Goal: Information Seeking & Learning: Learn about a topic

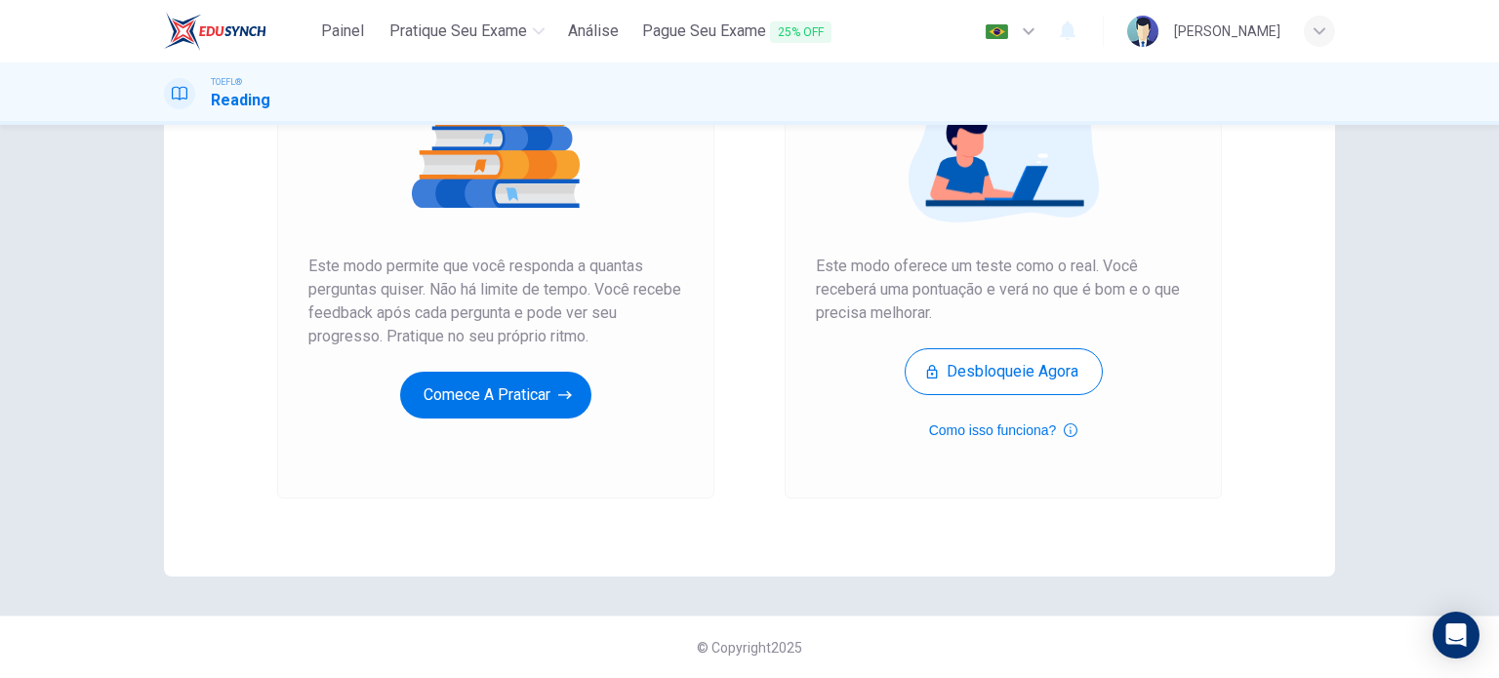
scroll to position [265, 0]
click at [472, 389] on button "Comece a praticar" at bounding box center [495, 395] width 191 height 47
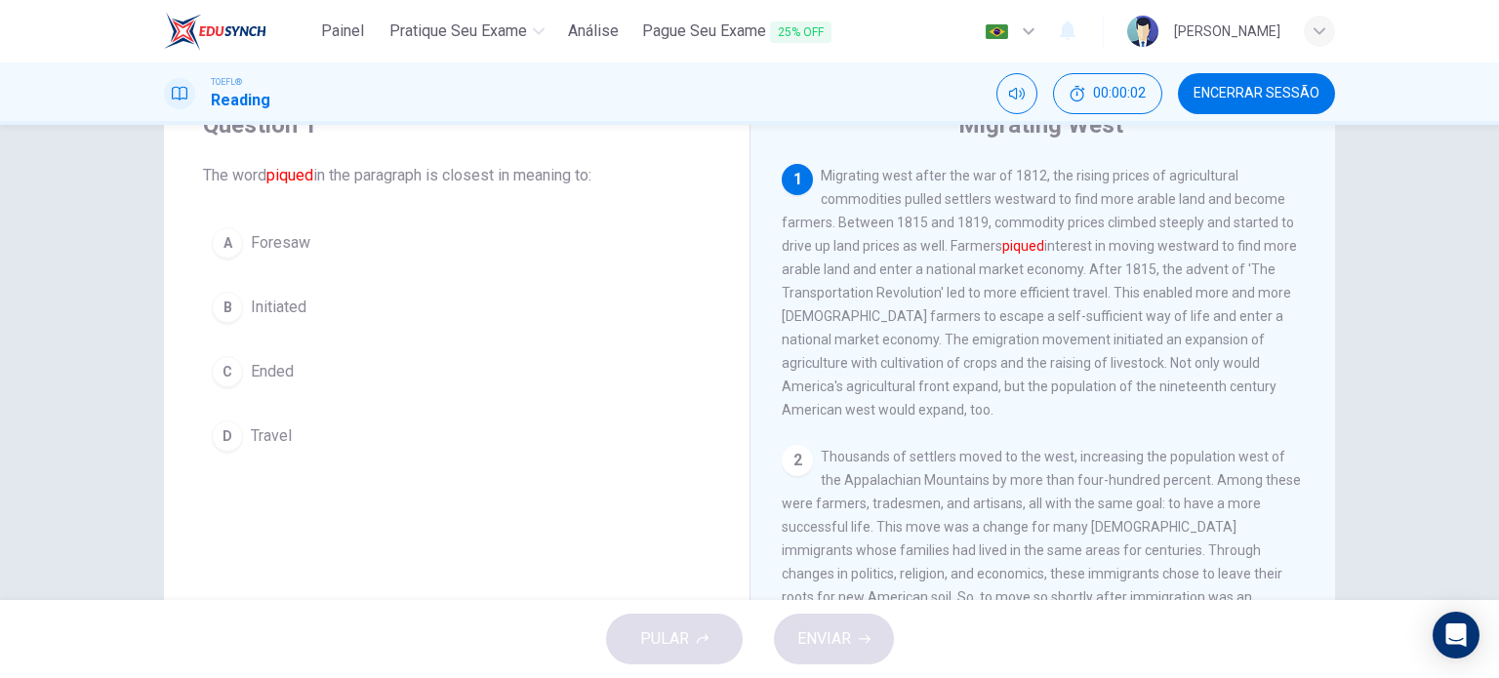
scroll to position [86, 0]
click at [1242, 101] on span "Encerrar Sessão" at bounding box center [1257, 94] width 126 height 16
click at [257, 383] on button "C Ended" at bounding box center [457, 371] width 508 height 49
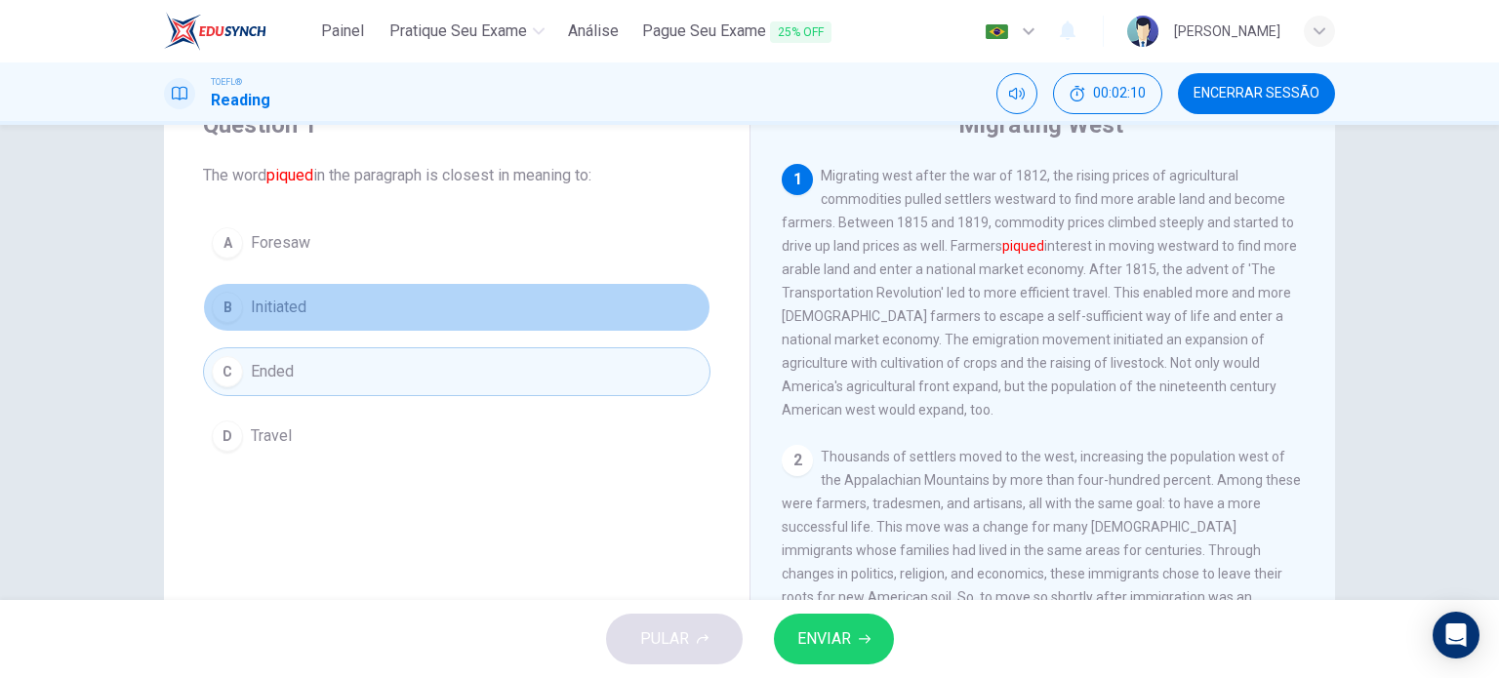
click at [275, 310] on span "Initiated" at bounding box center [279, 307] width 56 height 23
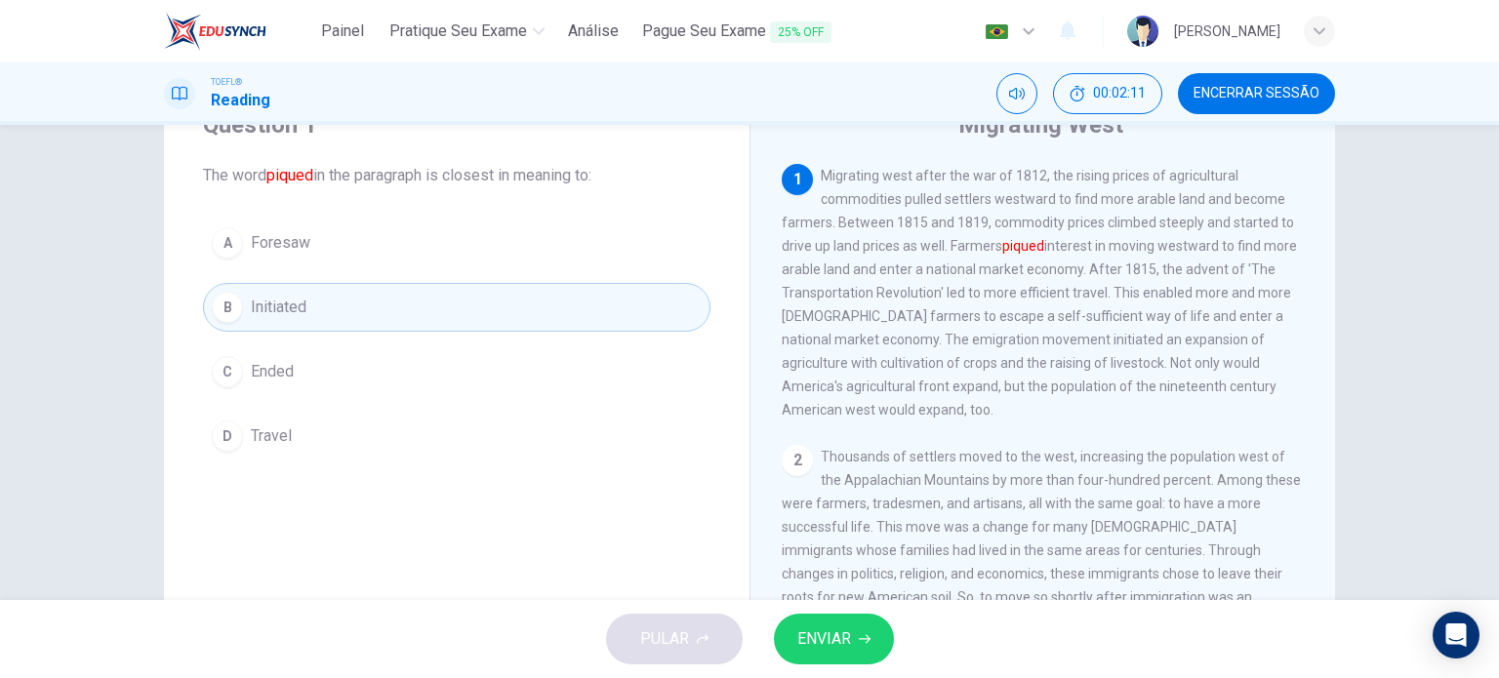
click at [857, 631] on button "ENVIAR" at bounding box center [834, 639] width 120 height 51
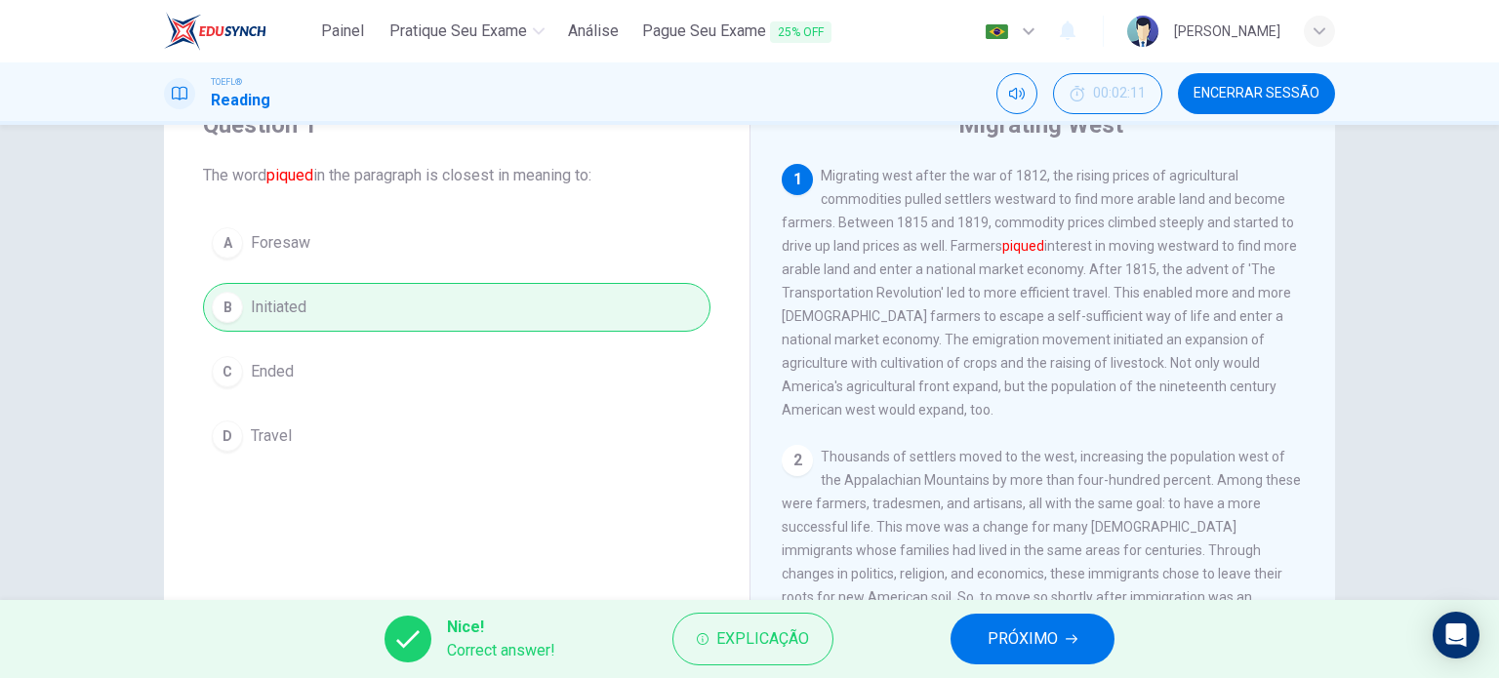
click at [1056, 640] on span "PRÓXIMO" at bounding box center [1023, 639] width 70 height 27
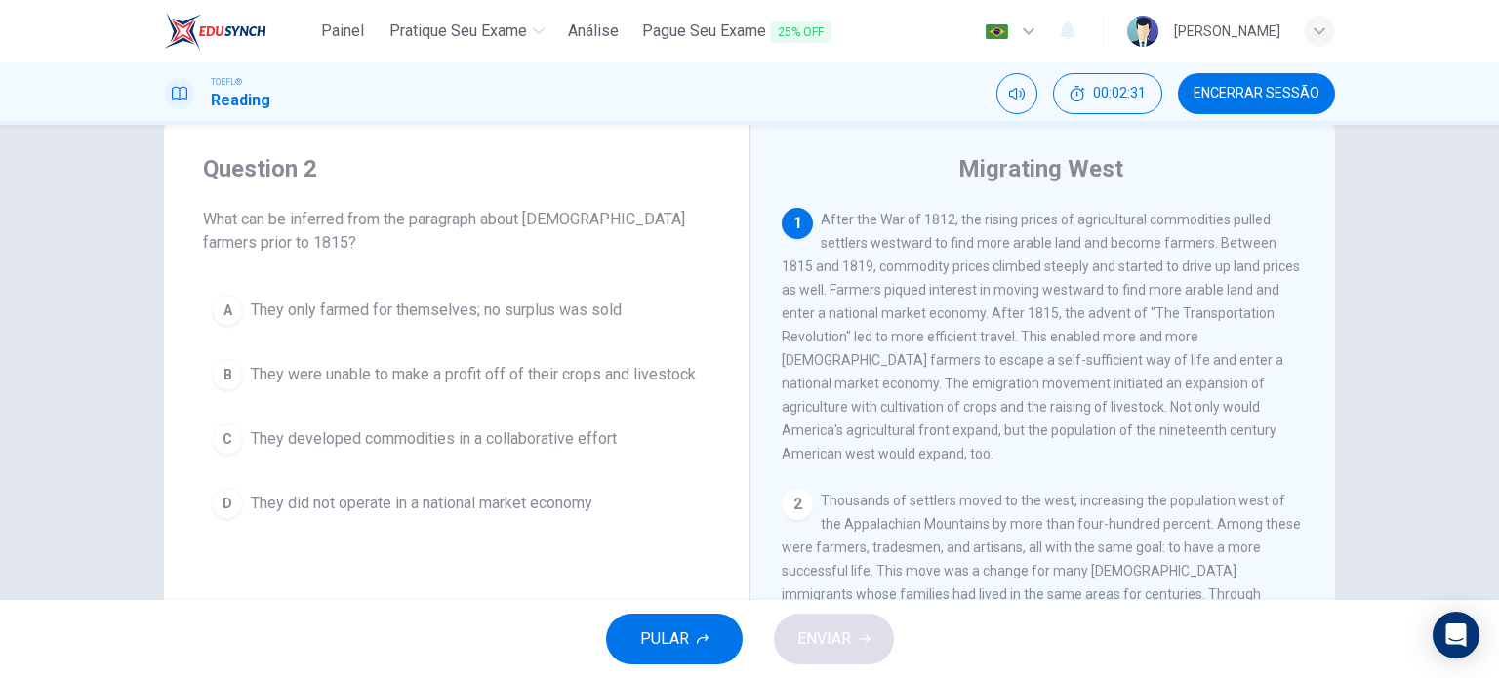
scroll to position [49, 0]
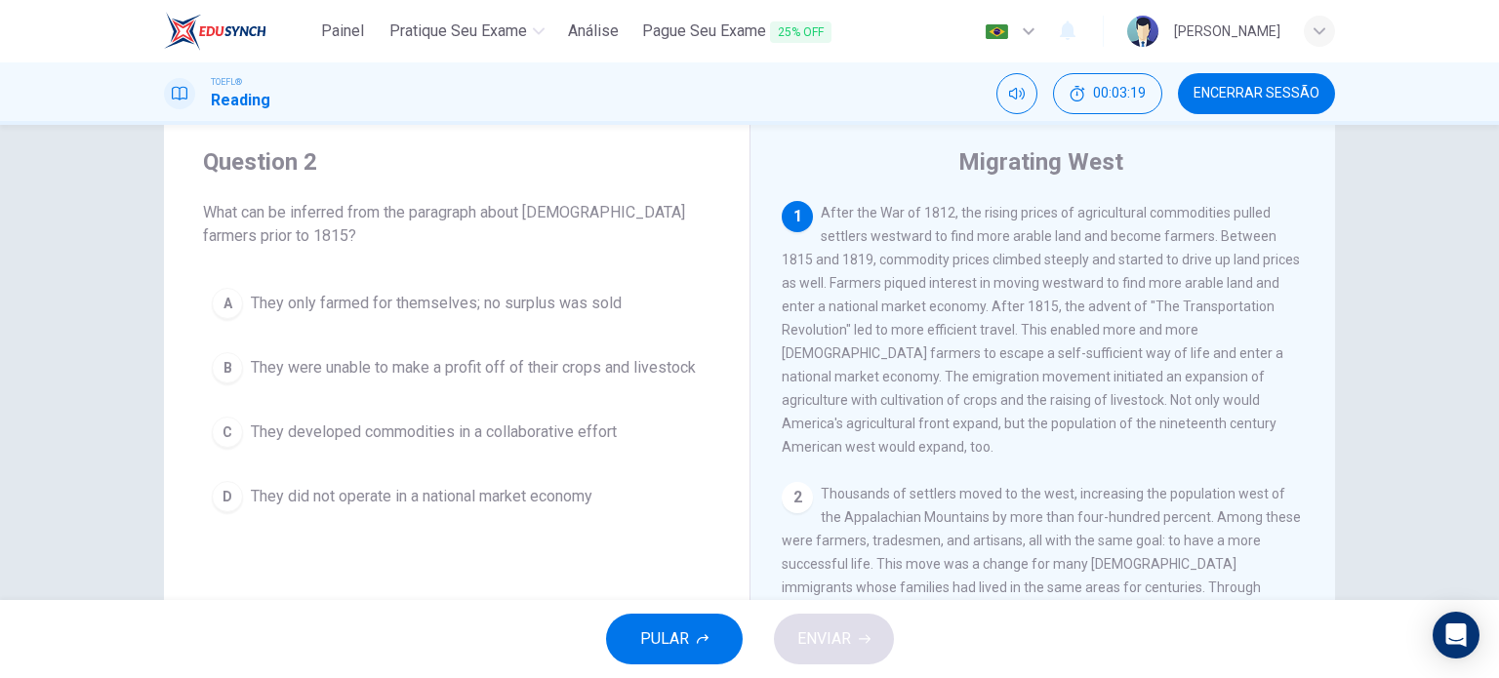
click at [515, 308] on span "They only farmed for themselves; no surplus was sold" at bounding box center [436, 303] width 371 height 23
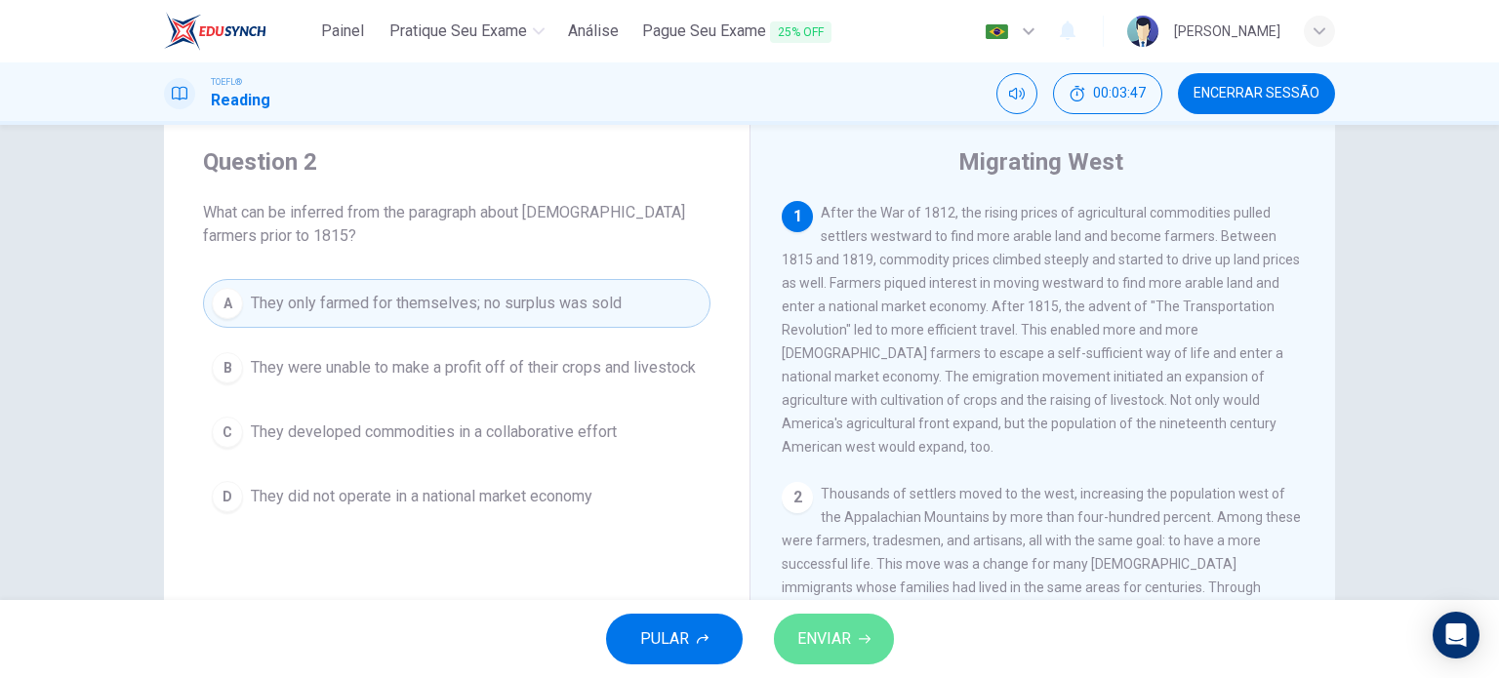
click at [839, 653] on button "ENVIAR" at bounding box center [834, 639] width 120 height 51
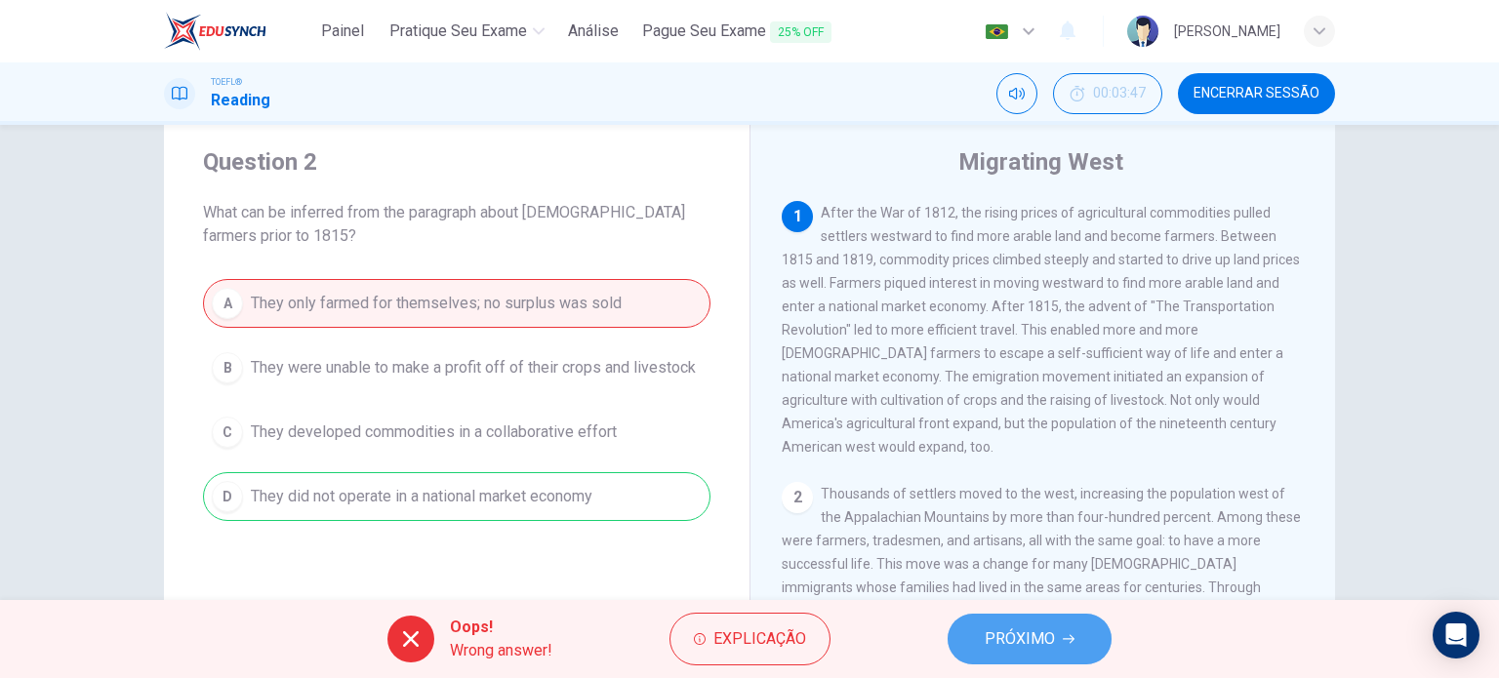
click at [1040, 628] on span "PRÓXIMO" at bounding box center [1020, 639] width 70 height 27
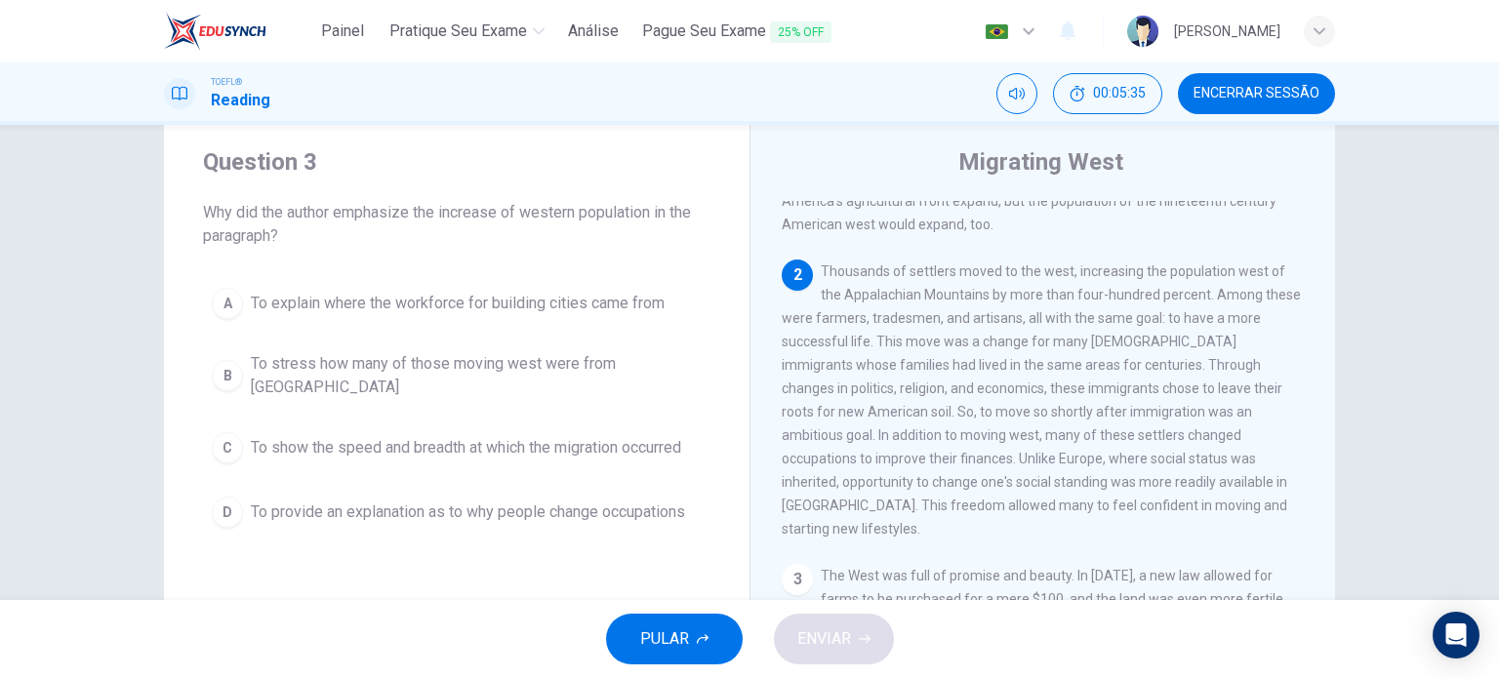
scroll to position [223, 0]
click at [629, 372] on span "To stress how many of those moving west were from [GEOGRAPHIC_DATA]" at bounding box center [476, 375] width 451 height 47
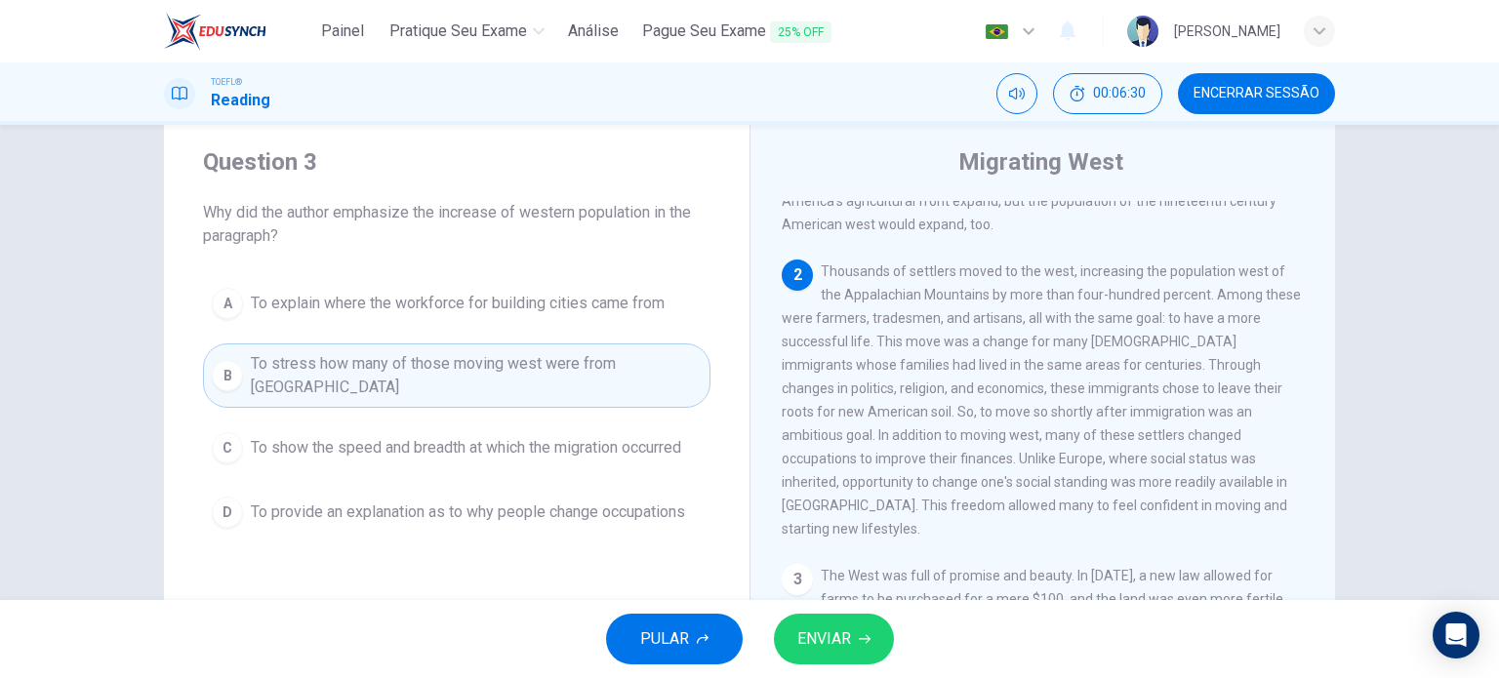
click at [638, 444] on button "C To show the speed and breadth at which the migration occurred" at bounding box center [457, 448] width 508 height 49
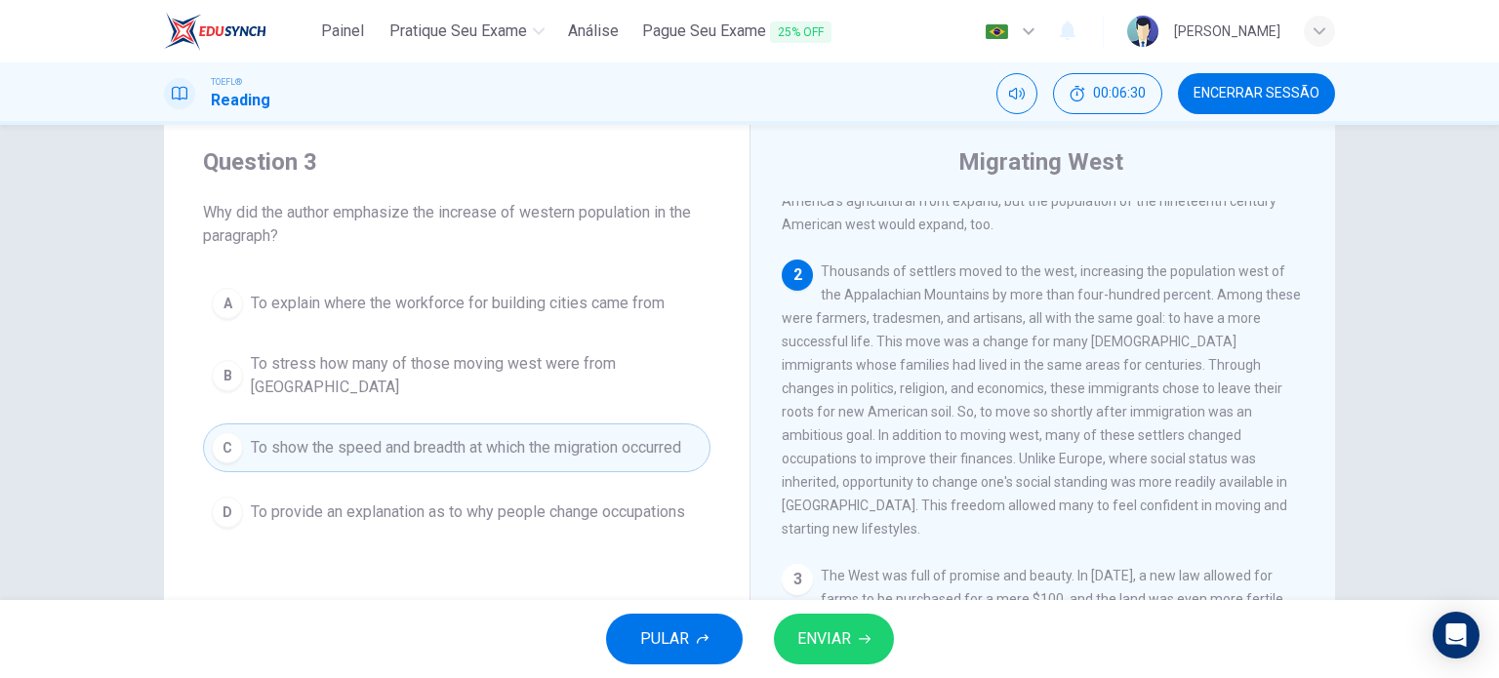
click at [843, 657] on button "ENVIAR" at bounding box center [834, 639] width 120 height 51
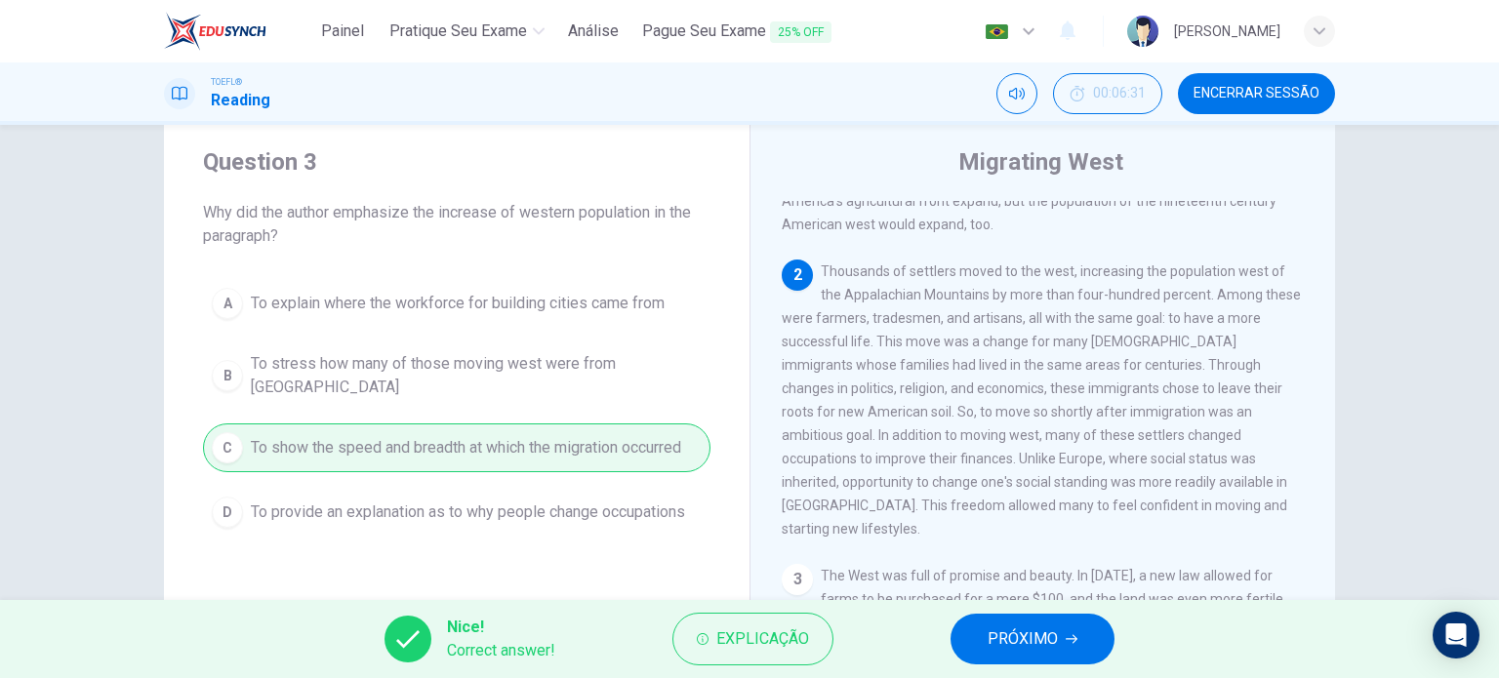
click at [971, 632] on button "PRÓXIMO" at bounding box center [1033, 639] width 164 height 51
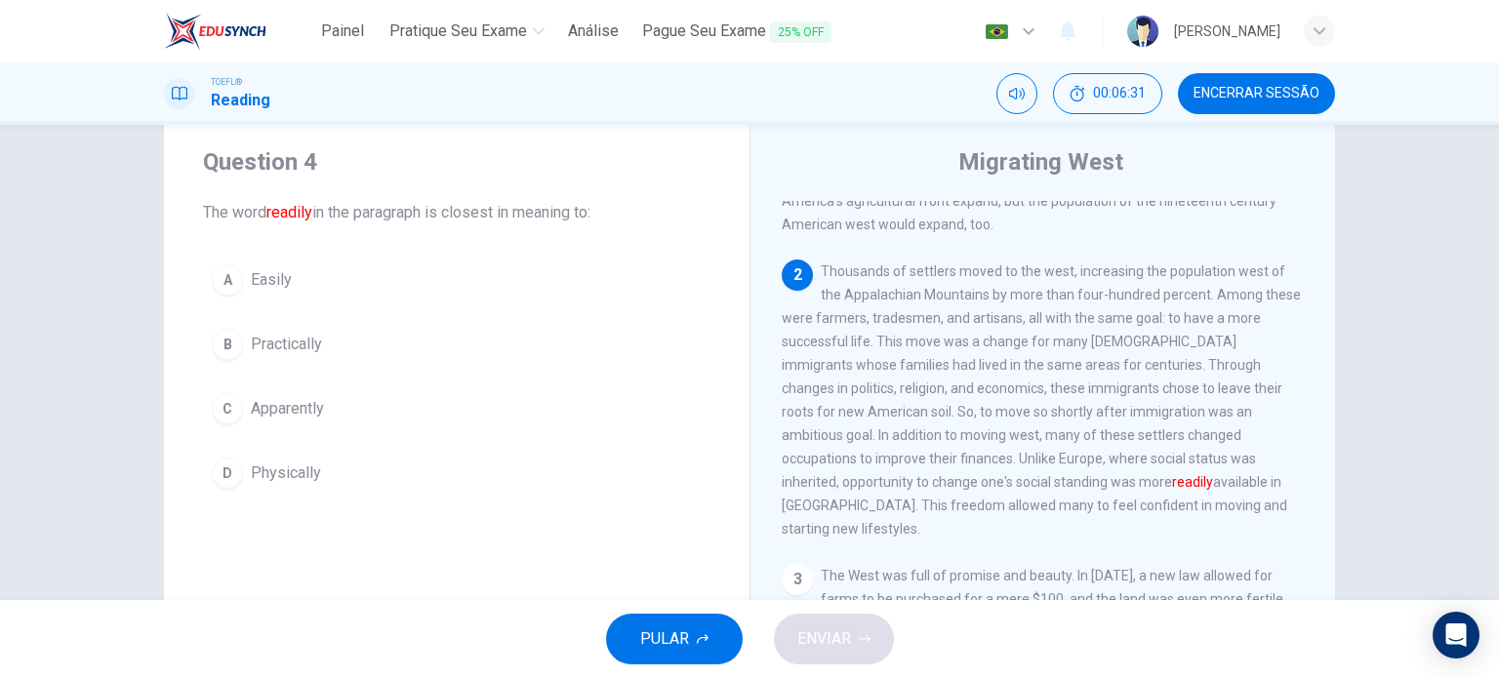
scroll to position [265, 0]
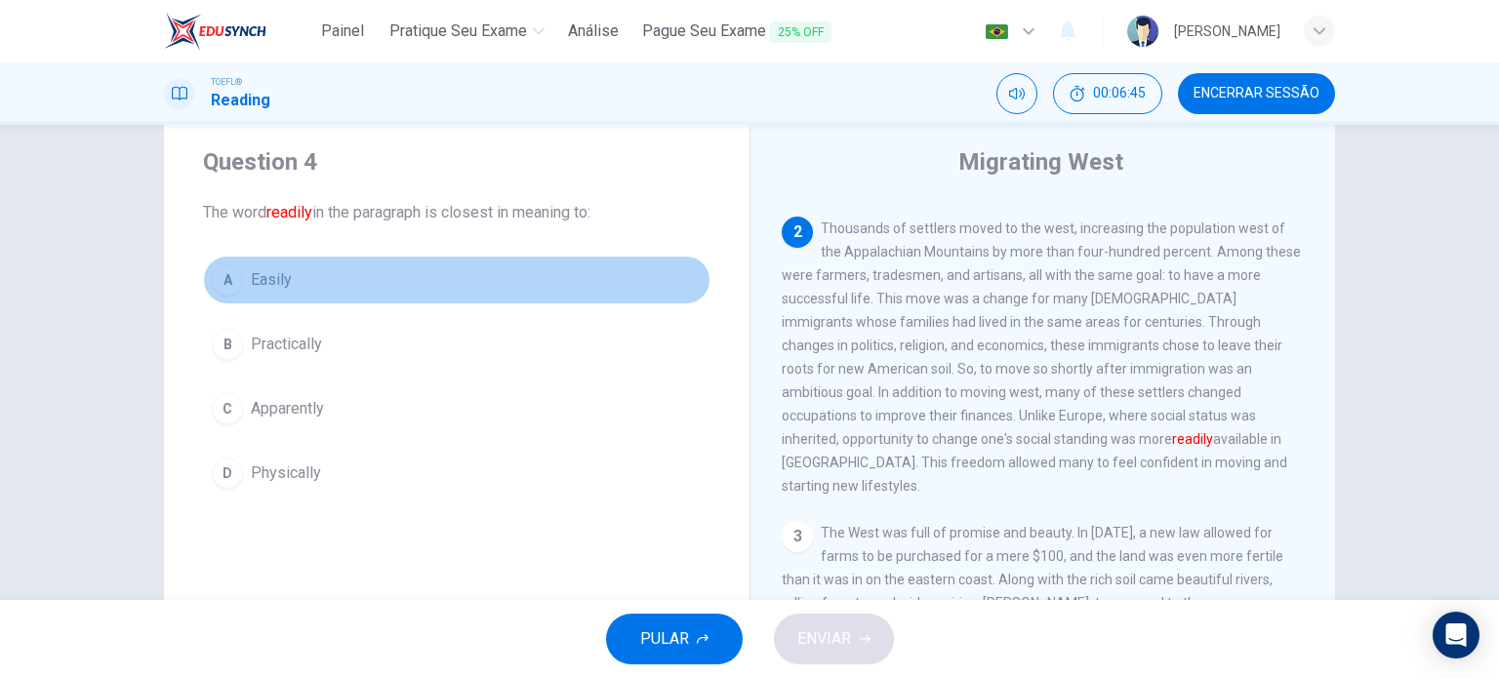
click at [269, 279] on span "Easily" at bounding box center [271, 279] width 41 height 23
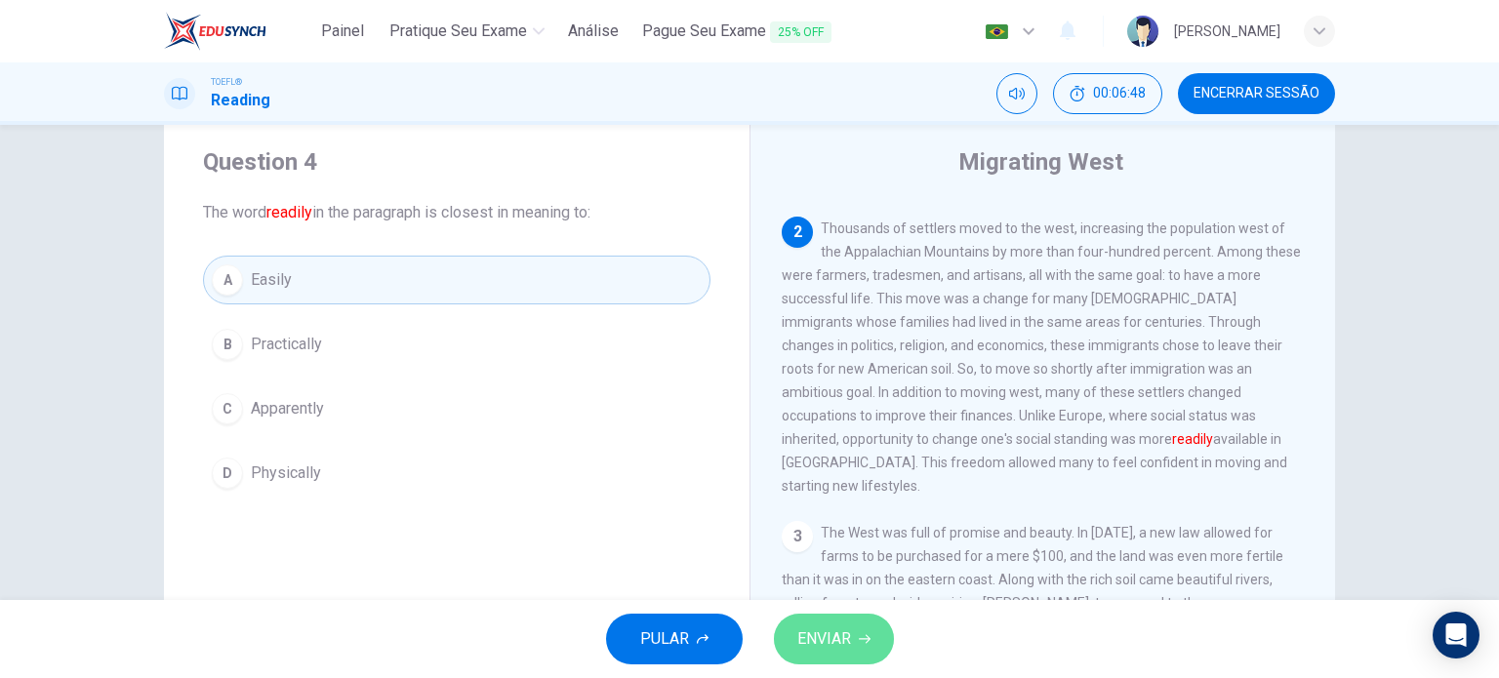
click at [816, 631] on span "ENVIAR" at bounding box center [824, 639] width 54 height 27
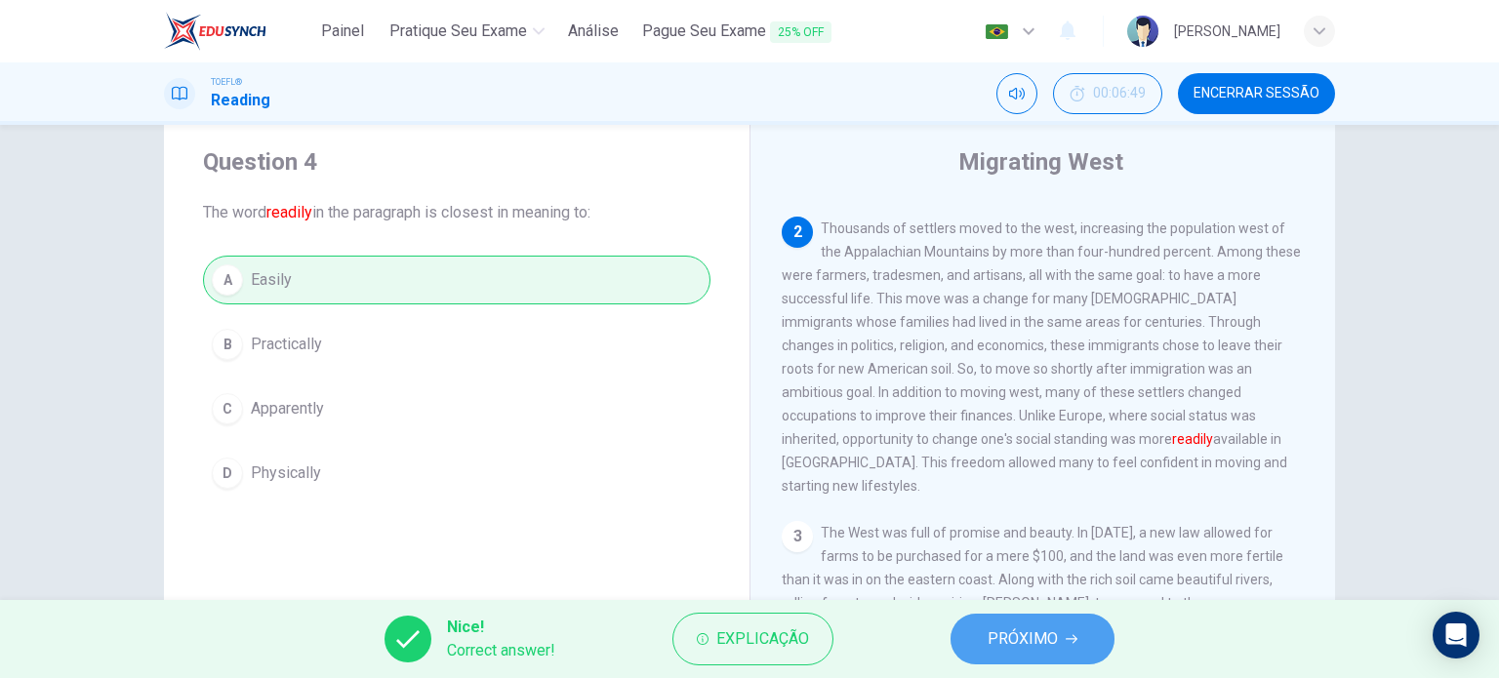
click at [984, 620] on button "PRÓXIMO" at bounding box center [1033, 639] width 164 height 51
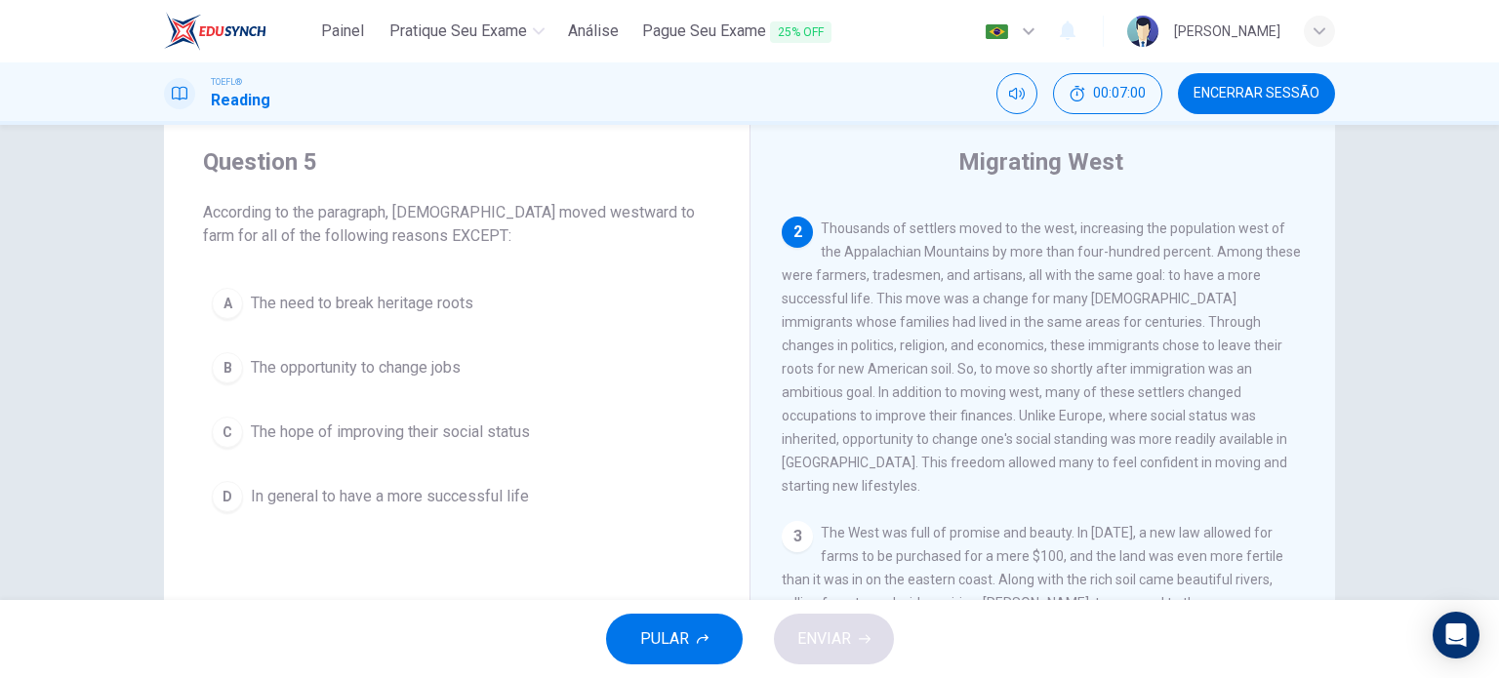
click at [449, 315] on button "A The need to break heritage roots" at bounding box center [457, 303] width 508 height 49
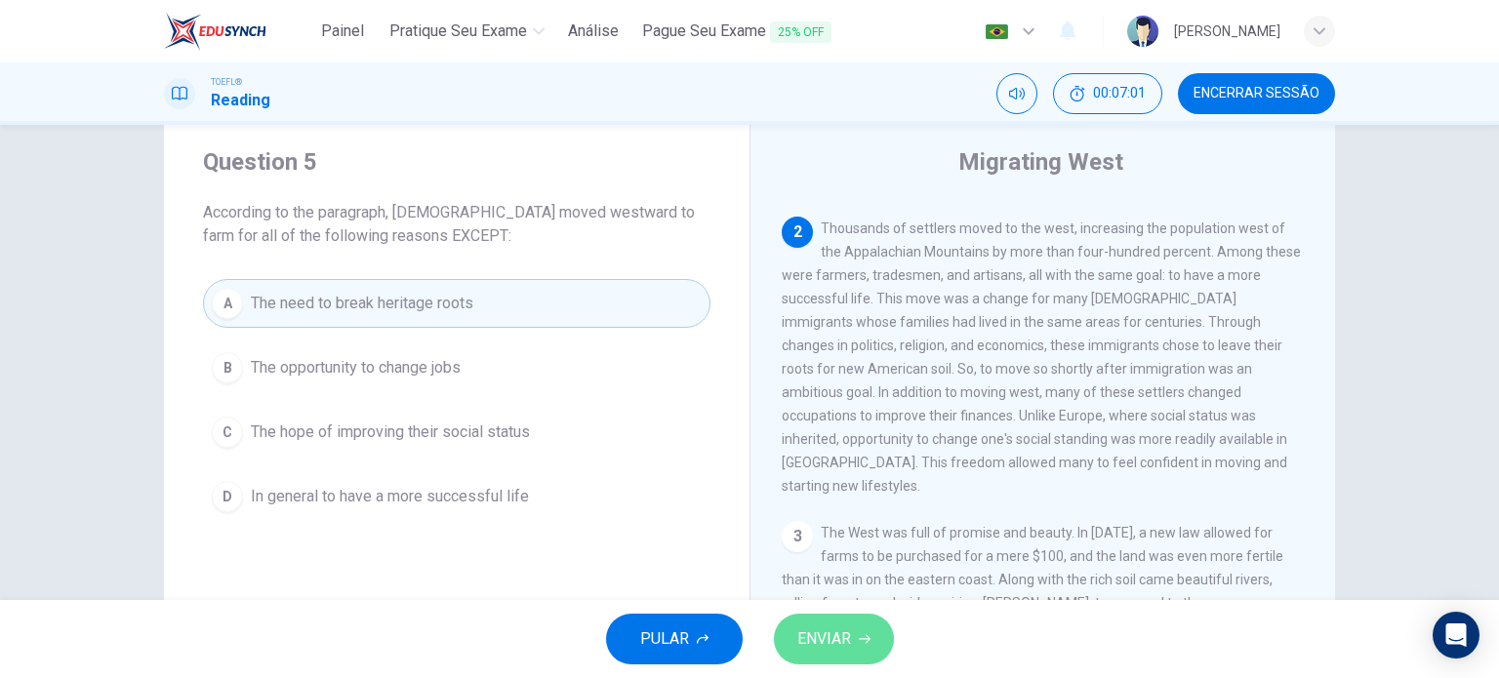
click at [836, 634] on span "ENVIAR" at bounding box center [824, 639] width 54 height 27
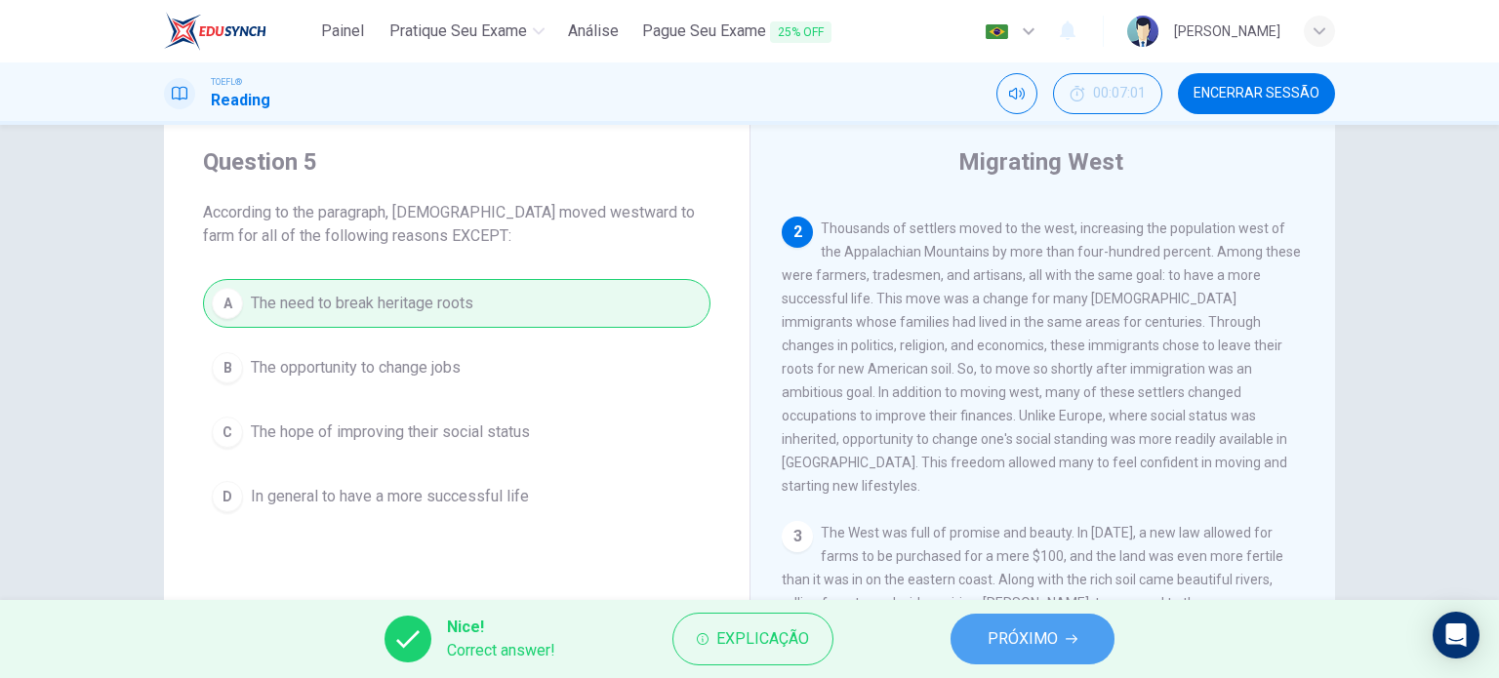
click at [999, 642] on span "PRÓXIMO" at bounding box center [1023, 639] width 70 height 27
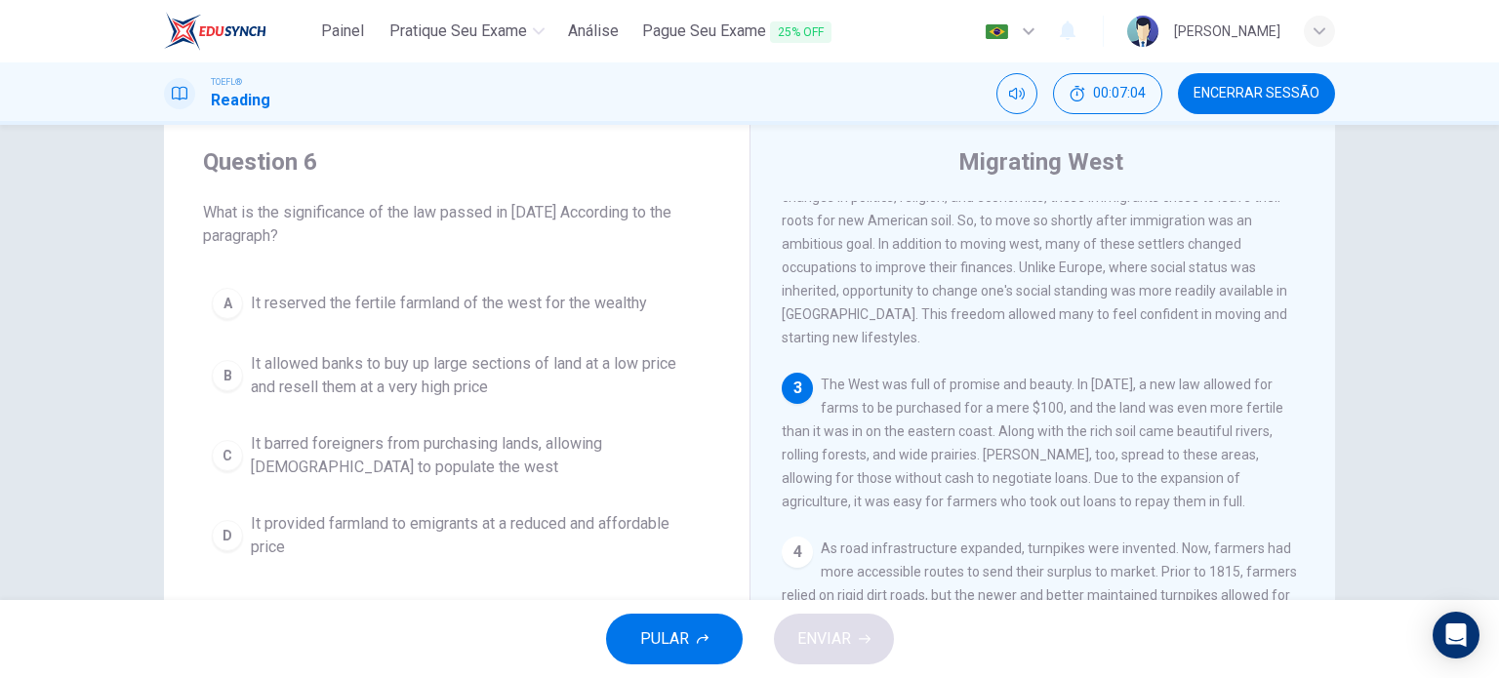
scroll to position [431, 0]
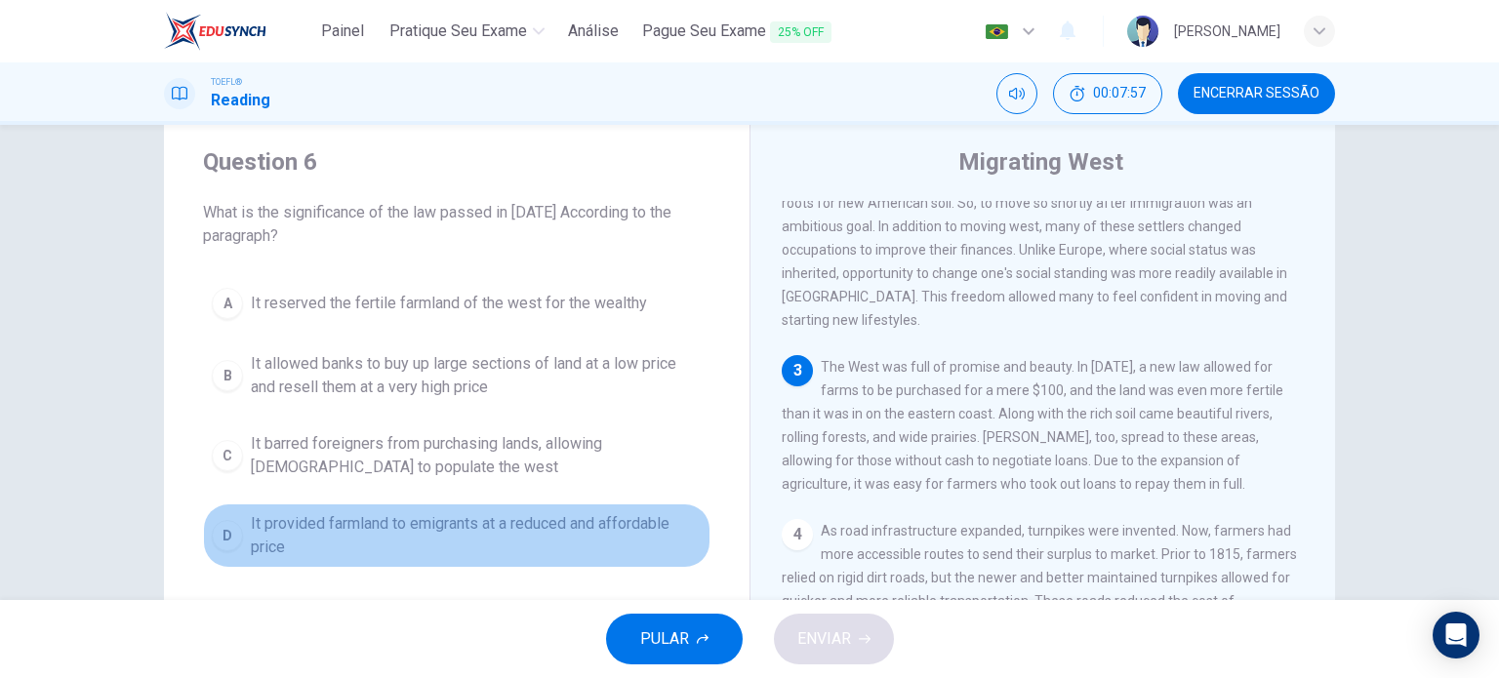
click at [562, 531] on span "It provided farmland to emigrants at a reduced and affordable price" at bounding box center [476, 535] width 451 height 47
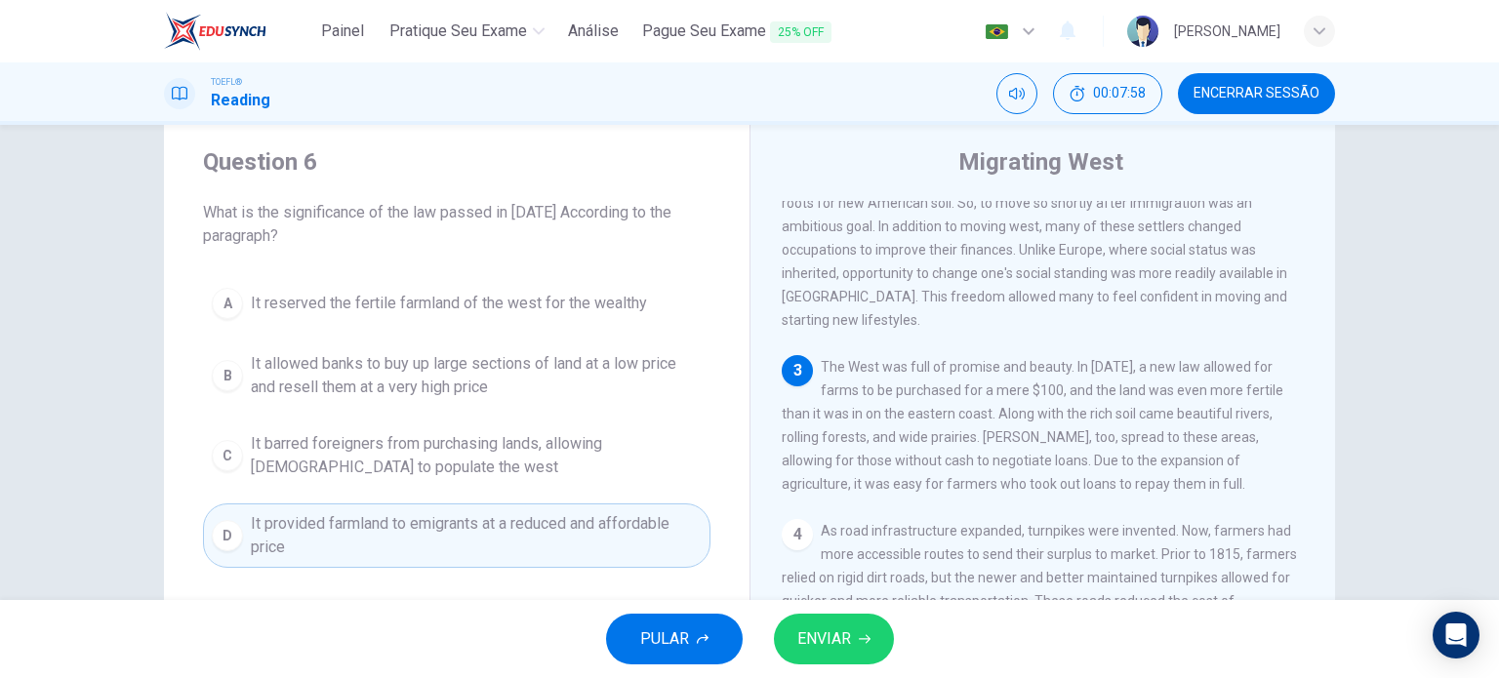
click at [816, 631] on span "ENVIAR" at bounding box center [824, 639] width 54 height 27
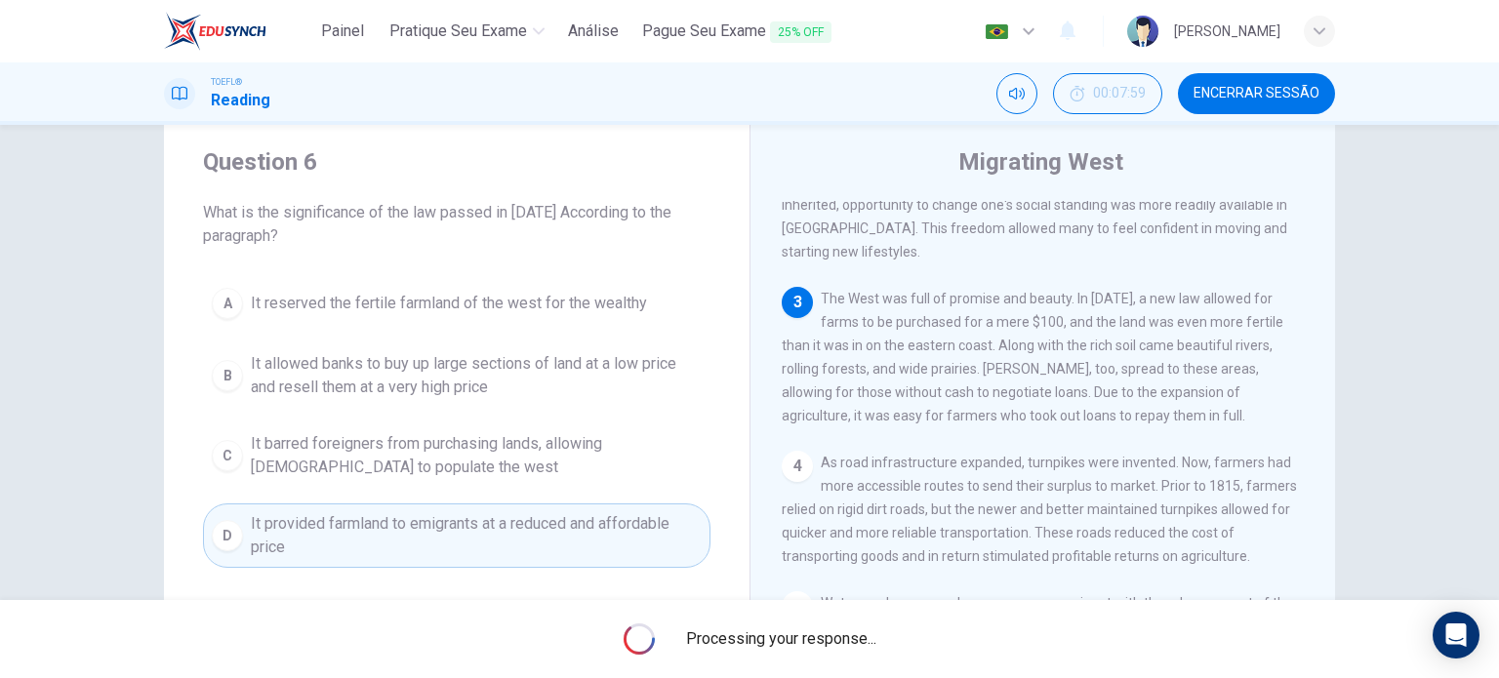
scroll to position [499, 0]
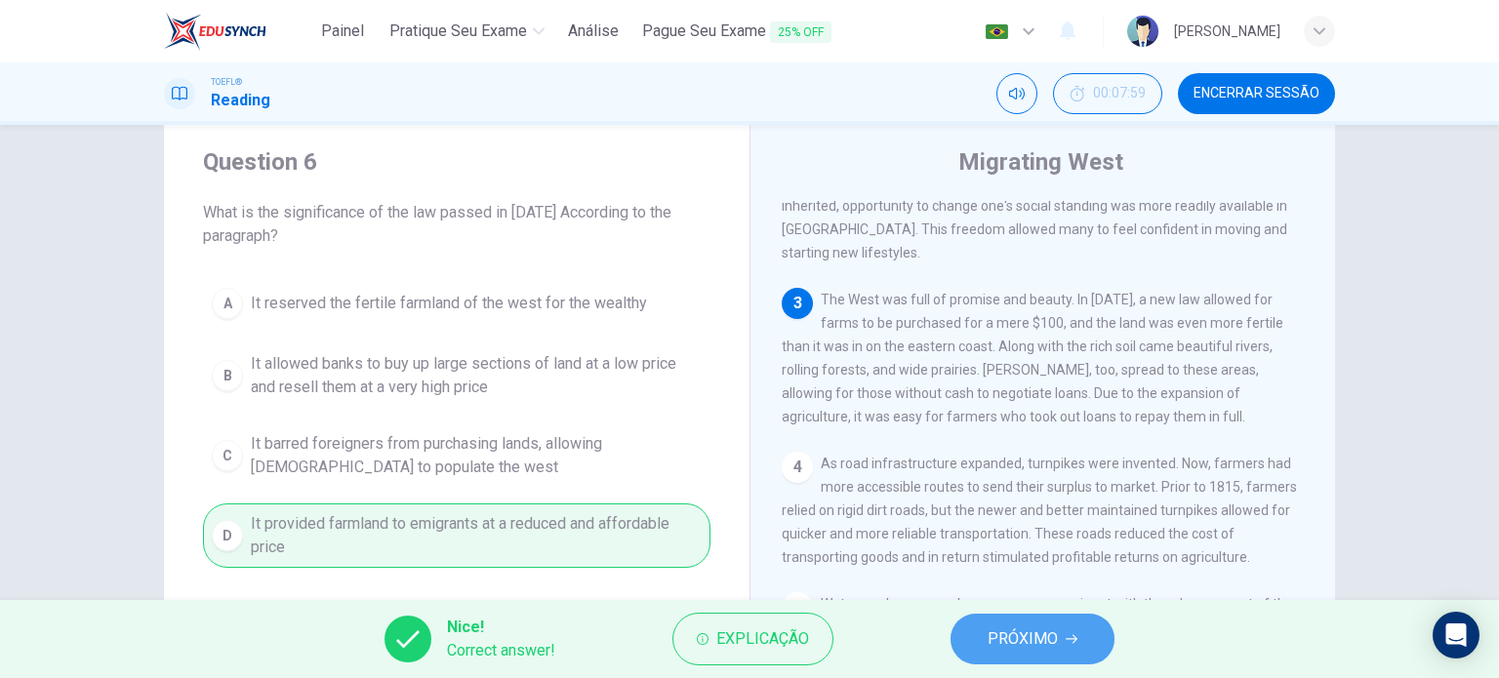
click at [1035, 633] on span "PRÓXIMO" at bounding box center [1023, 639] width 70 height 27
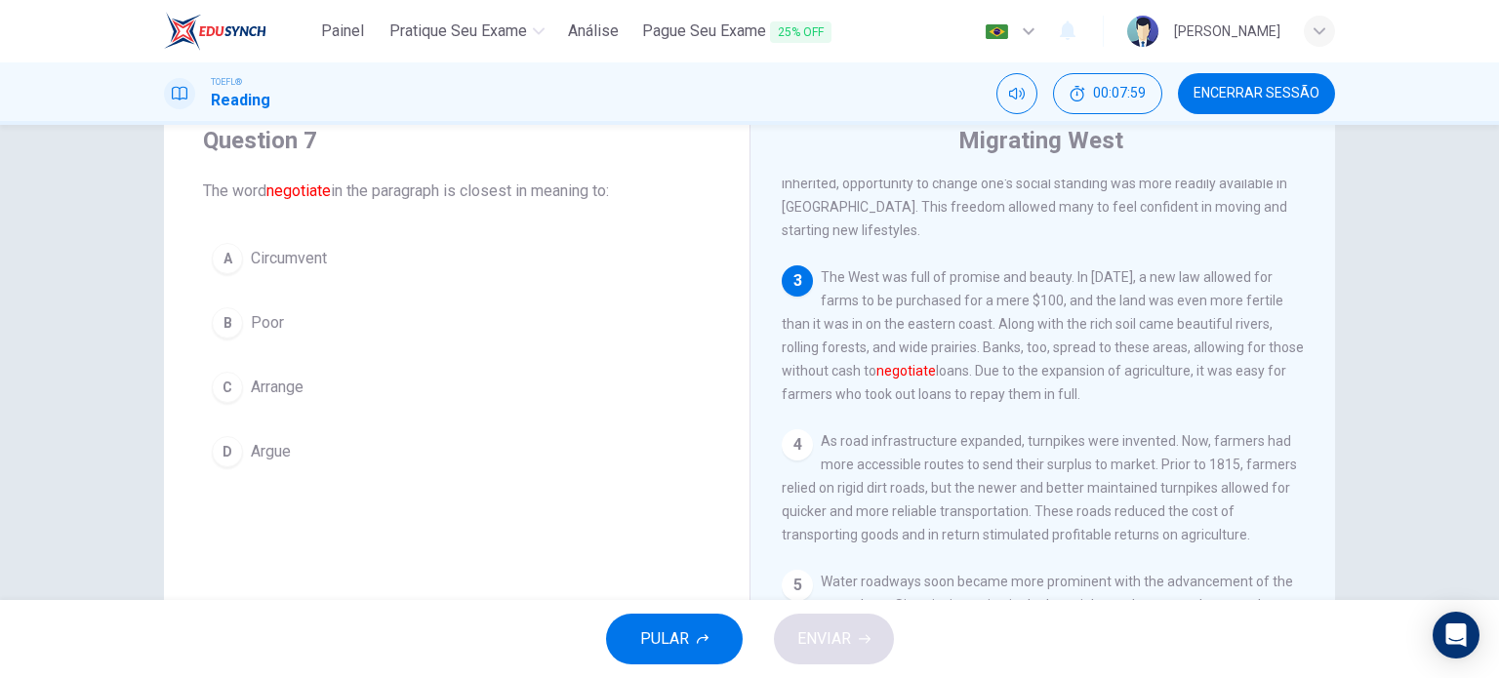
scroll to position [70, 0]
click at [251, 396] on span "Arrange" at bounding box center [277, 387] width 53 height 23
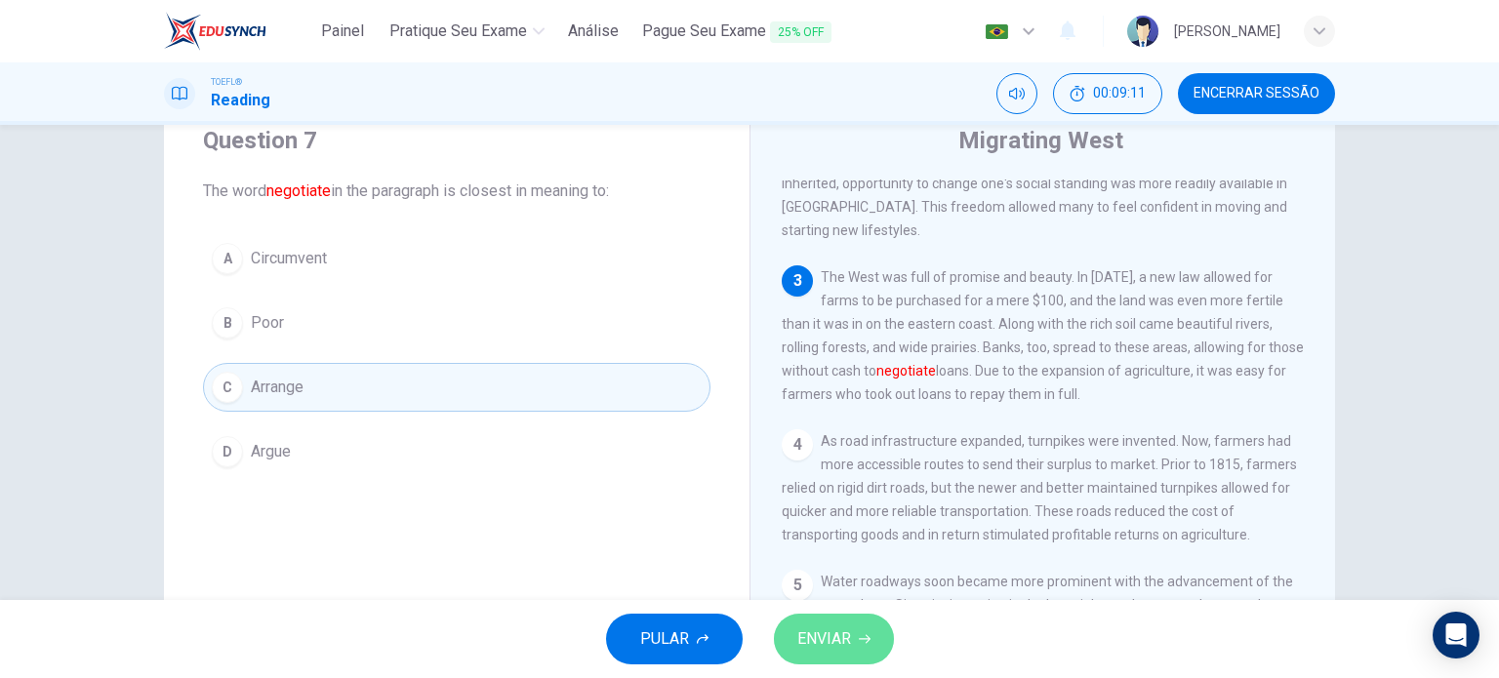
click at [819, 635] on span "ENVIAR" at bounding box center [824, 639] width 54 height 27
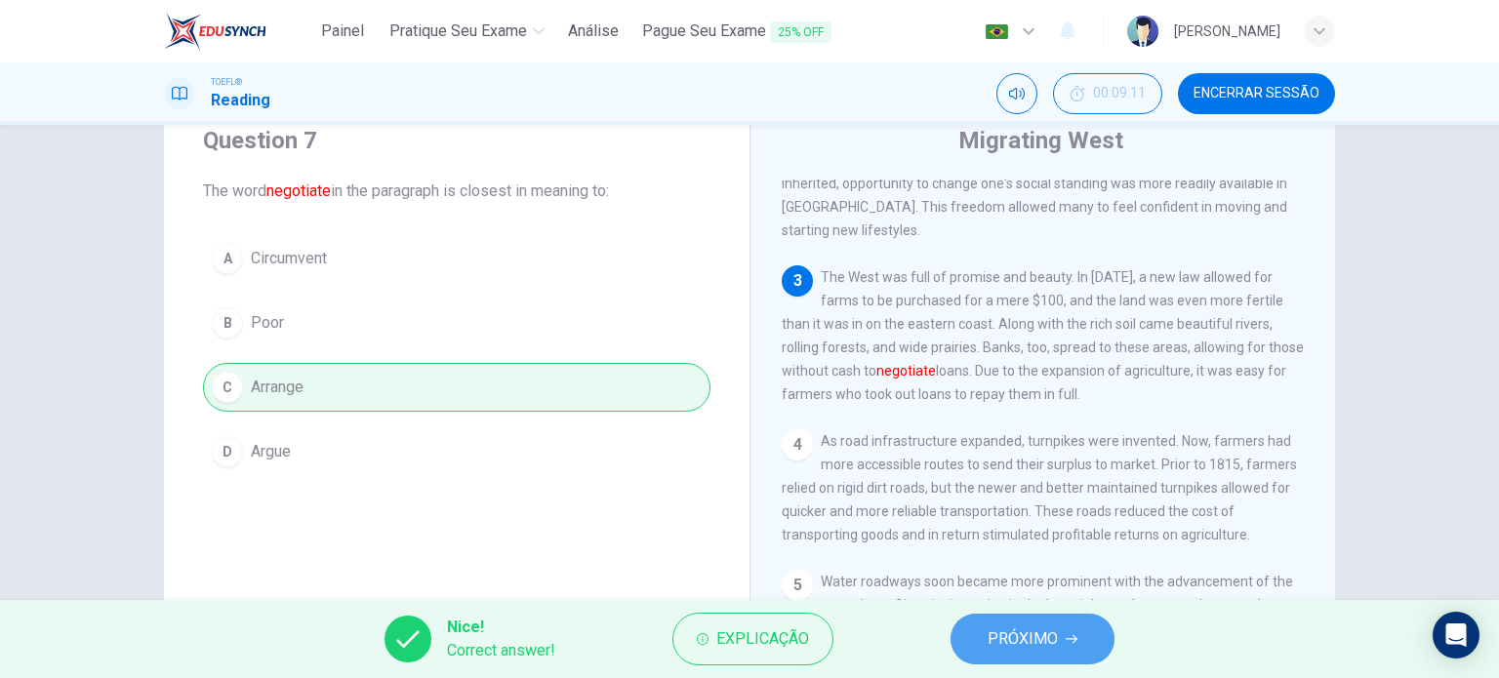
click at [1011, 648] on span "PRÓXIMO" at bounding box center [1023, 639] width 70 height 27
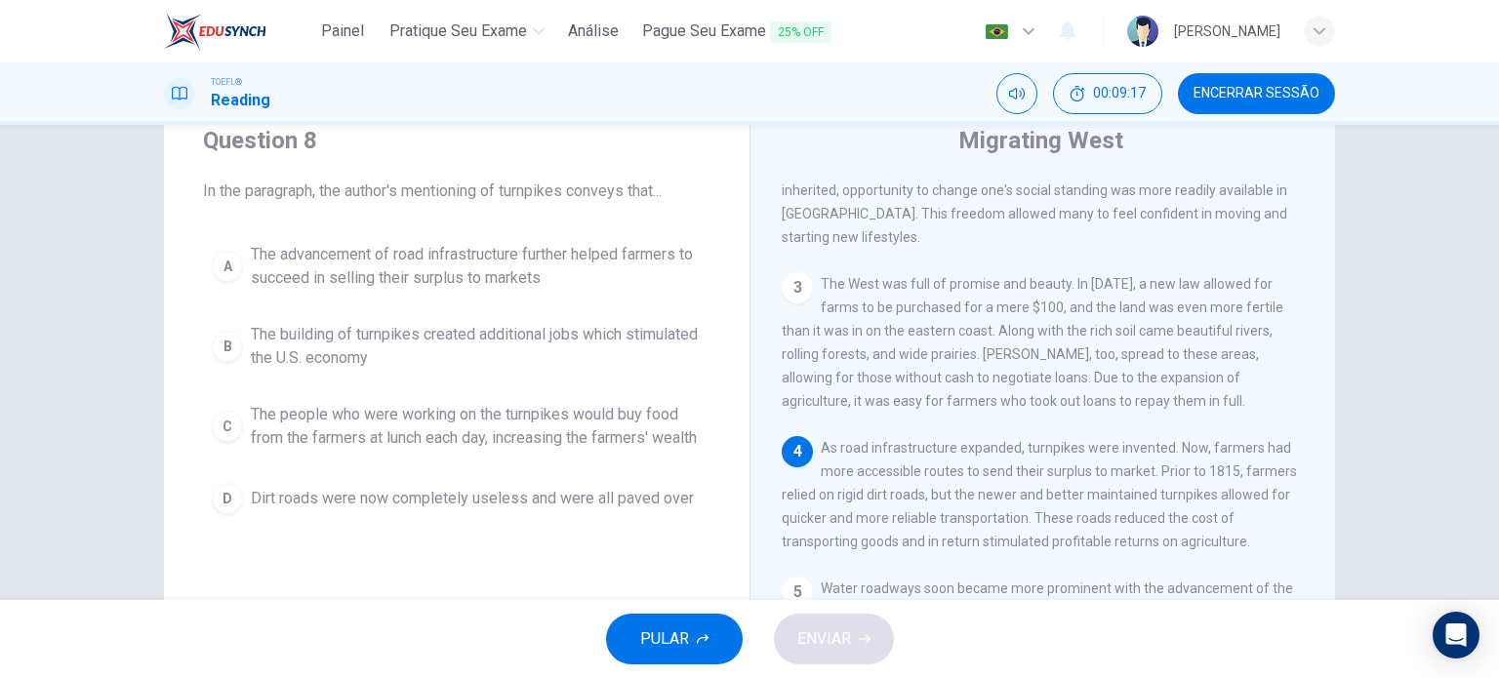
scroll to position [500, 0]
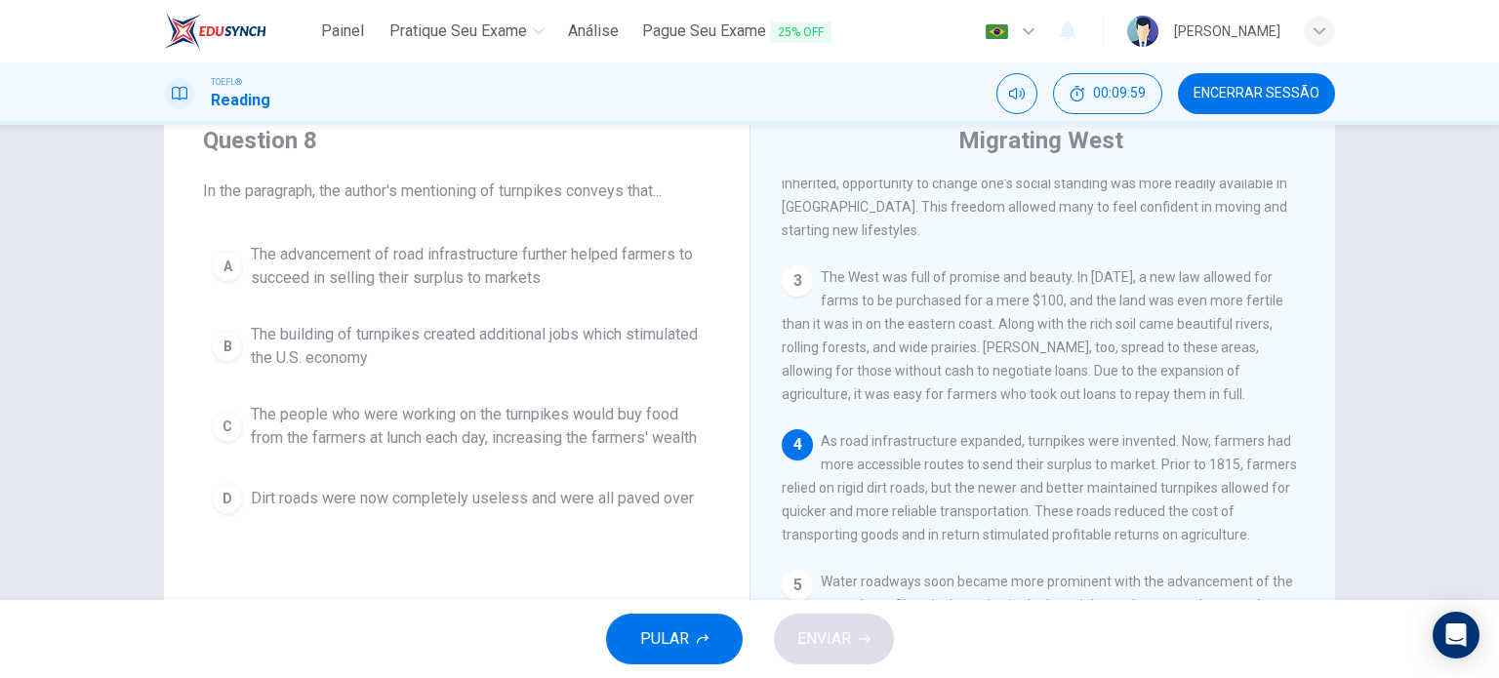
click at [577, 273] on span "The advancement of road infrastructure further helped farmers to succeed in sel…" at bounding box center [476, 266] width 451 height 47
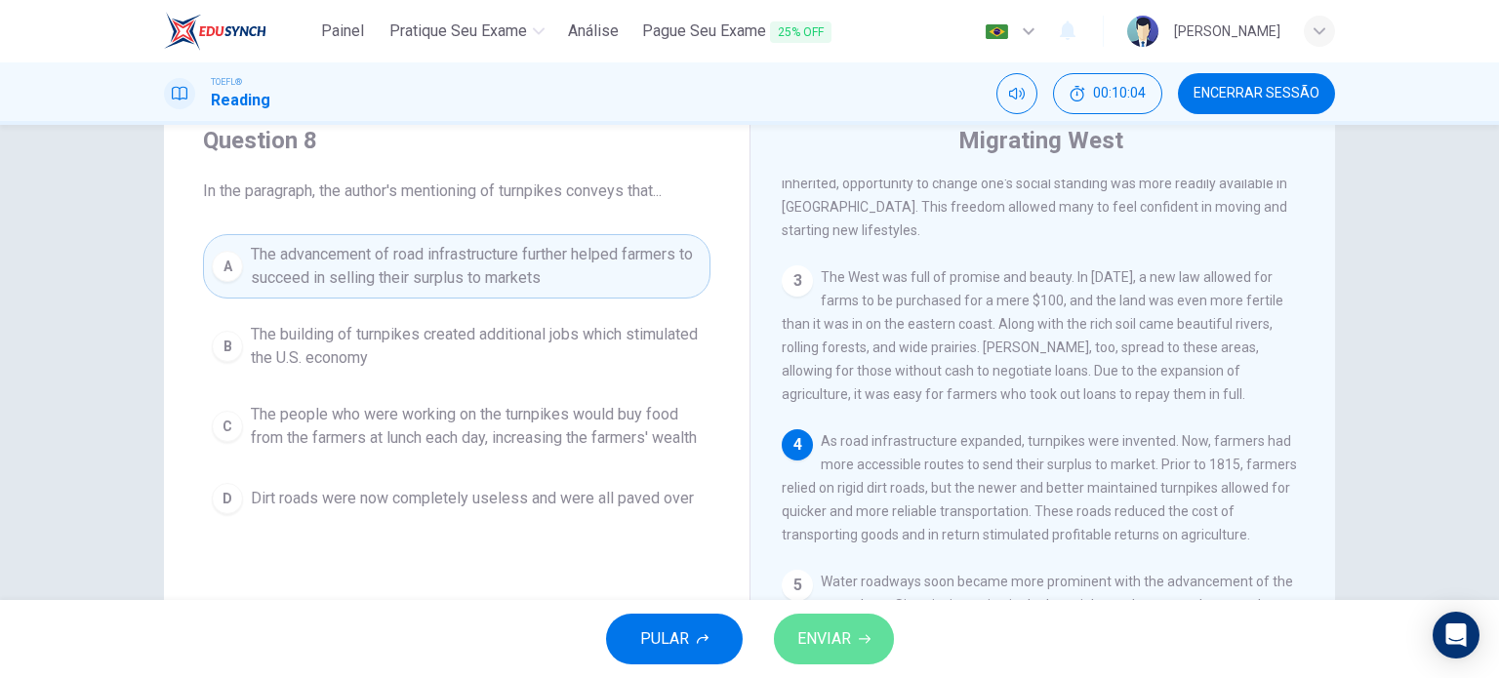
click at [825, 632] on span "ENVIAR" at bounding box center [824, 639] width 54 height 27
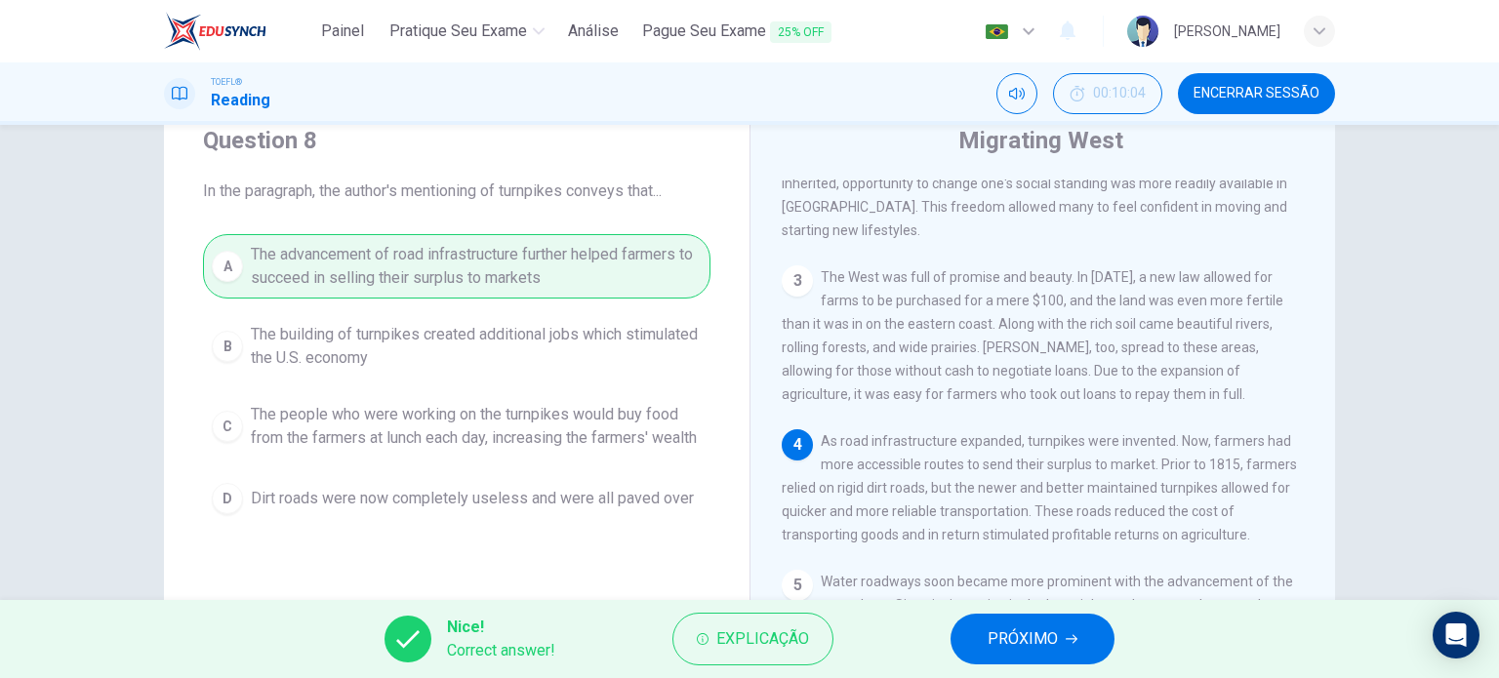
click at [999, 635] on span "PRÓXIMO" at bounding box center [1023, 639] width 70 height 27
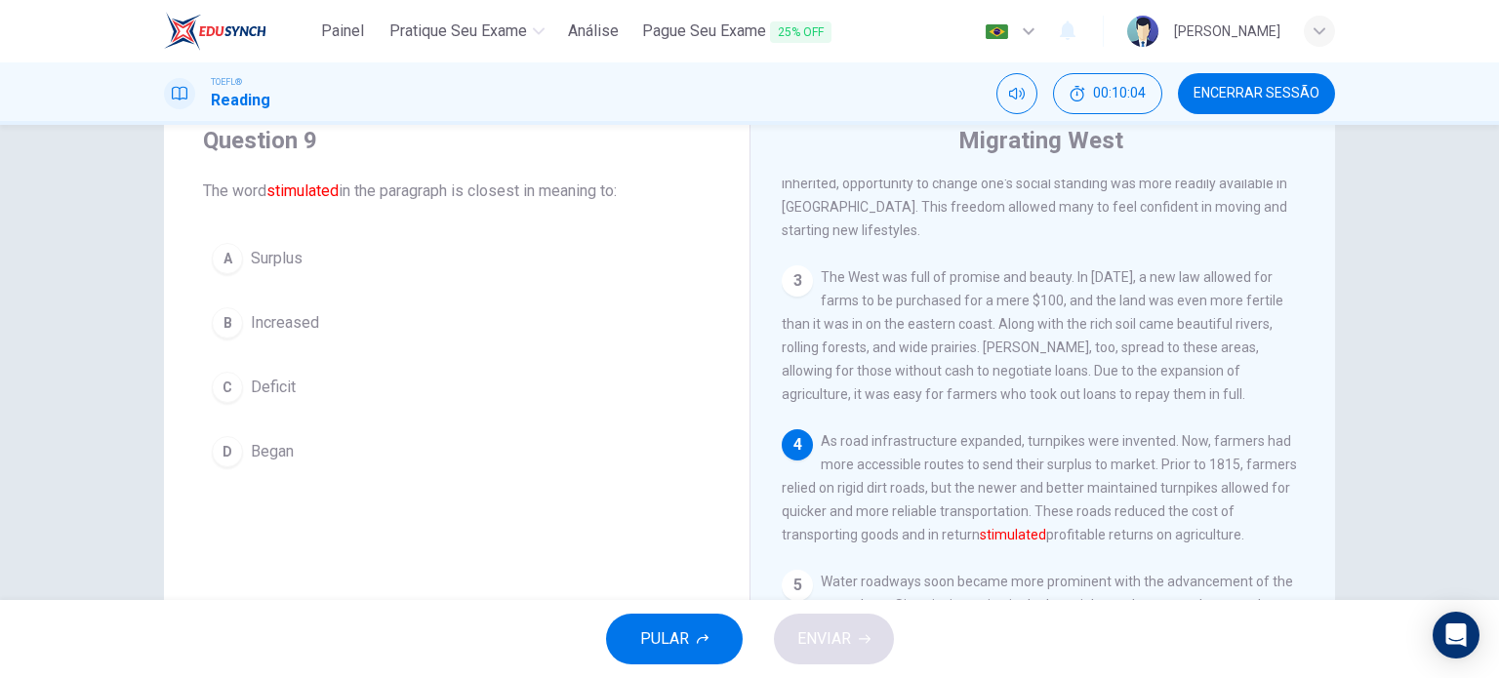
scroll to position [499, 0]
click at [305, 315] on span "Increased" at bounding box center [285, 322] width 68 height 23
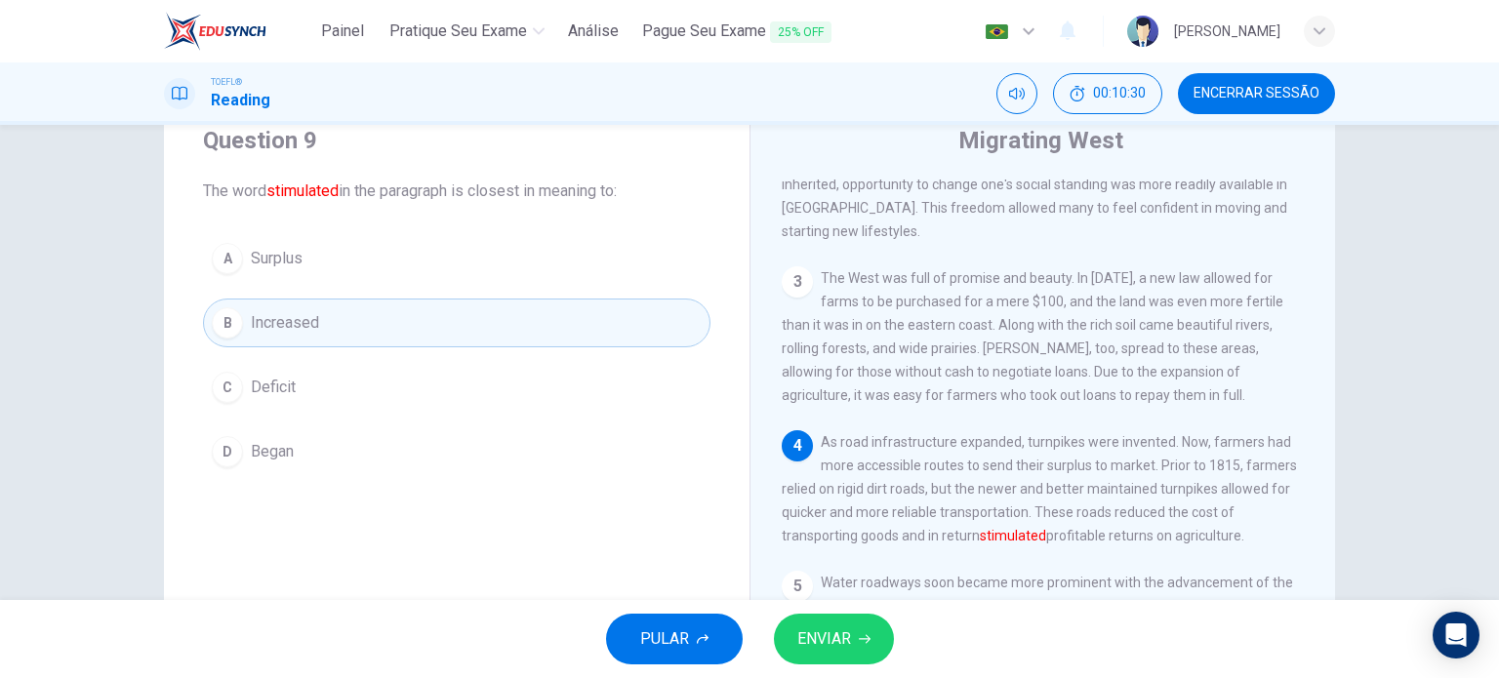
click at [815, 639] on span "ENVIAR" at bounding box center [824, 639] width 54 height 27
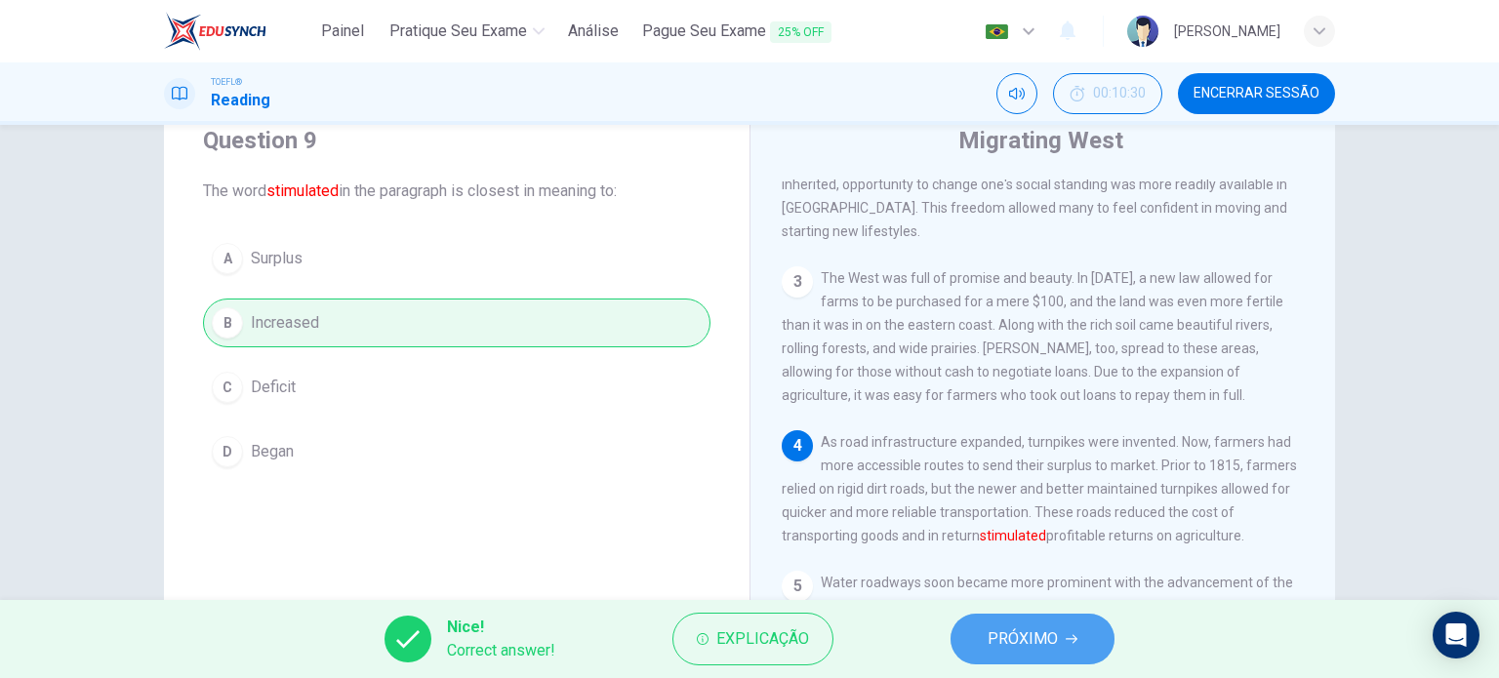
click at [1059, 632] on button "PRÓXIMO" at bounding box center [1033, 639] width 164 height 51
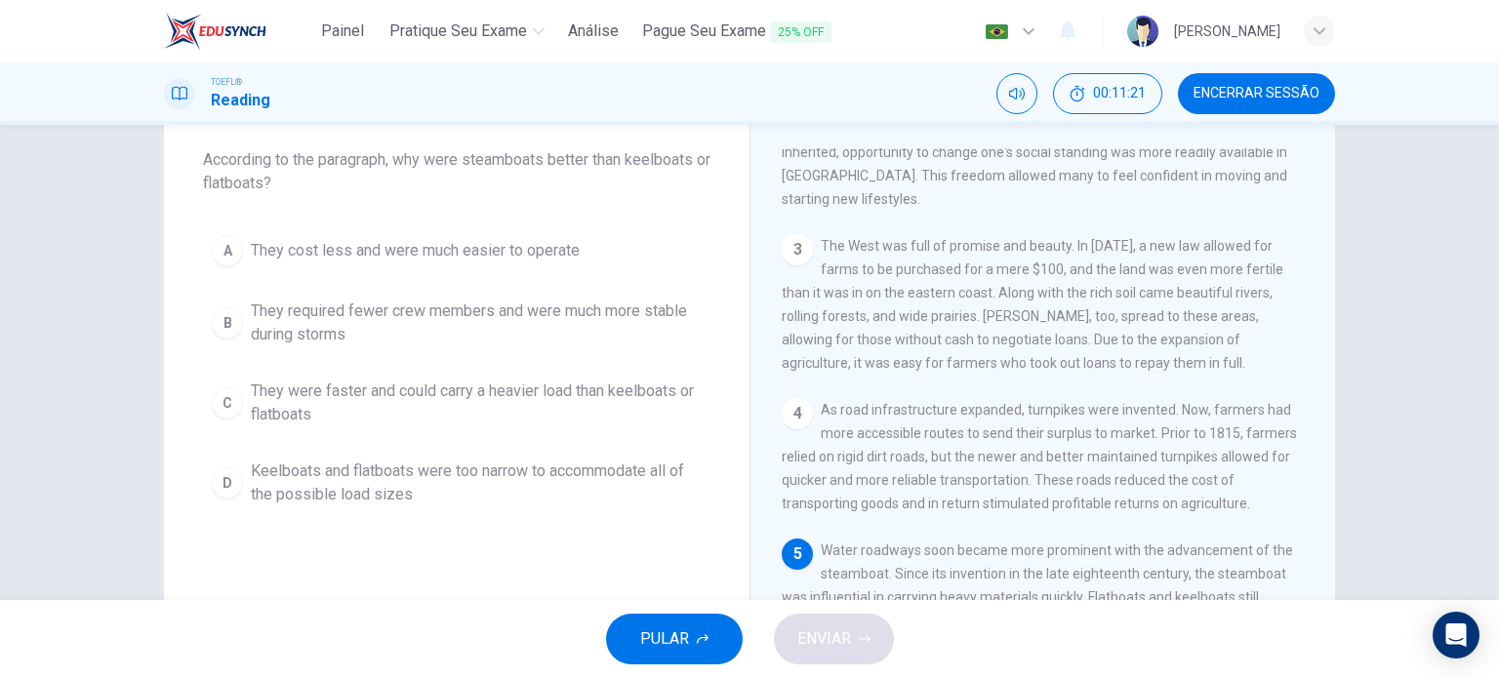
scroll to position [102, 0]
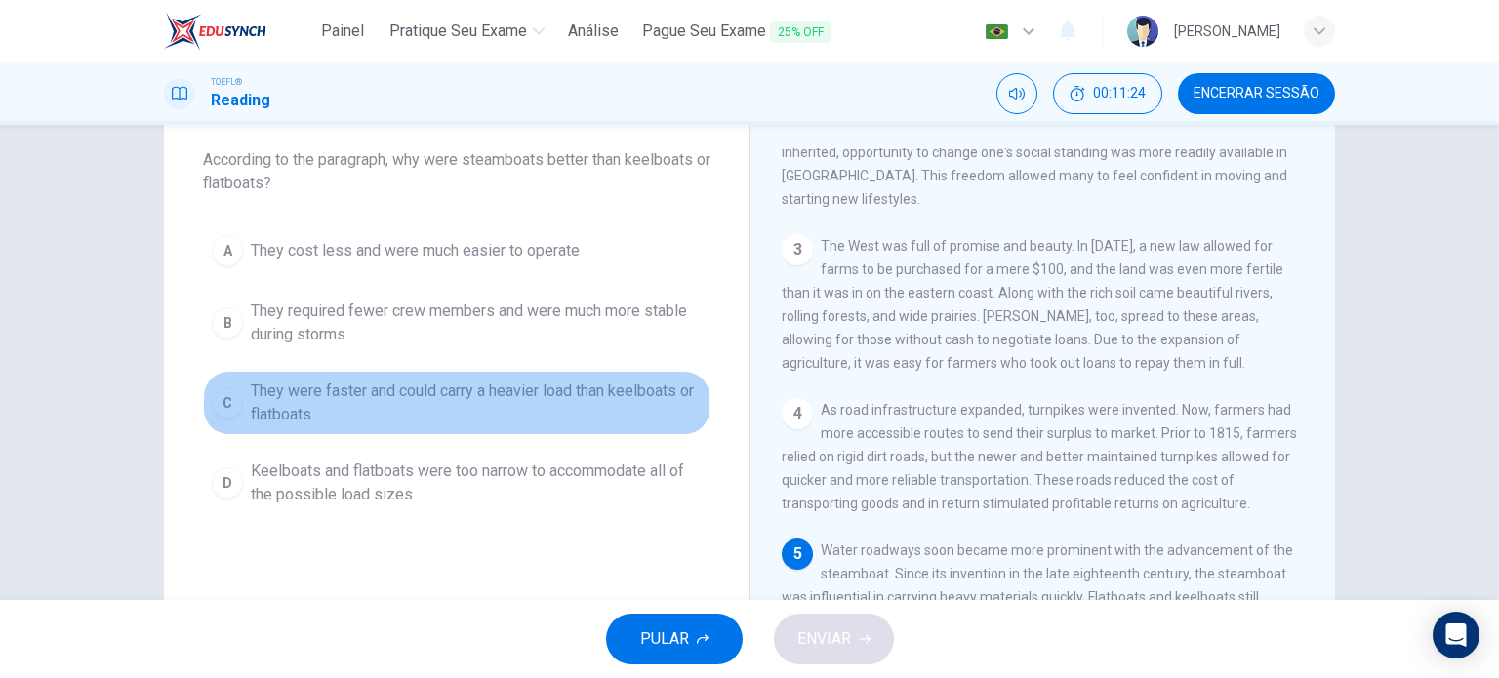
click at [595, 389] on span "They were faster and could carry a heavier load than keelboats or flatboats" at bounding box center [476, 403] width 451 height 47
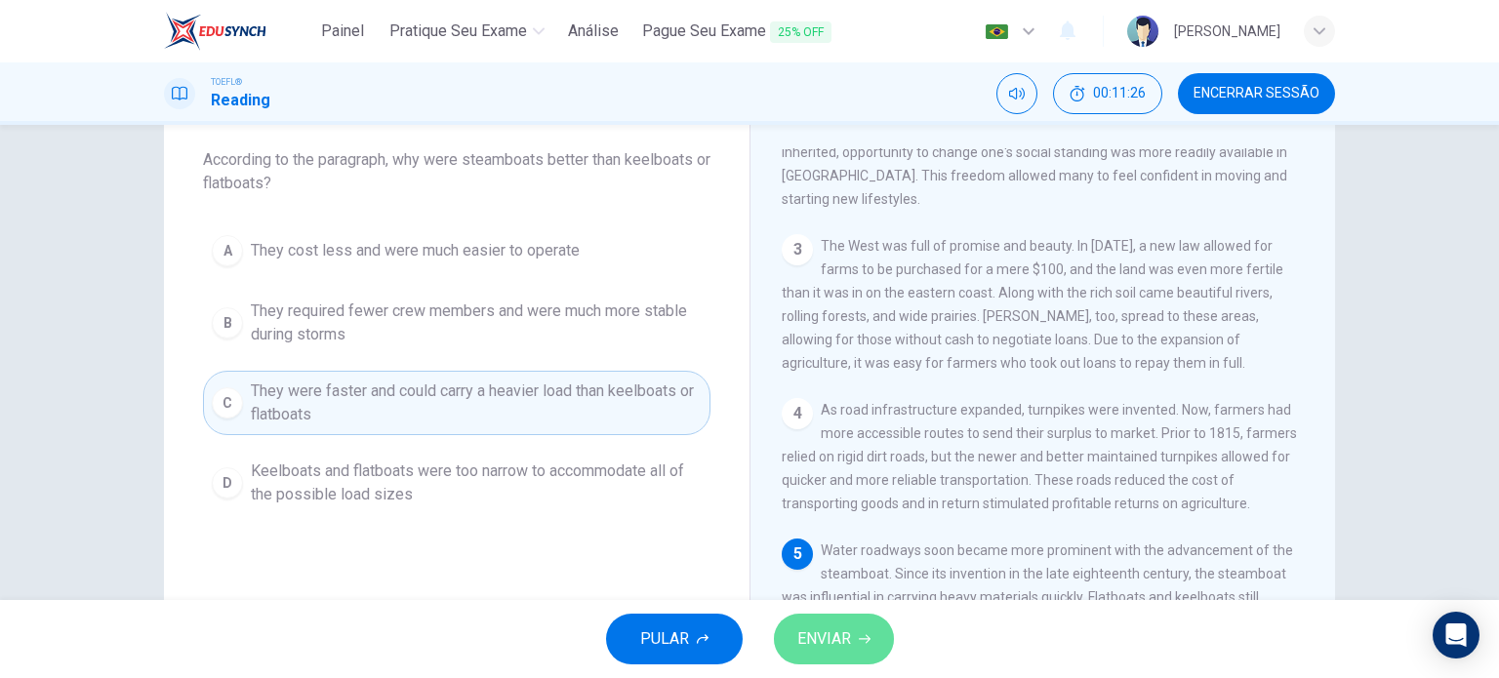
click at [854, 643] on button "ENVIAR" at bounding box center [834, 639] width 120 height 51
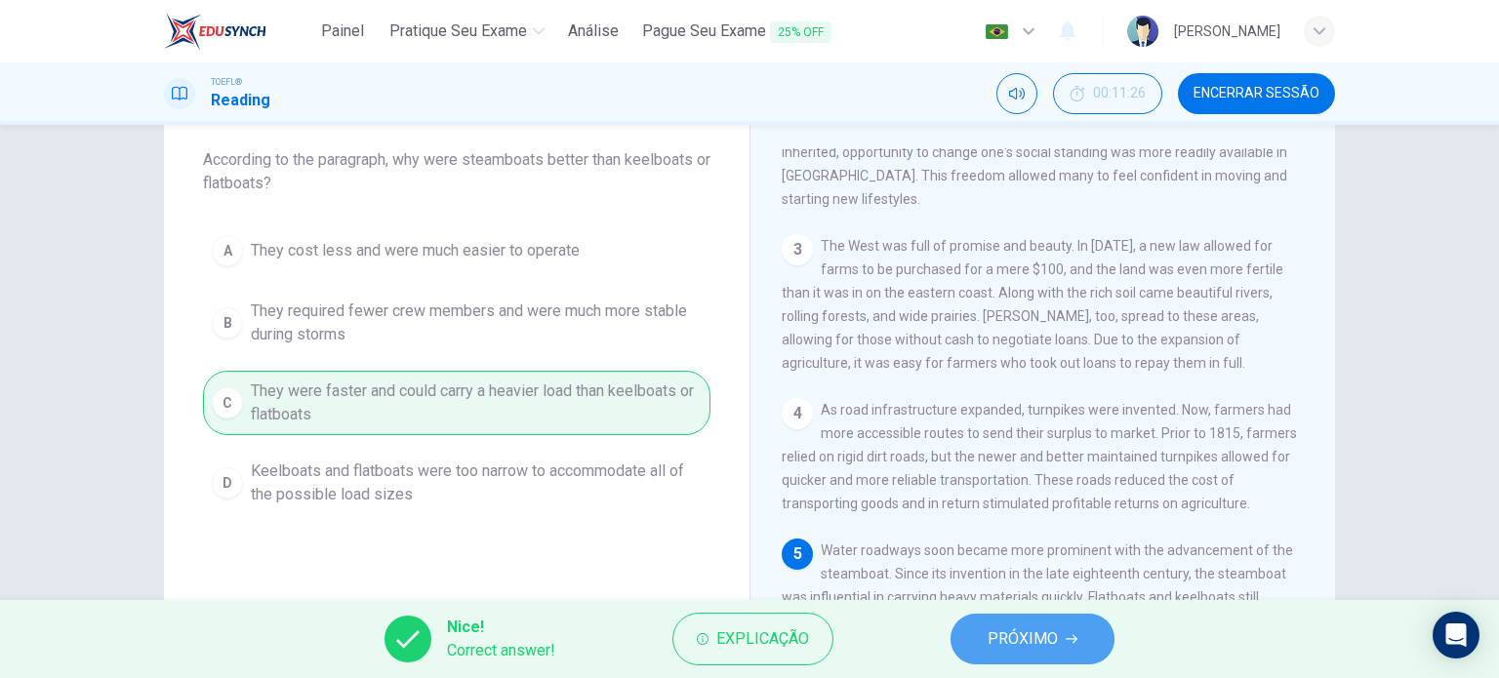
click at [990, 643] on span "PRÓXIMO" at bounding box center [1023, 639] width 70 height 27
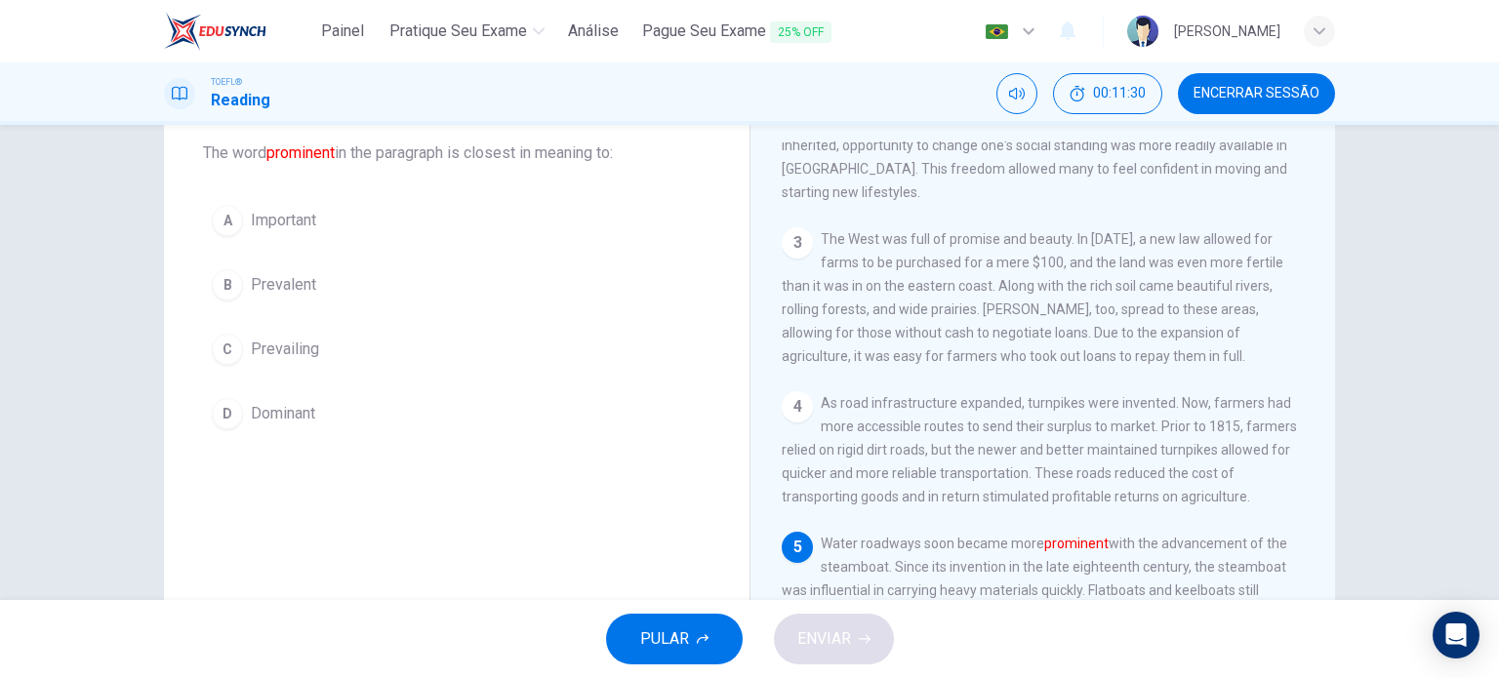
scroll to position [109, 0]
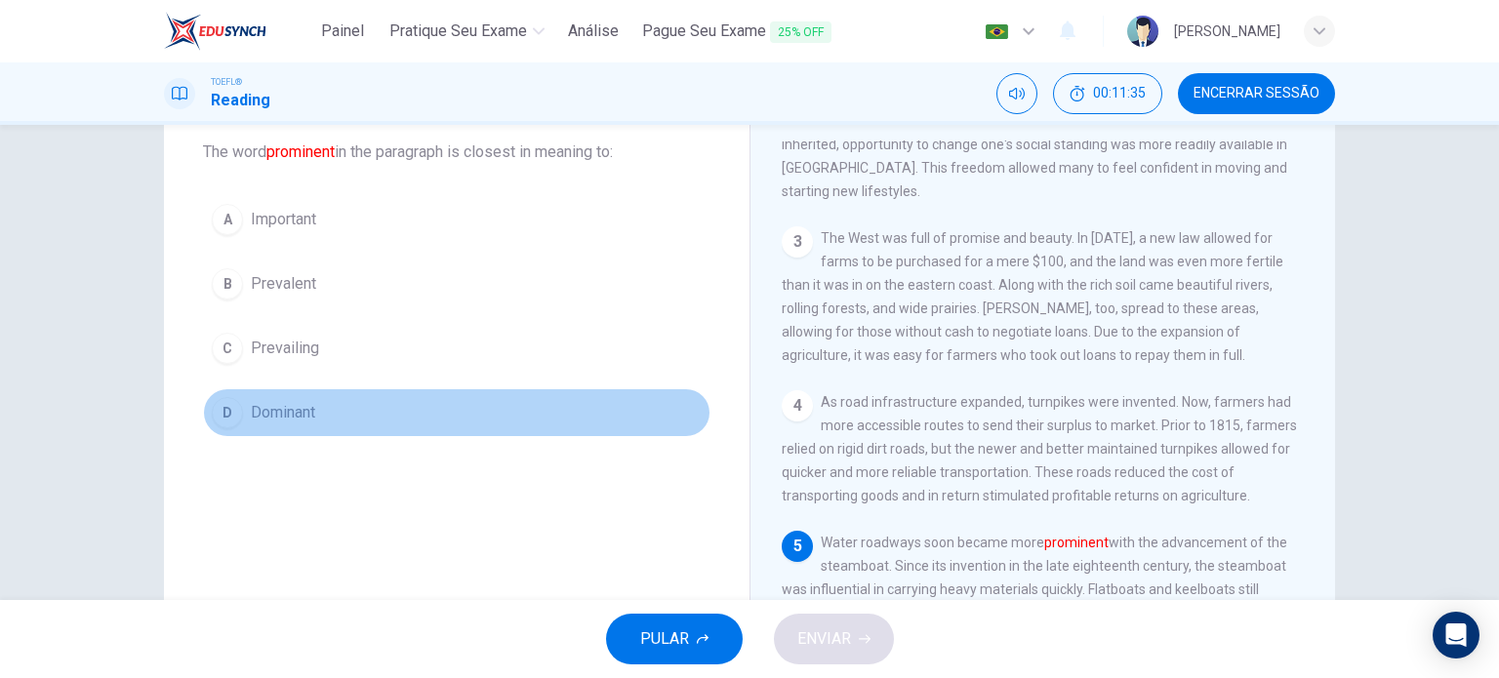
click at [296, 401] on span "Dominant" at bounding box center [283, 412] width 64 height 23
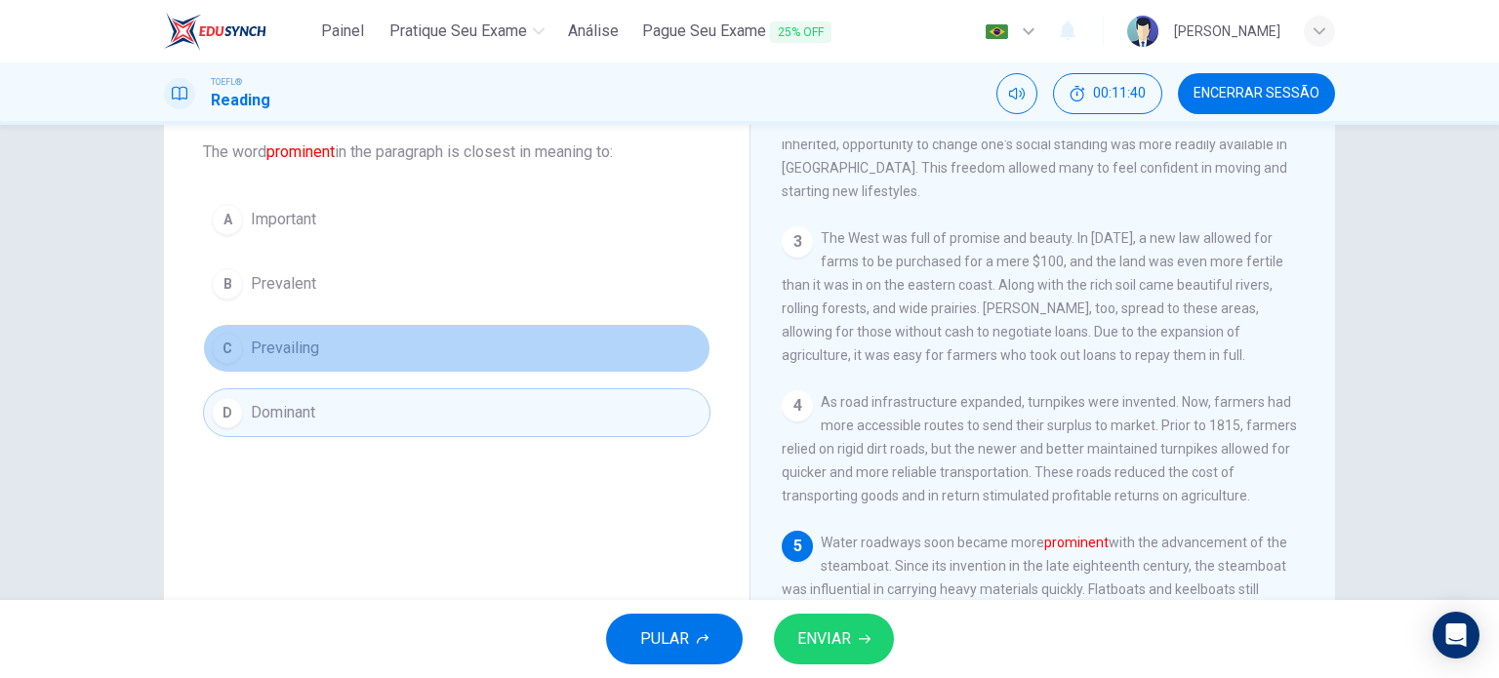
click at [290, 366] on button "C Prevailing" at bounding box center [457, 348] width 508 height 49
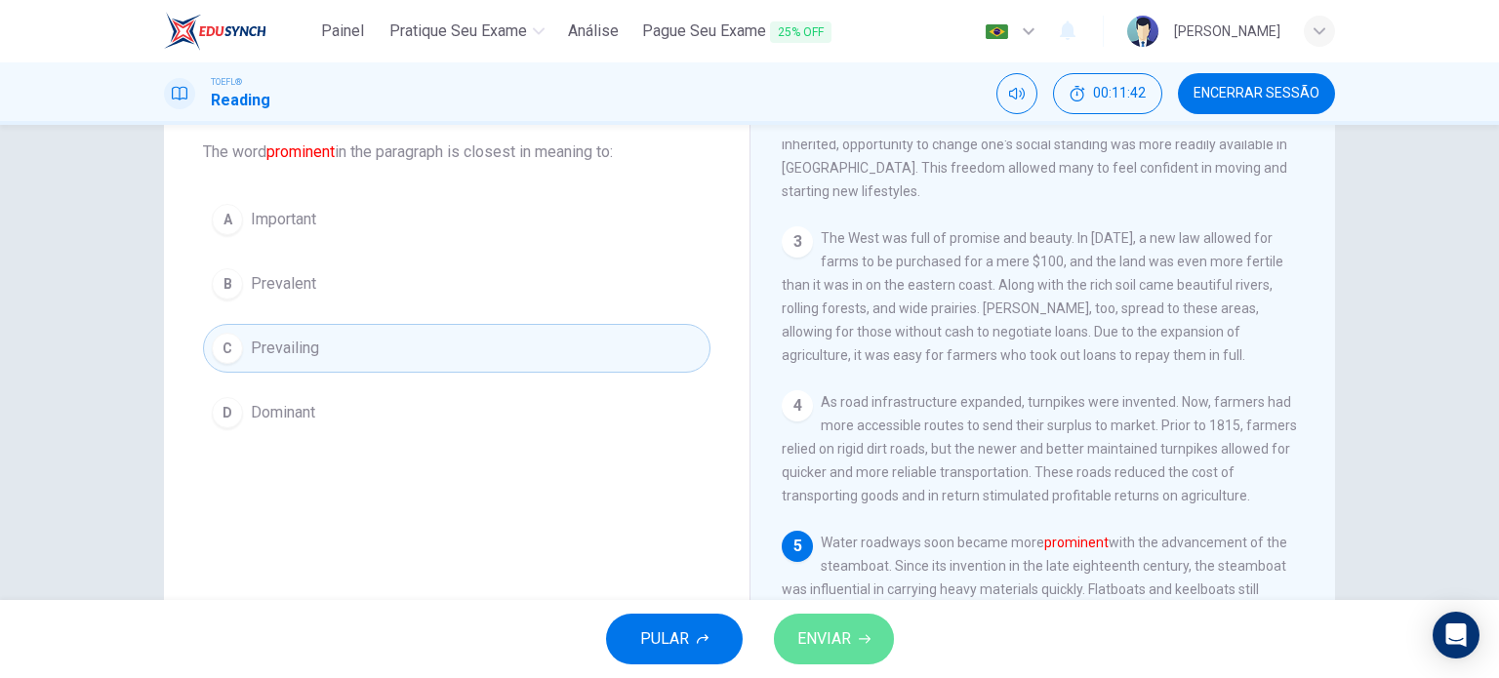
click at [825, 630] on span "ENVIAR" at bounding box center [824, 639] width 54 height 27
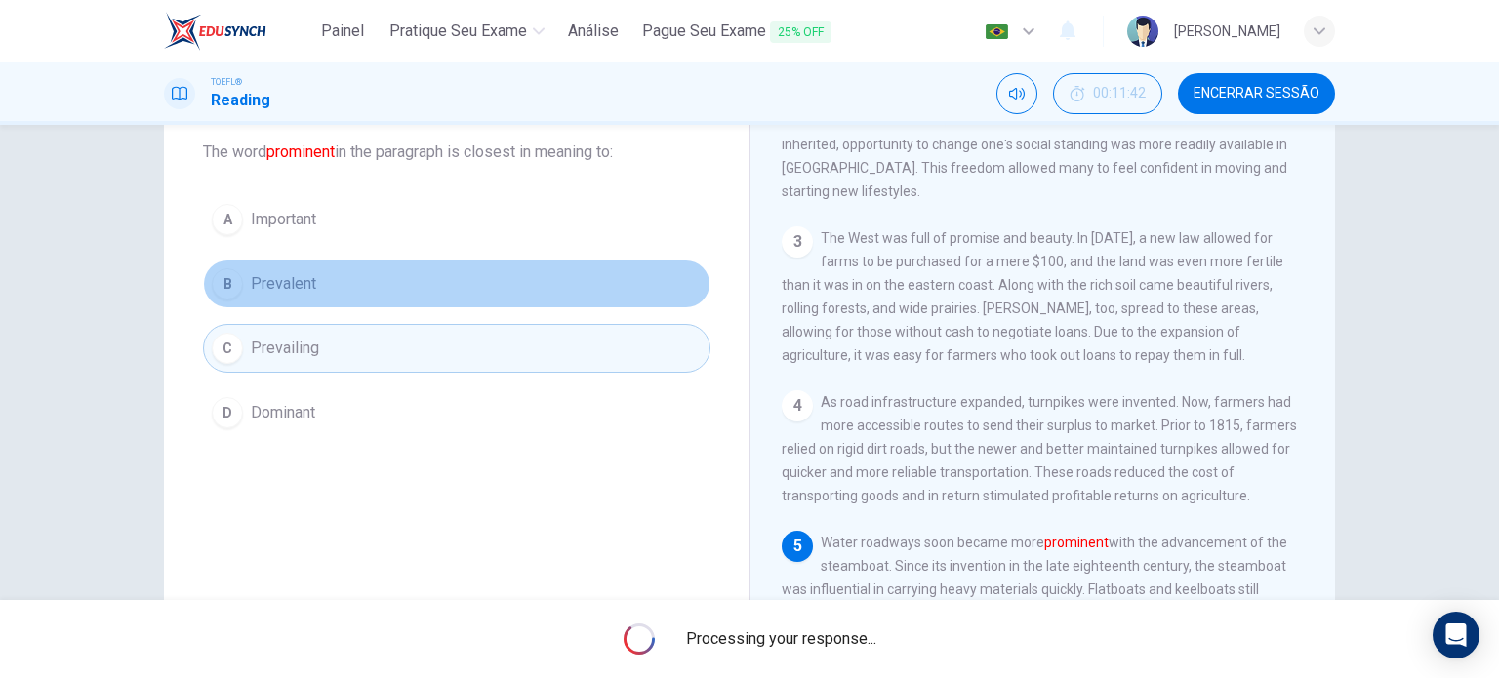
click at [291, 293] on span "Prevalent" at bounding box center [283, 283] width 65 height 23
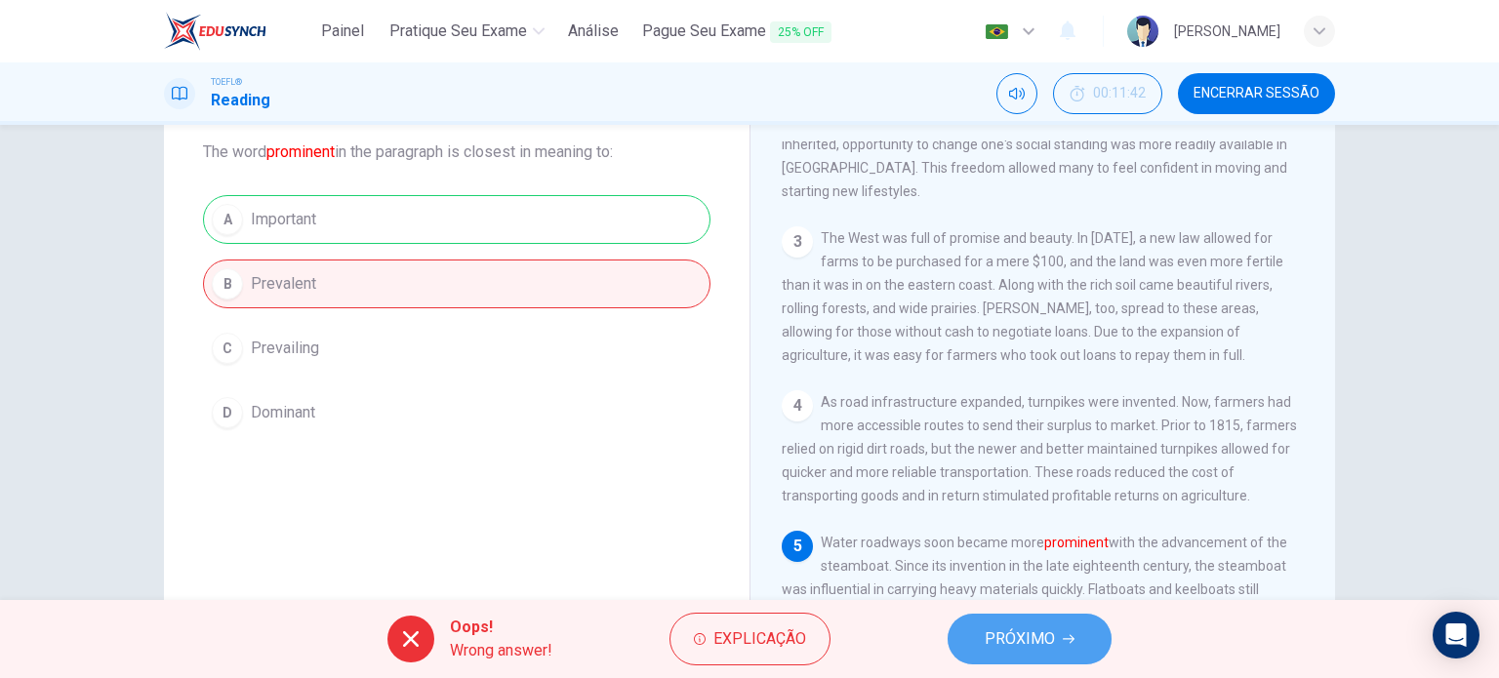
click at [1022, 631] on span "PRÓXIMO" at bounding box center [1020, 639] width 70 height 27
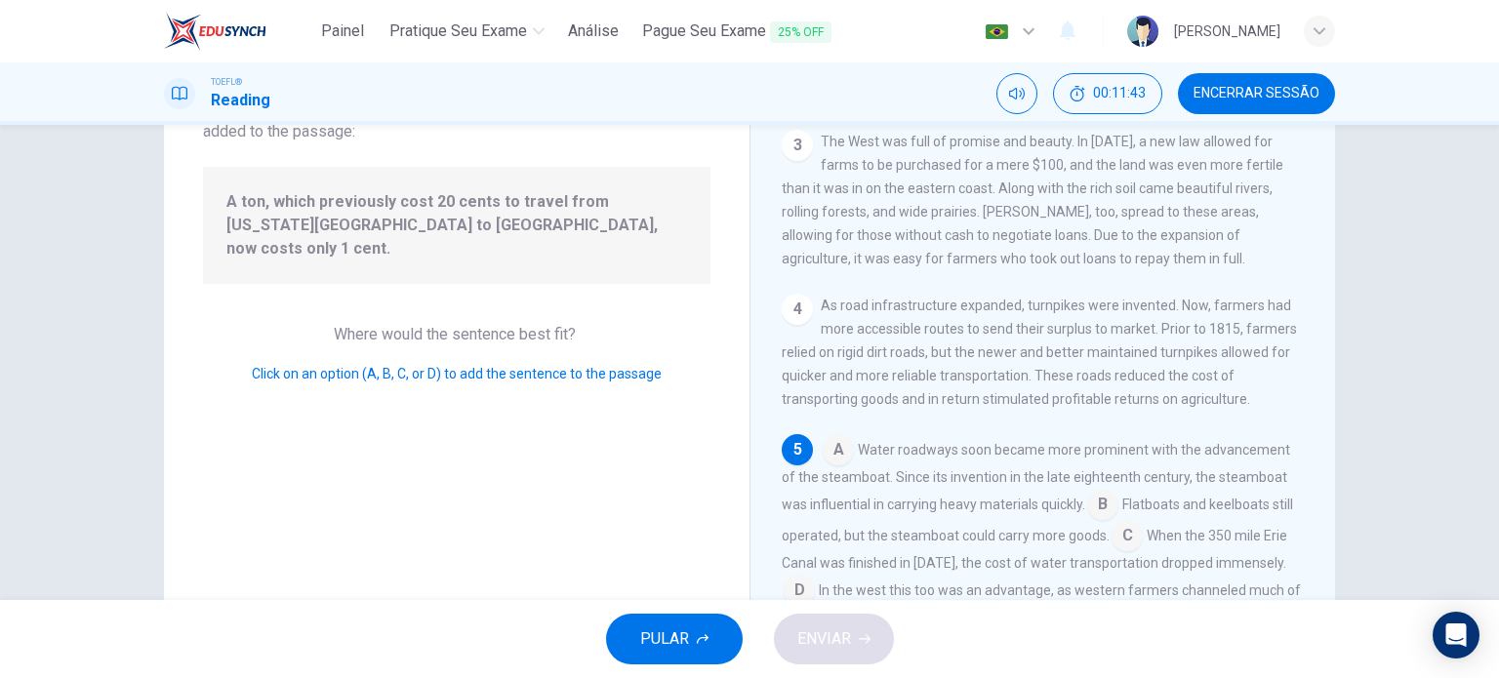
scroll to position [166, 0]
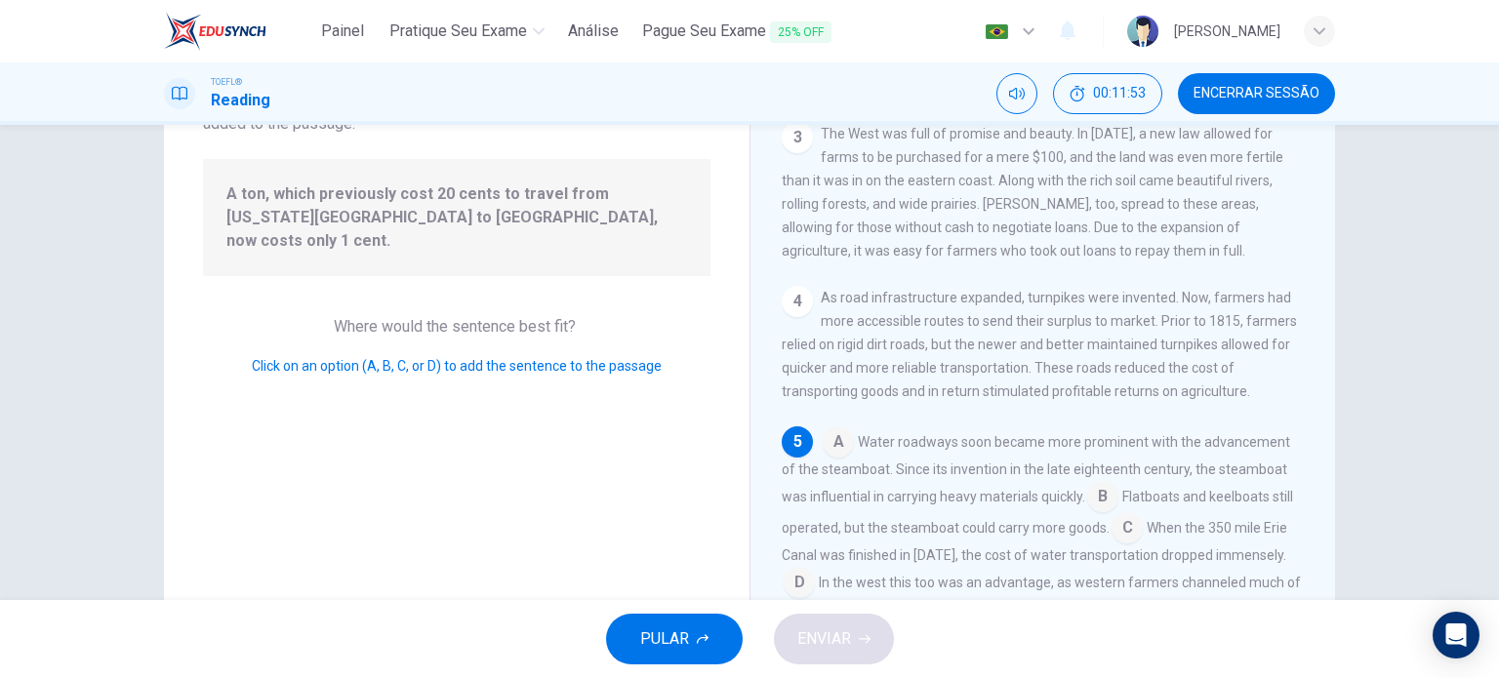
click at [815, 569] on input at bounding box center [799, 584] width 31 height 31
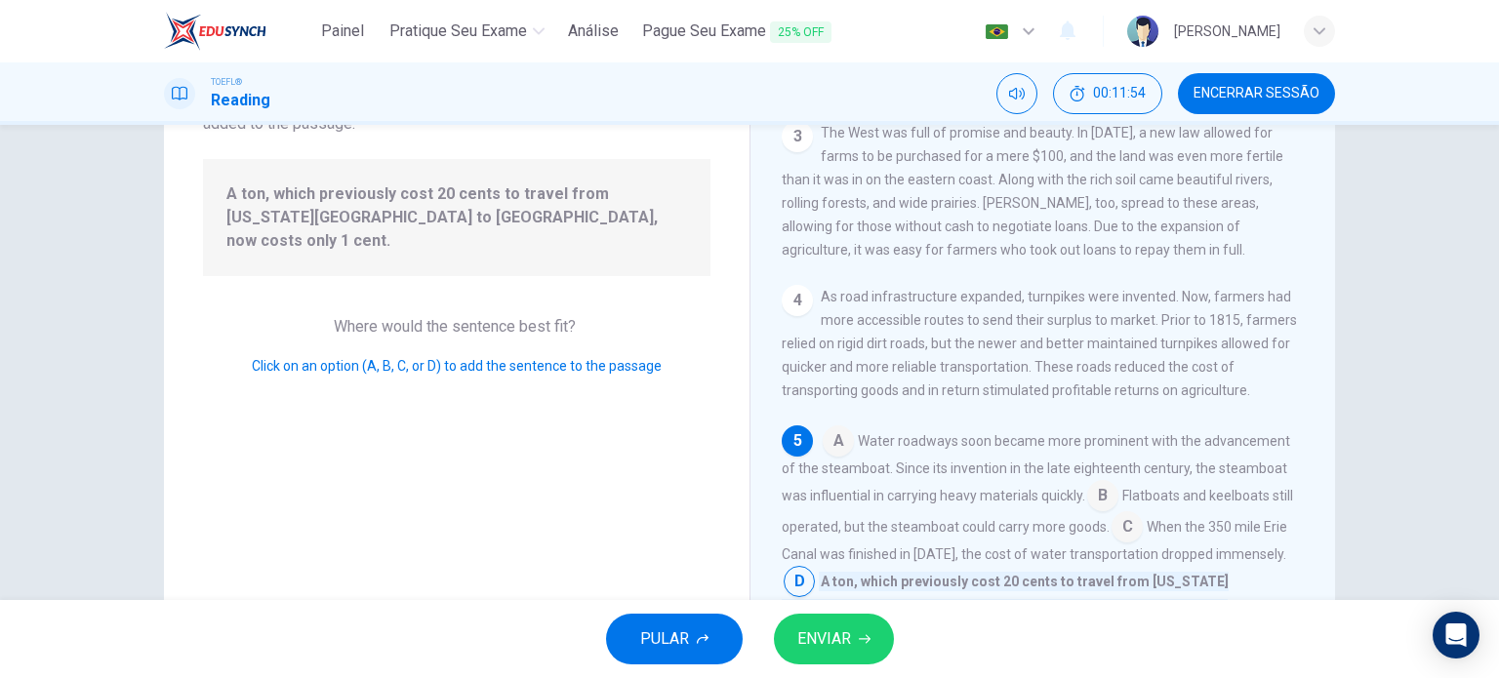
scroll to position [572, 0]
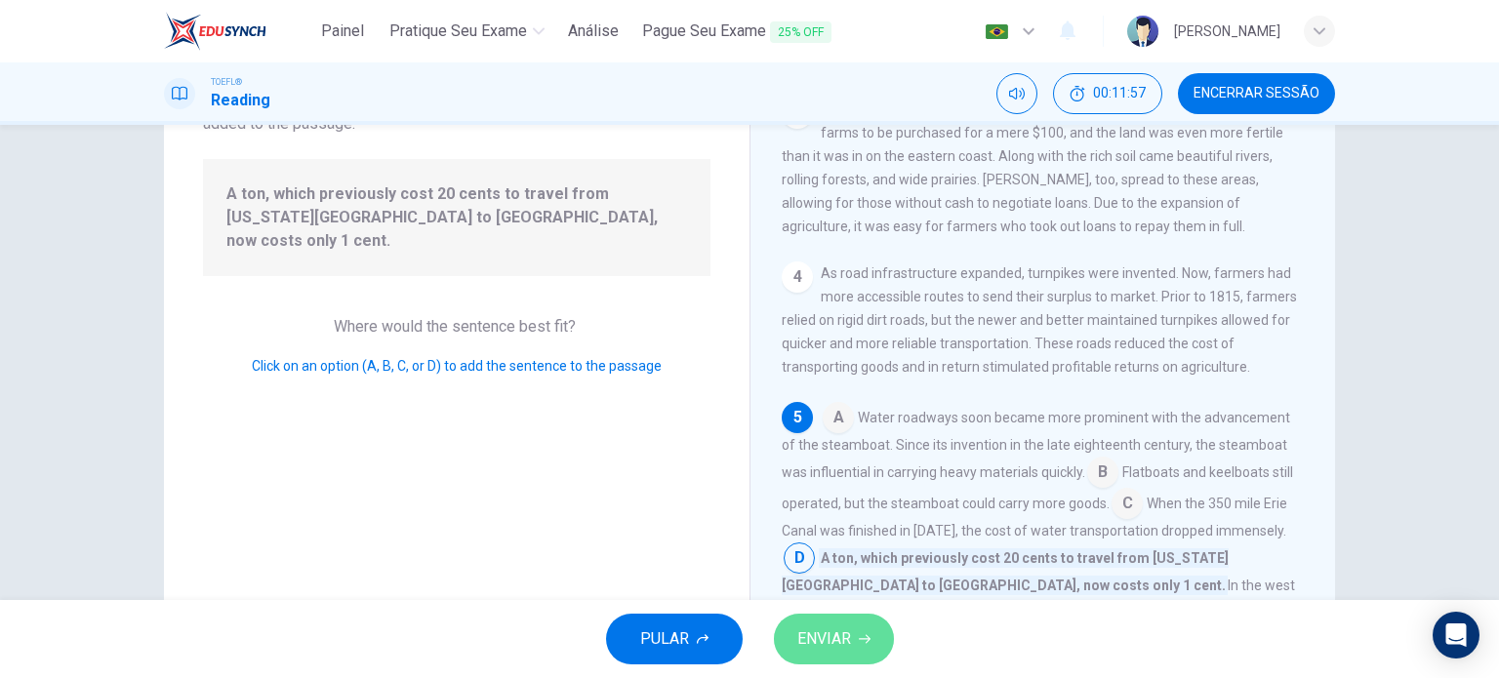
click at [849, 631] on span "ENVIAR" at bounding box center [824, 639] width 54 height 27
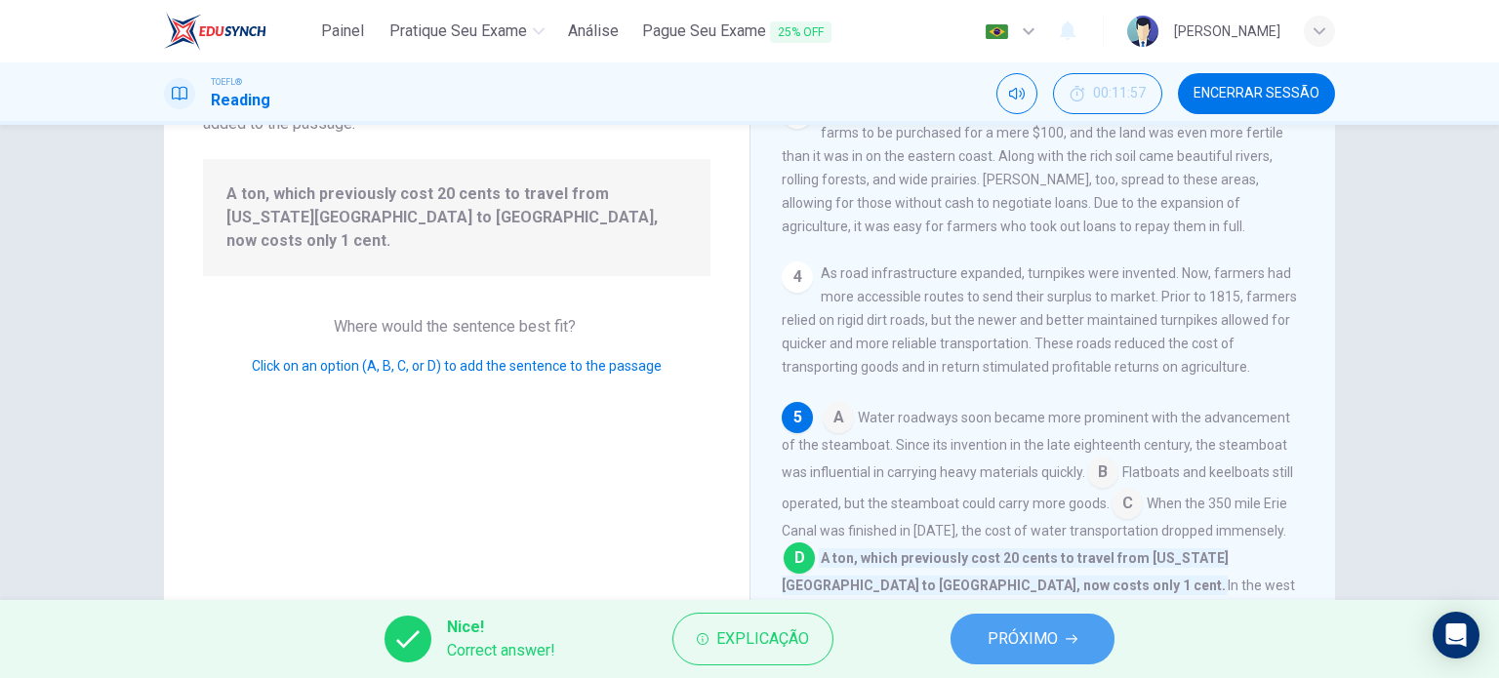
click at [1008, 631] on span "PRÓXIMO" at bounding box center [1023, 639] width 70 height 27
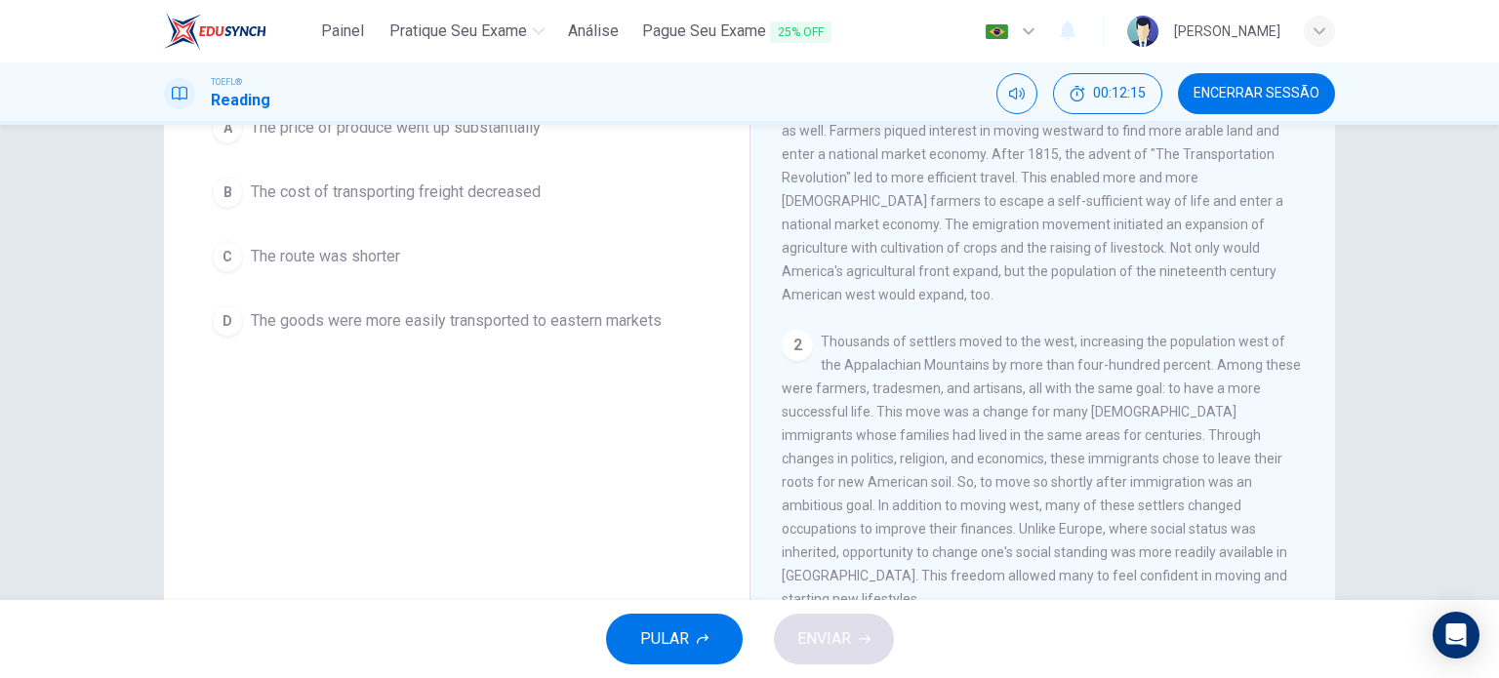
scroll to position [500, 0]
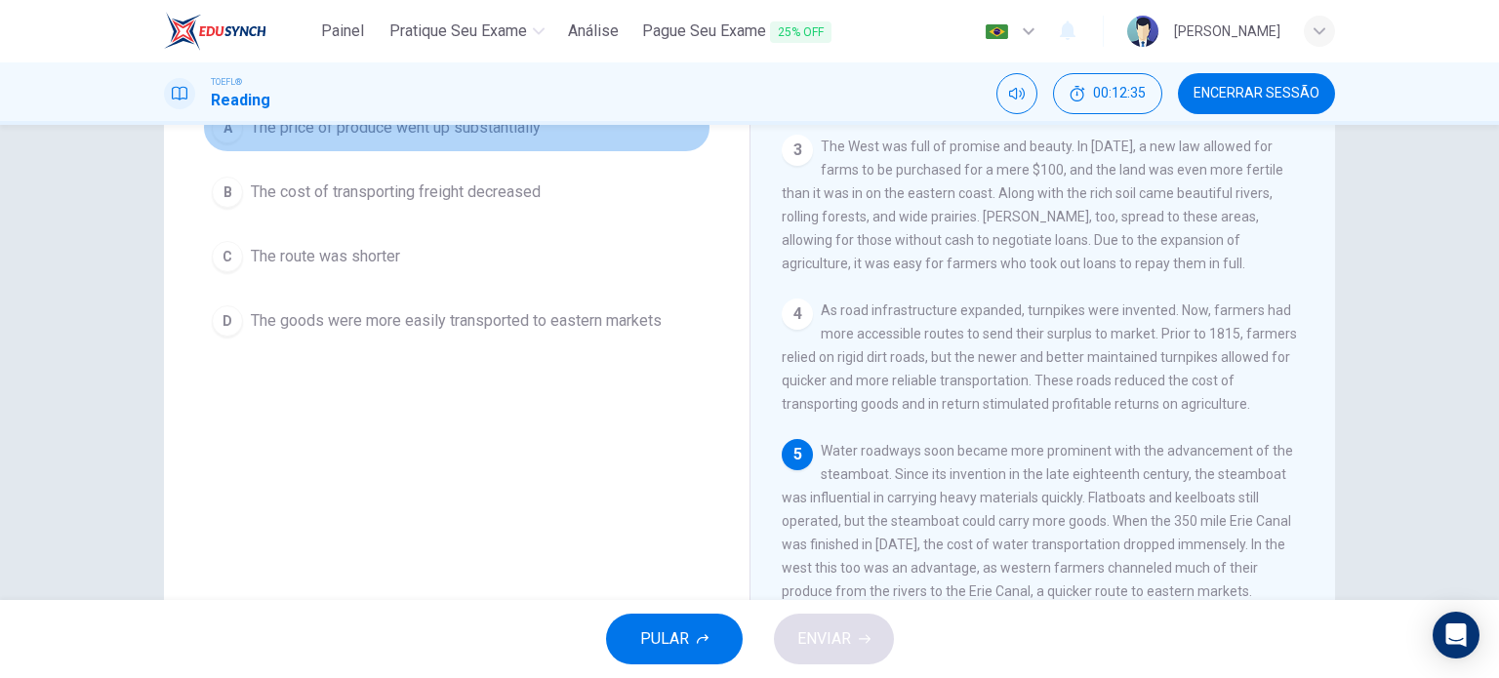
click at [446, 140] on span "The price of produce went up substantially" at bounding box center [396, 127] width 290 height 23
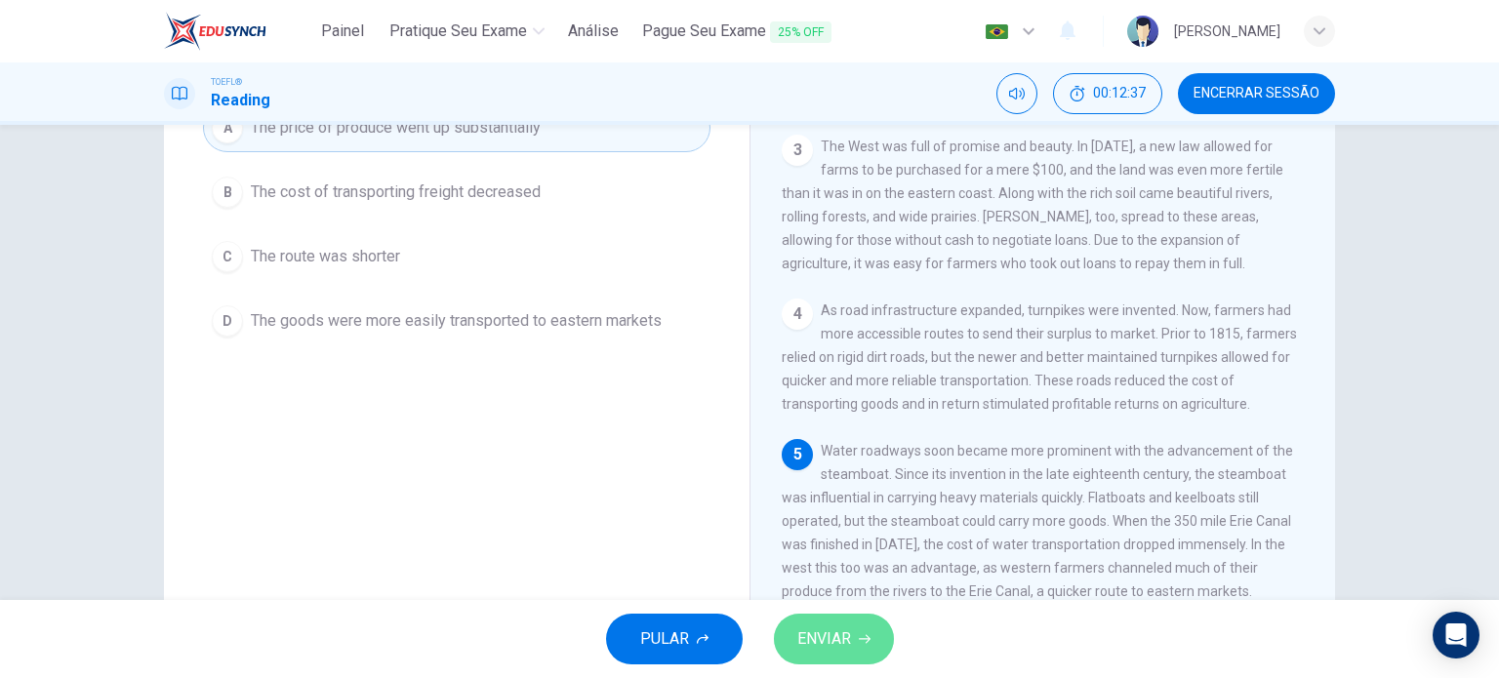
click at [849, 630] on span "ENVIAR" at bounding box center [824, 639] width 54 height 27
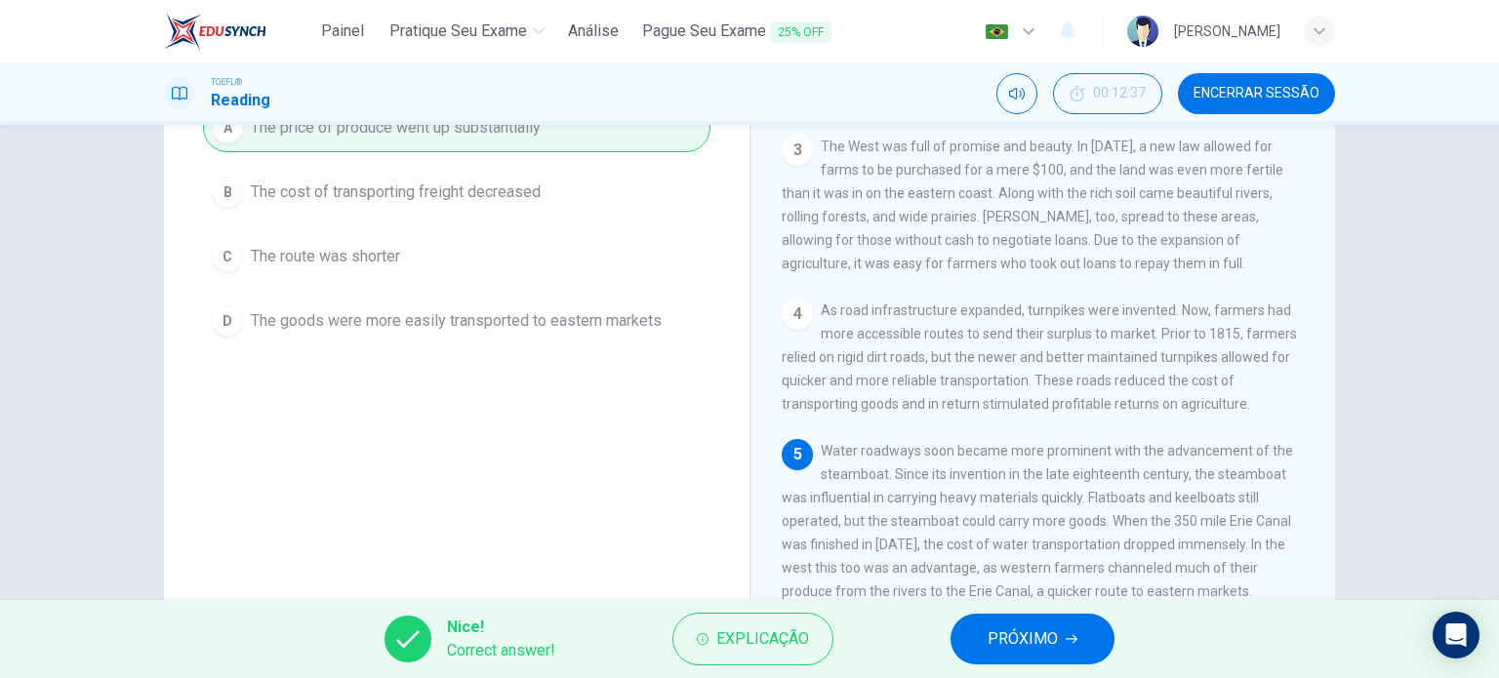
click at [1006, 634] on span "PRÓXIMO" at bounding box center [1023, 639] width 70 height 27
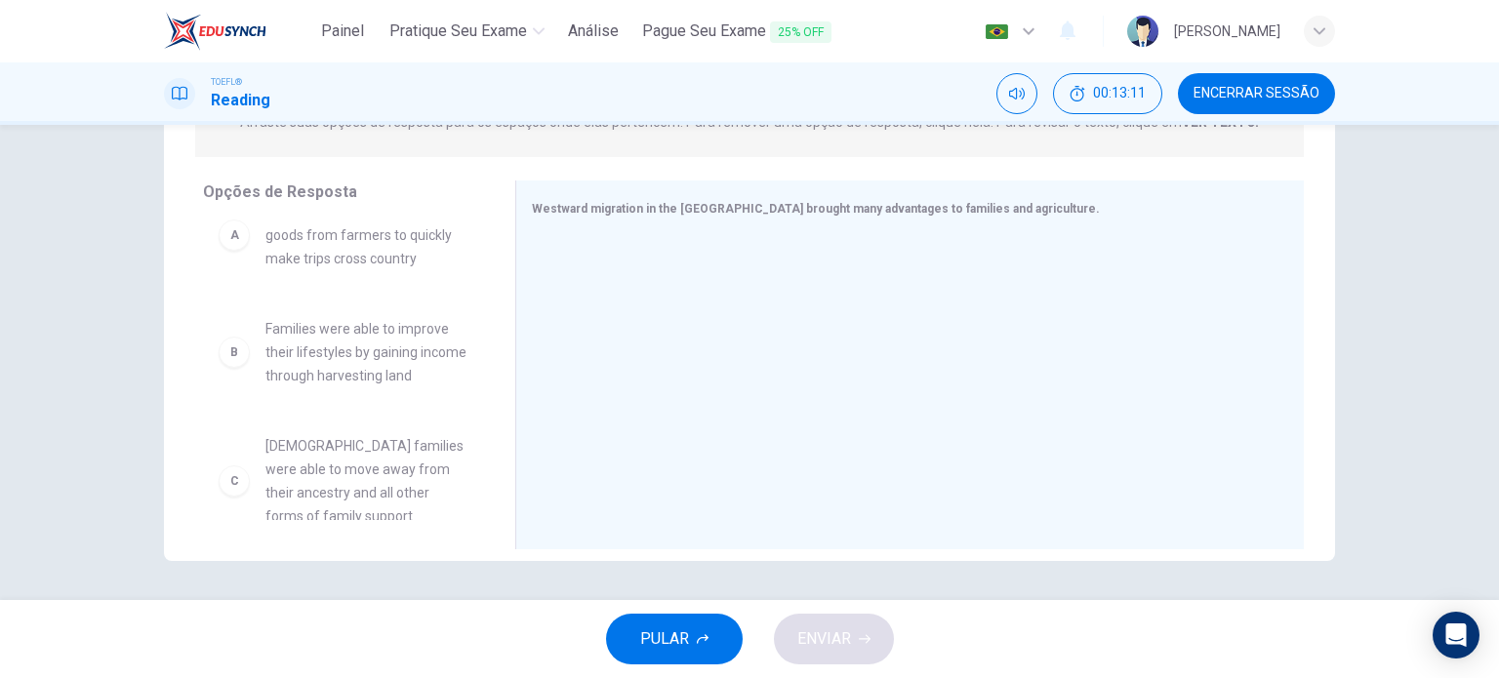
scroll to position [33, 0]
click at [323, 381] on span "Families were able to improve their lifestyles by gaining income through harves…" at bounding box center [366, 354] width 203 height 70
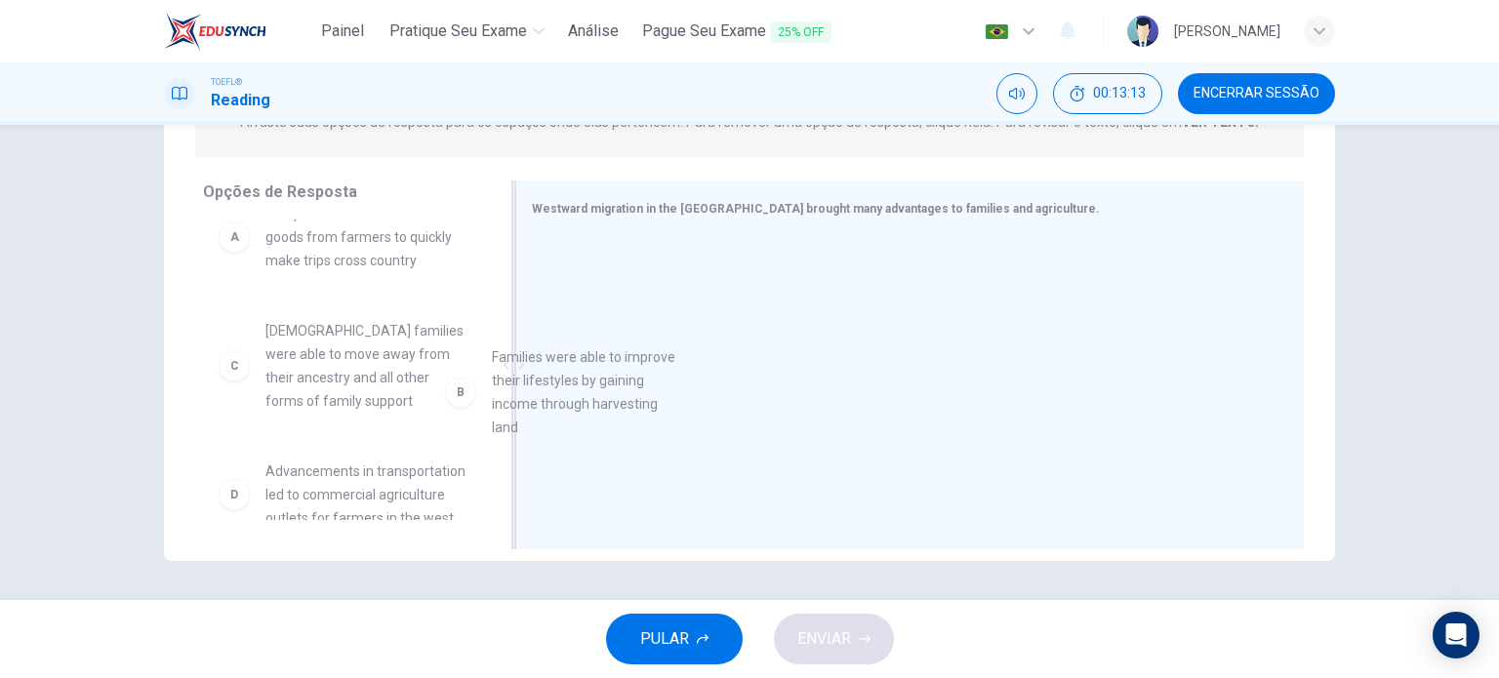
drag, startPoint x: 316, startPoint y: 374, endPoint x: 554, endPoint y: 378, distance: 238.2
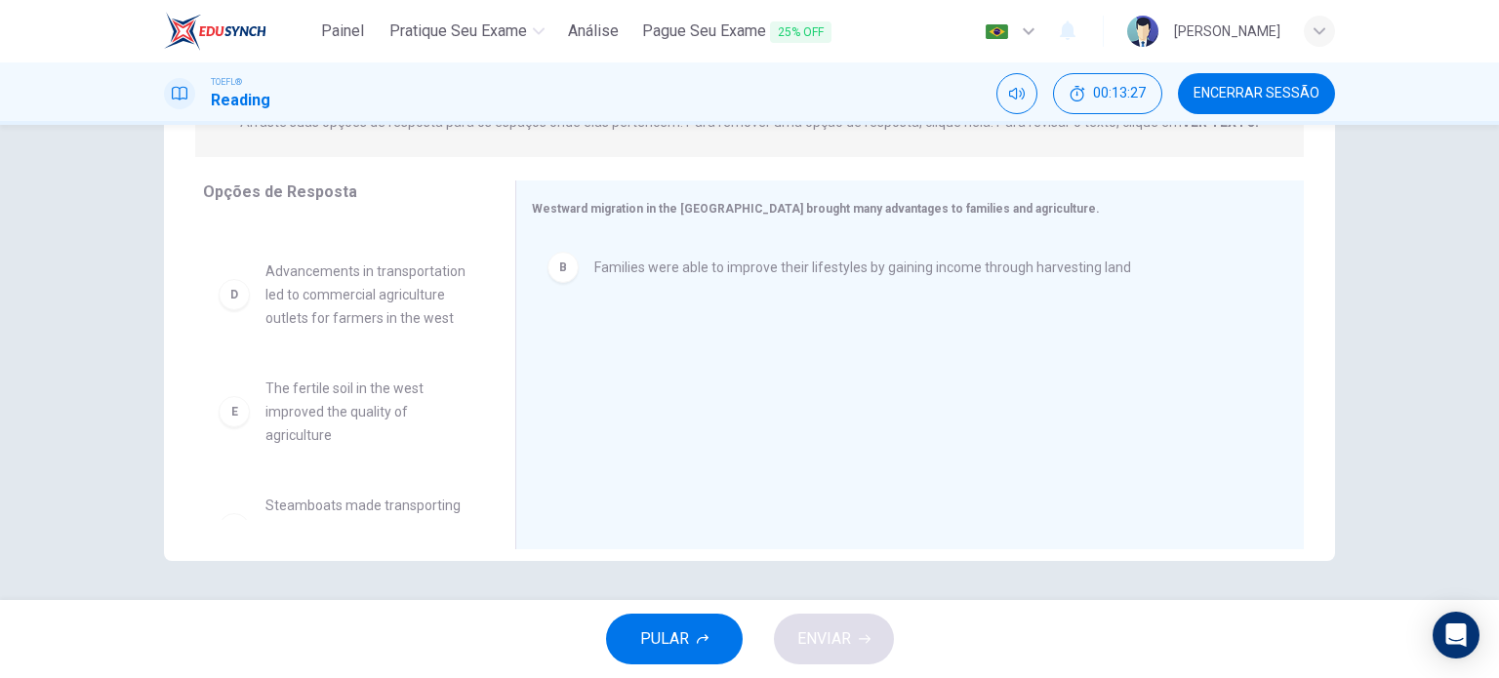
scroll to position [234, 0]
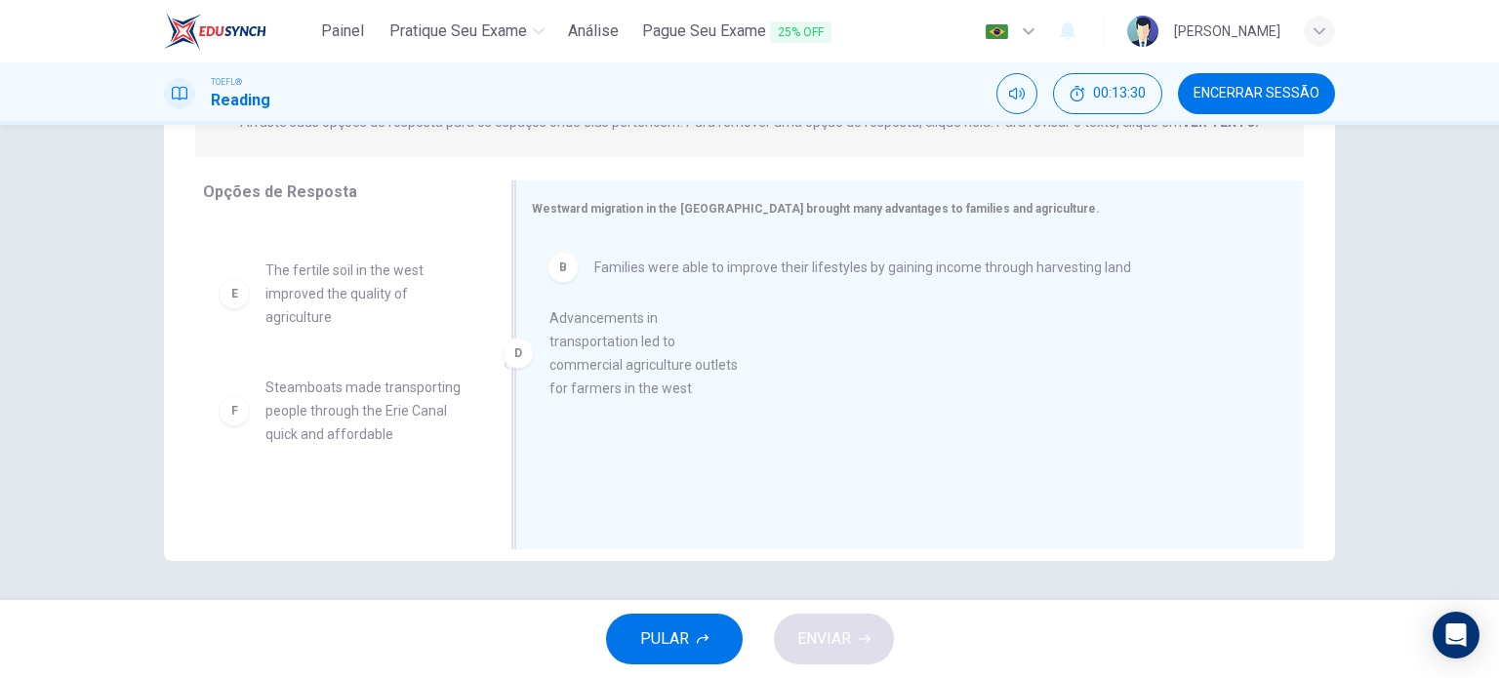
drag, startPoint x: 316, startPoint y: 342, endPoint x: 613, endPoint y: 364, distance: 297.6
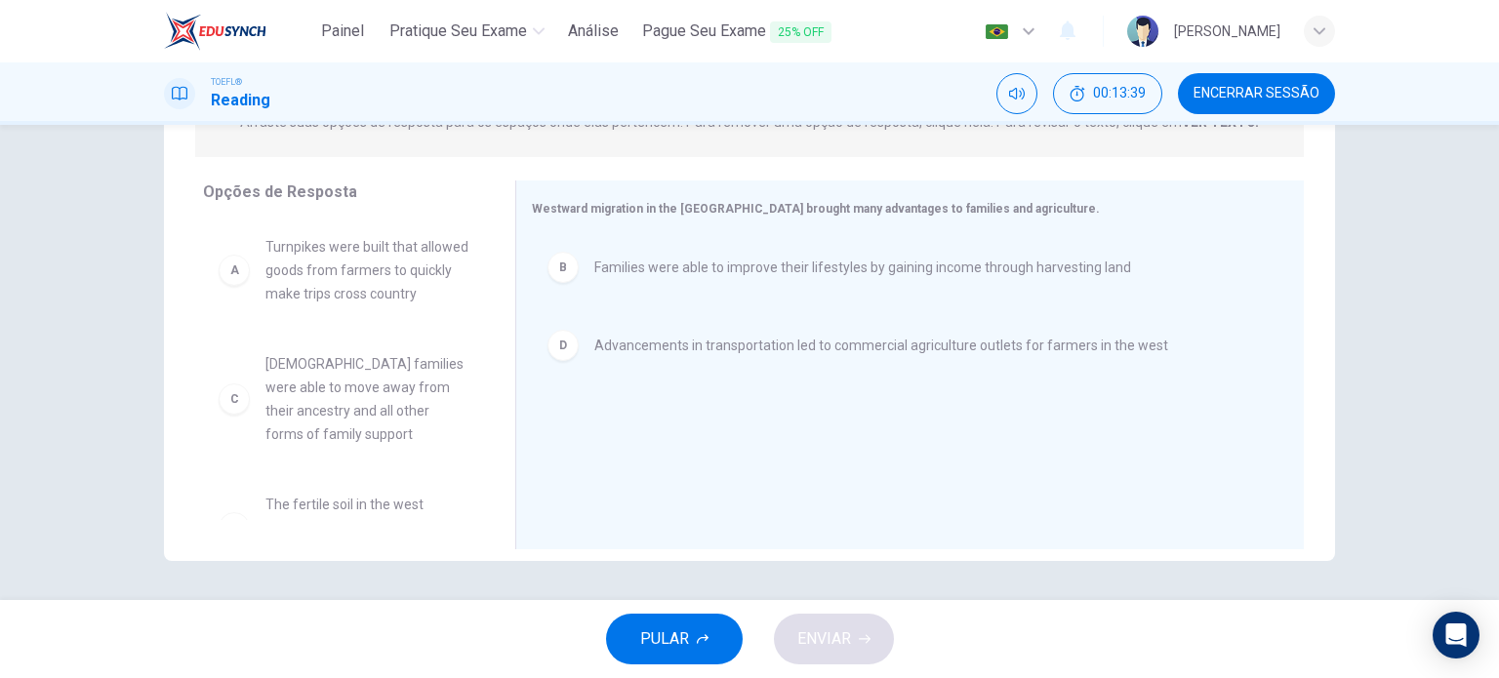
scroll to position [199, 0]
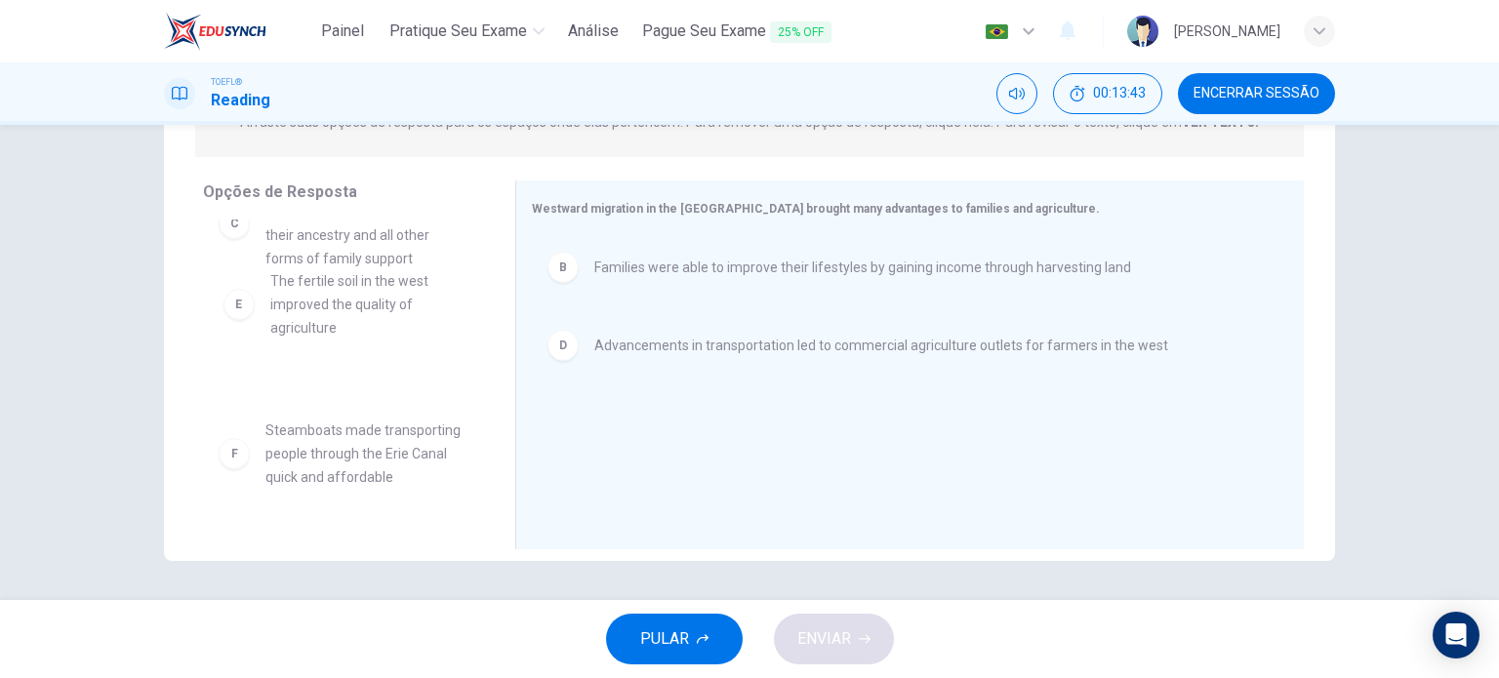
drag, startPoint x: 339, startPoint y: 358, endPoint x: 355, endPoint y: 313, distance: 47.9
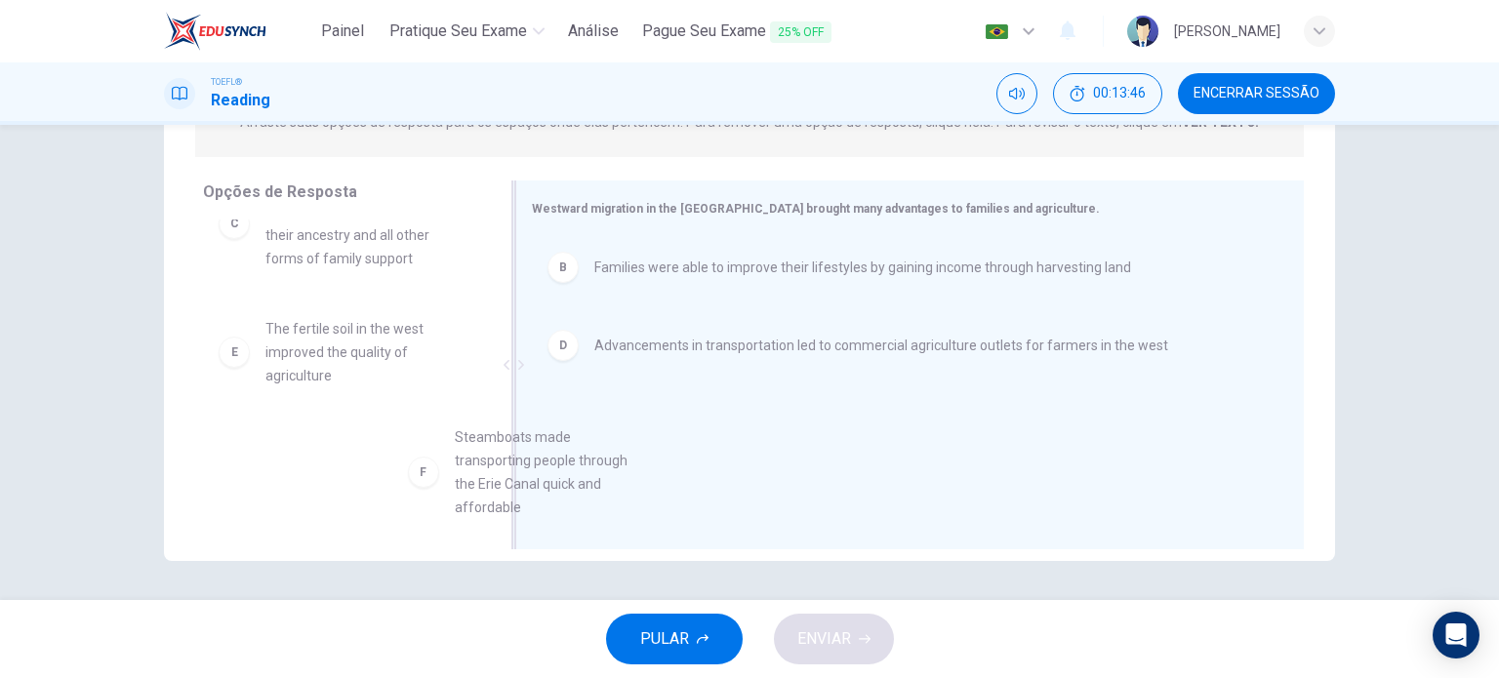
drag, startPoint x: 367, startPoint y: 479, endPoint x: 637, endPoint y: 466, distance: 270.7
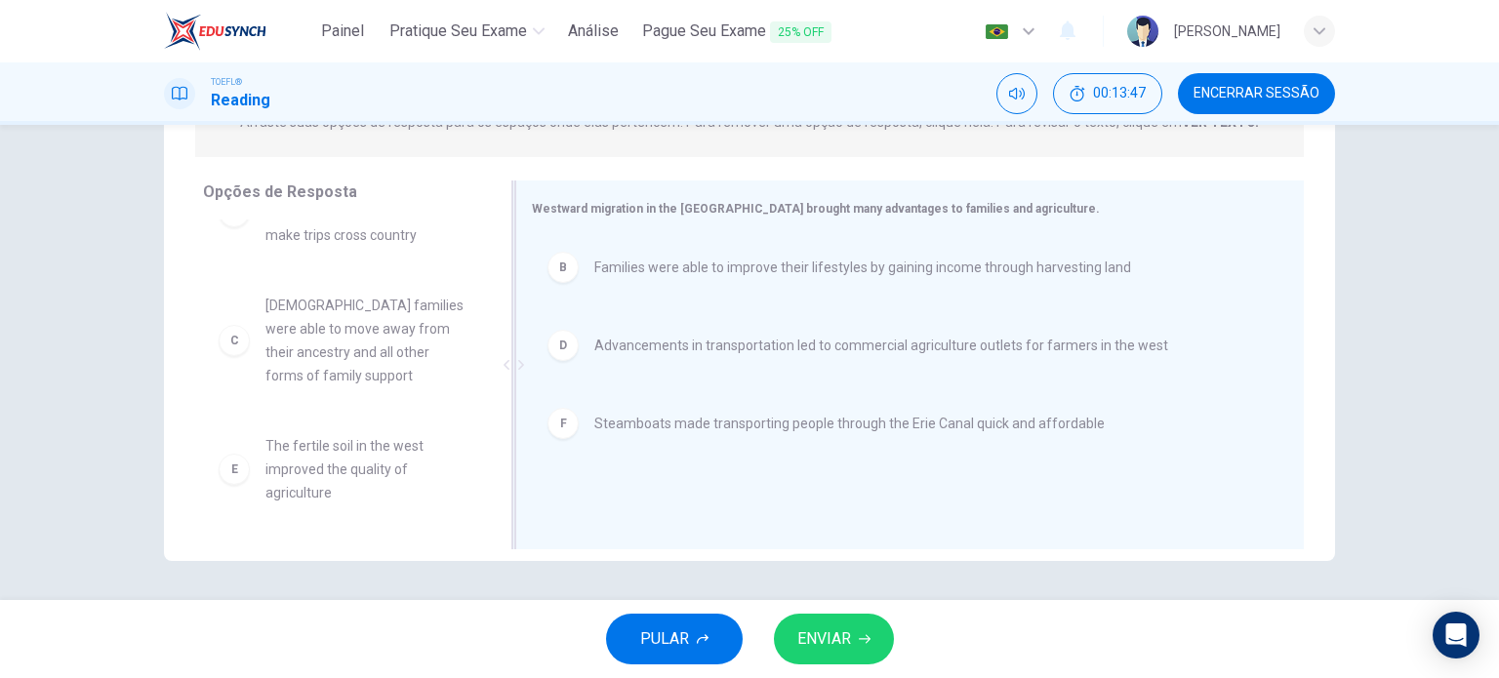
scroll to position [82, 0]
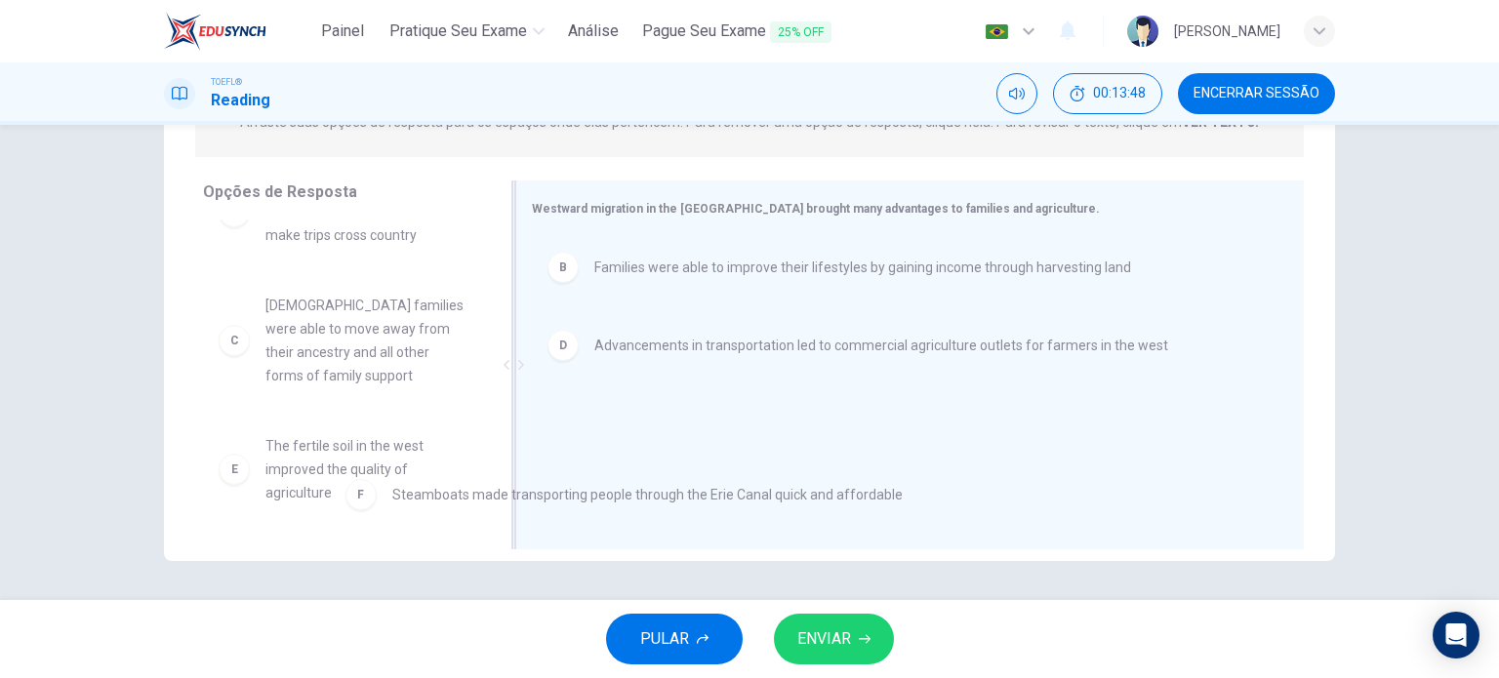
drag, startPoint x: 557, startPoint y: 430, endPoint x: 302, endPoint y: 496, distance: 264.0
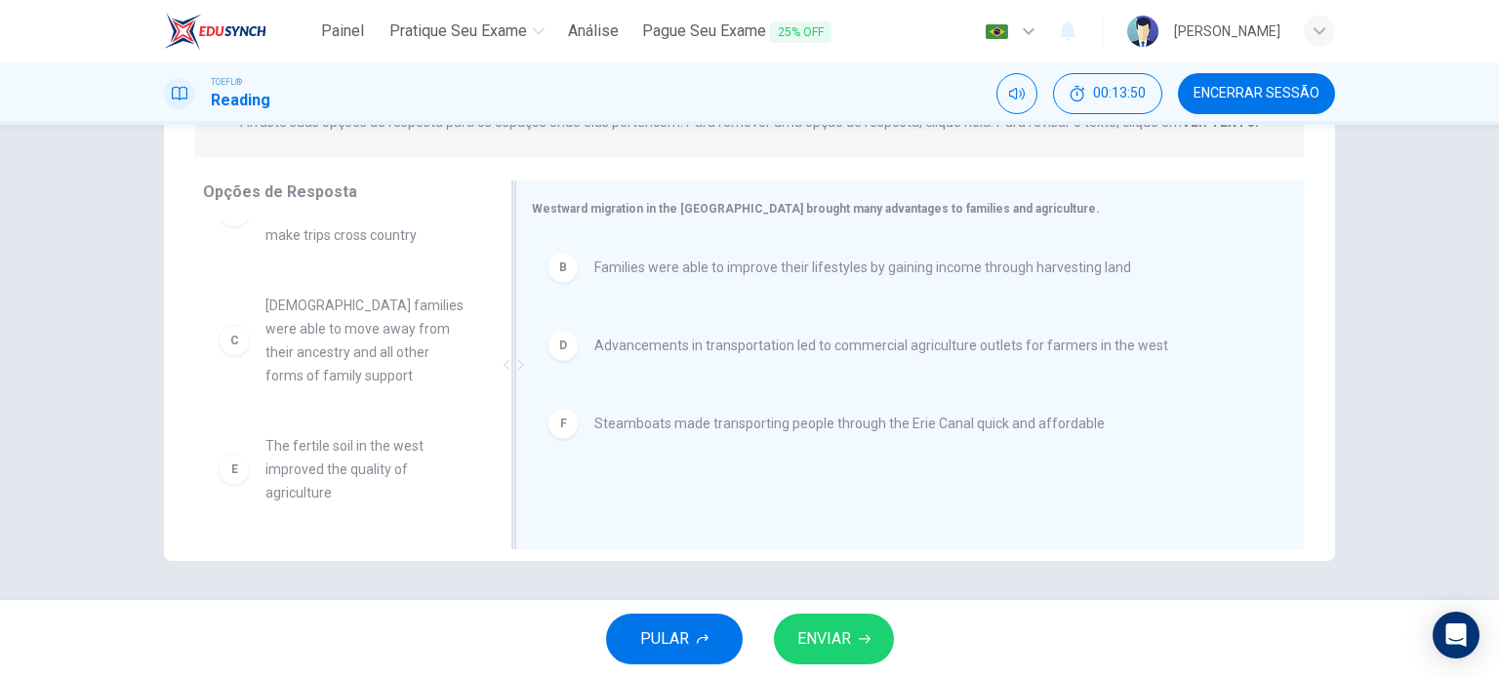
click at [324, 429] on div "E The fertile soil in the west improved the quality of agriculture" at bounding box center [343, 470] width 281 height 102
drag, startPoint x: 324, startPoint y: 429, endPoint x: 646, endPoint y: 418, distance: 322.3
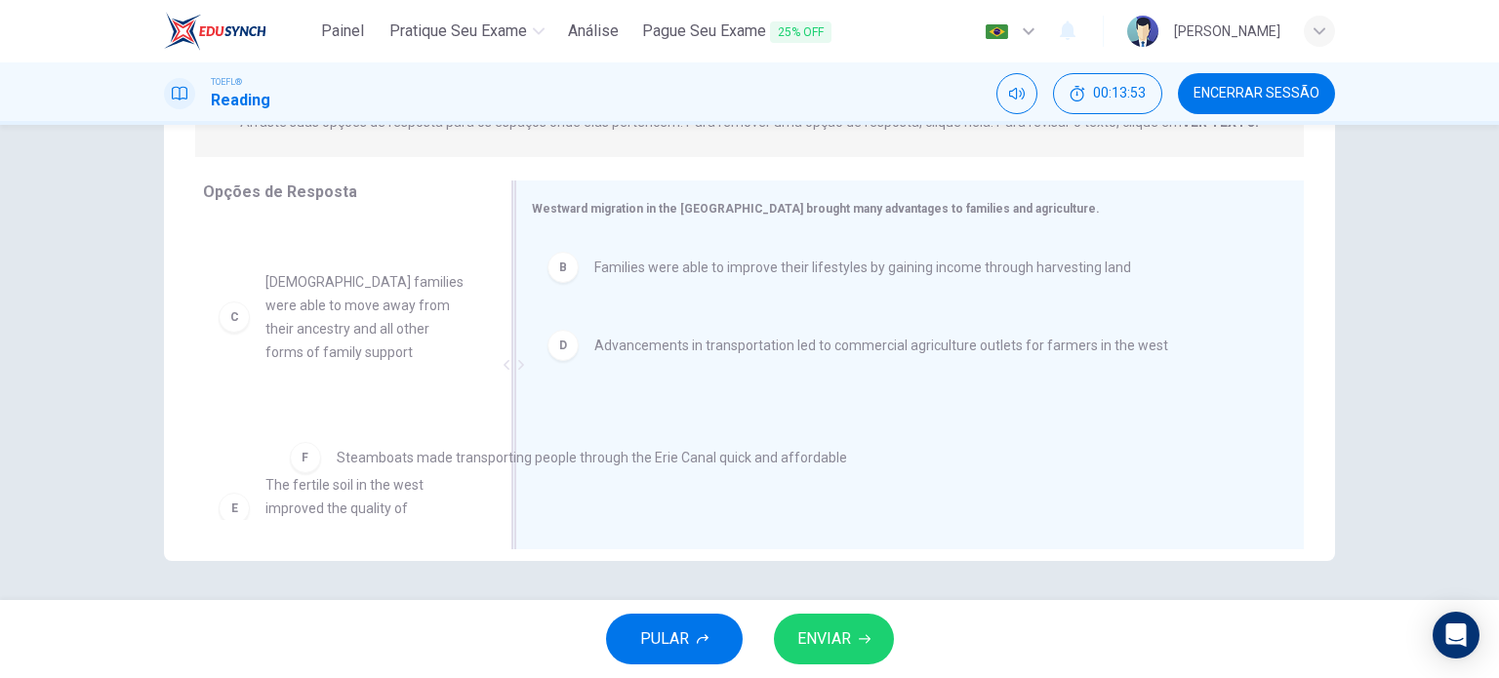
scroll to position [100, 0]
drag, startPoint x: 585, startPoint y: 430, endPoint x: 242, endPoint y: 452, distance: 343.3
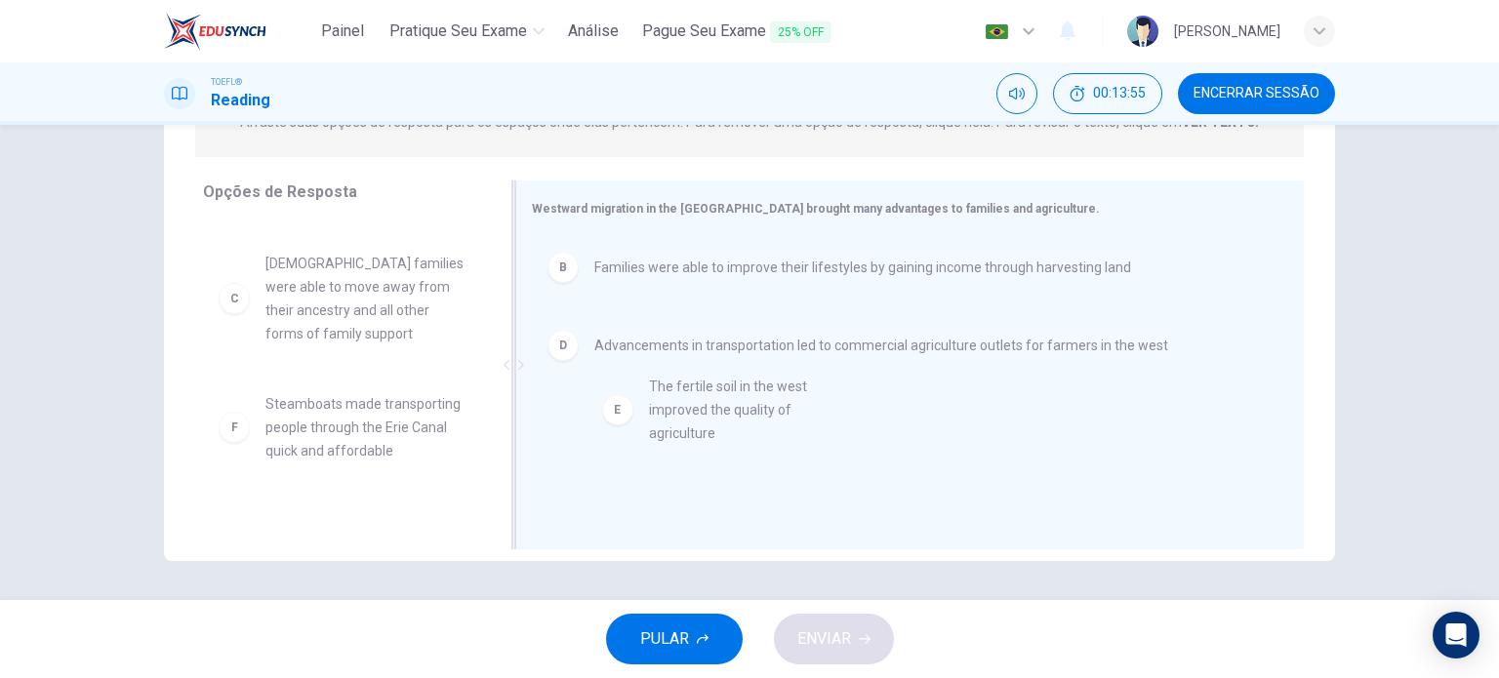
drag, startPoint x: 286, startPoint y: 465, endPoint x: 687, endPoint y: 426, distance: 403.0
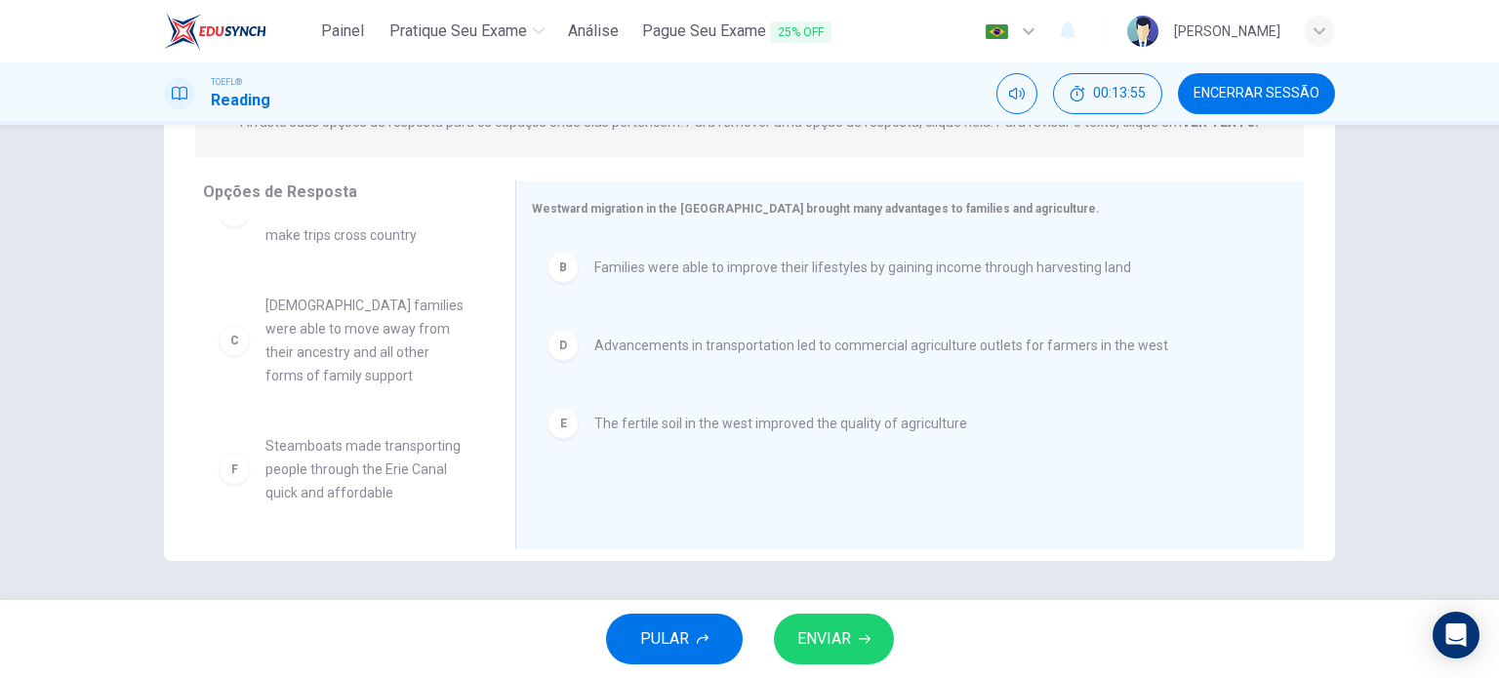
scroll to position [82, 0]
click at [824, 633] on span "ENVIAR" at bounding box center [824, 639] width 54 height 27
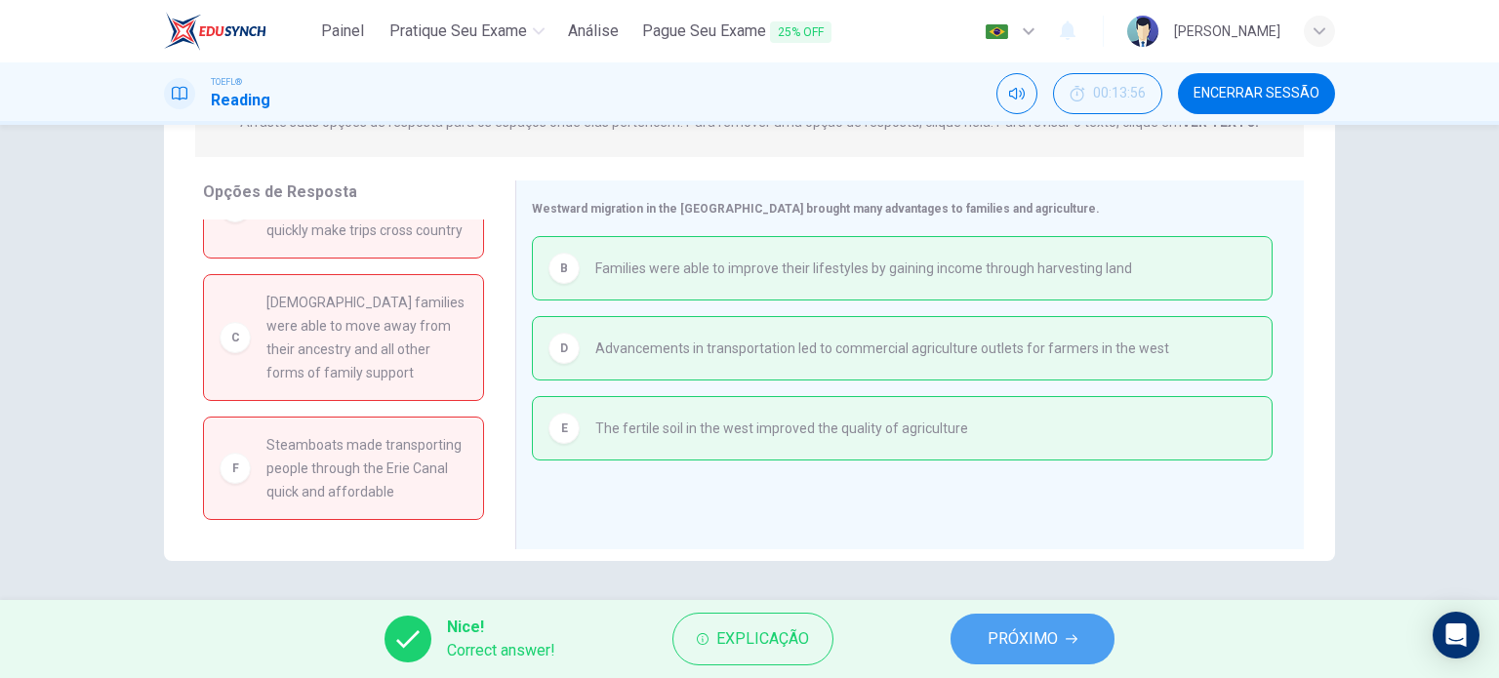
click at [1010, 647] on span "PRÓXIMO" at bounding box center [1023, 639] width 70 height 27
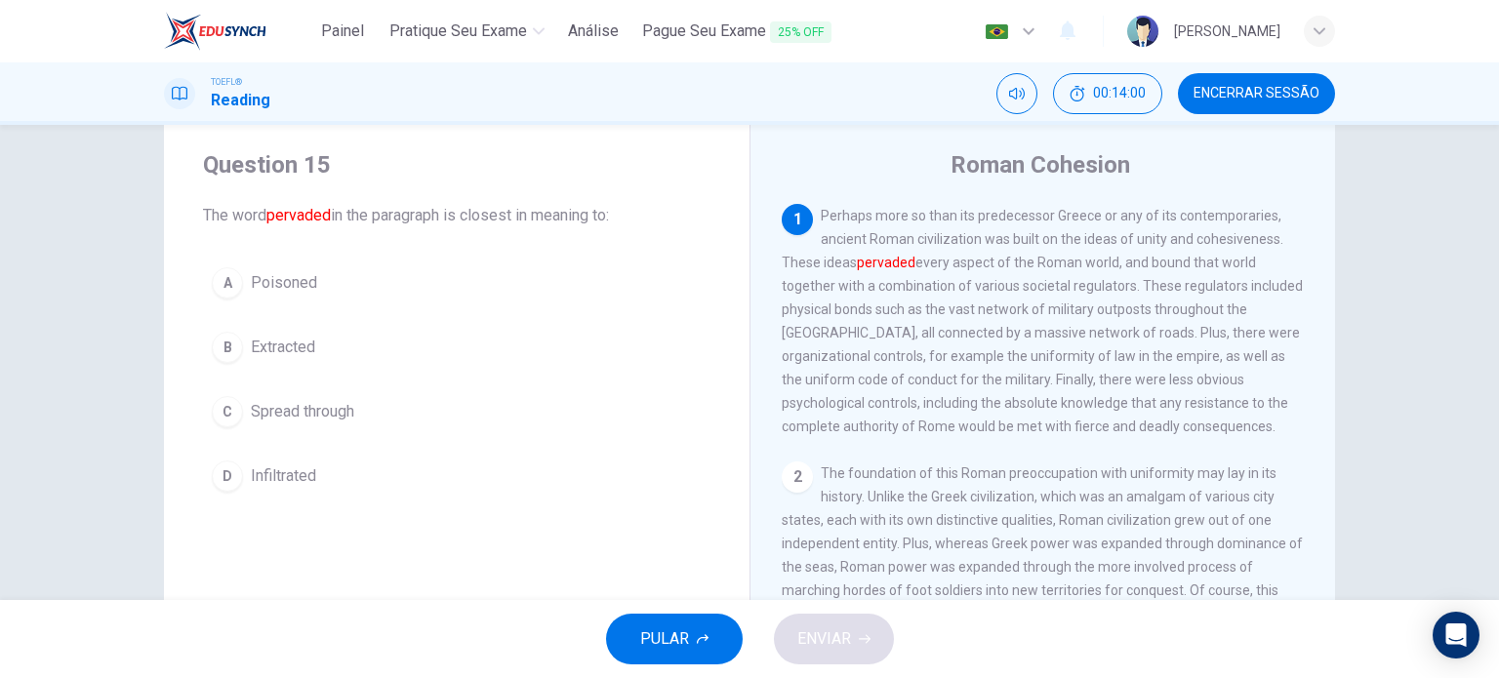
scroll to position [54, 0]
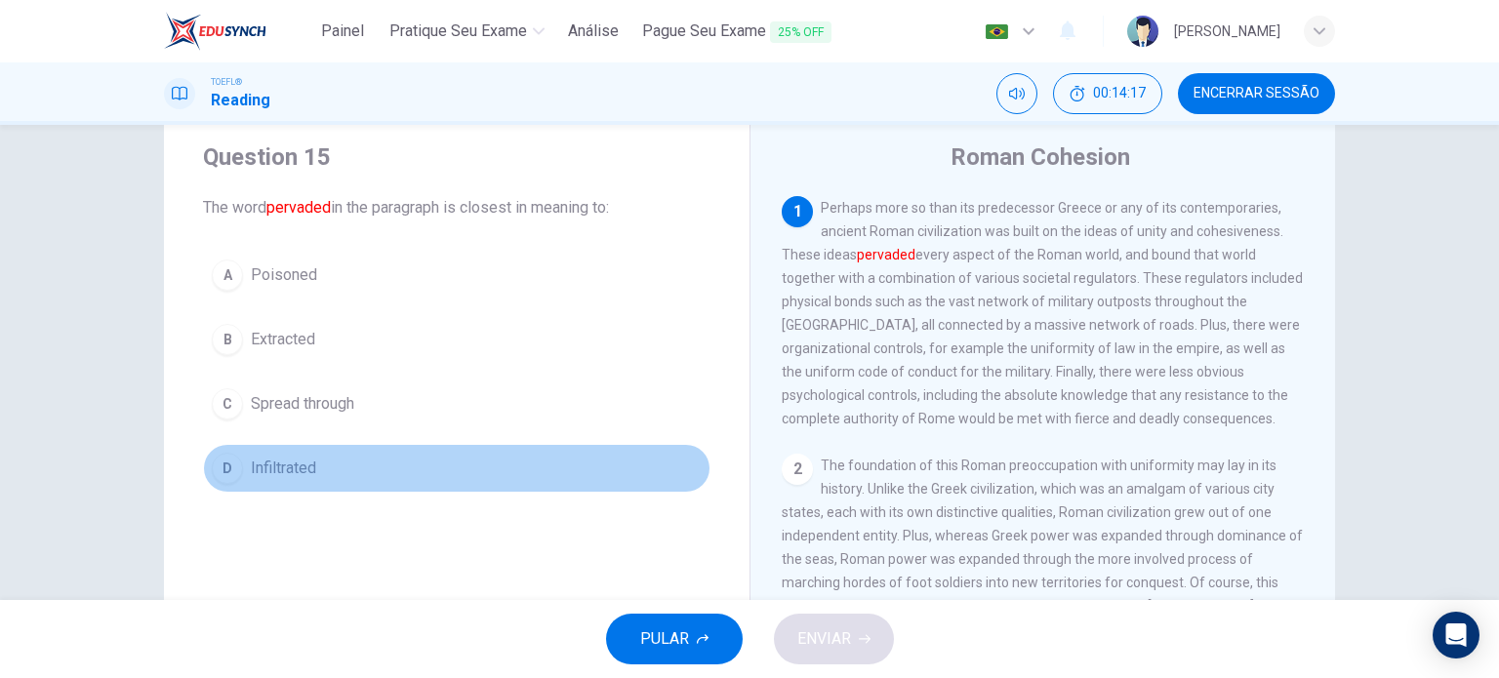
click at [304, 461] on span "Infiltrated" at bounding box center [283, 468] width 65 height 23
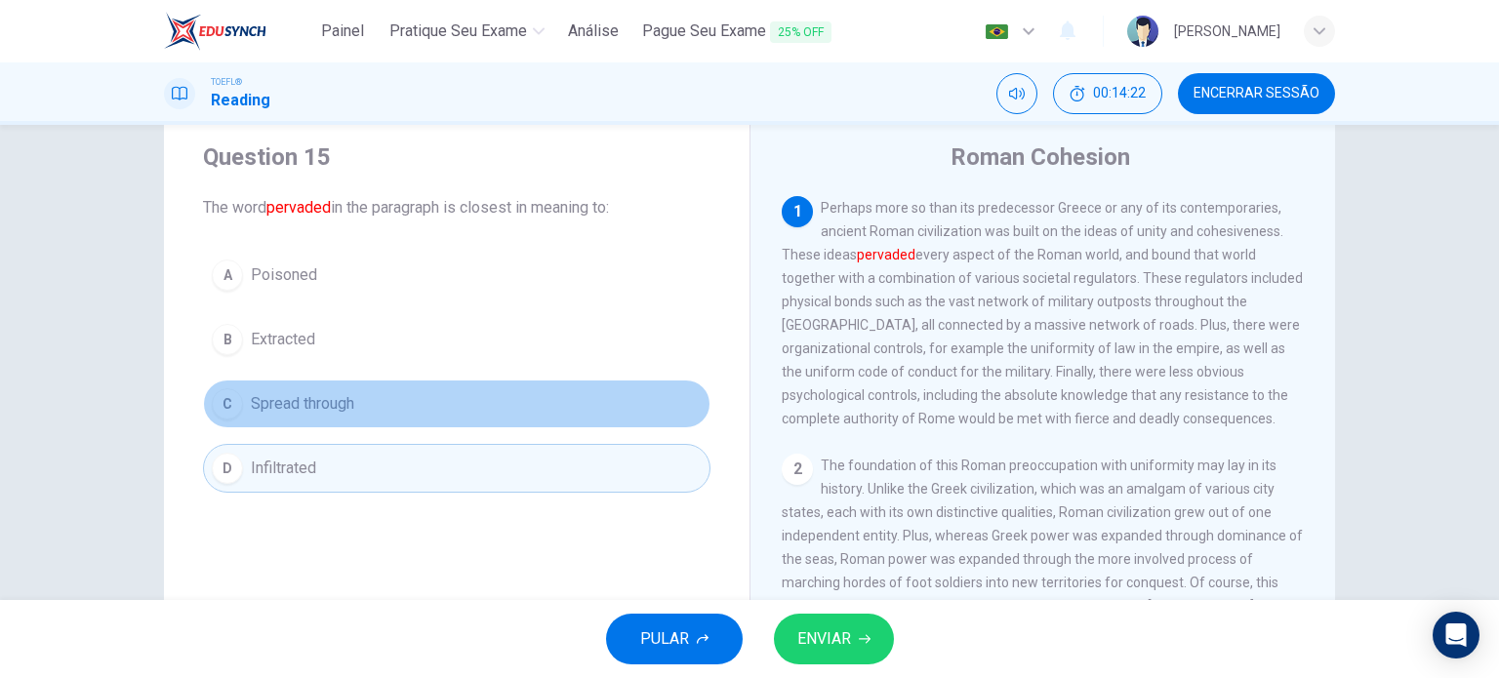
click at [446, 421] on button "C Spread through" at bounding box center [457, 404] width 508 height 49
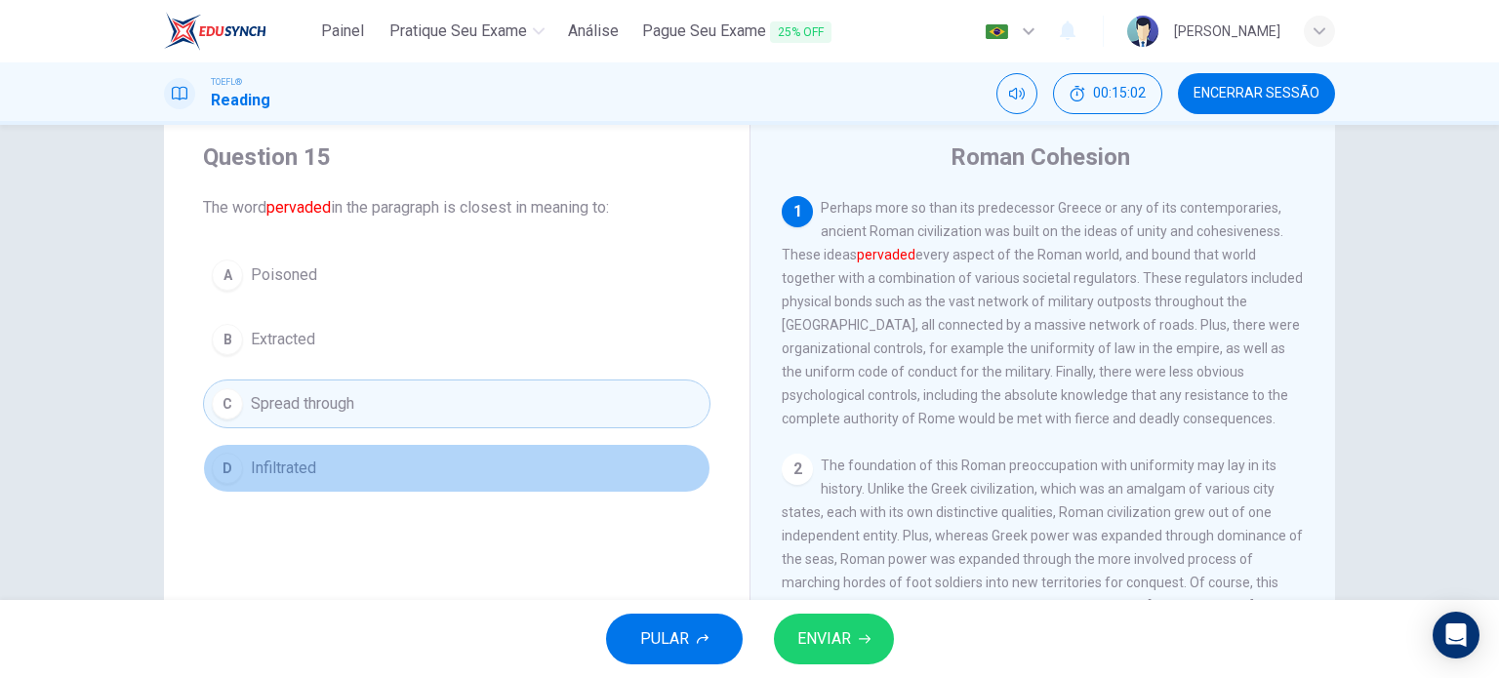
click at [313, 468] on button "D Infiltrated" at bounding box center [457, 468] width 508 height 49
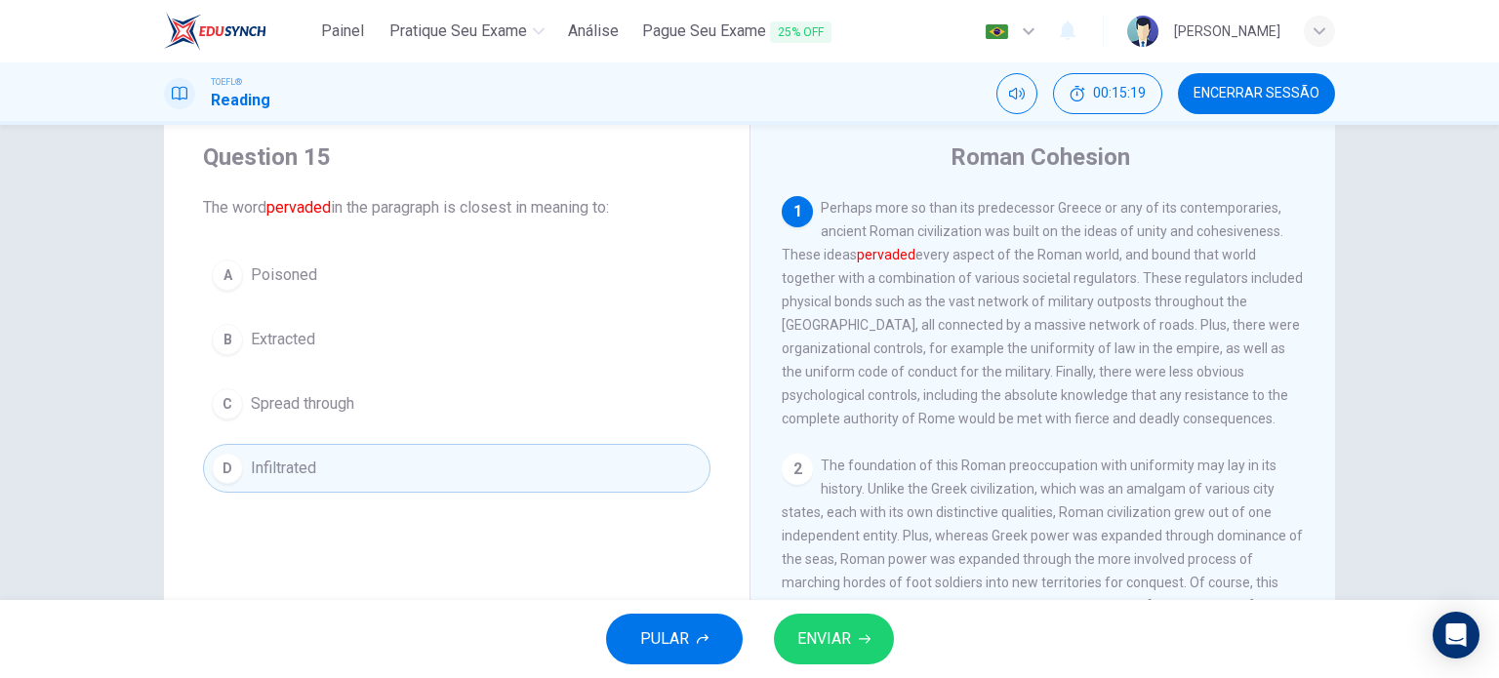
click at [891, 651] on div "PULAR ENVIAR" at bounding box center [749, 639] width 1499 height 78
click at [855, 647] on button "ENVIAR" at bounding box center [834, 639] width 120 height 51
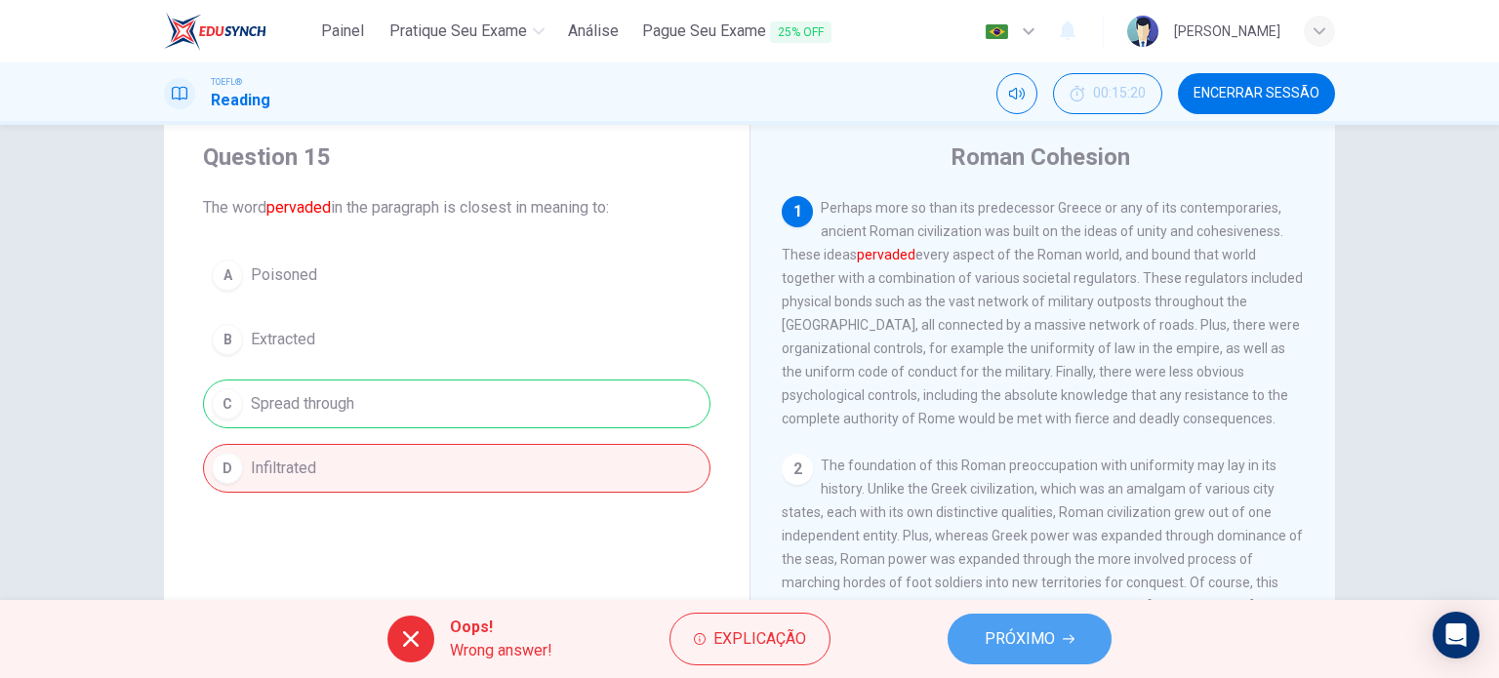
click at [1004, 626] on span "PRÓXIMO" at bounding box center [1020, 639] width 70 height 27
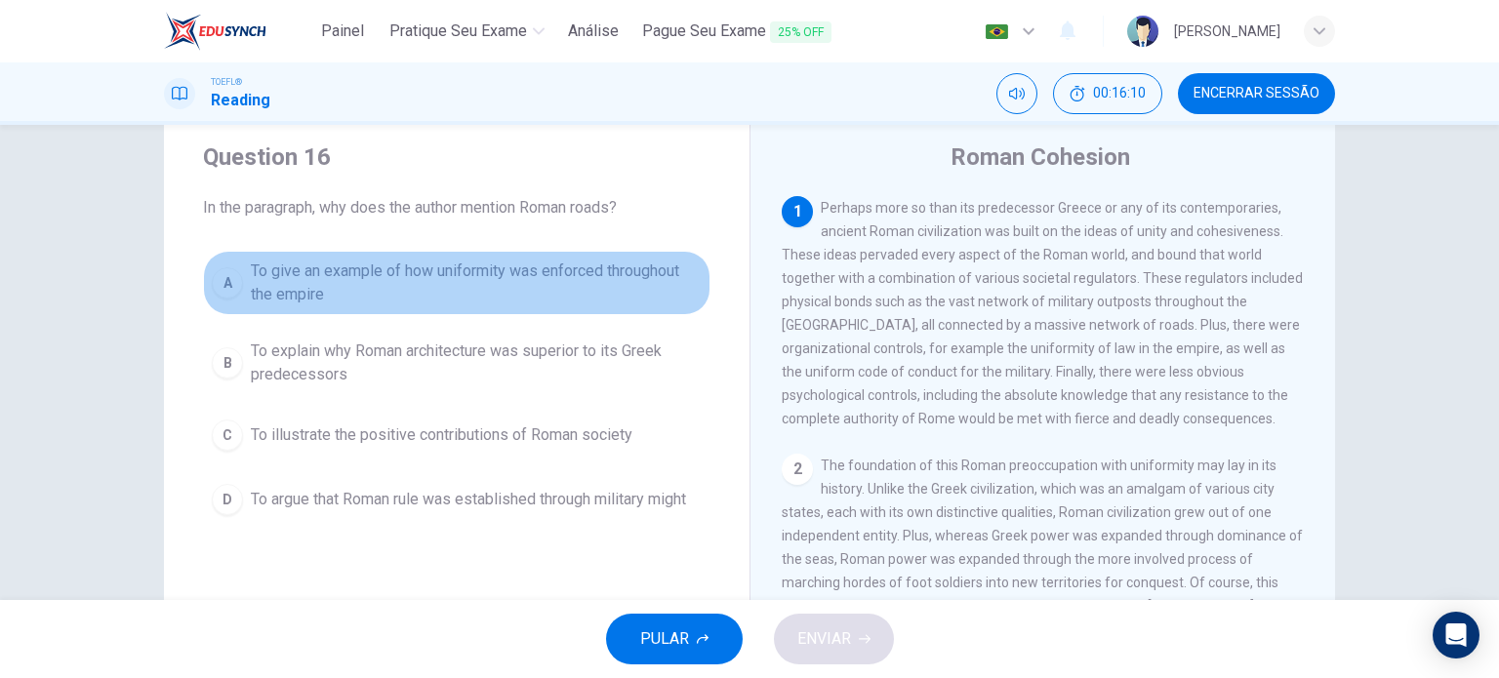
click at [613, 273] on span "To give an example of how uniformity was enforced throughout the empire" at bounding box center [476, 283] width 451 height 47
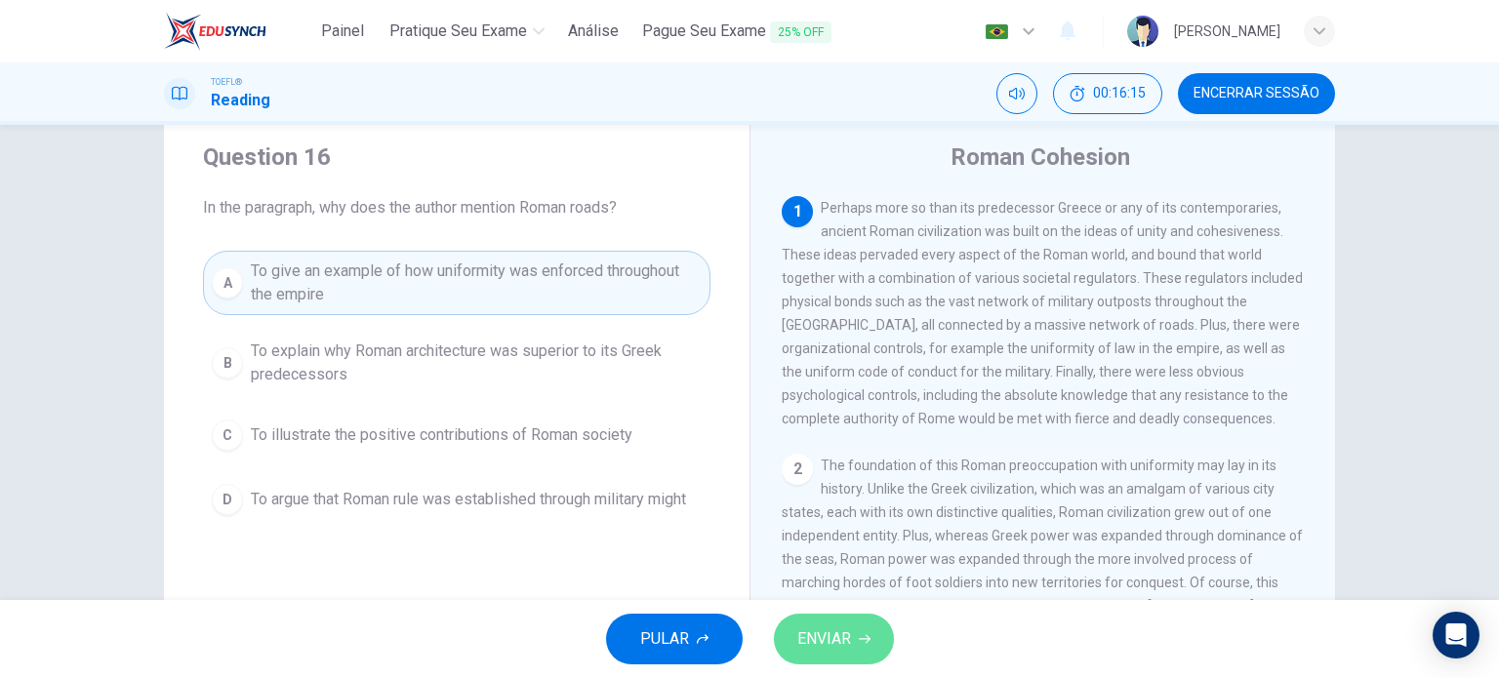
click at [816, 631] on span "ENVIAR" at bounding box center [824, 639] width 54 height 27
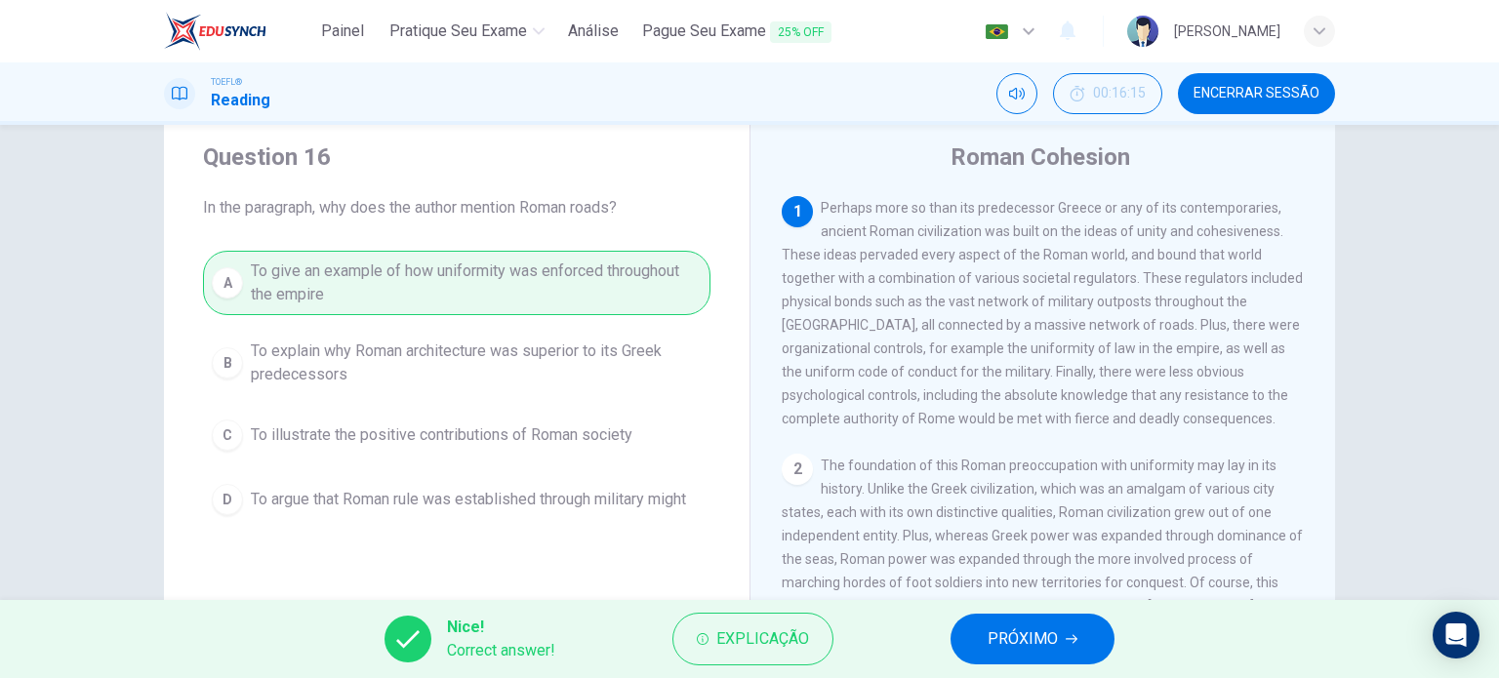
click at [985, 625] on button "PRÓXIMO" at bounding box center [1033, 639] width 164 height 51
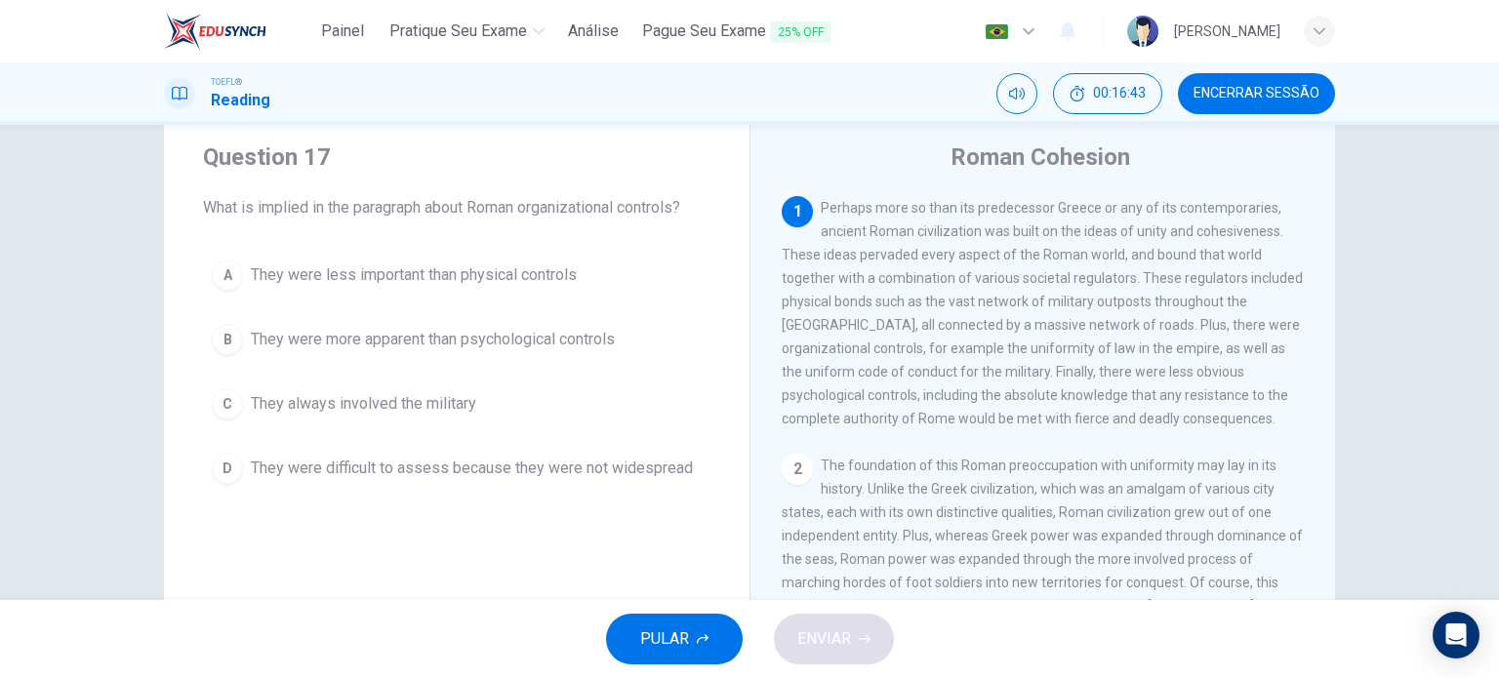
click at [564, 346] on span "They were more apparent than psychological controls" at bounding box center [433, 339] width 364 height 23
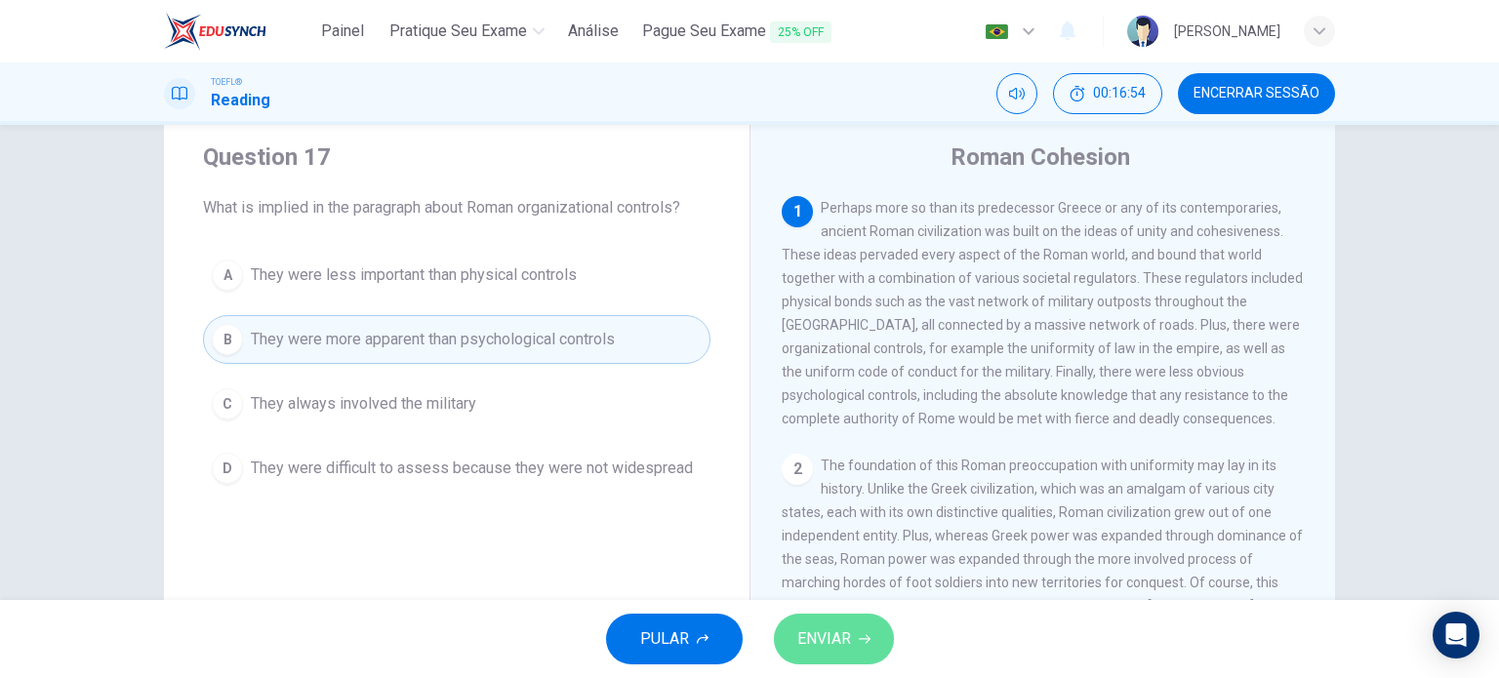
click at [808, 647] on span "ENVIAR" at bounding box center [824, 639] width 54 height 27
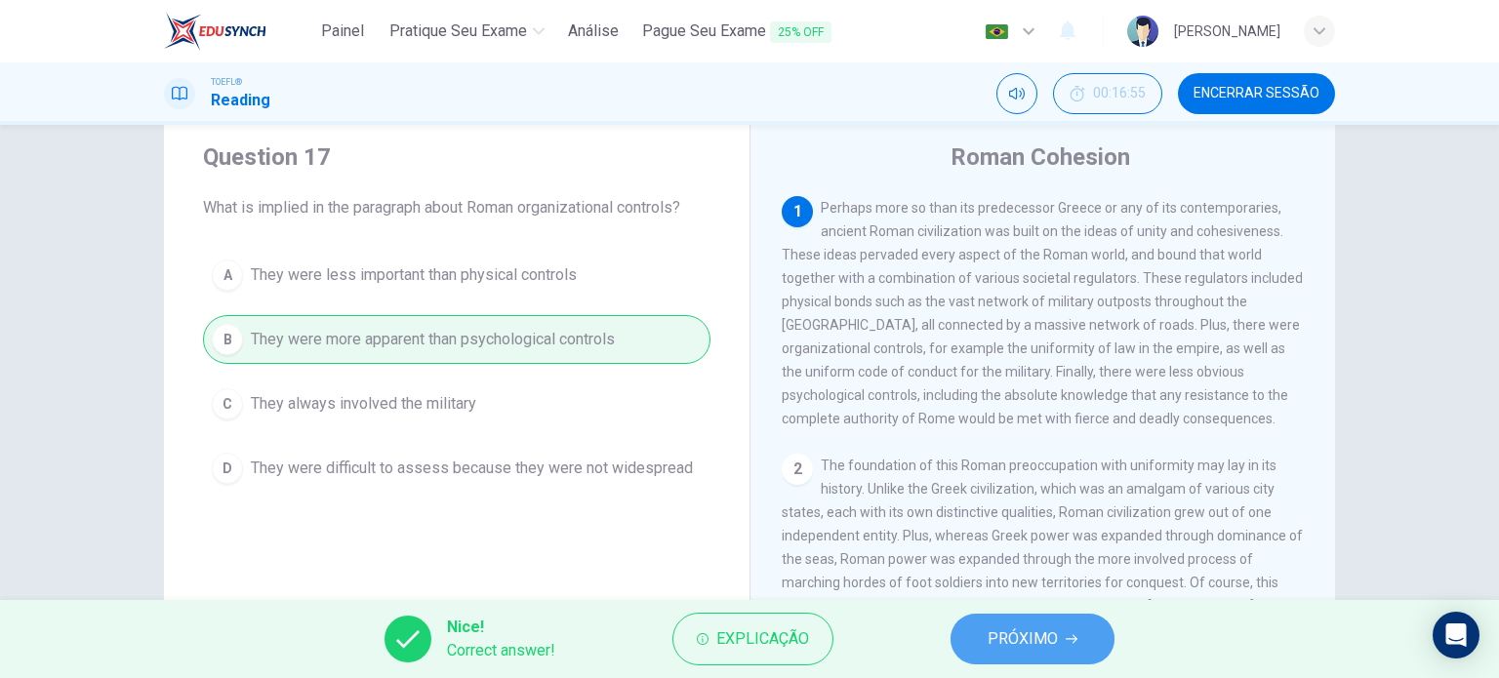
click at [1043, 651] on span "PRÓXIMO" at bounding box center [1023, 639] width 70 height 27
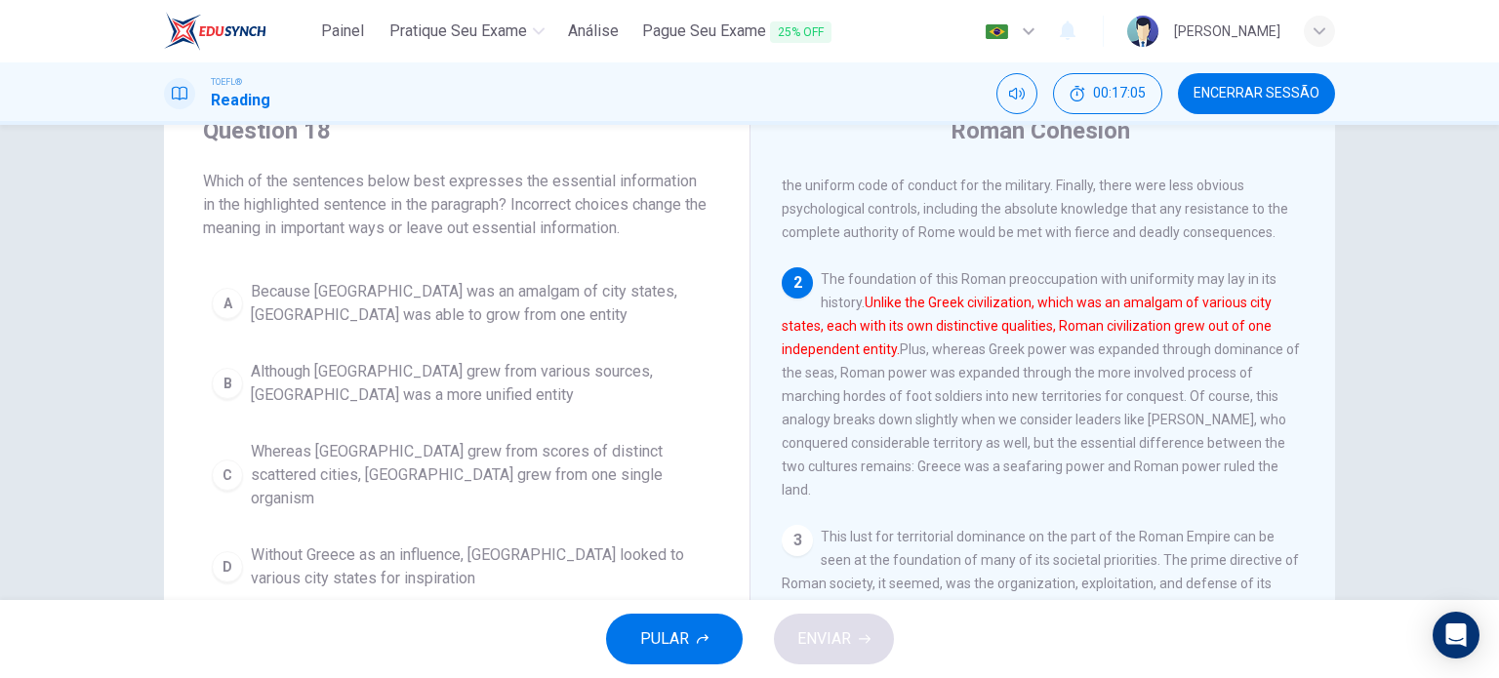
scroll to position [81, 0]
click at [445, 471] on span "Whereas [GEOGRAPHIC_DATA] grew from scores of distinct scattered cities, [GEOGR…" at bounding box center [476, 474] width 451 height 70
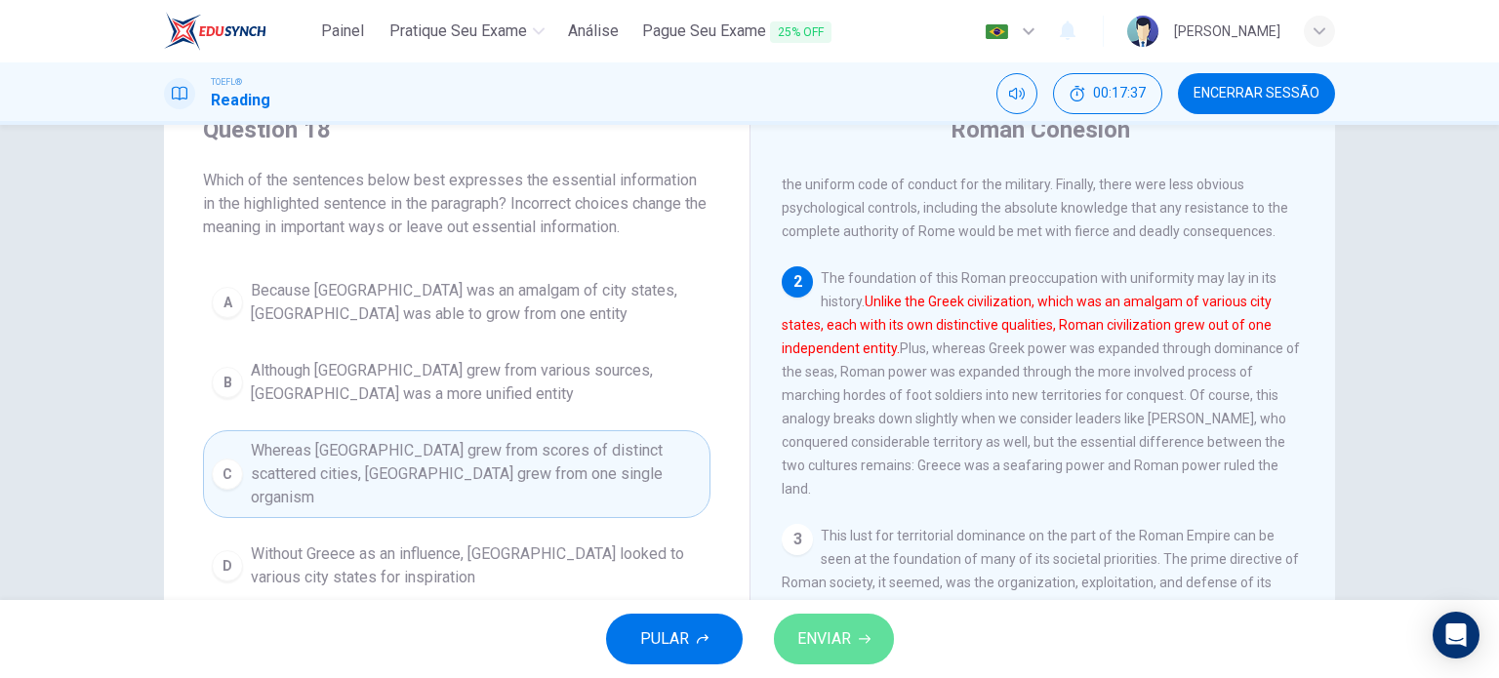
click at [789, 636] on button "ENVIAR" at bounding box center [834, 639] width 120 height 51
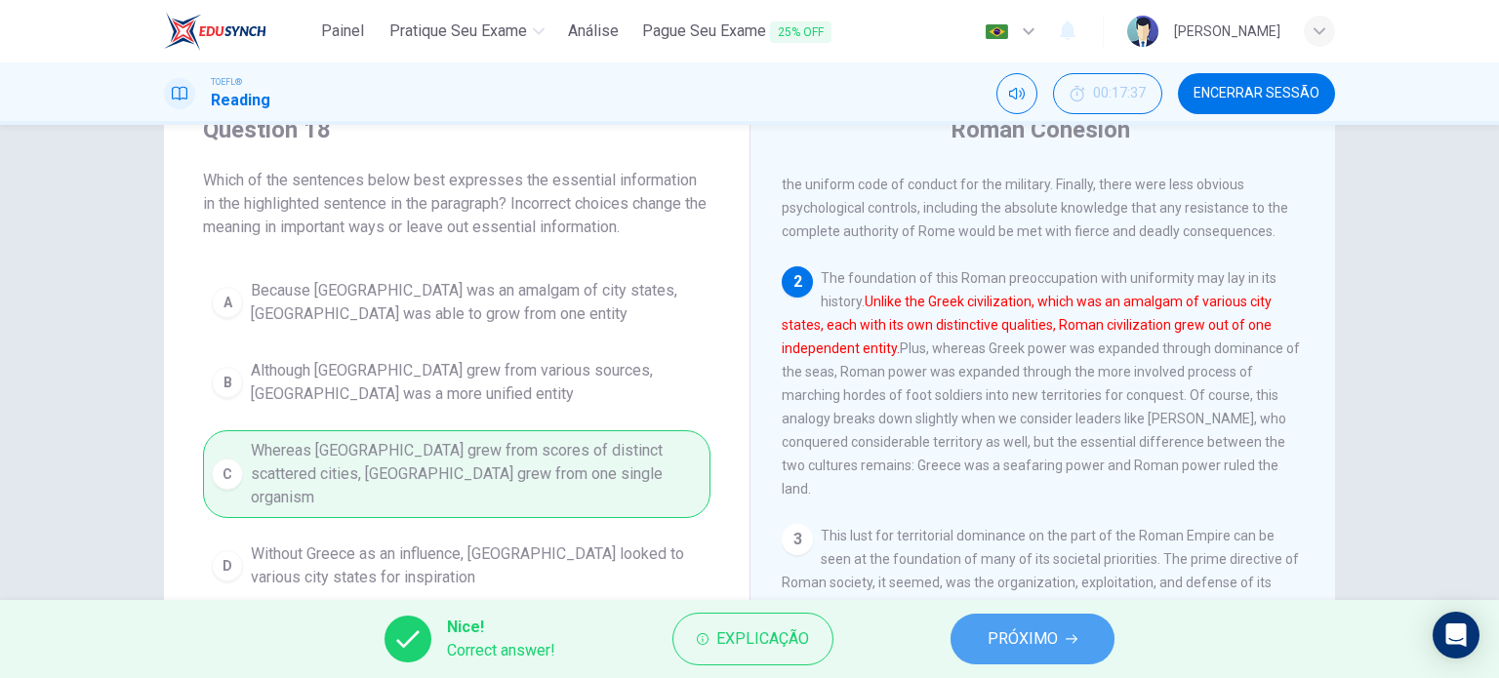
click at [975, 631] on button "PRÓXIMO" at bounding box center [1033, 639] width 164 height 51
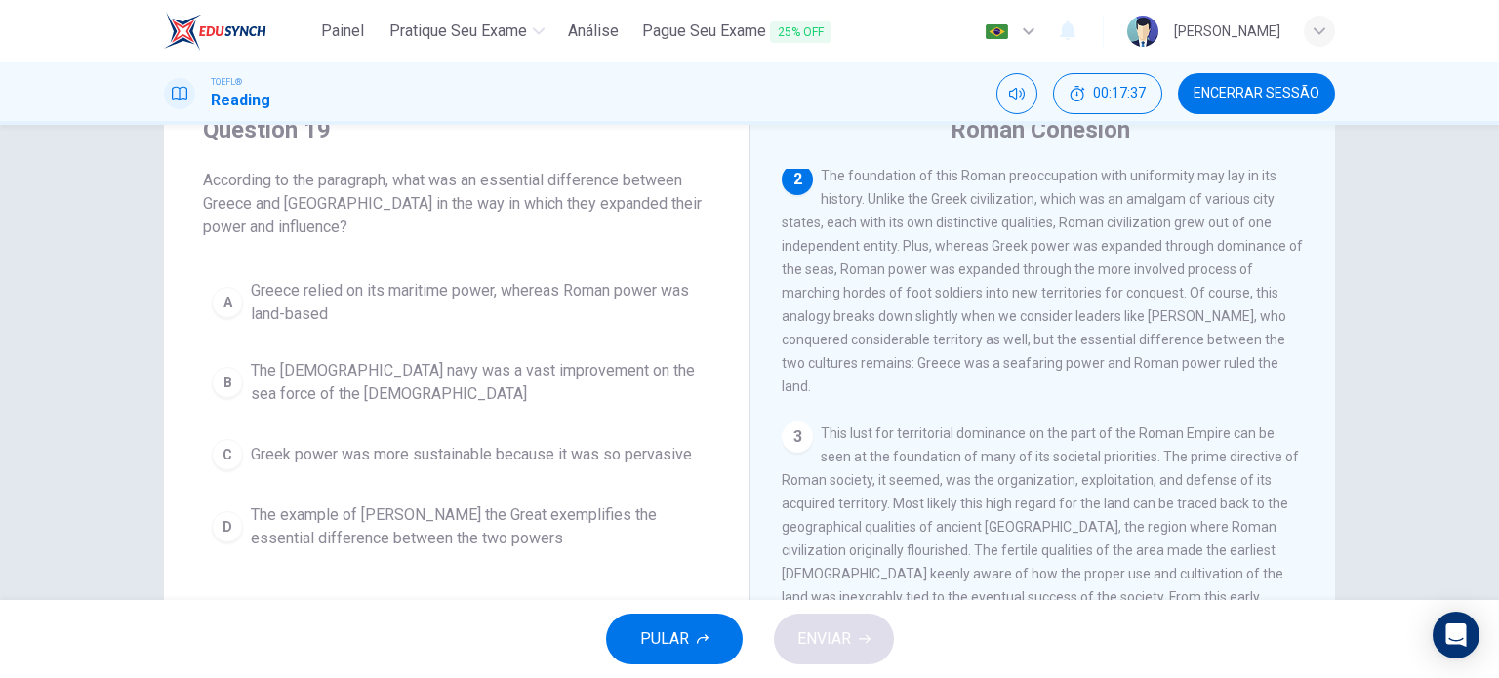
scroll to position [265, 0]
click at [549, 299] on span "Greece relied on its maritime power, whereas Roman power was land-based" at bounding box center [476, 302] width 451 height 47
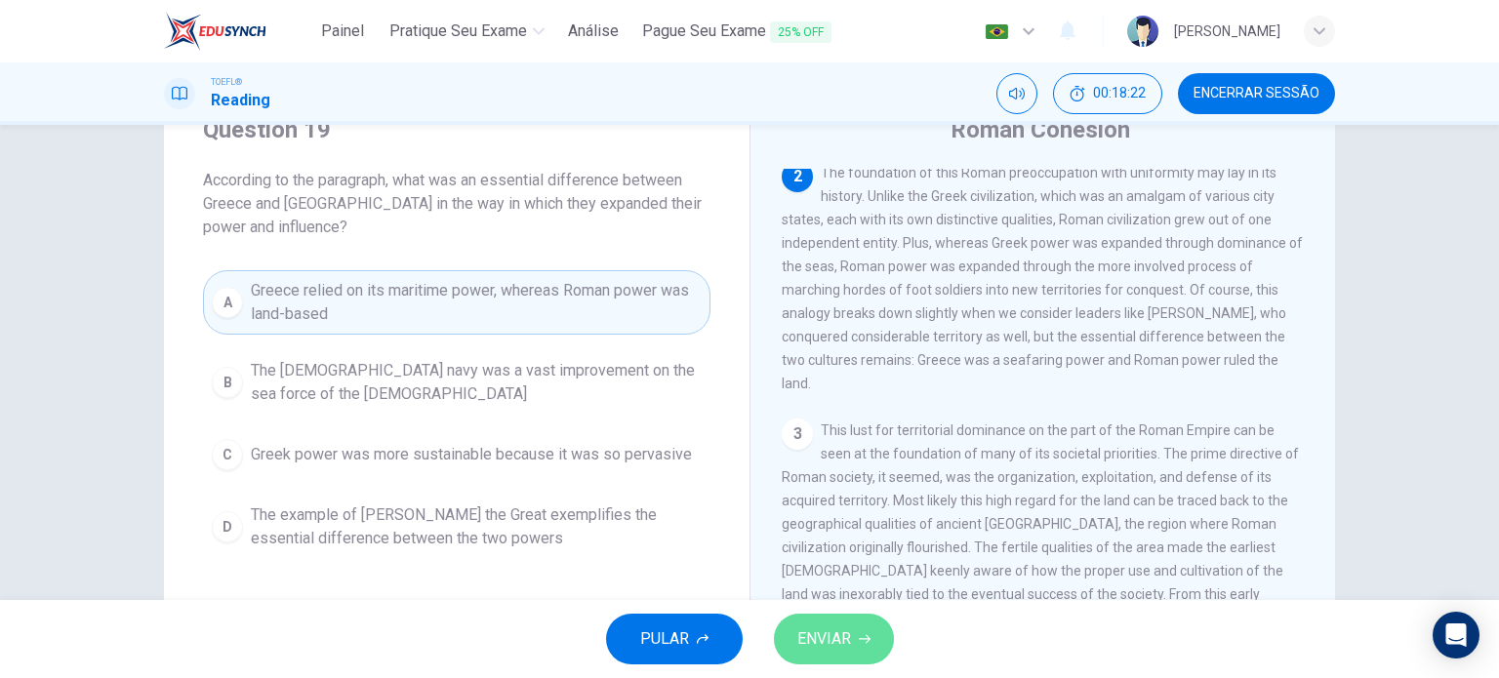
click at [804, 626] on span "ENVIAR" at bounding box center [824, 639] width 54 height 27
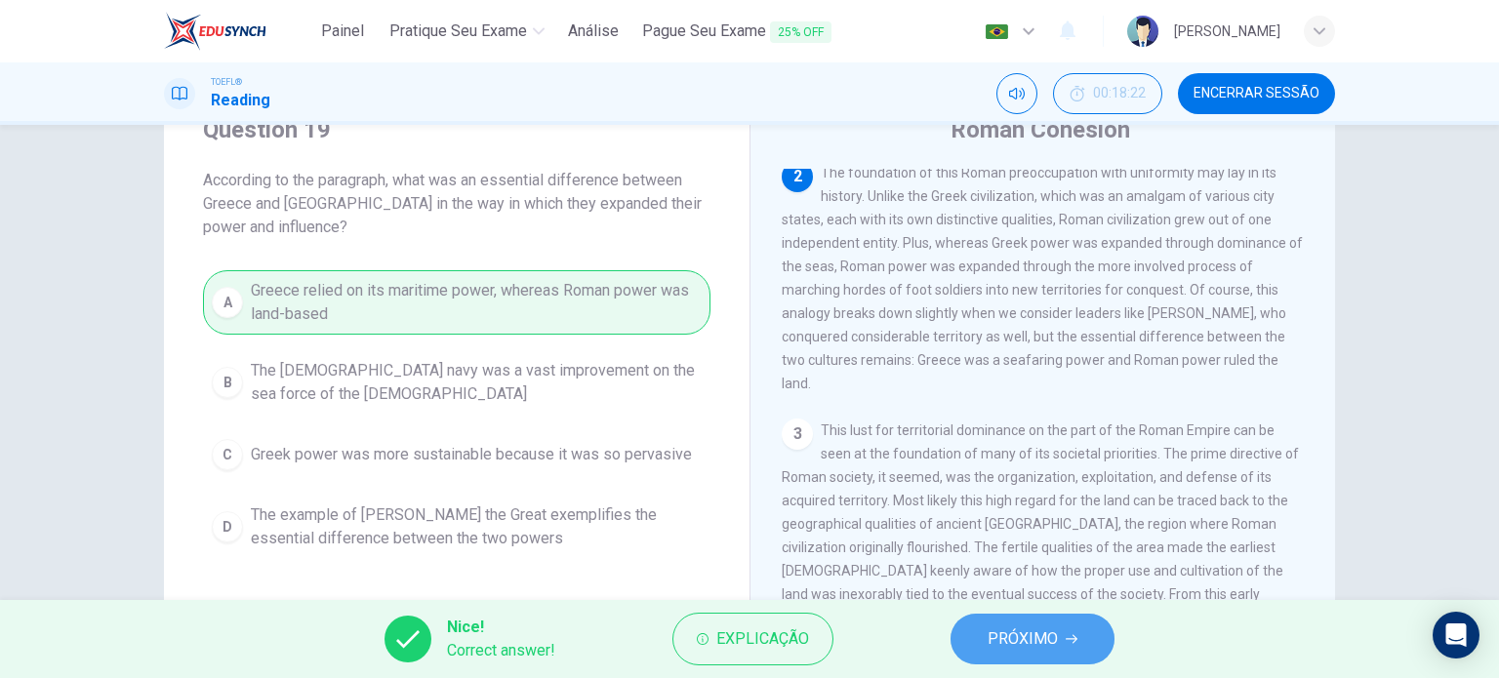
click at [985, 627] on button "PRÓXIMO" at bounding box center [1033, 639] width 164 height 51
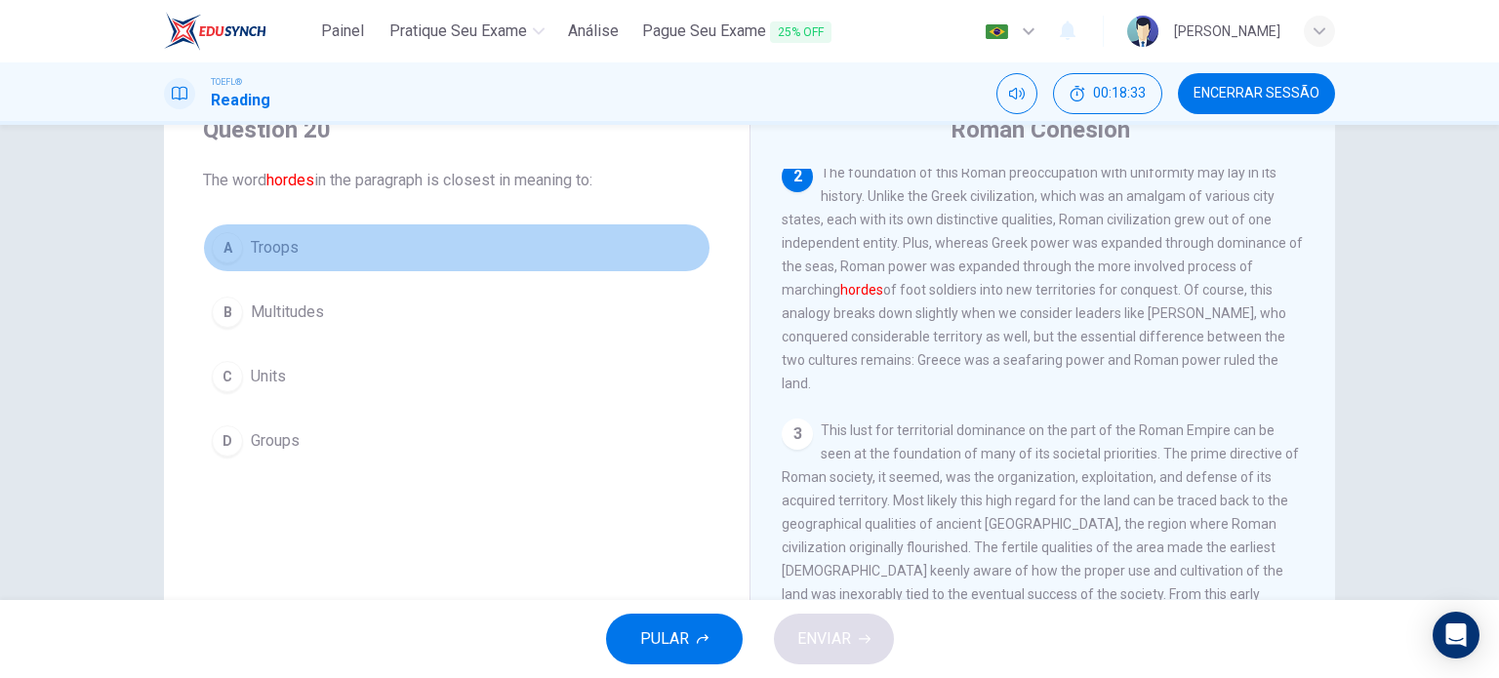
click at [284, 259] on span "Troops" at bounding box center [275, 247] width 48 height 23
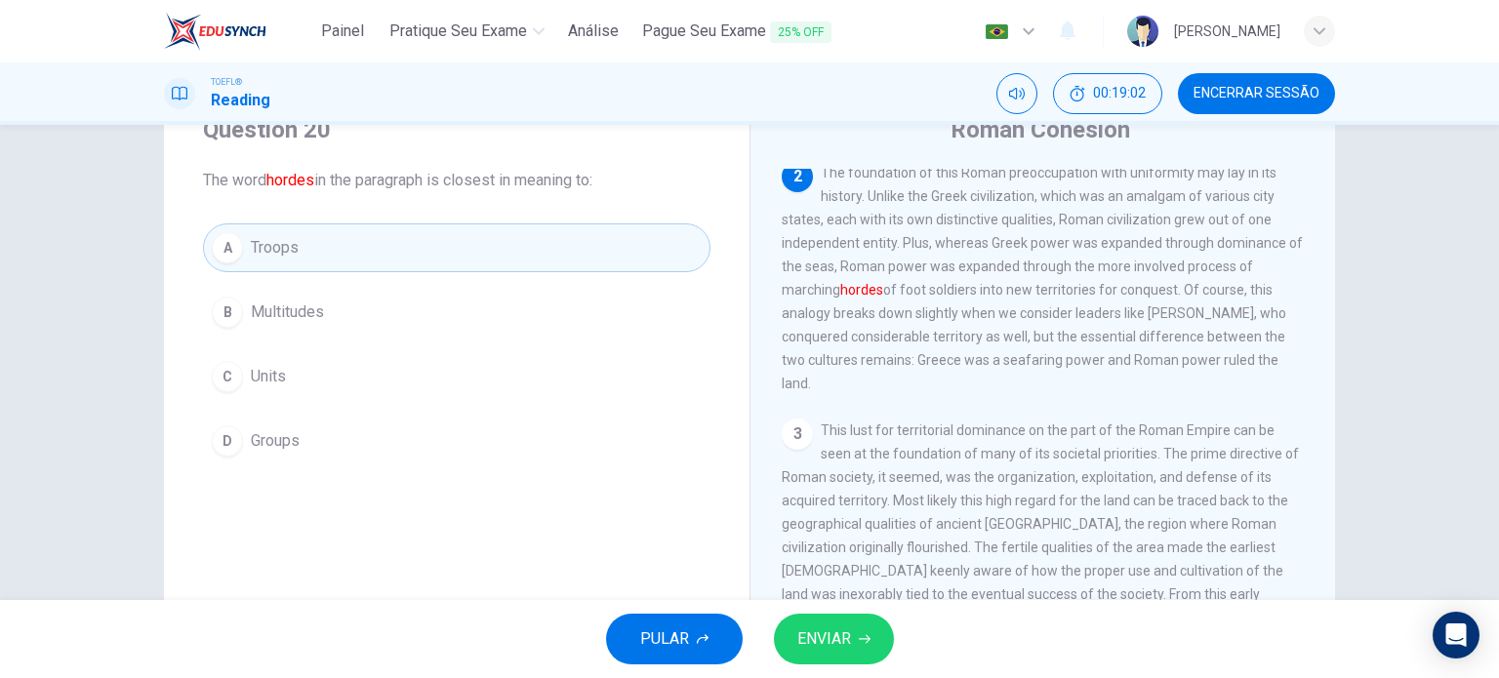
click at [833, 639] on span "ENVIAR" at bounding box center [824, 639] width 54 height 27
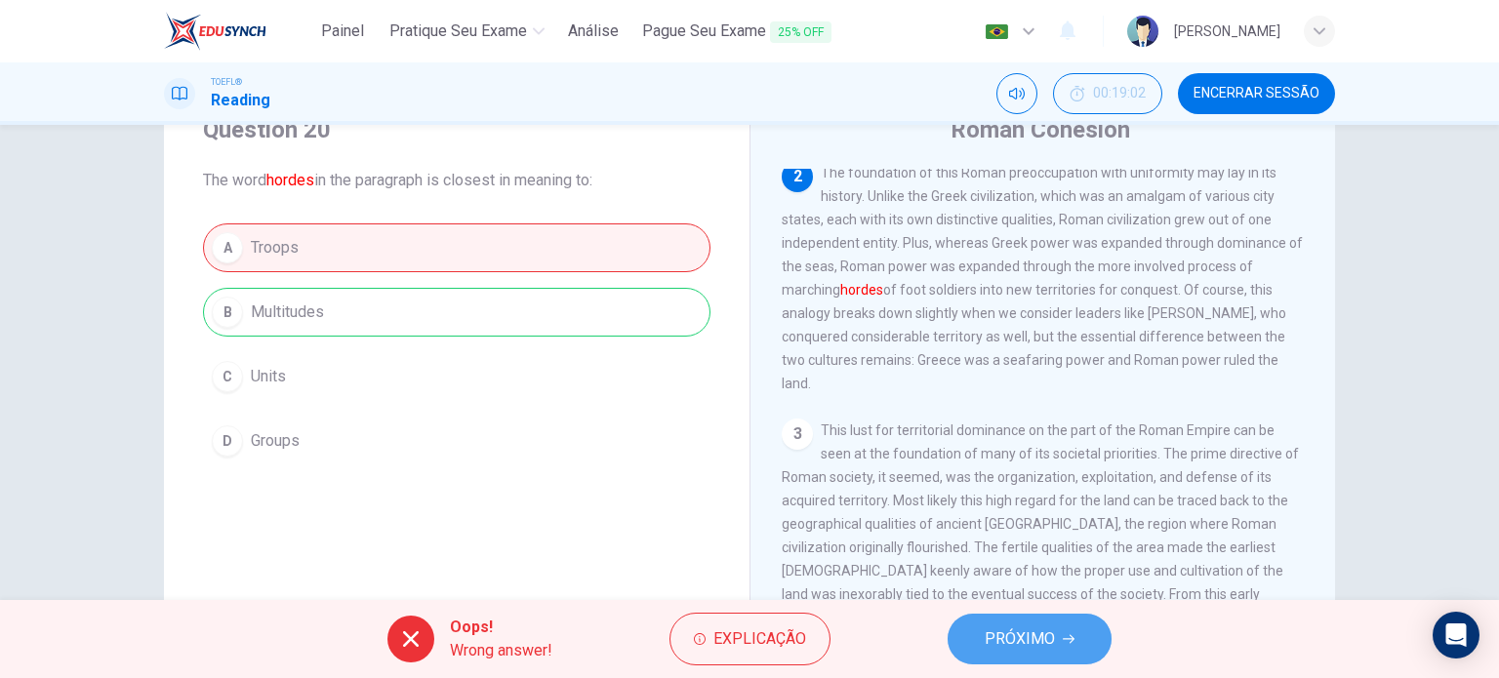
click at [1007, 647] on span "PRÓXIMO" at bounding box center [1020, 639] width 70 height 27
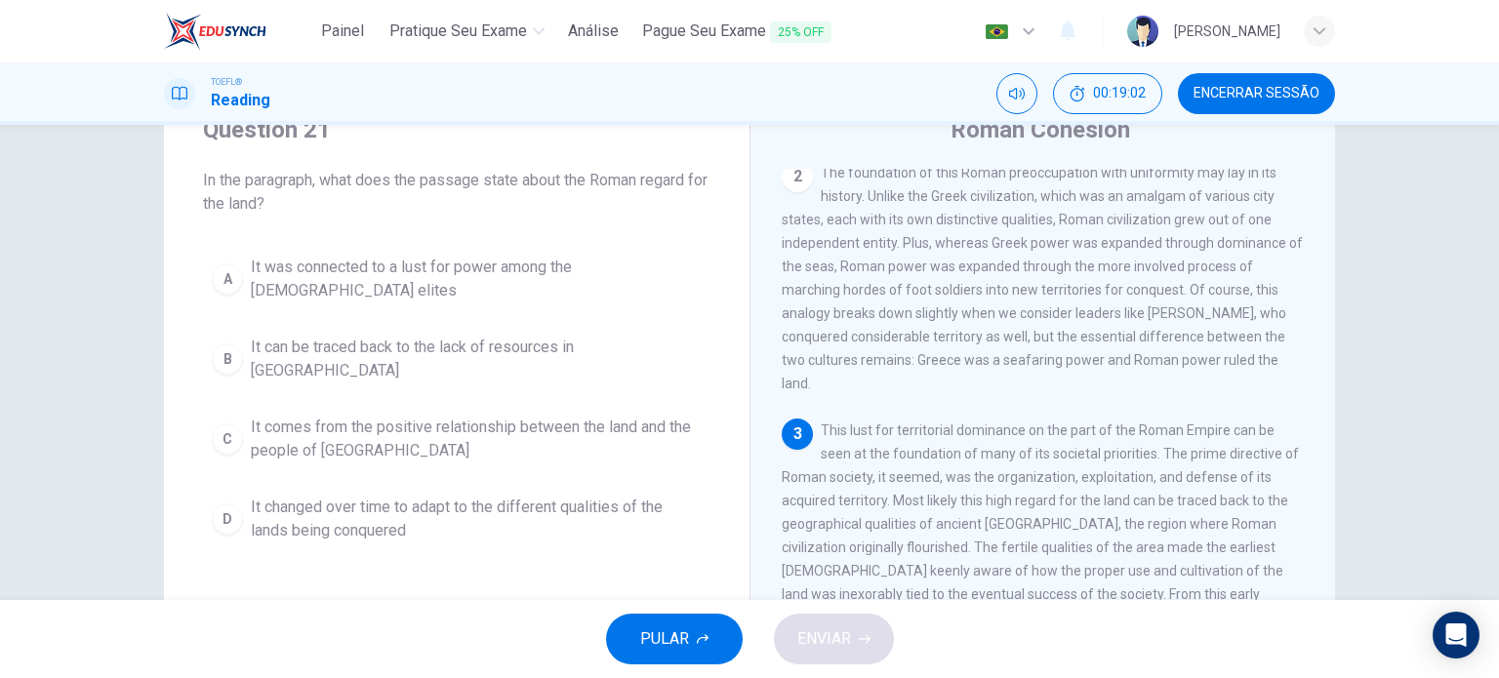
scroll to position [479, 0]
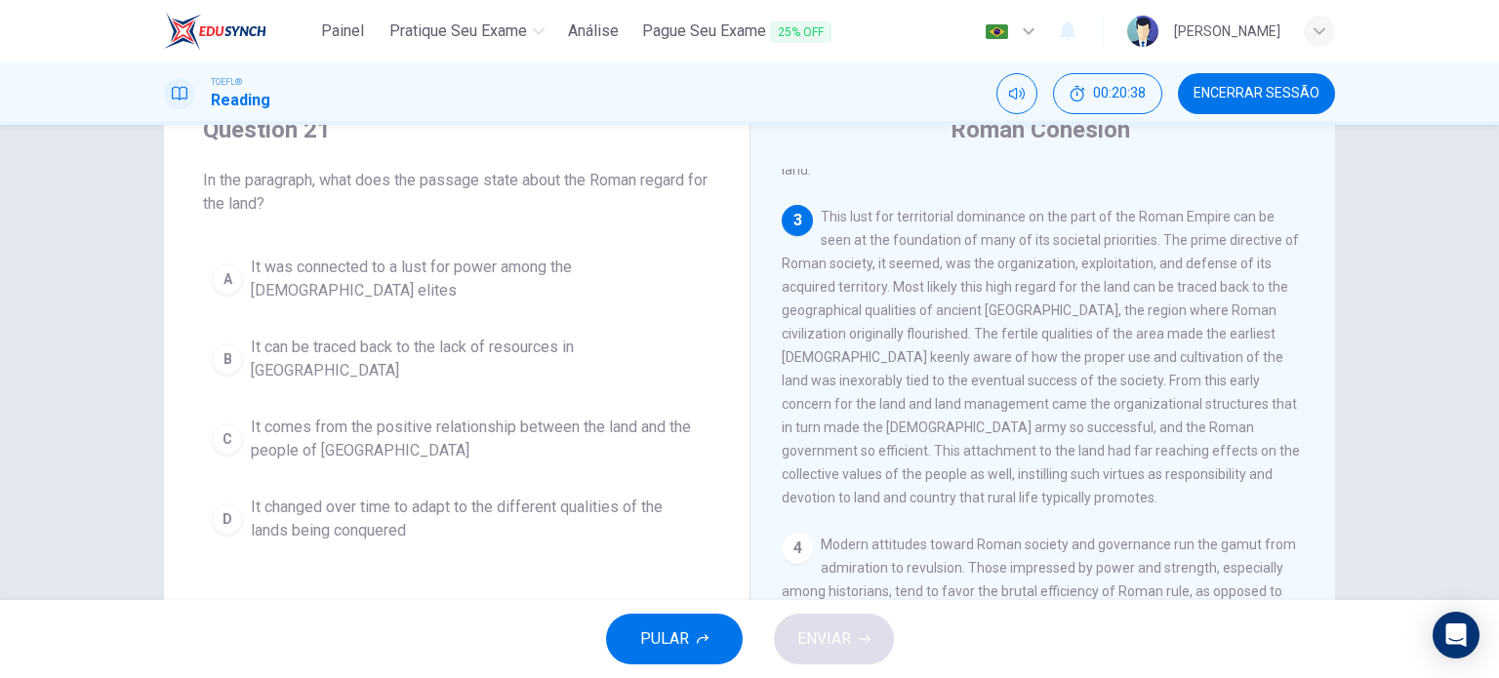
click at [573, 420] on span "It comes from the positive relationship between the land and the people of [GEO…" at bounding box center [476, 439] width 451 height 47
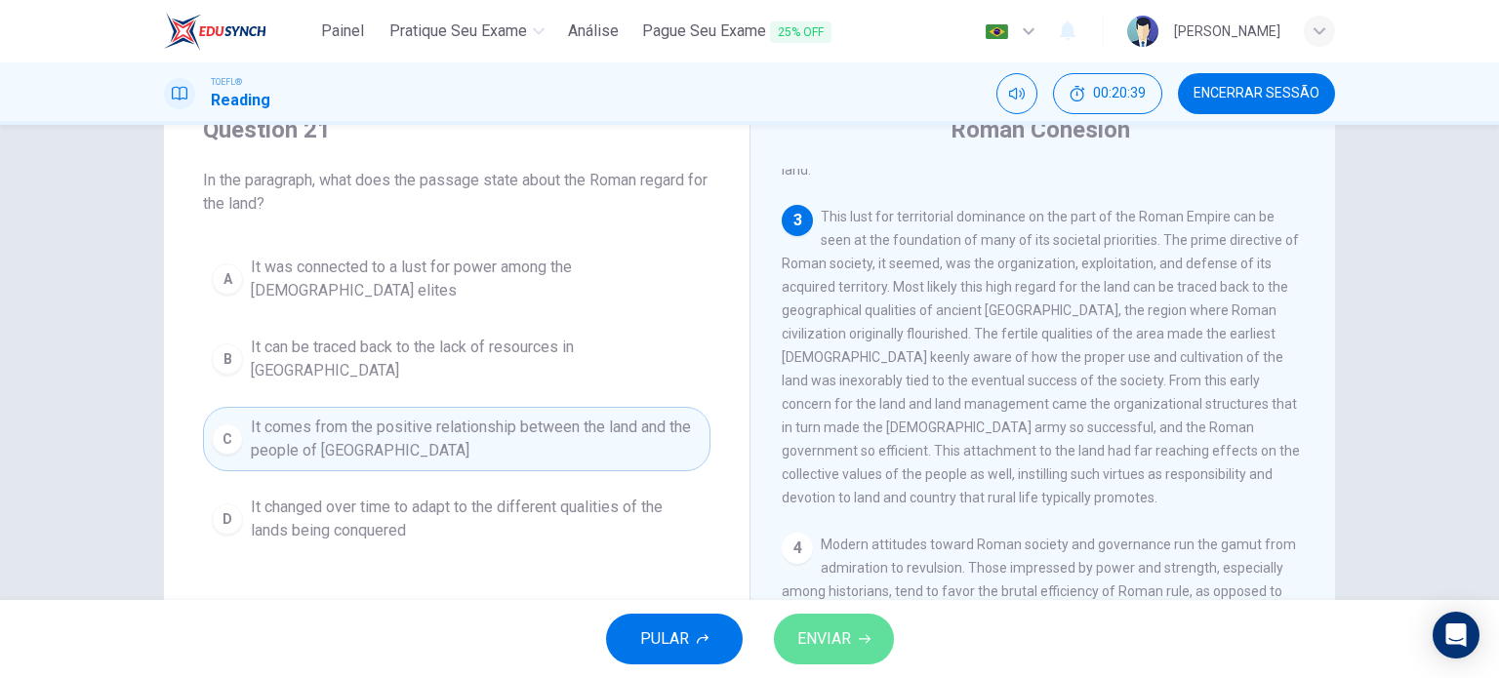
click at [823, 631] on span "ENVIAR" at bounding box center [824, 639] width 54 height 27
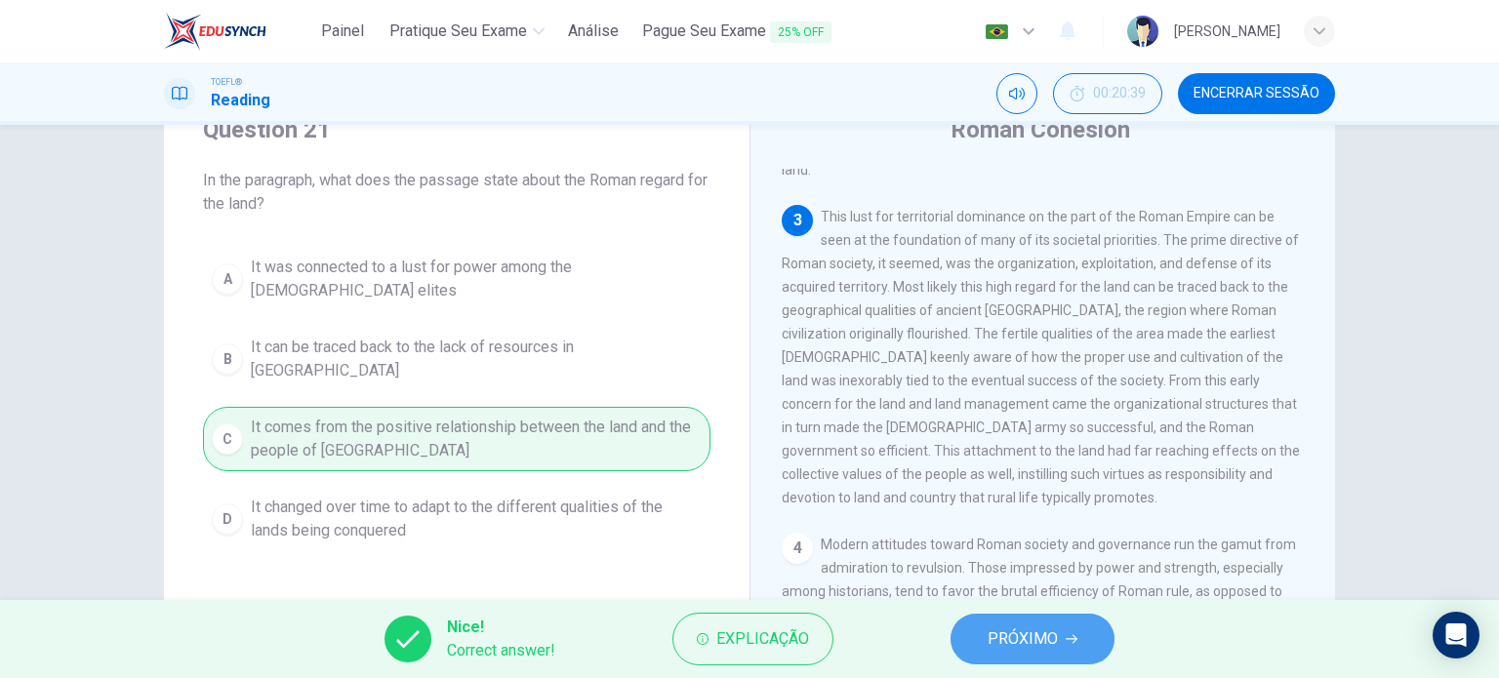
click at [1061, 653] on button "PRÓXIMO" at bounding box center [1033, 639] width 164 height 51
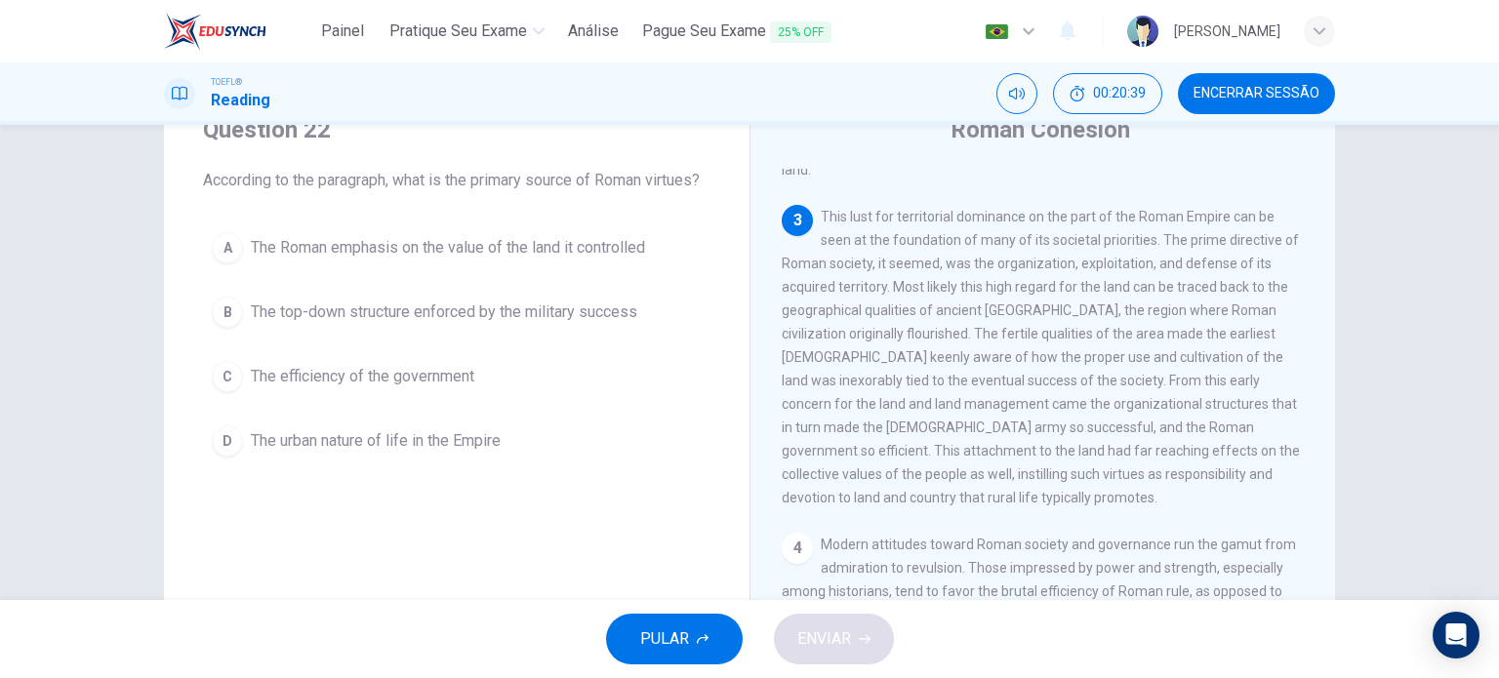
scroll to position [531, 0]
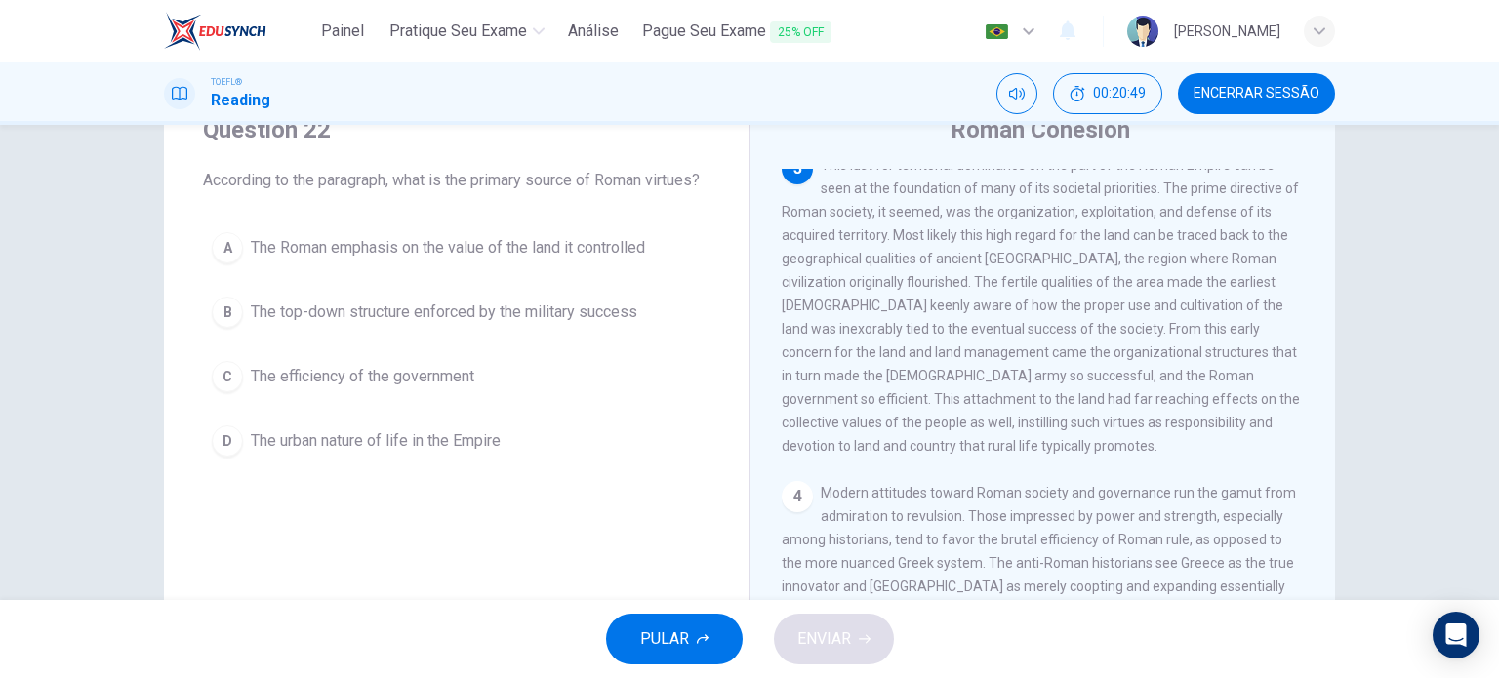
click at [392, 260] on span "The Roman emphasis on the value of the land it controlled" at bounding box center [448, 247] width 394 height 23
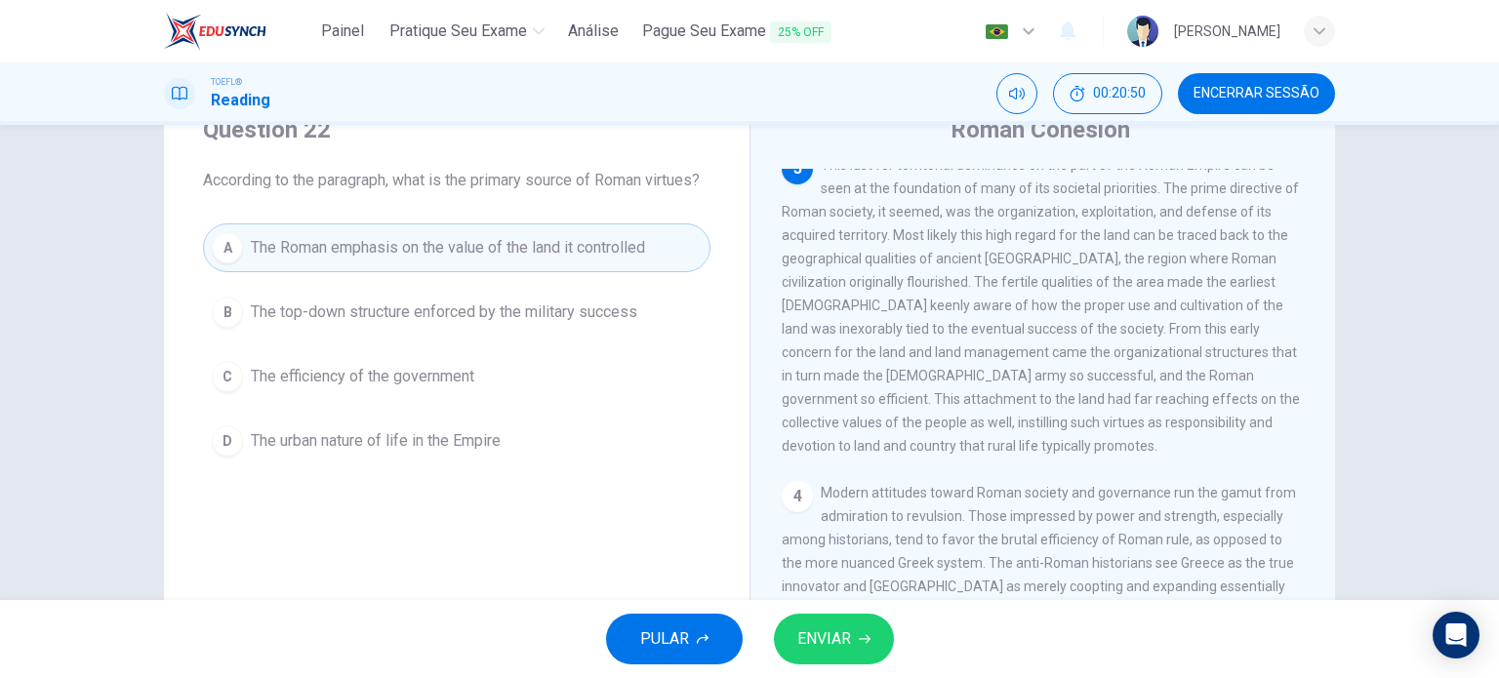
click at [830, 646] on span "ENVIAR" at bounding box center [824, 639] width 54 height 27
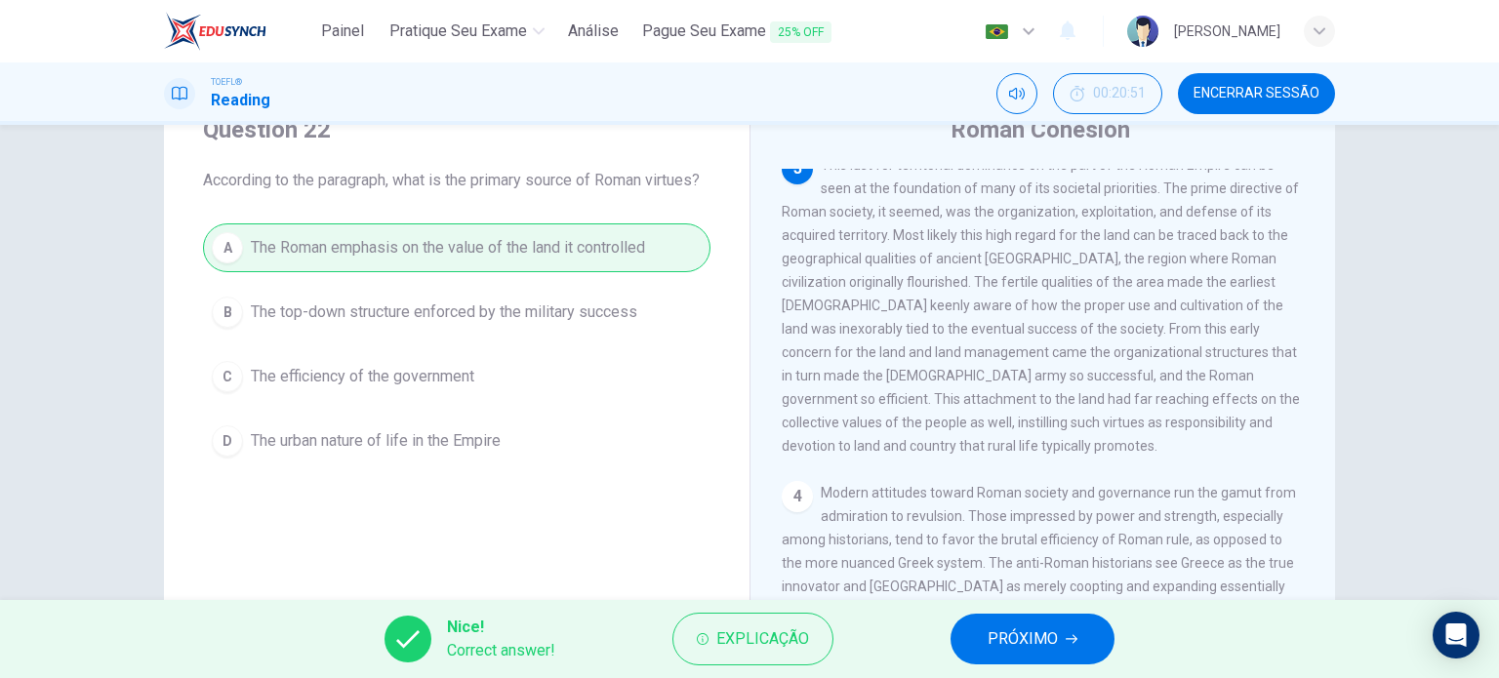
click at [1008, 654] on button "PRÓXIMO" at bounding box center [1033, 639] width 164 height 51
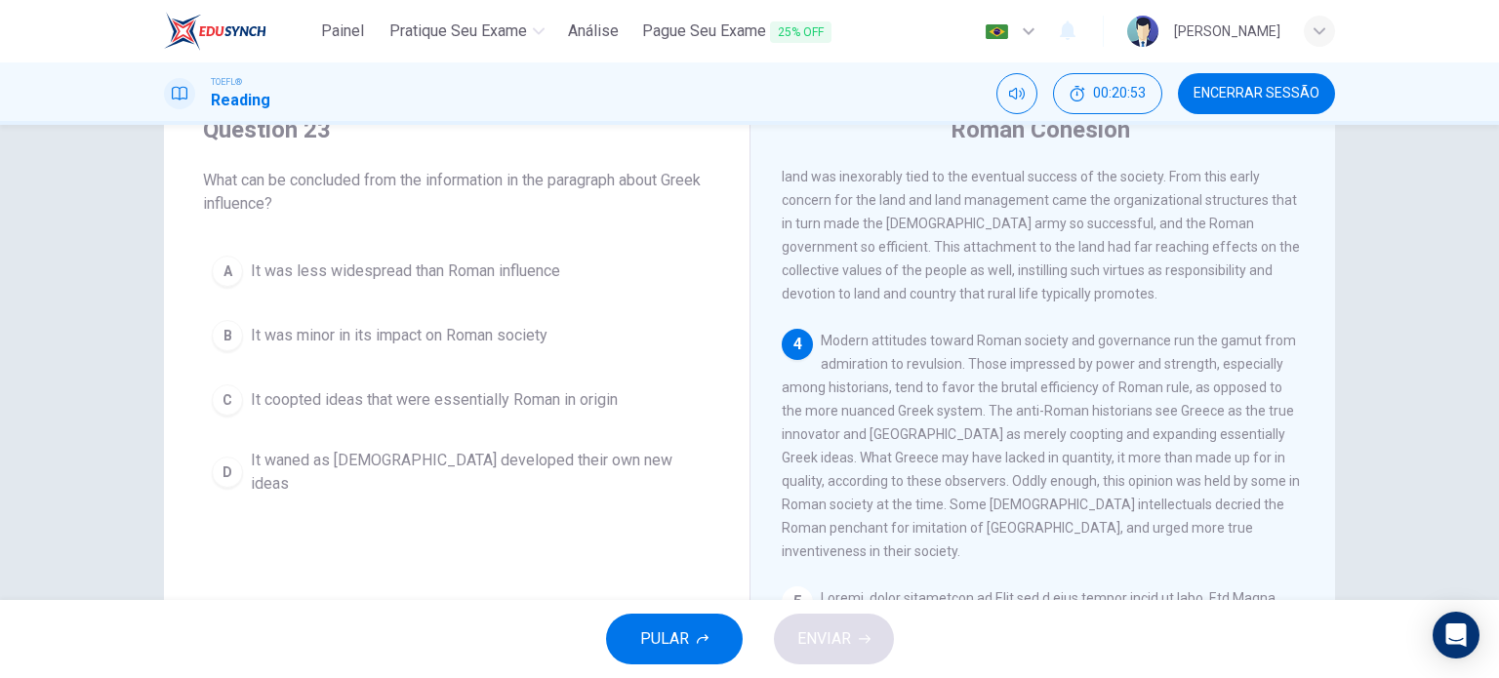
scroll to position [798, 0]
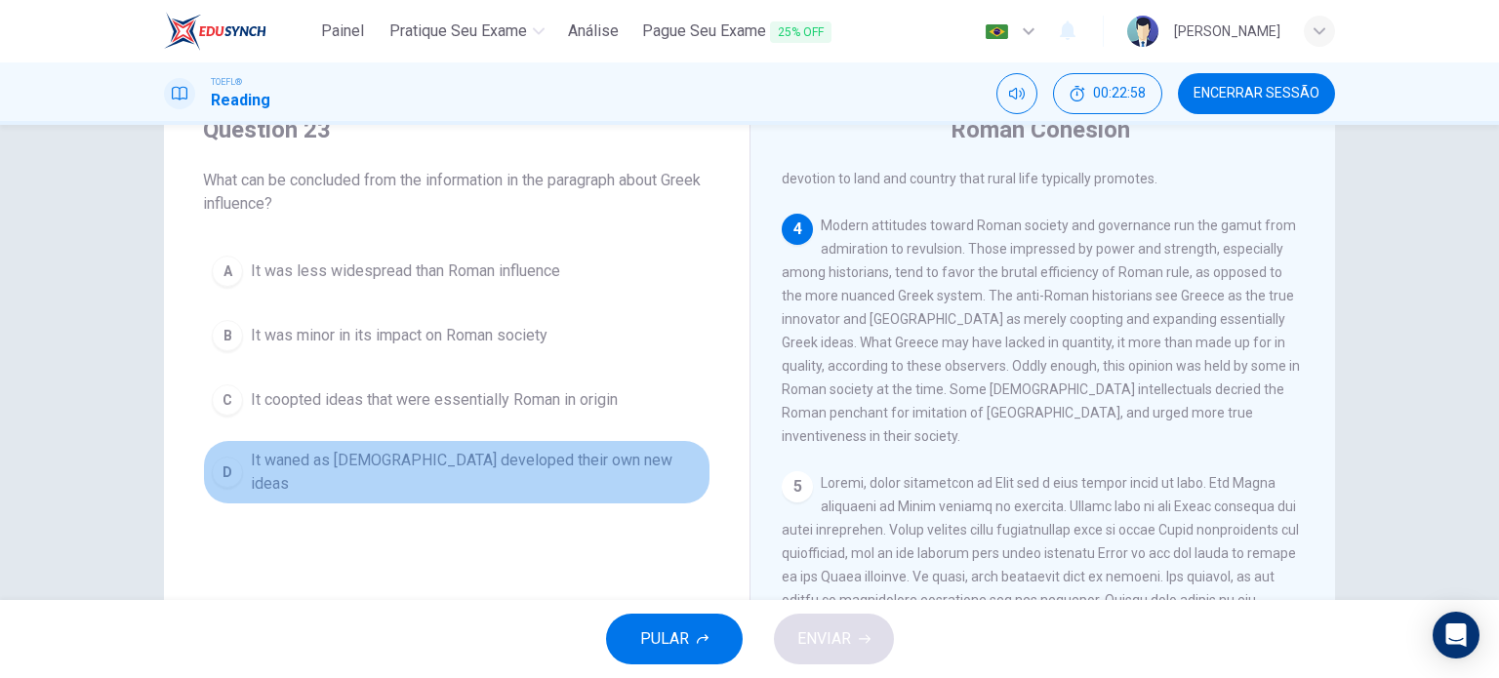
click at [500, 462] on span "It waned as [DEMOGRAPHIC_DATA] developed their own new ideas" at bounding box center [476, 472] width 451 height 47
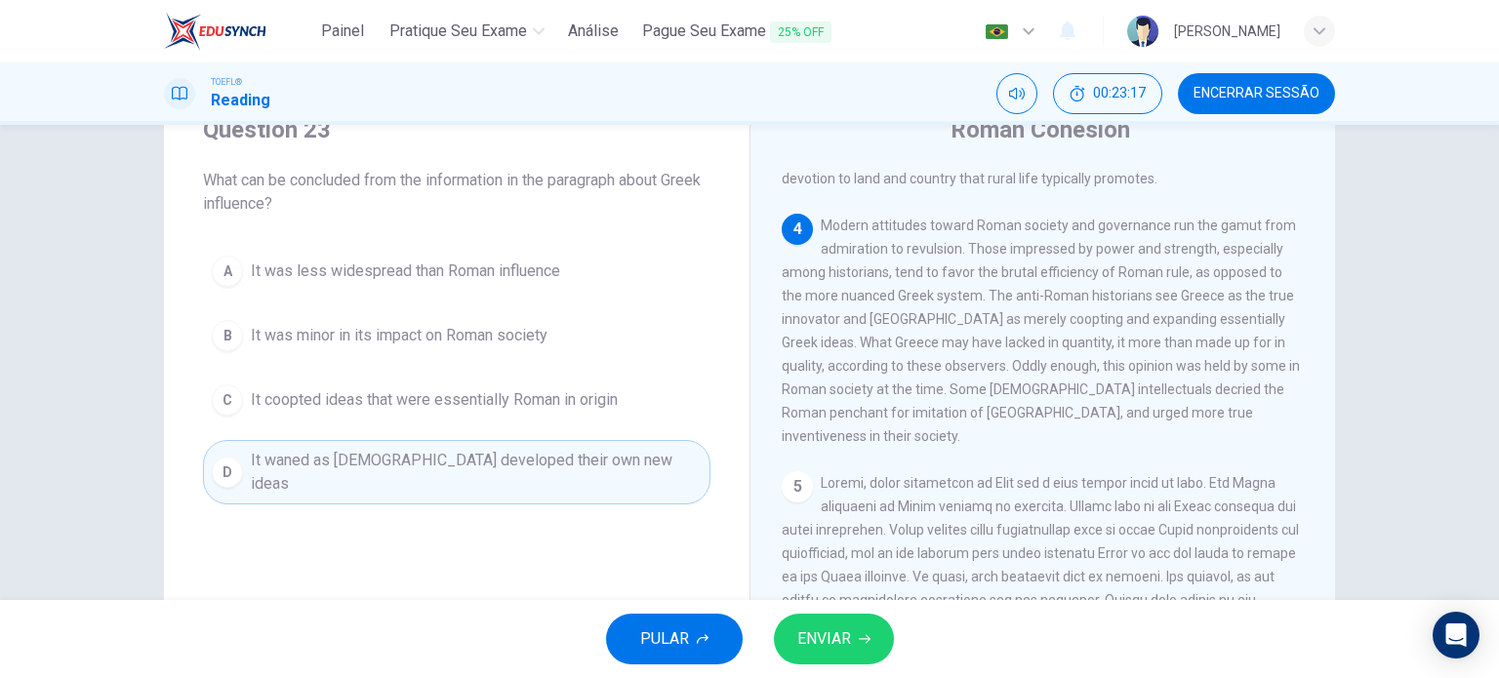
click at [849, 628] on span "ENVIAR" at bounding box center [824, 639] width 54 height 27
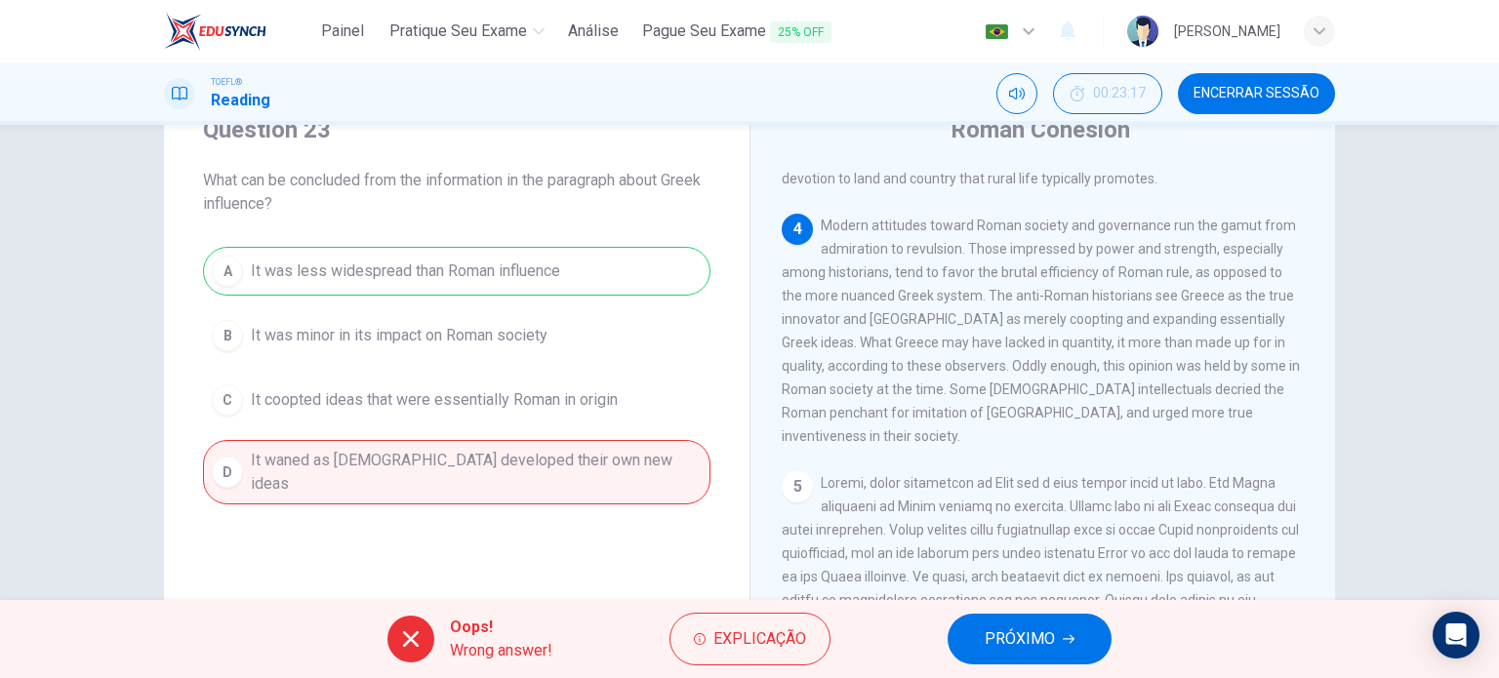
click at [1221, 89] on span "Encerrar Sessão" at bounding box center [1257, 94] width 126 height 16
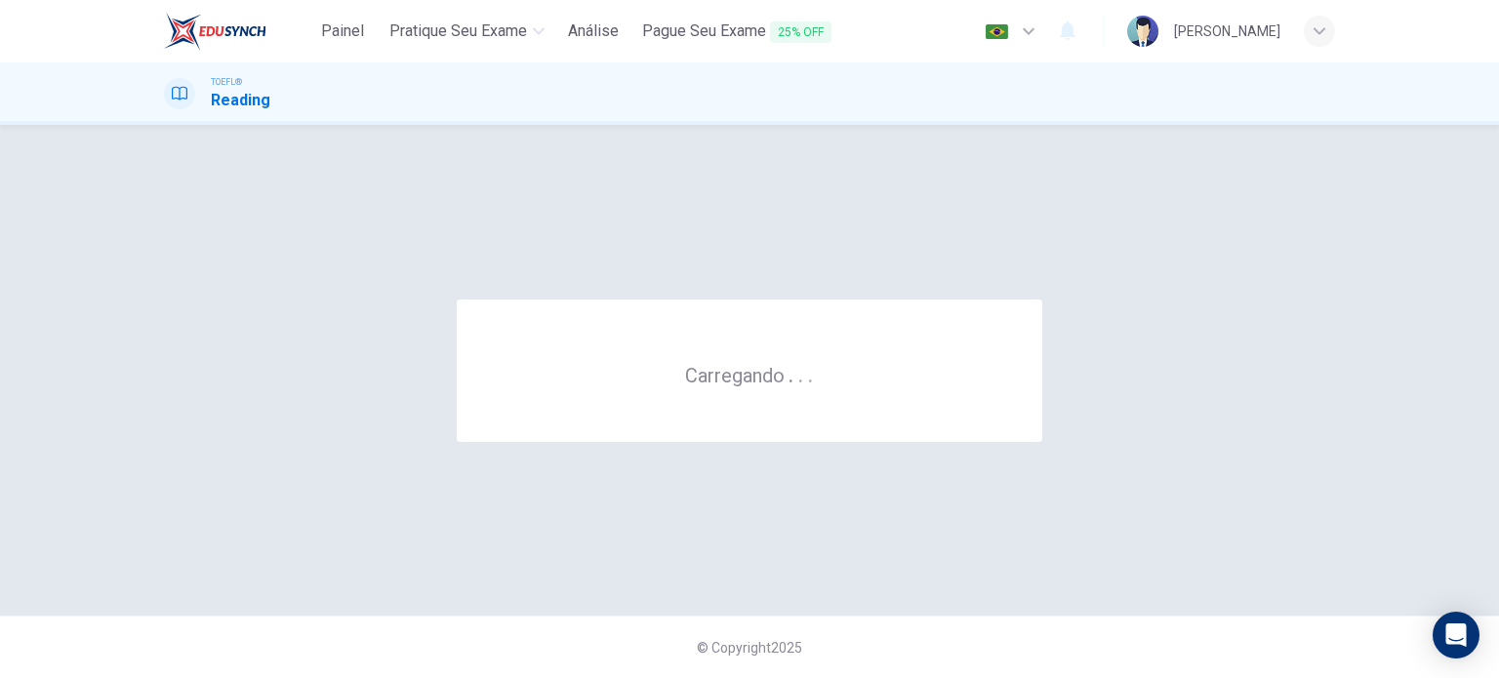
scroll to position [0, 0]
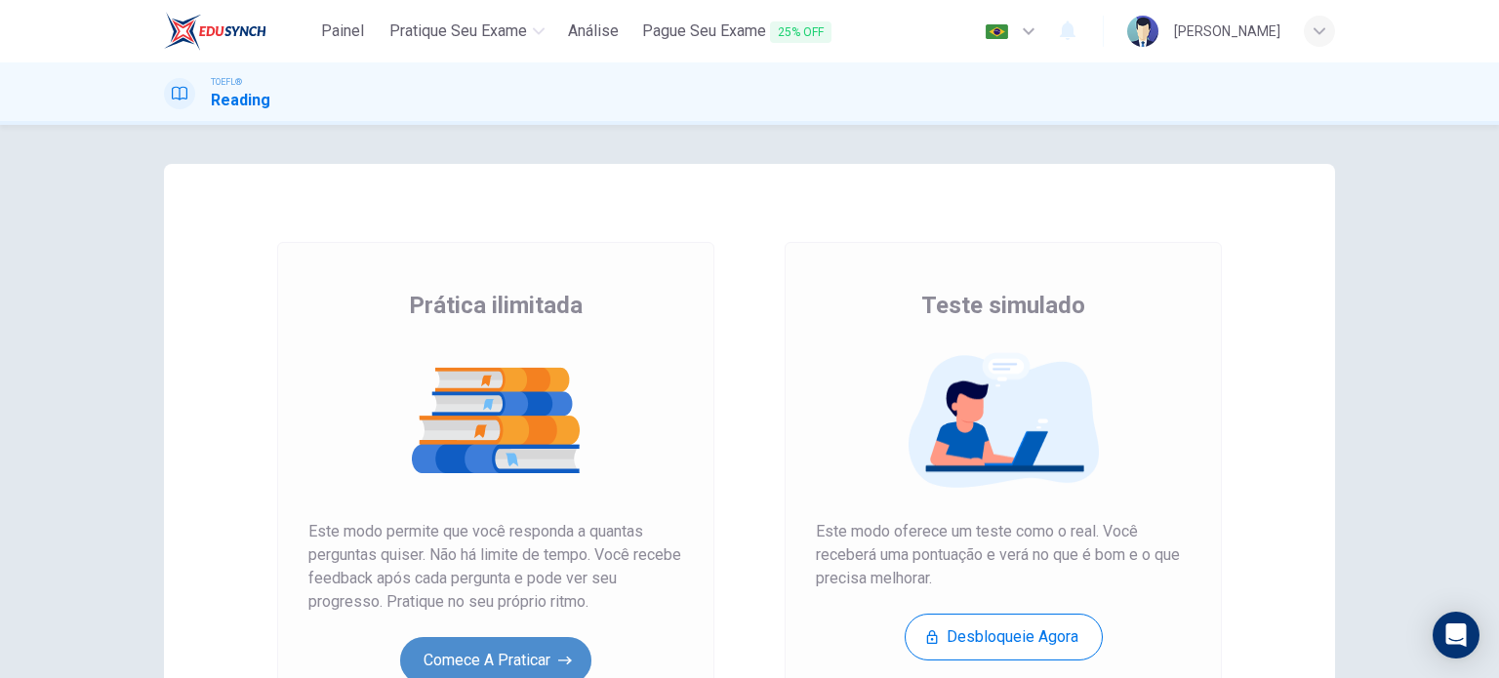
click at [447, 654] on button "Comece a praticar" at bounding box center [495, 660] width 191 height 47
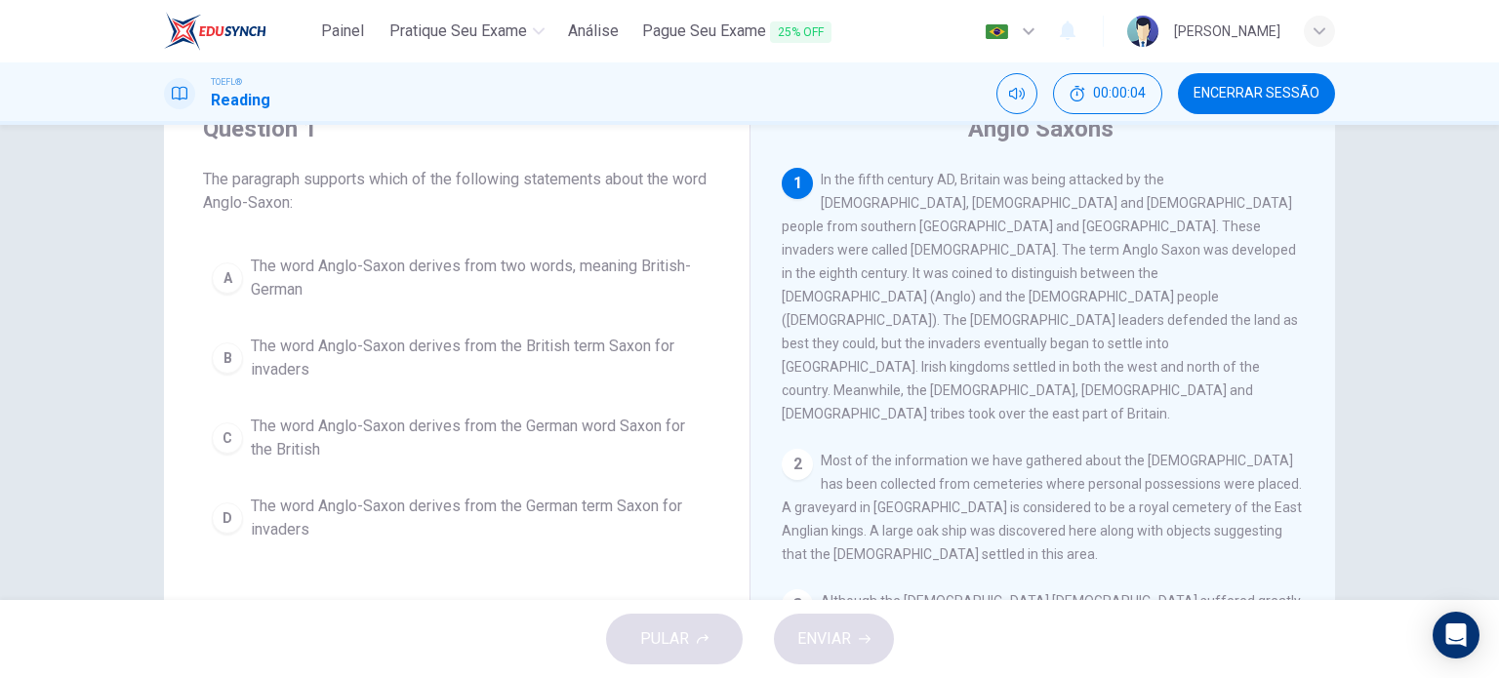
scroll to position [82, 0]
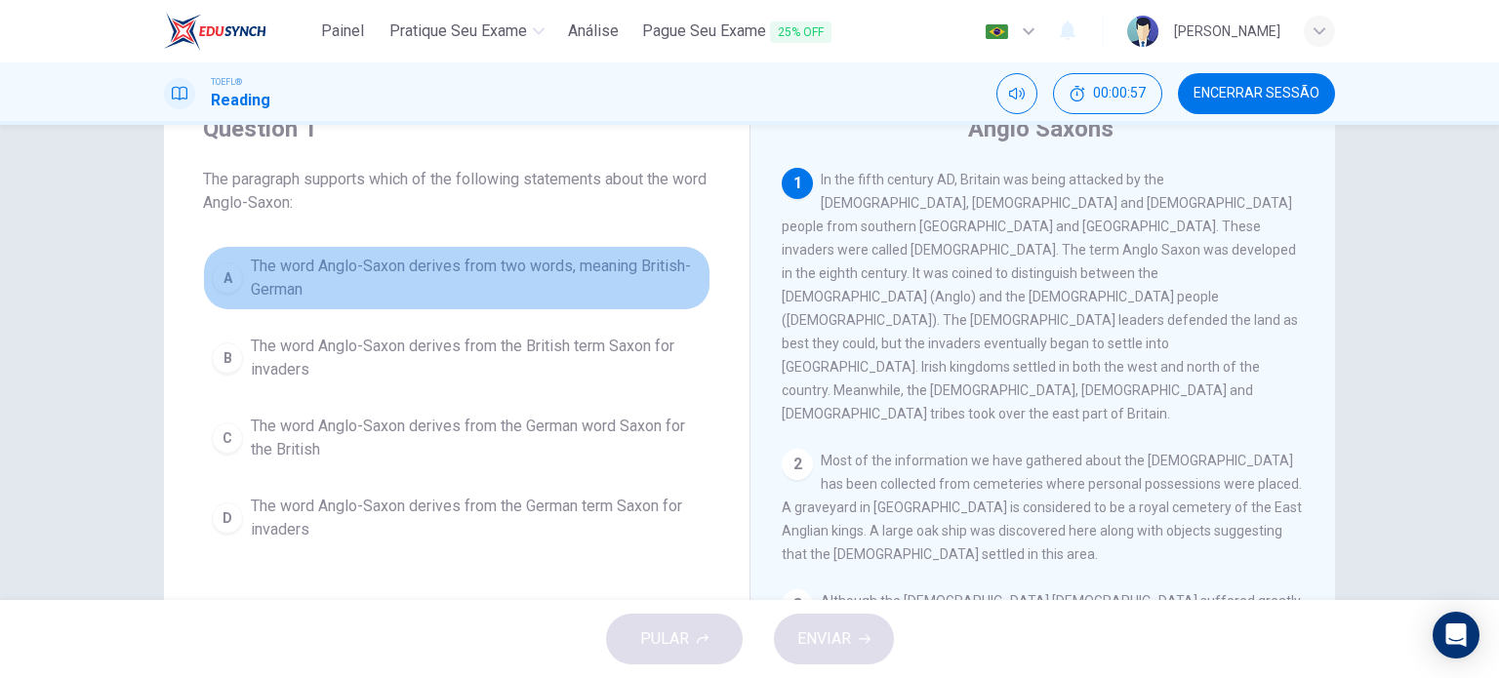
click at [543, 262] on span "The word Anglo-Saxon derives from two words, meaning British-German" at bounding box center [476, 278] width 451 height 47
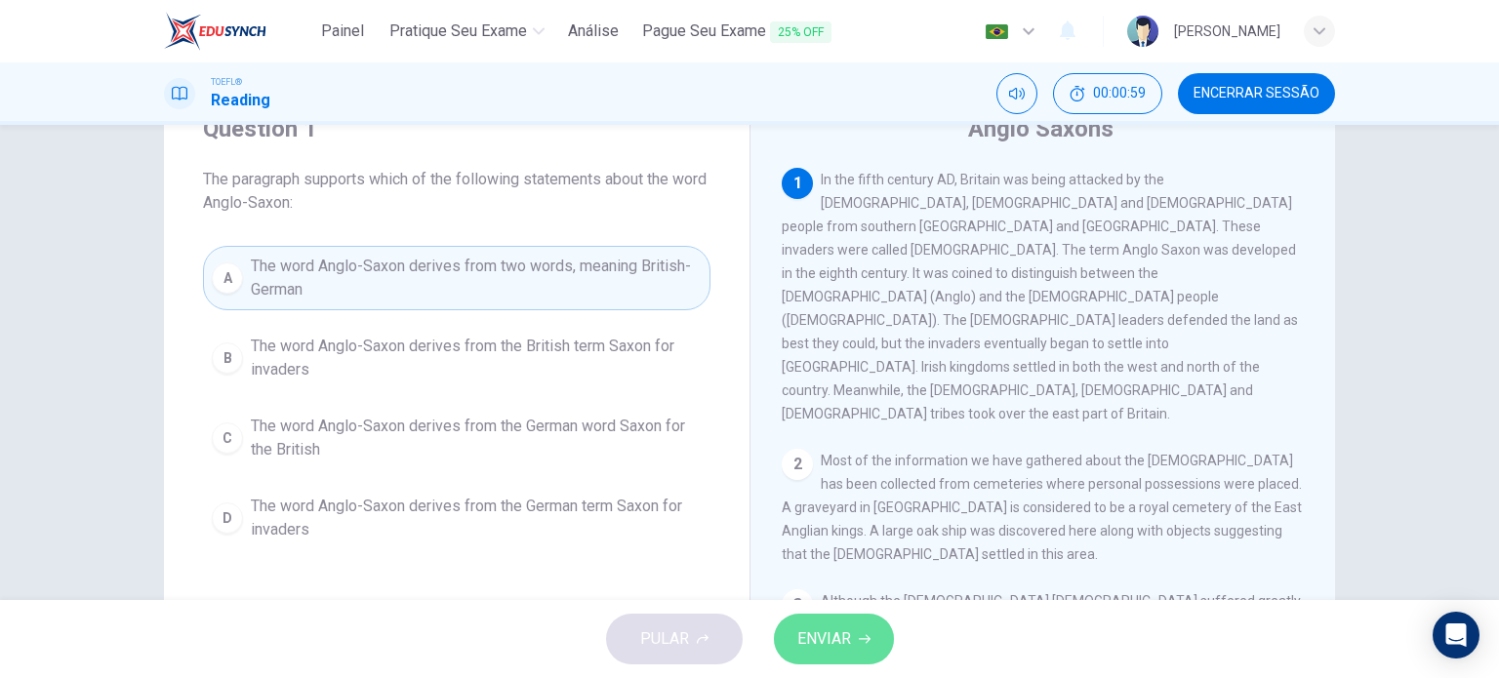
click at [862, 631] on button "ENVIAR" at bounding box center [834, 639] width 120 height 51
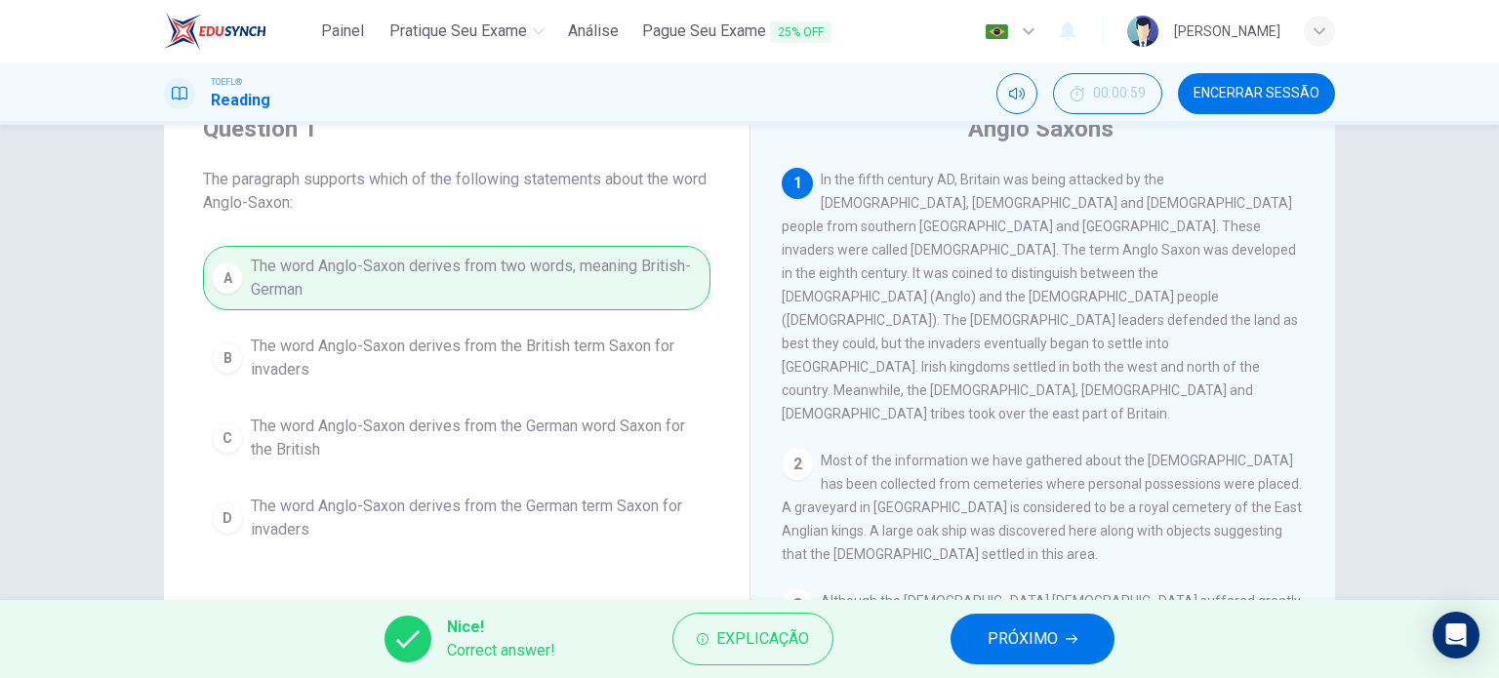
click at [980, 635] on button "PRÓXIMO" at bounding box center [1033, 639] width 164 height 51
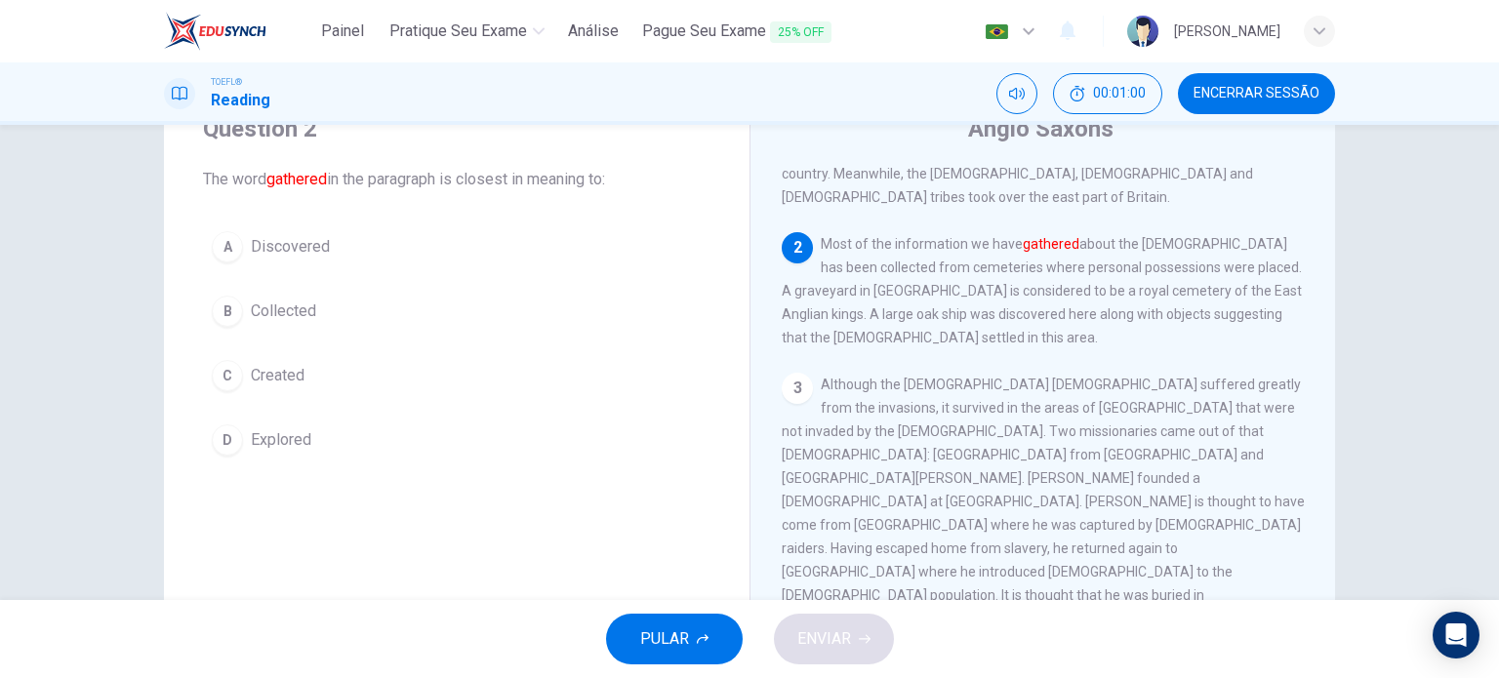
scroll to position [204, 0]
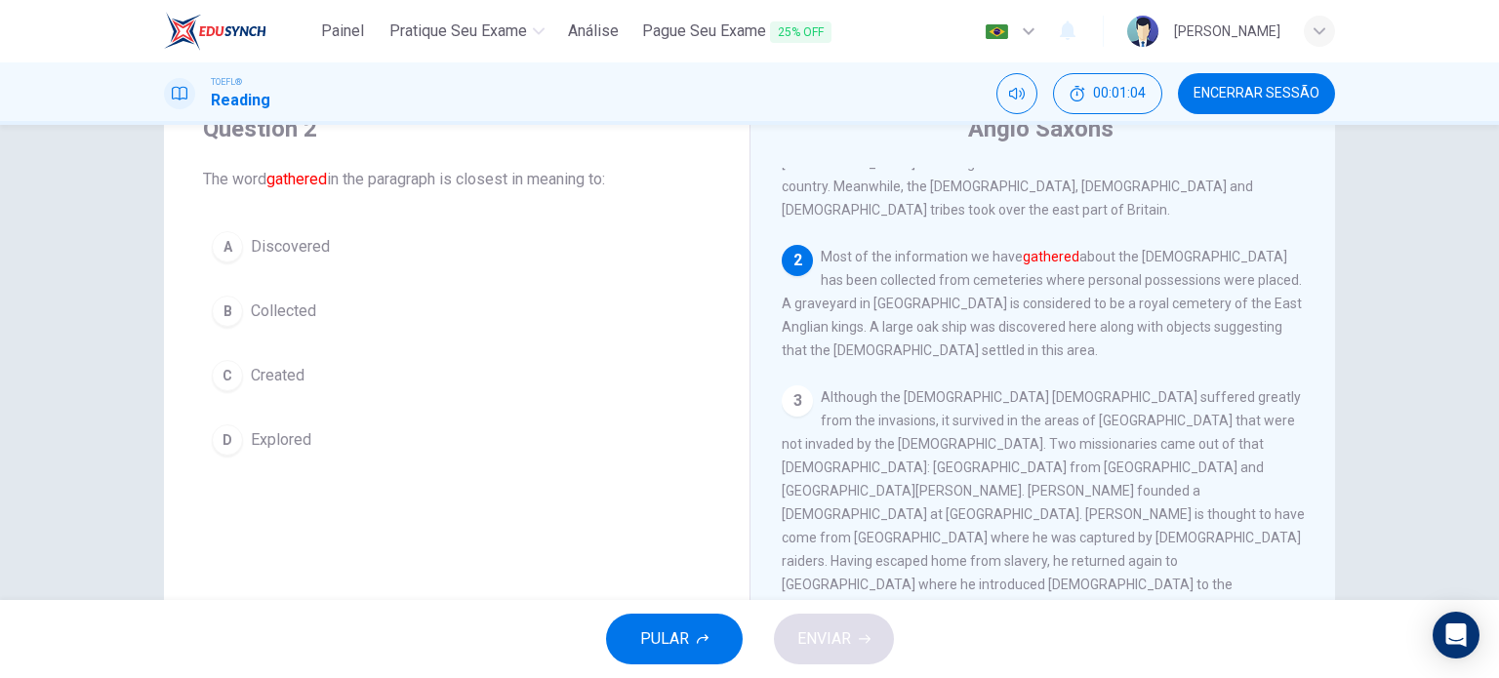
click at [294, 332] on button "B Collected" at bounding box center [457, 311] width 508 height 49
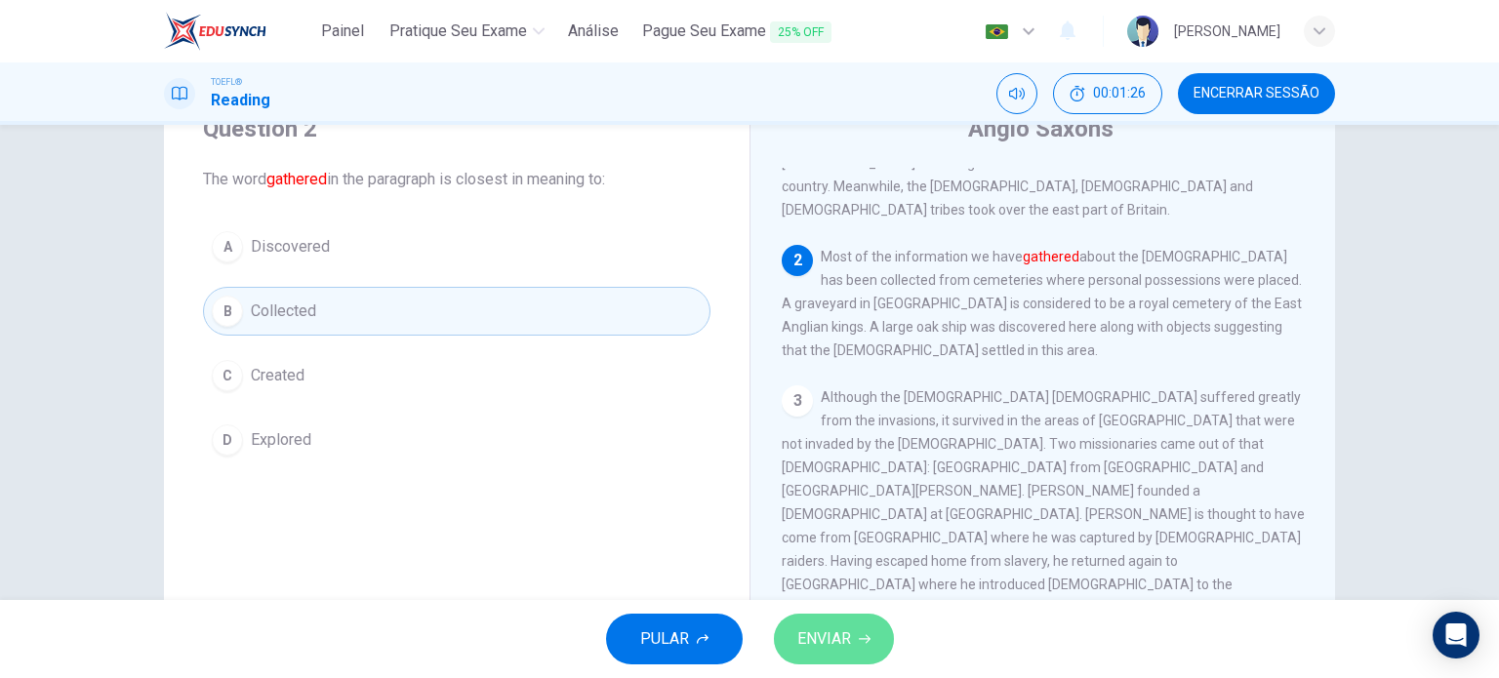
click at [855, 641] on button "ENVIAR" at bounding box center [834, 639] width 120 height 51
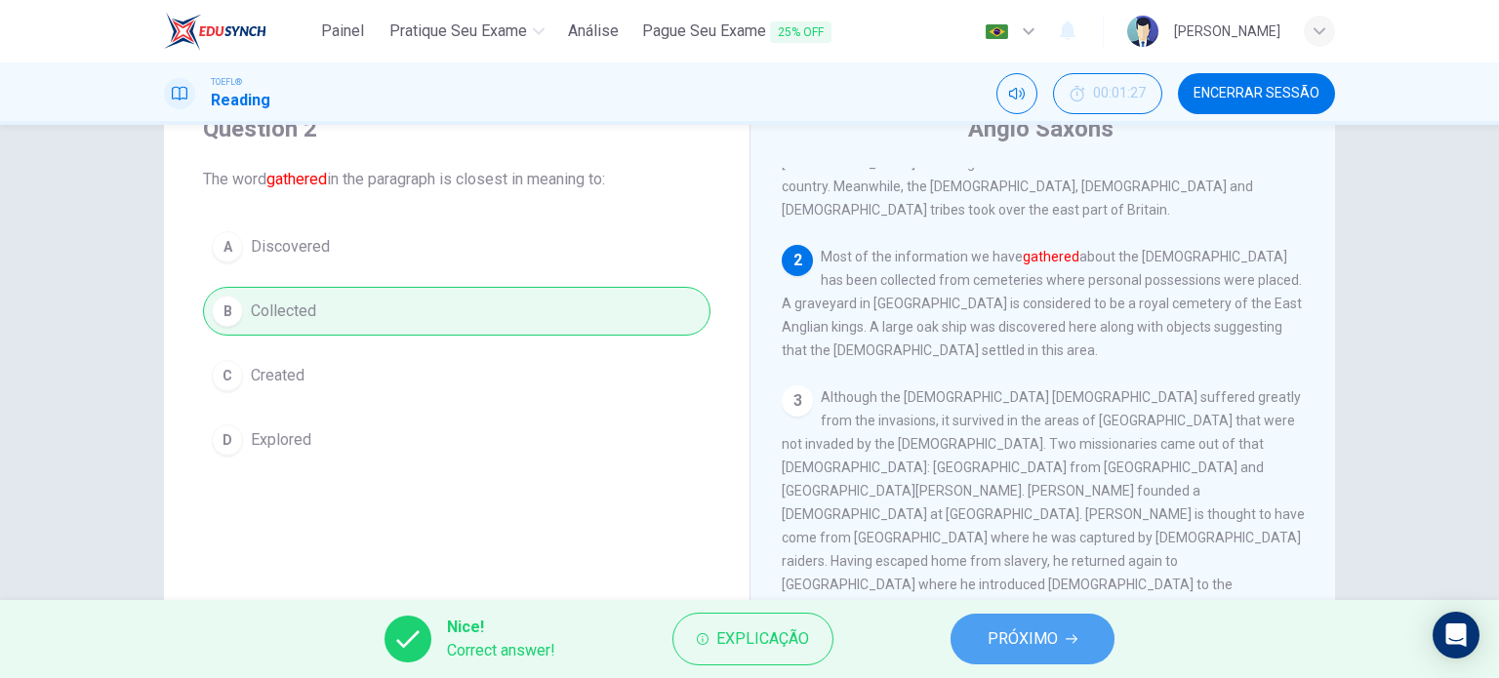
click at [992, 643] on span "PRÓXIMO" at bounding box center [1023, 639] width 70 height 27
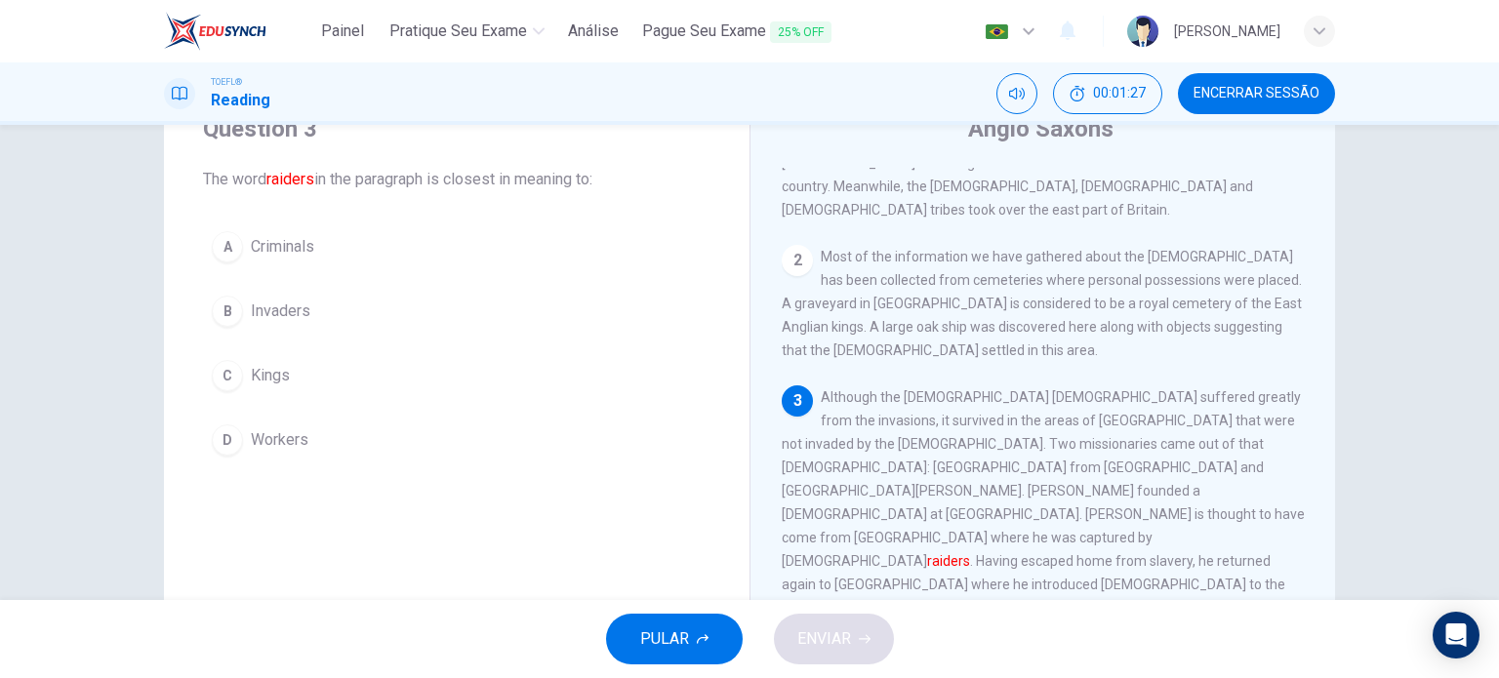
scroll to position [361, 0]
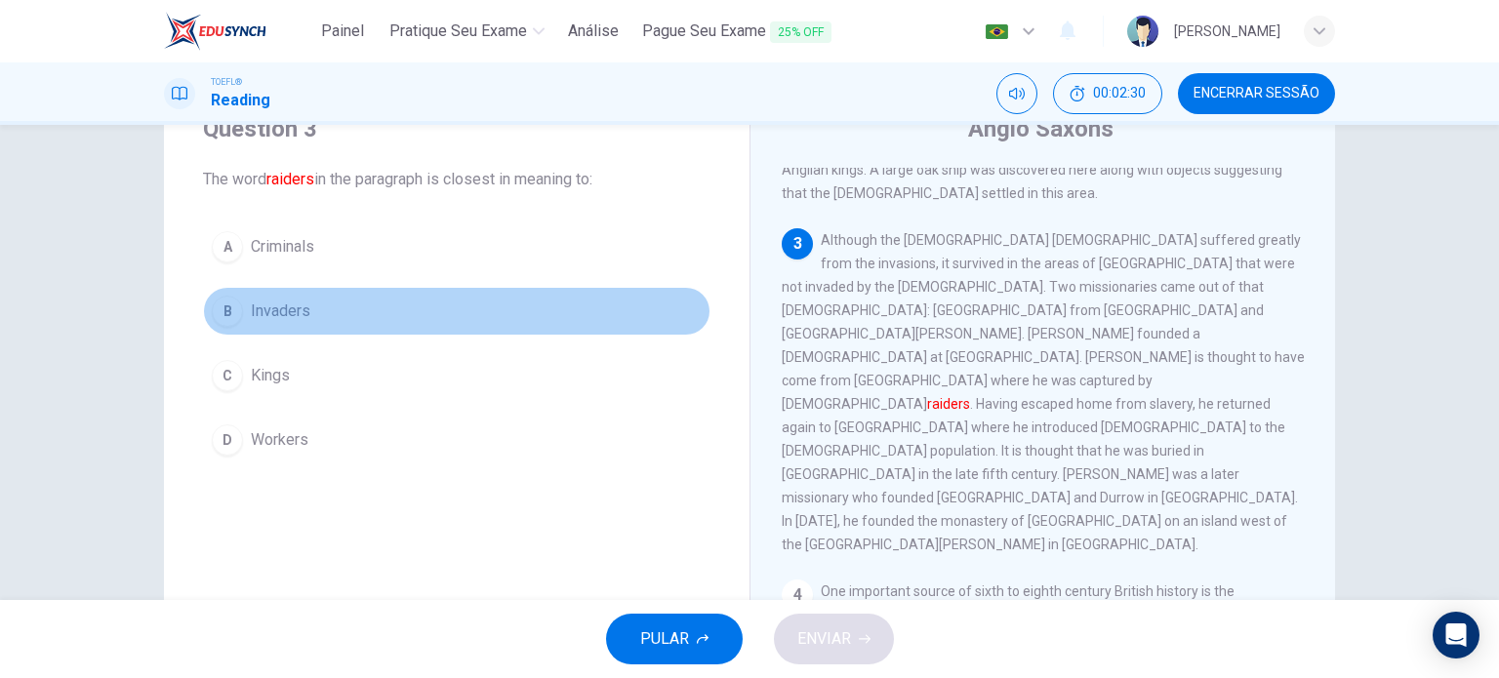
click at [307, 307] on button "B Invaders" at bounding box center [457, 311] width 508 height 49
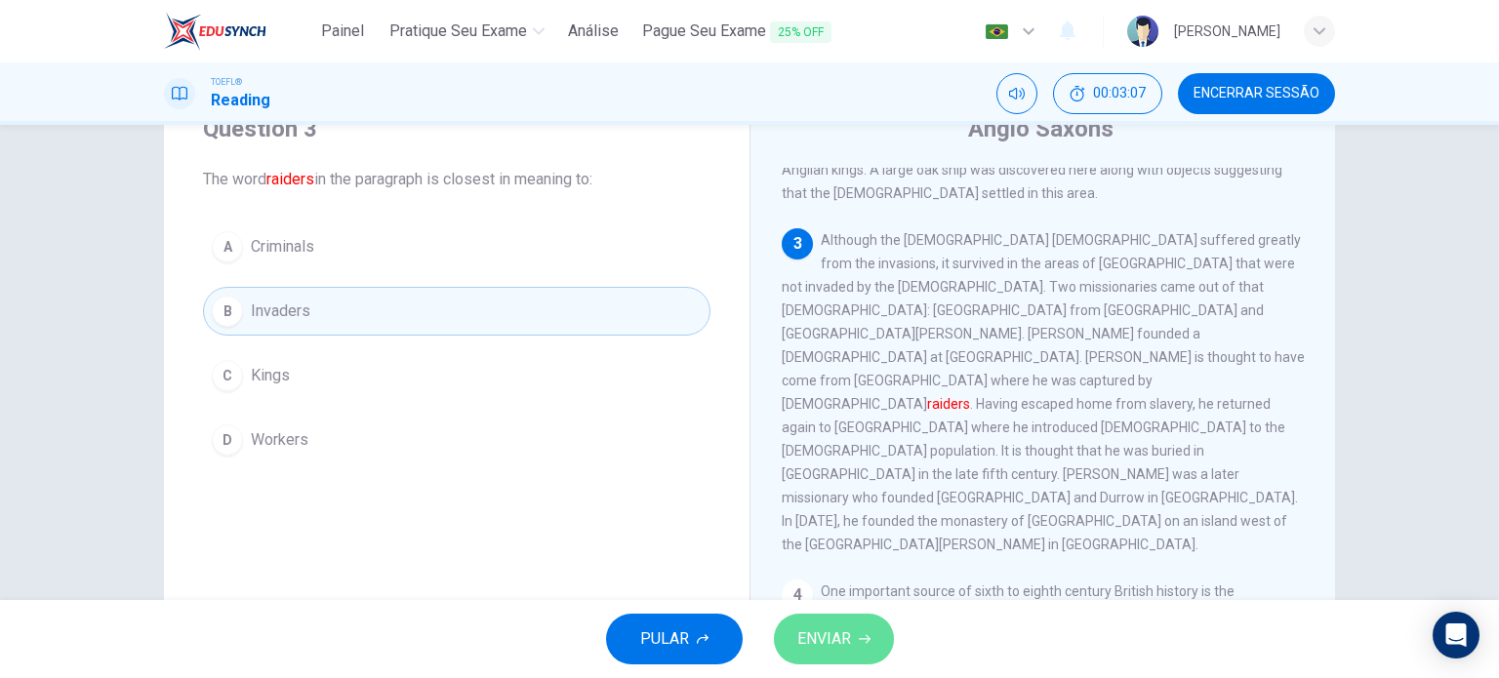
click at [853, 639] on button "ENVIAR" at bounding box center [834, 639] width 120 height 51
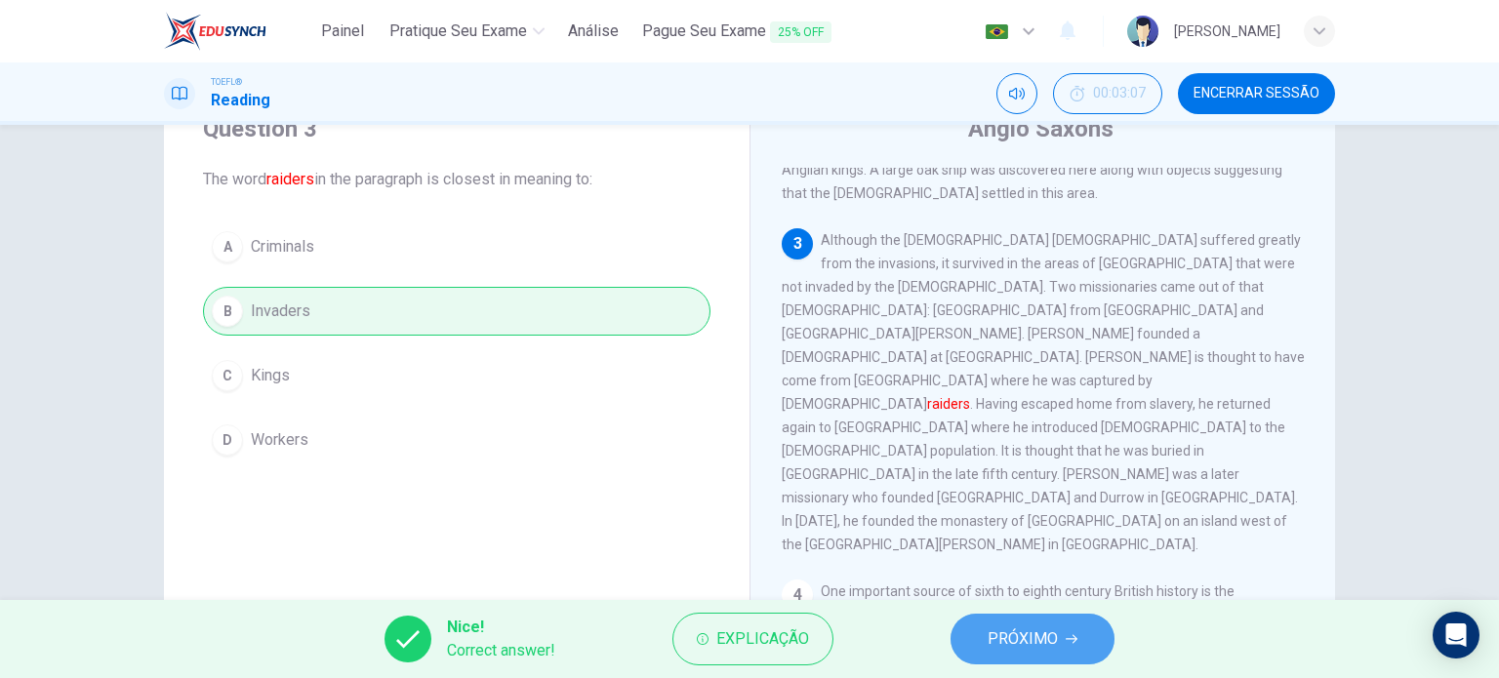
click at [972, 637] on button "PRÓXIMO" at bounding box center [1033, 639] width 164 height 51
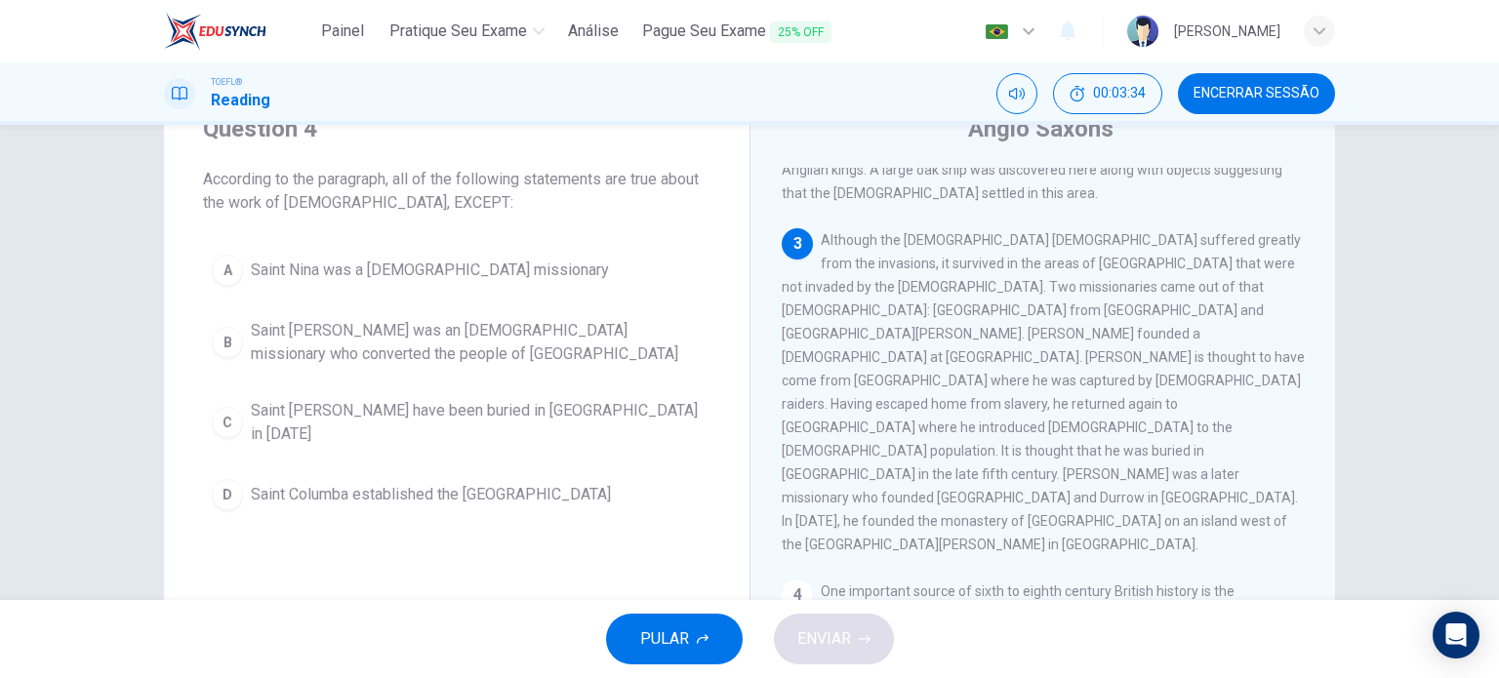
click at [449, 330] on span "Saint Patrick was an Irish missionary who converted the people of Northern Irel…" at bounding box center [476, 342] width 451 height 47
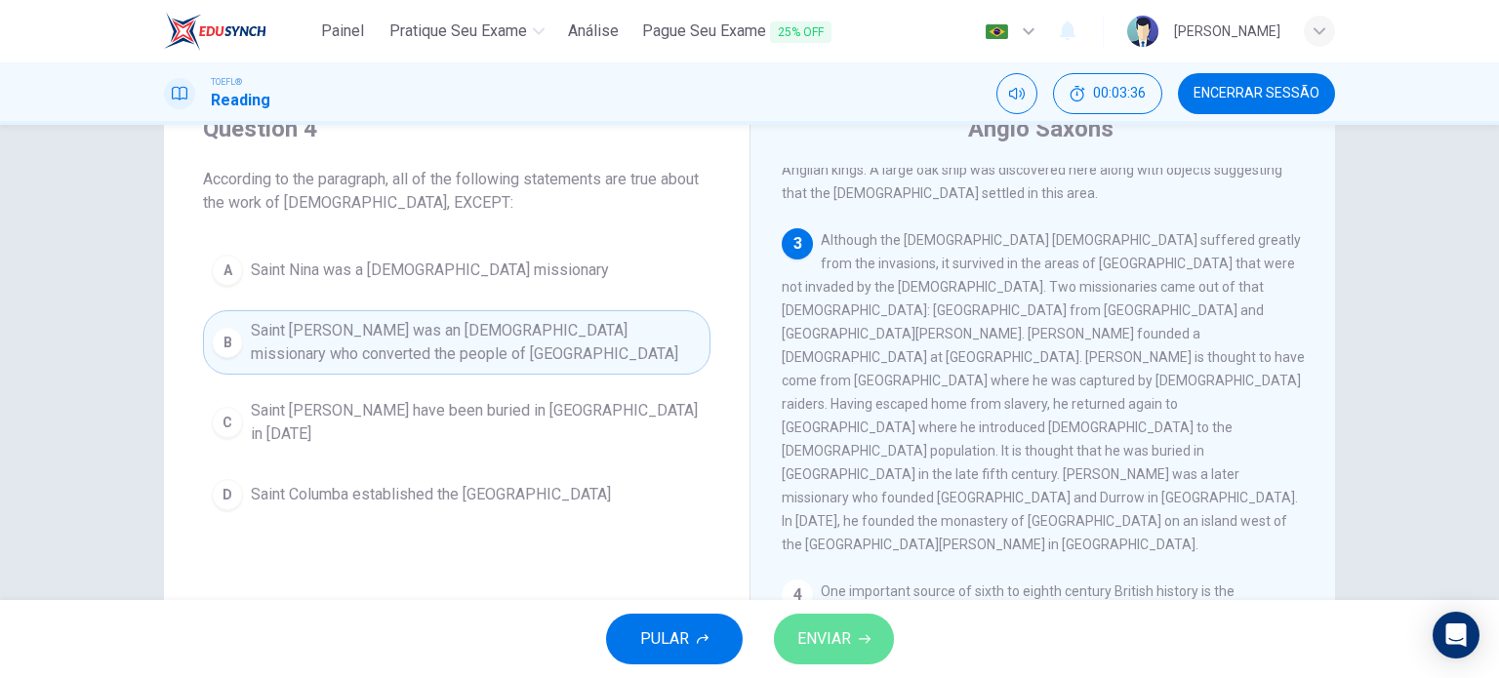
click at [822, 616] on button "ENVIAR" at bounding box center [834, 639] width 120 height 51
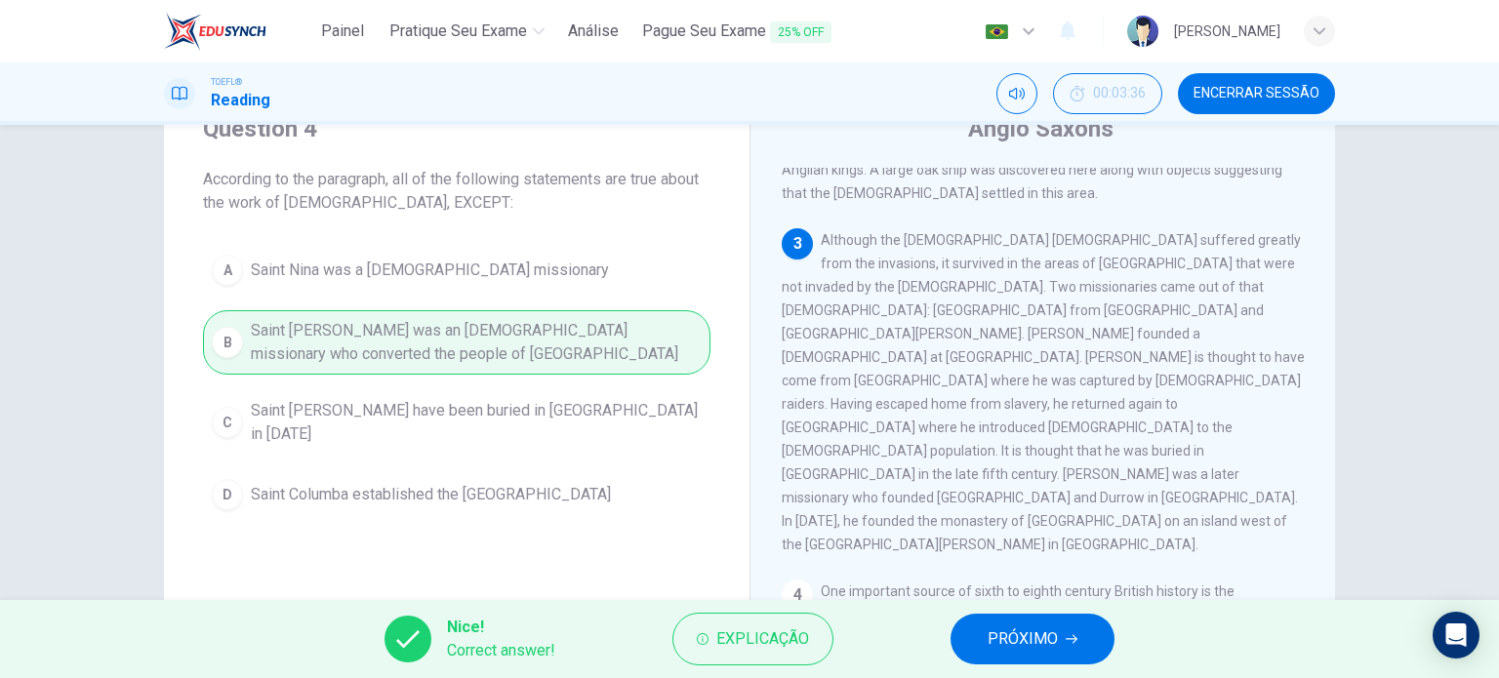
click at [1009, 646] on span "PRÓXIMO" at bounding box center [1023, 639] width 70 height 27
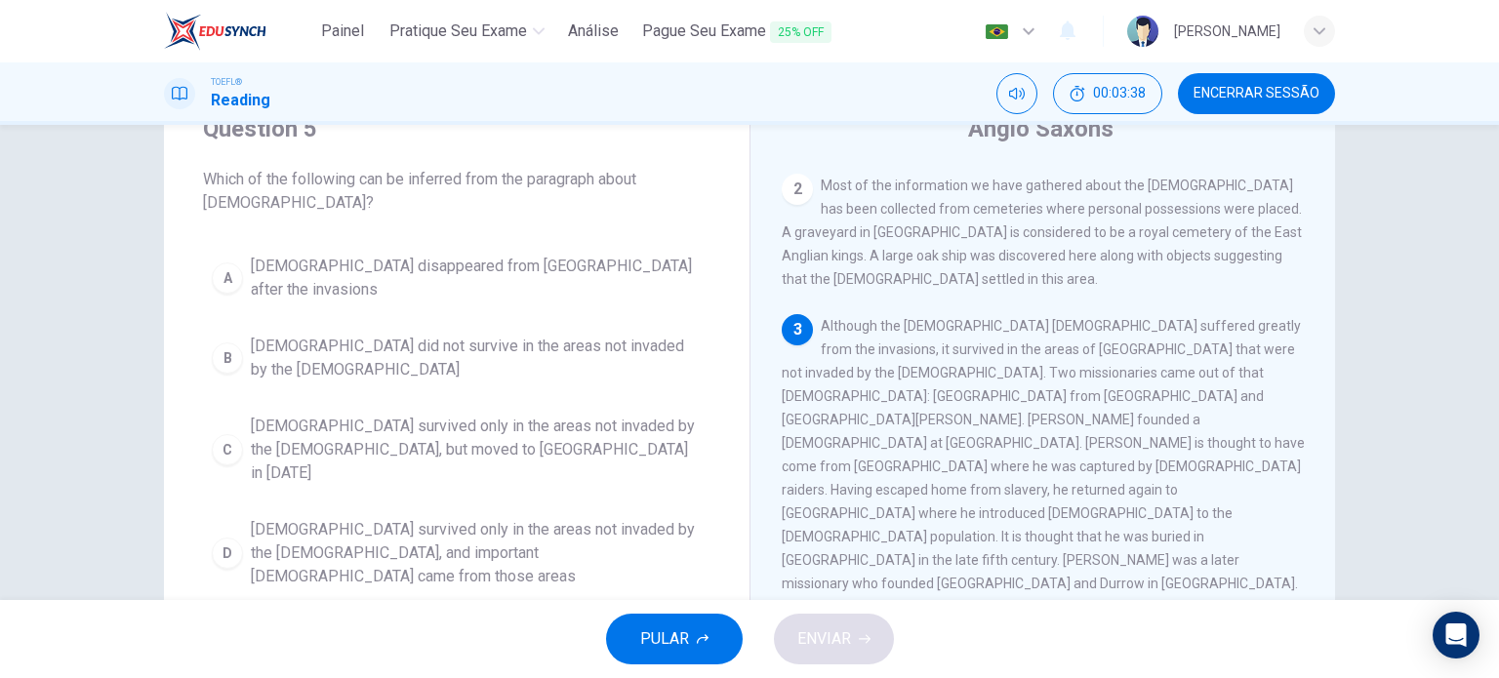
scroll to position [276, 0]
click at [597, 527] on button "D Christianity survived only in the areas not invaded by the Anglo-Saxons, and …" at bounding box center [457, 553] width 508 height 88
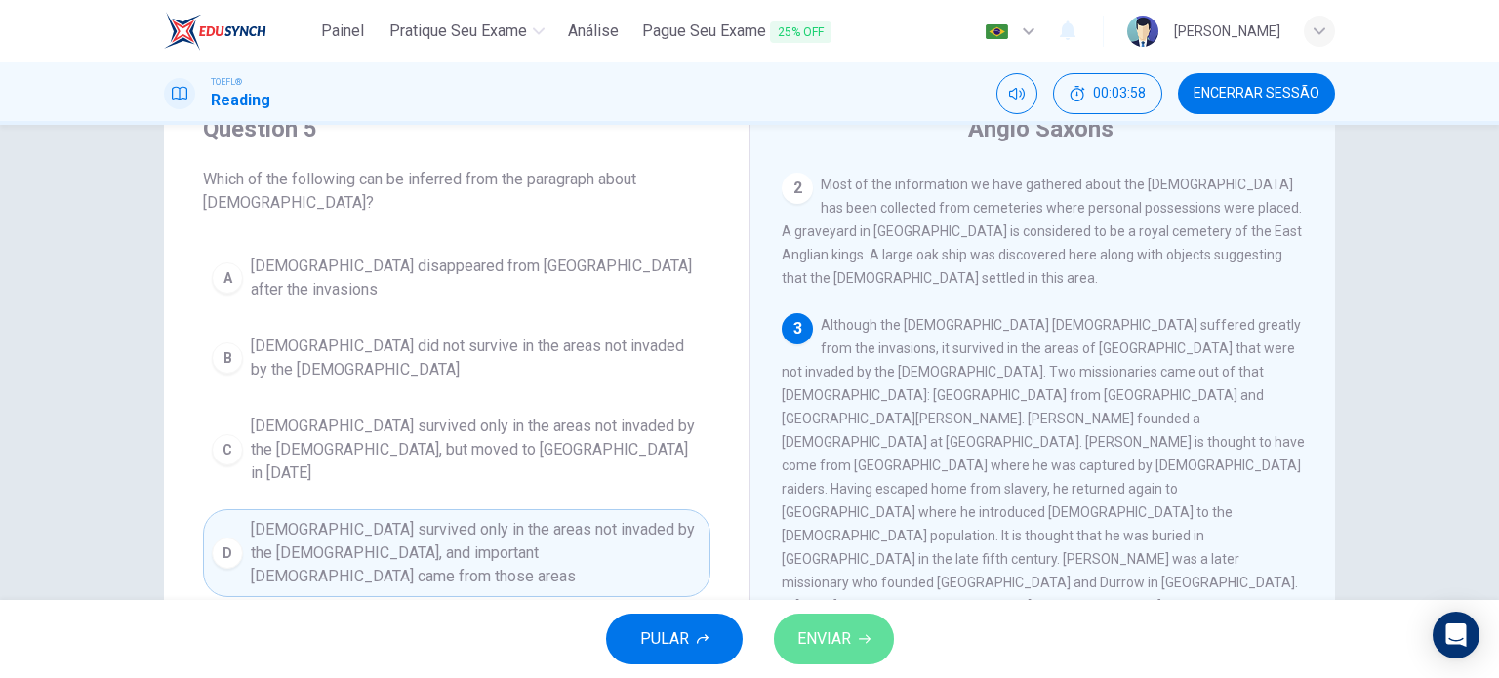
click at [844, 651] on span "ENVIAR" at bounding box center [824, 639] width 54 height 27
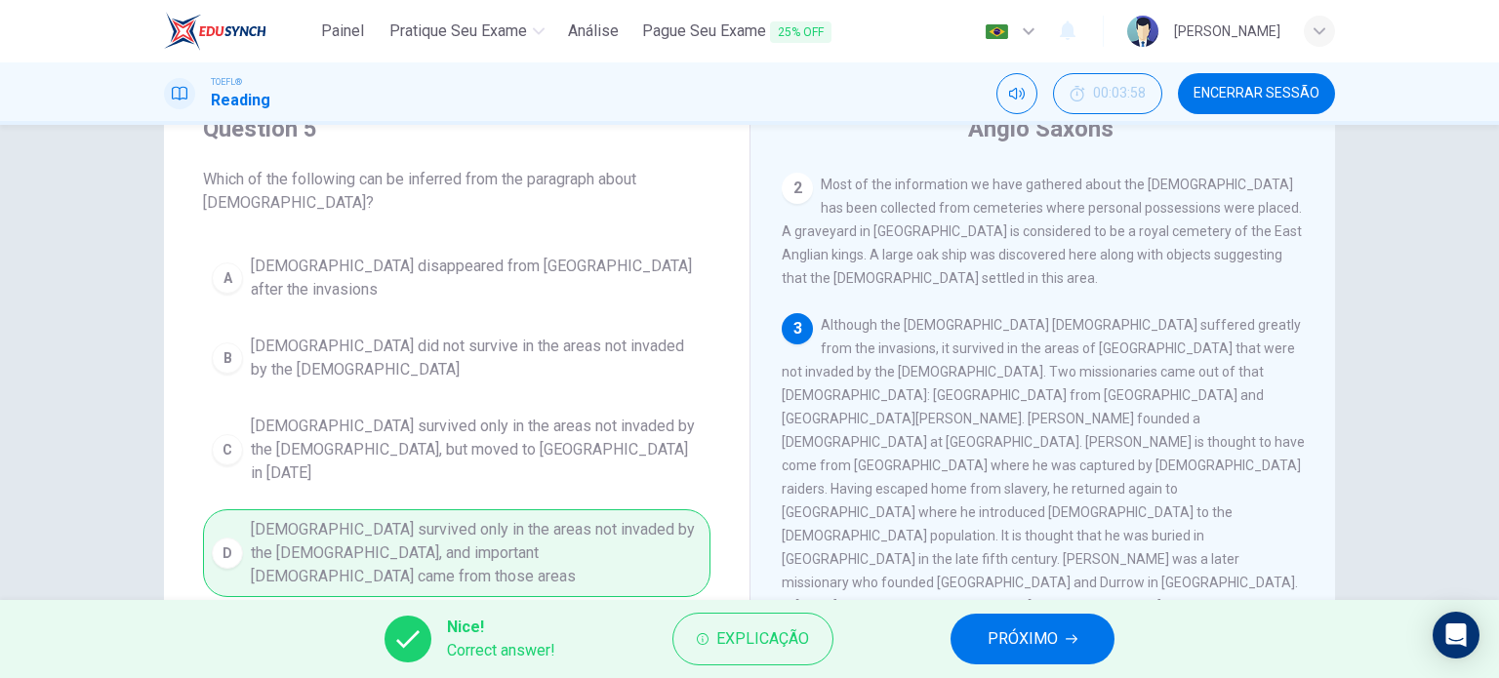
scroll to position [0, 0]
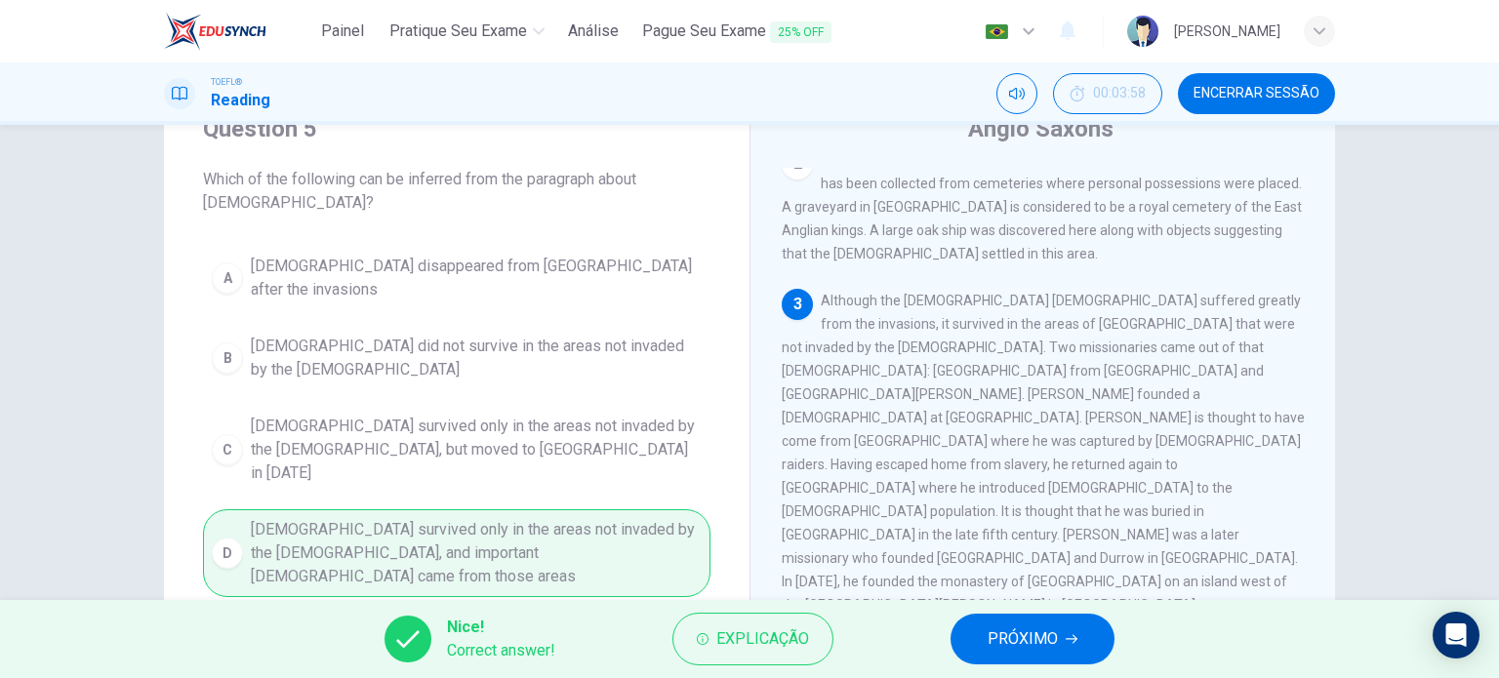
click at [989, 631] on span "PRÓXIMO" at bounding box center [1023, 639] width 70 height 27
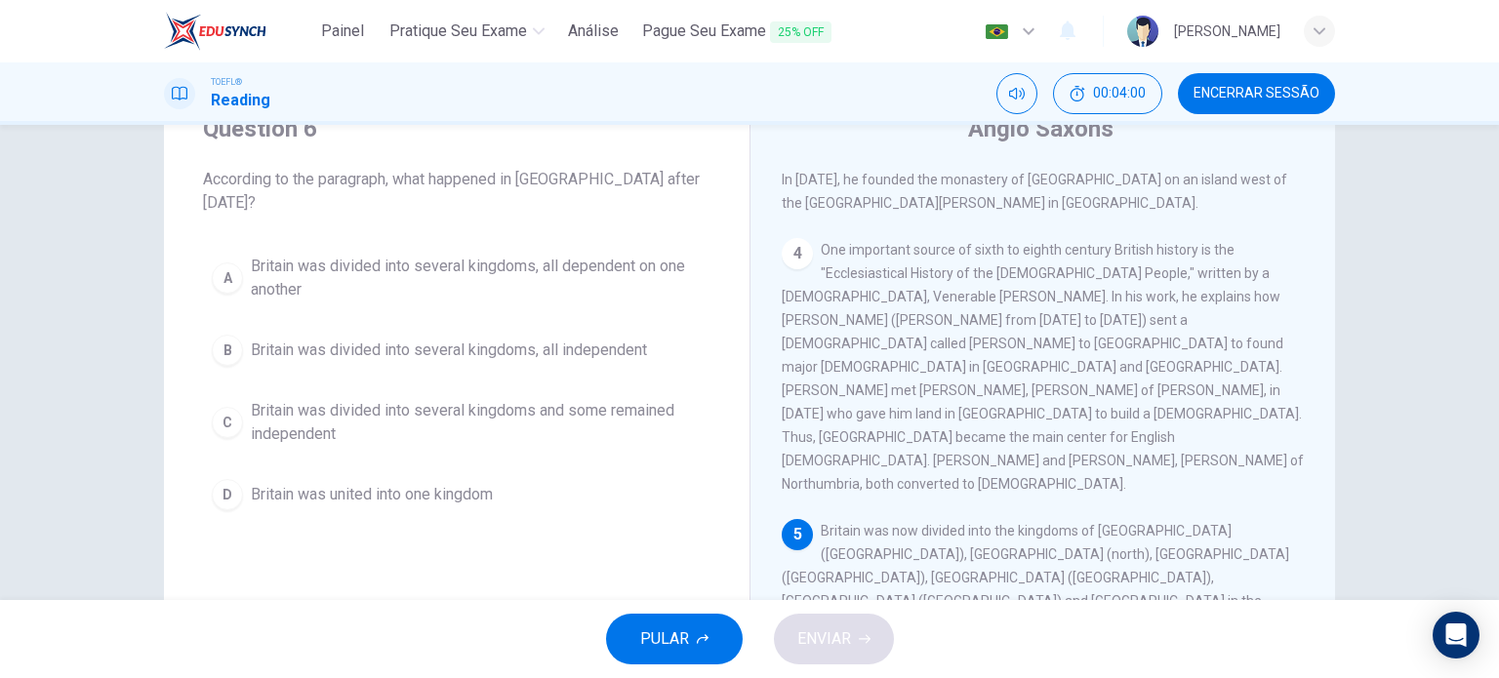
scroll to position [707, 0]
click at [523, 420] on span "Britain was divided into several kingdoms and some remained independent" at bounding box center [476, 422] width 451 height 47
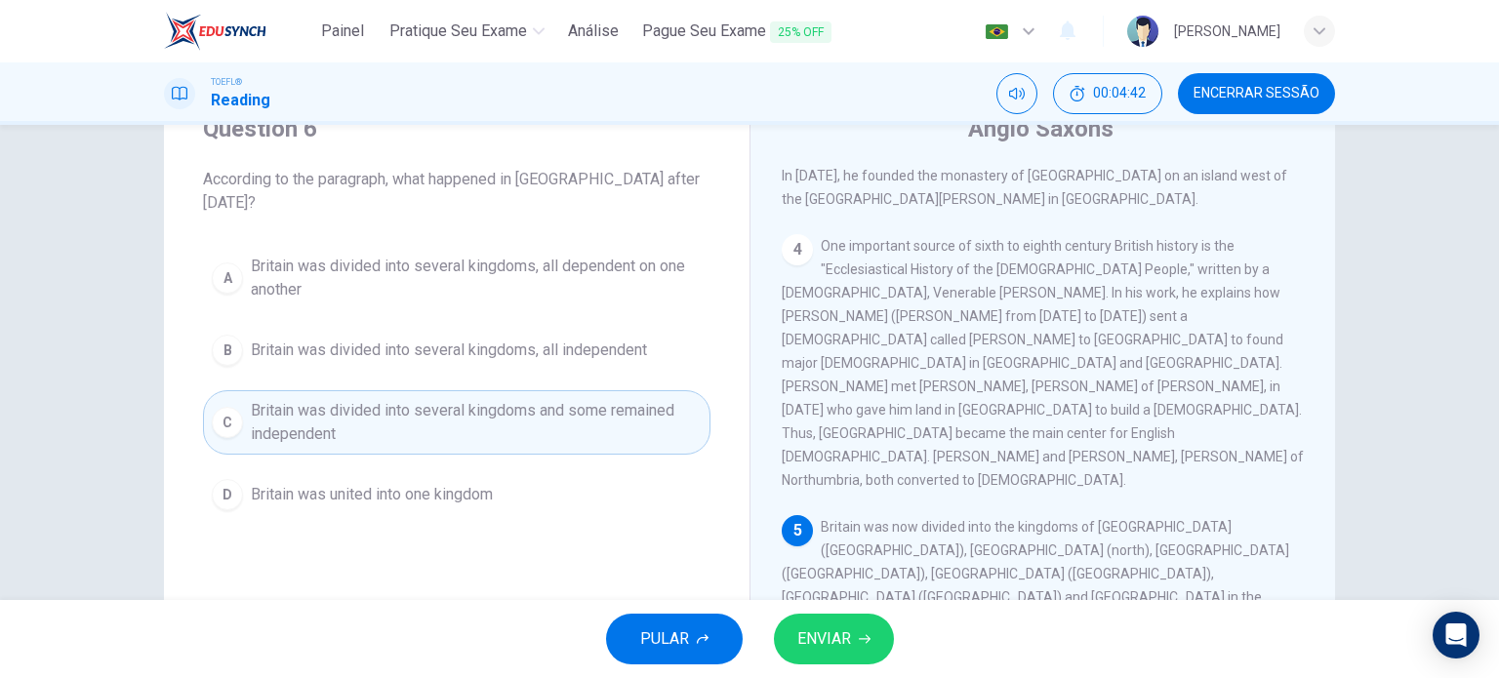
click at [834, 651] on span "ENVIAR" at bounding box center [824, 639] width 54 height 27
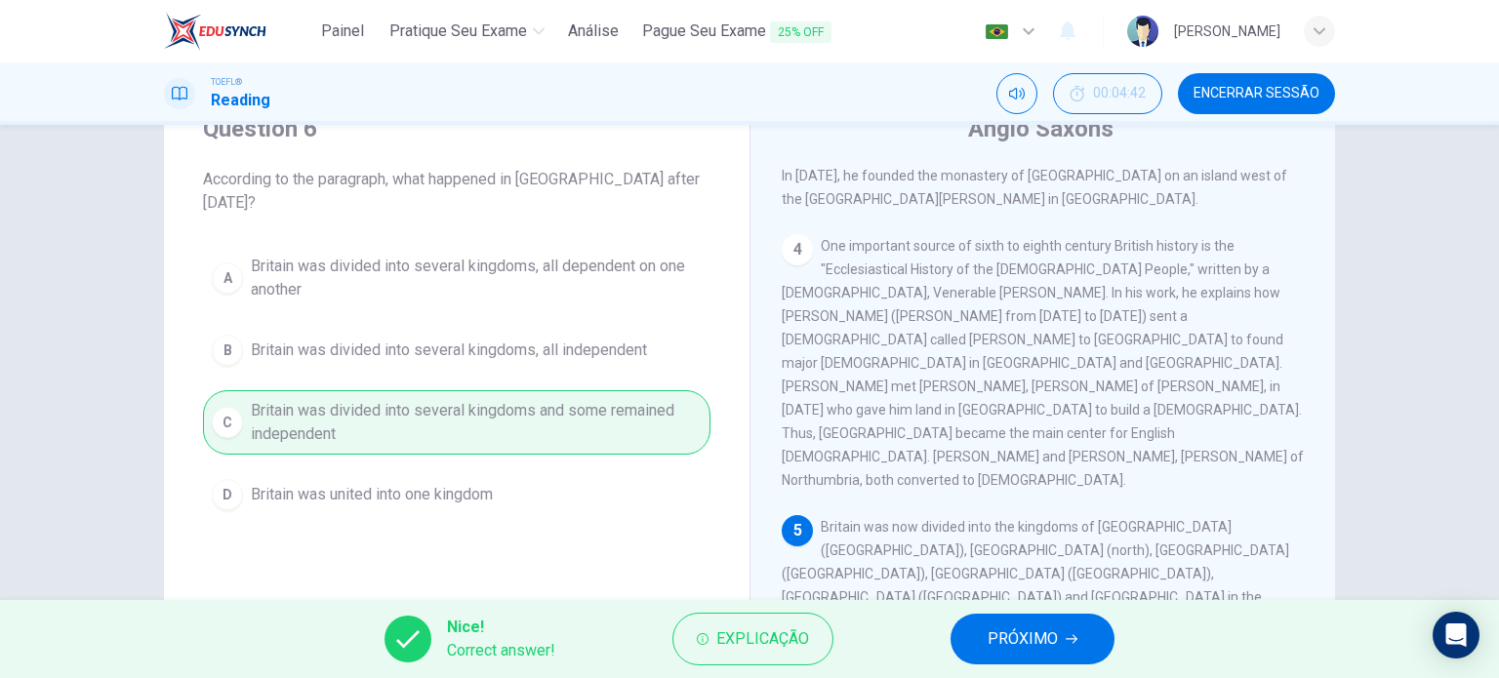
click at [967, 631] on button "PRÓXIMO" at bounding box center [1033, 639] width 164 height 51
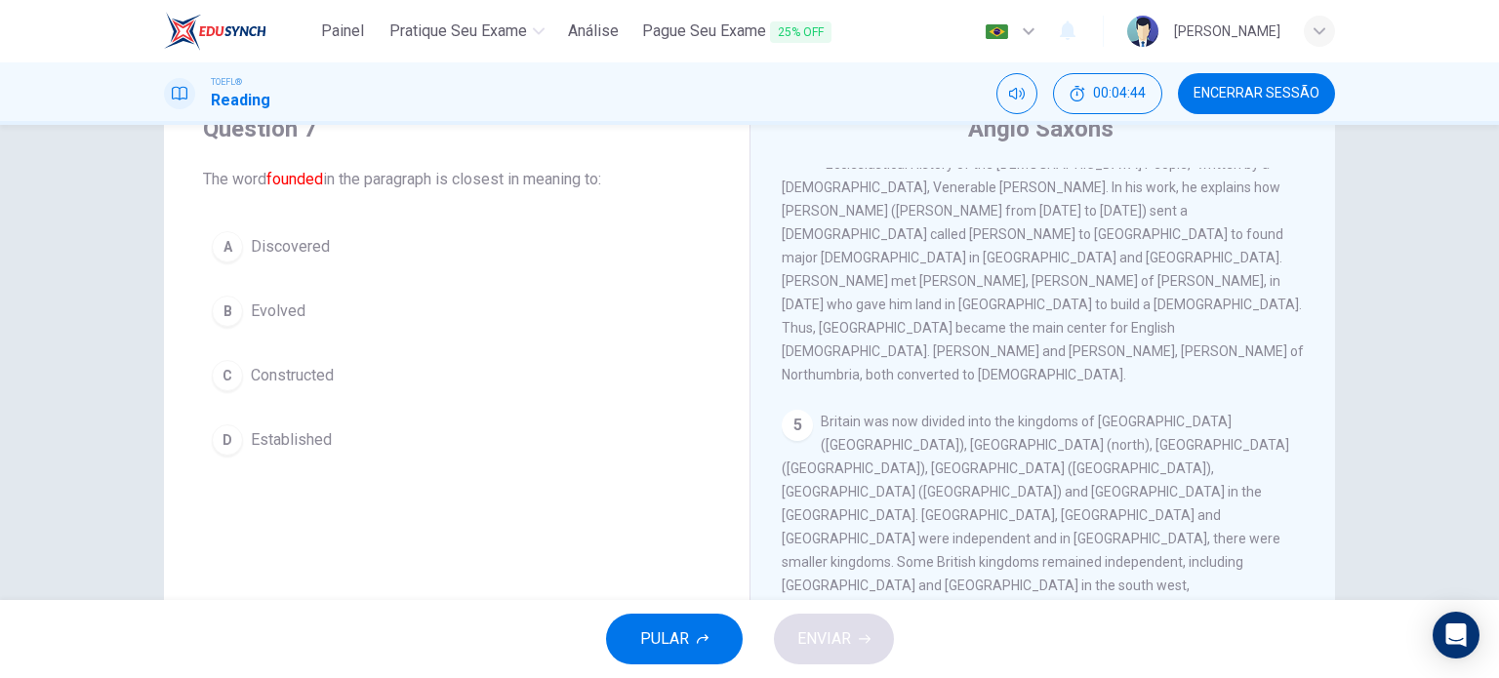
scroll to position [84, 0]
click at [307, 443] on span "Established" at bounding box center [291, 438] width 81 height 23
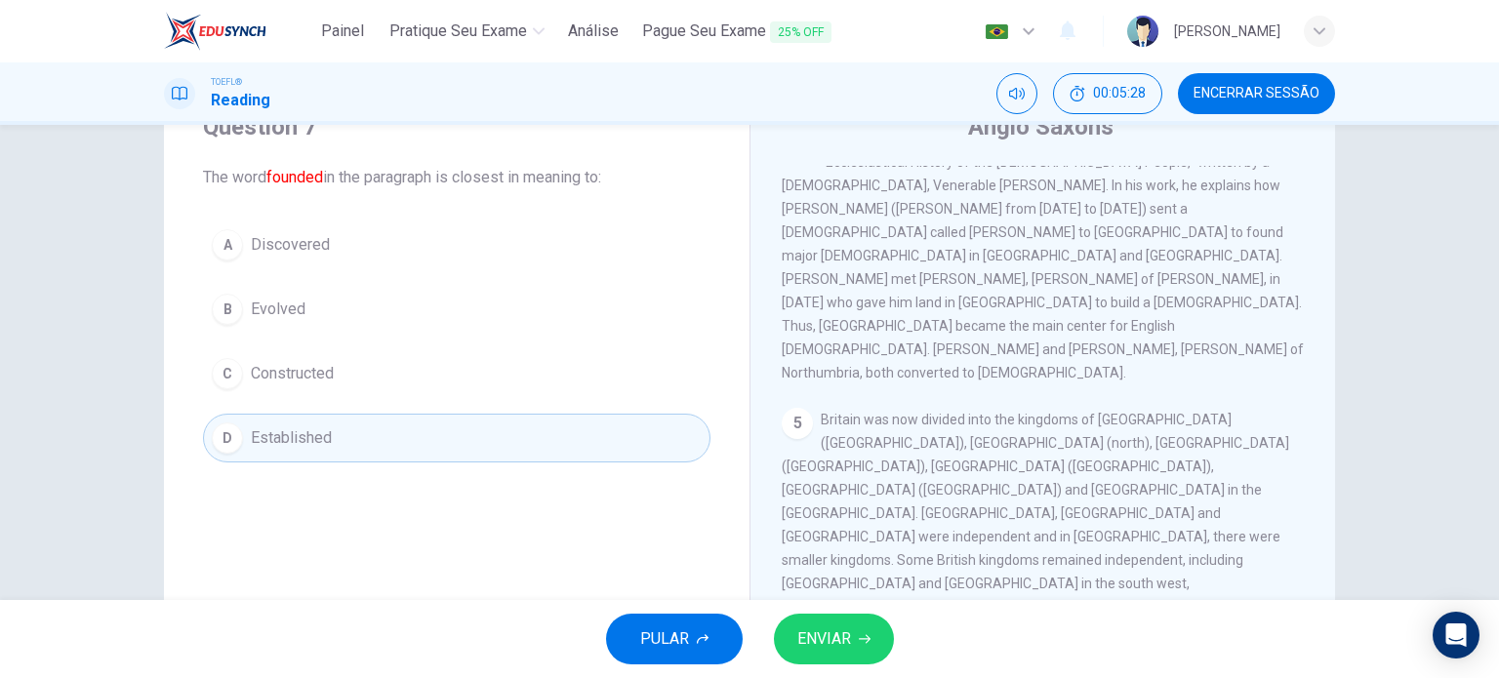
click at [794, 651] on button "ENVIAR" at bounding box center [834, 639] width 120 height 51
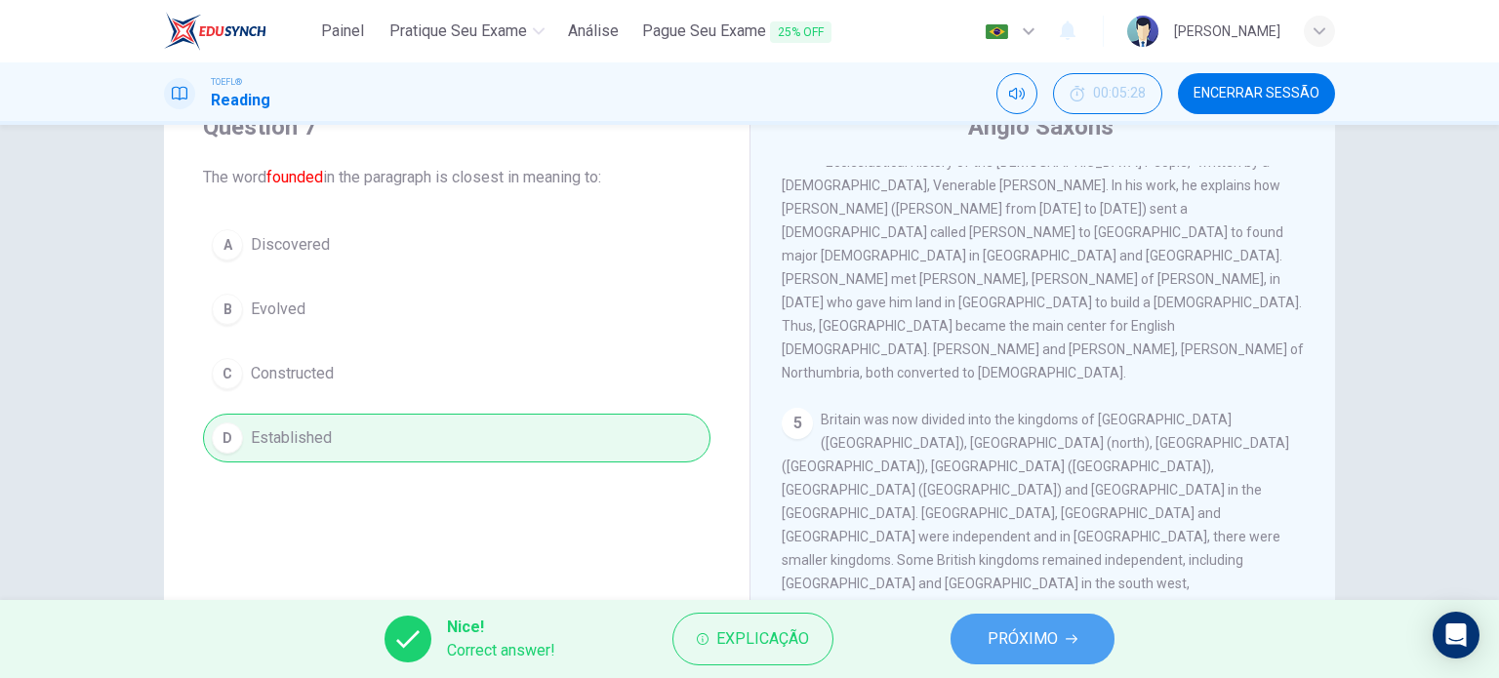
click at [958, 628] on button "PRÓXIMO" at bounding box center [1033, 639] width 164 height 51
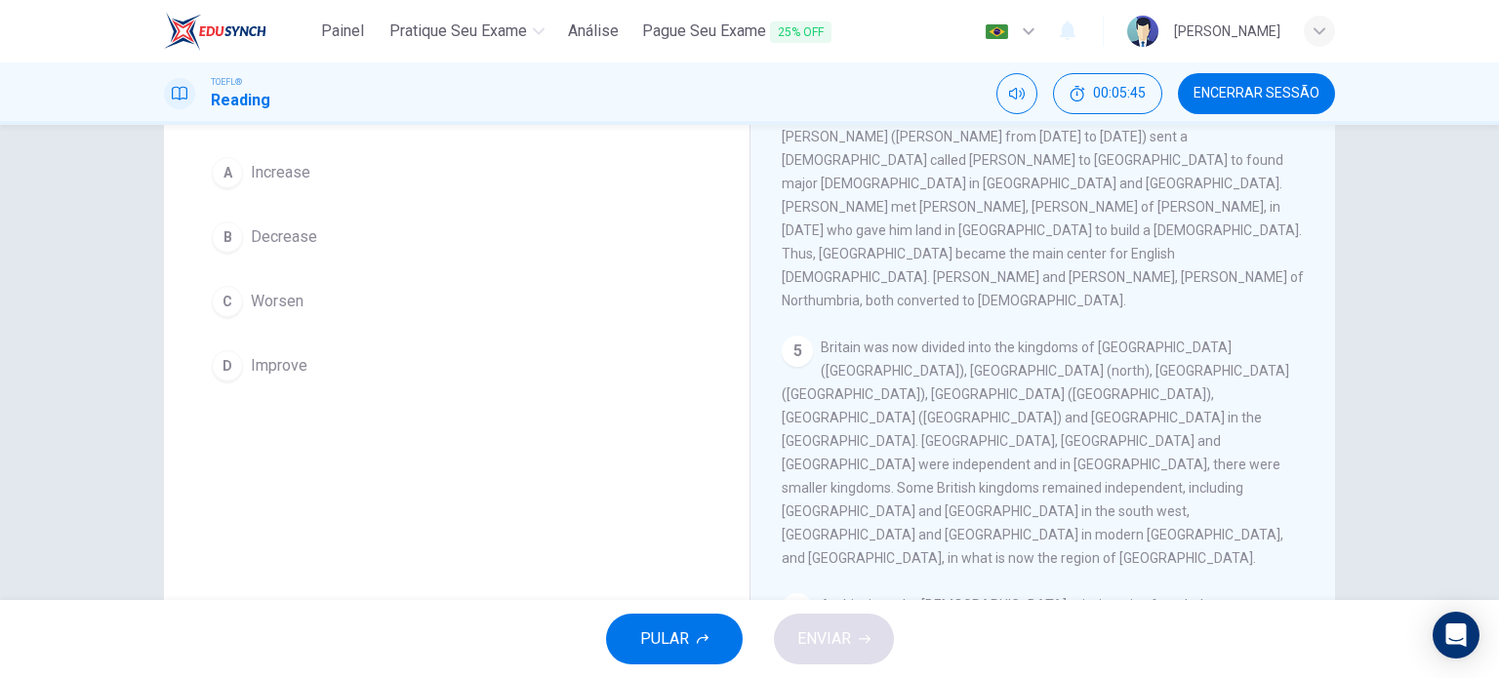
scroll to position [160, 0]
click at [289, 305] on span "Worsen" at bounding box center [277, 297] width 53 height 23
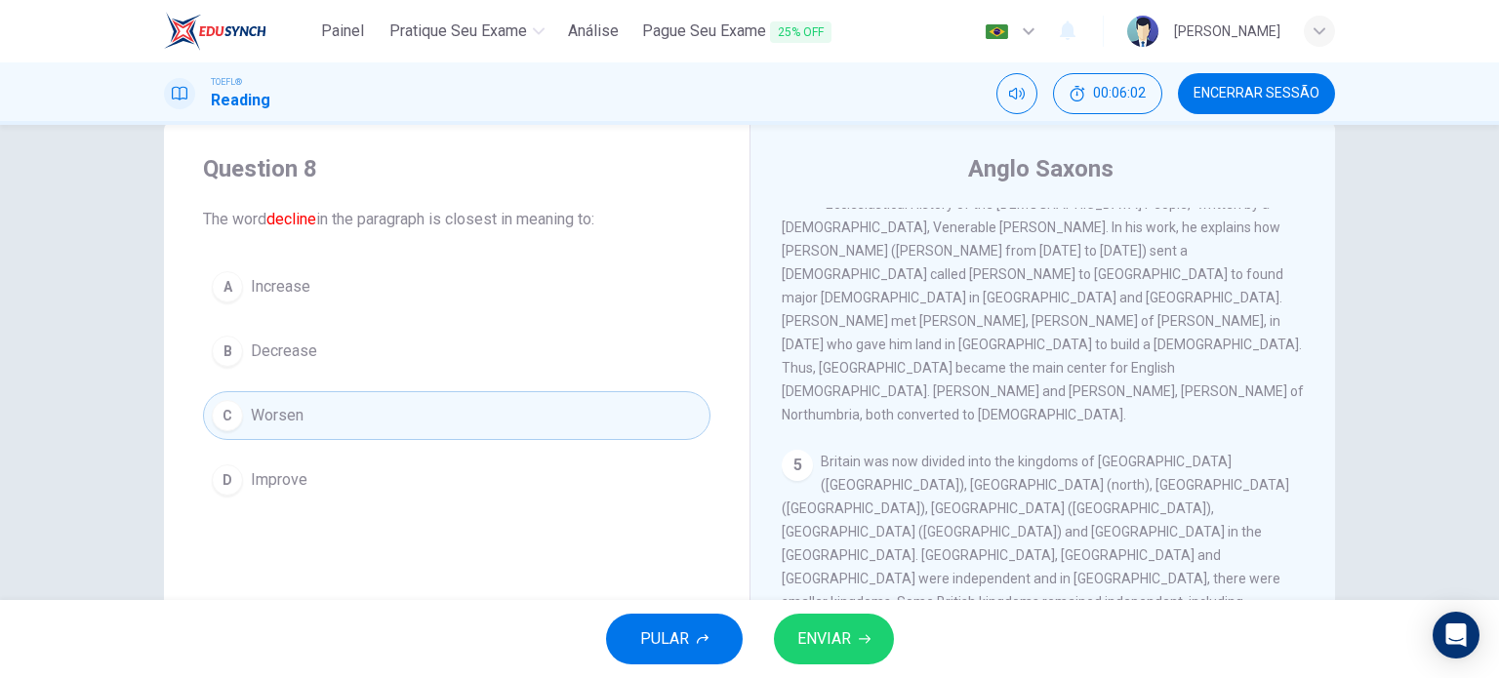
scroll to position [7, 0]
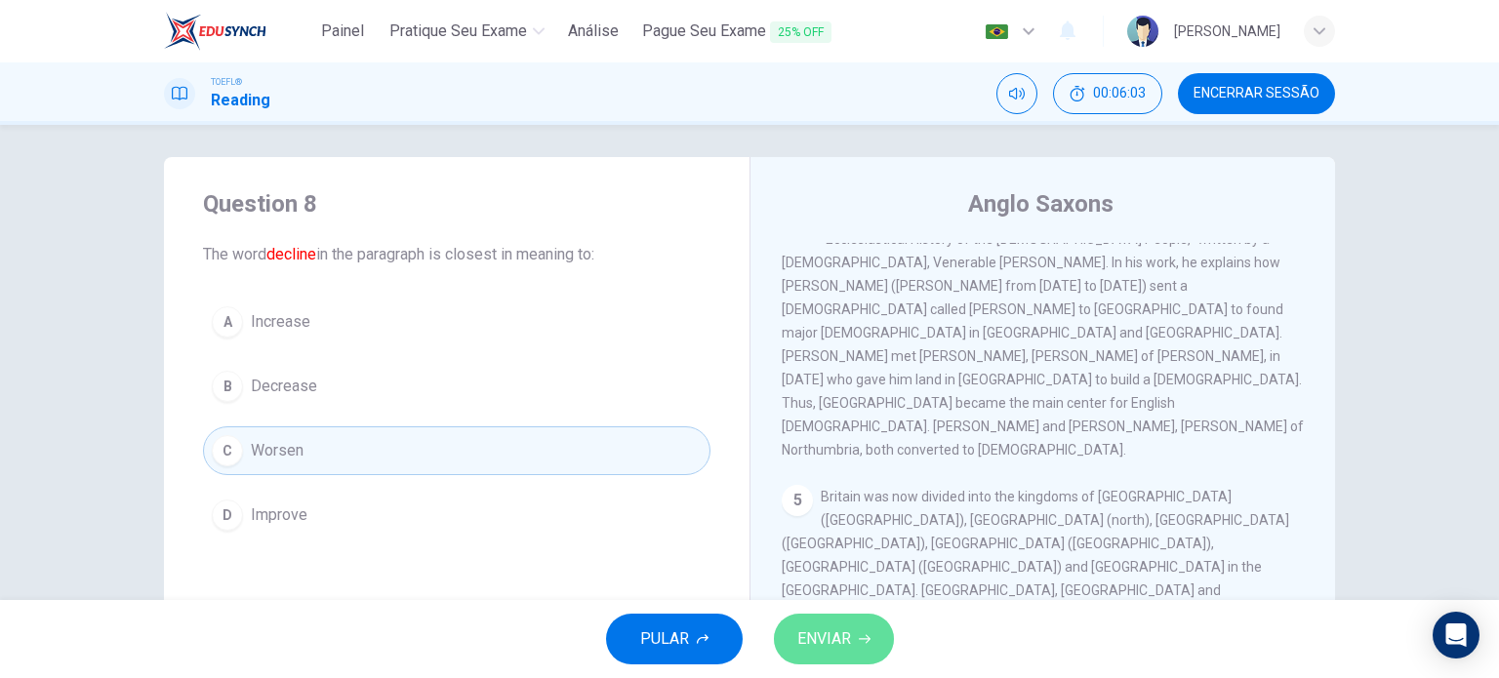
click at [851, 655] on button "ENVIAR" at bounding box center [834, 639] width 120 height 51
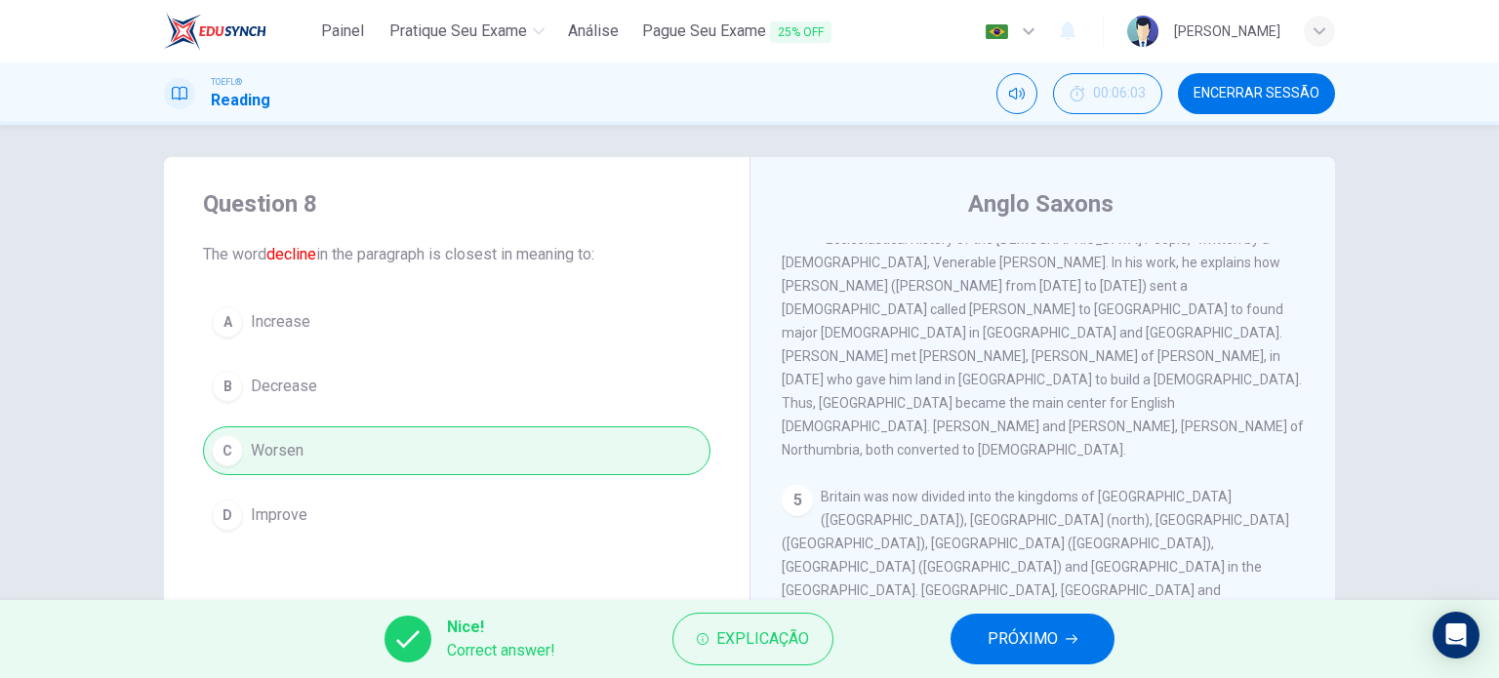
click at [976, 629] on button "PRÓXIMO" at bounding box center [1033, 639] width 164 height 51
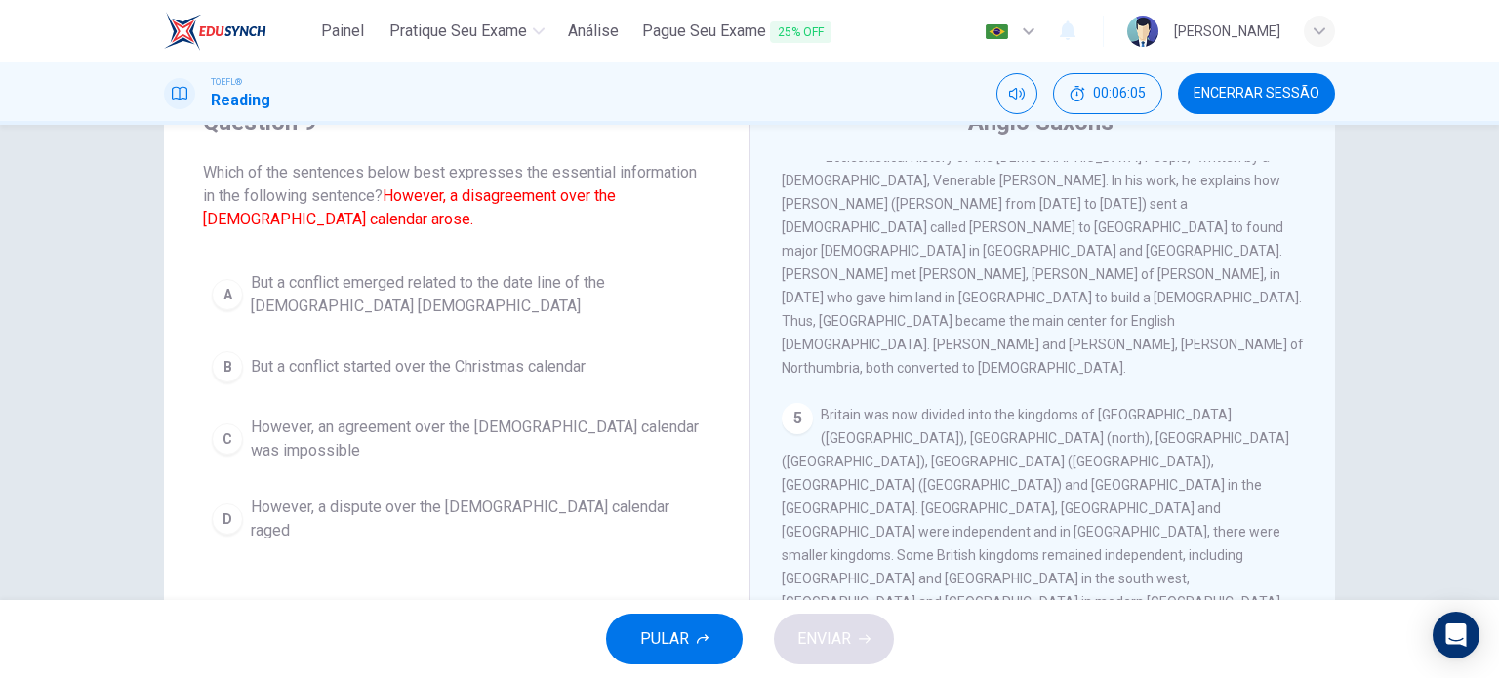
scroll to position [88, 0]
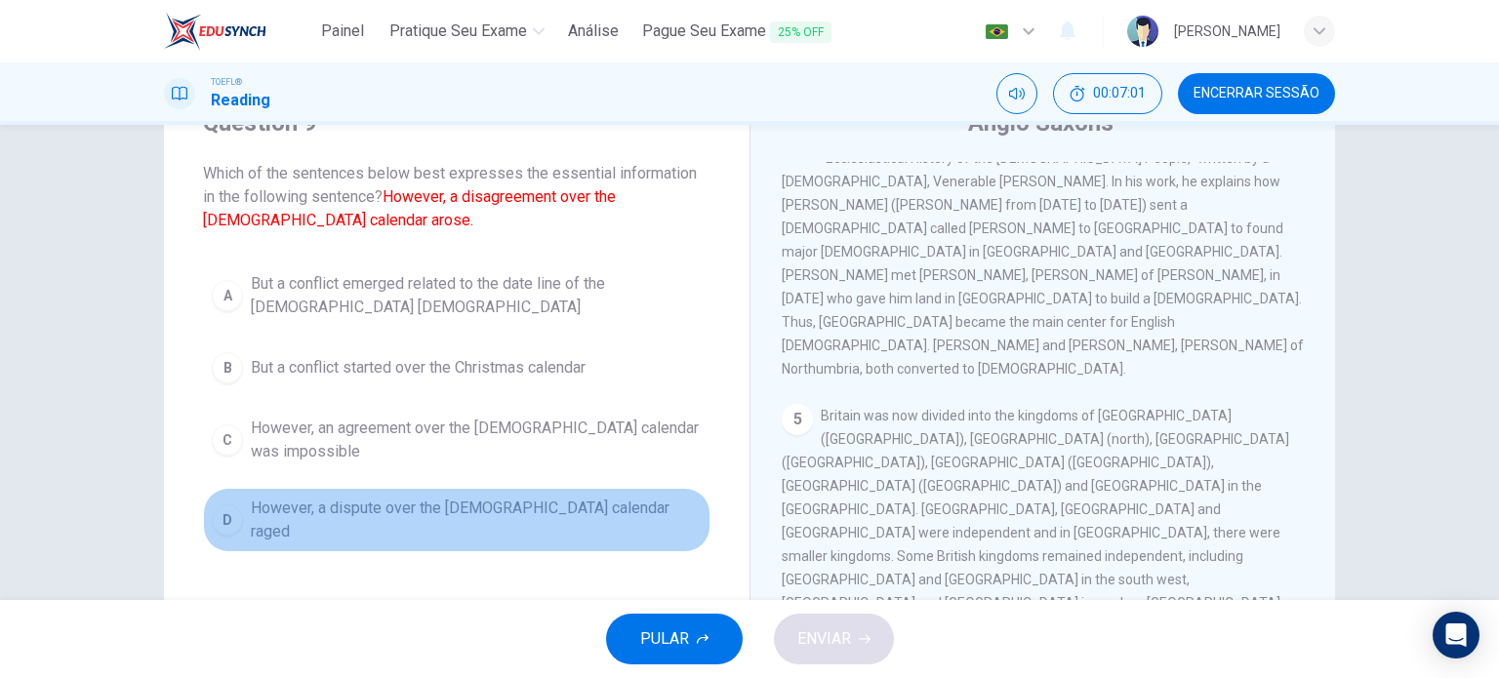
click at [596, 512] on span "However, a dispute over the Christian calendar raged" at bounding box center [476, 520] width 451 height 47
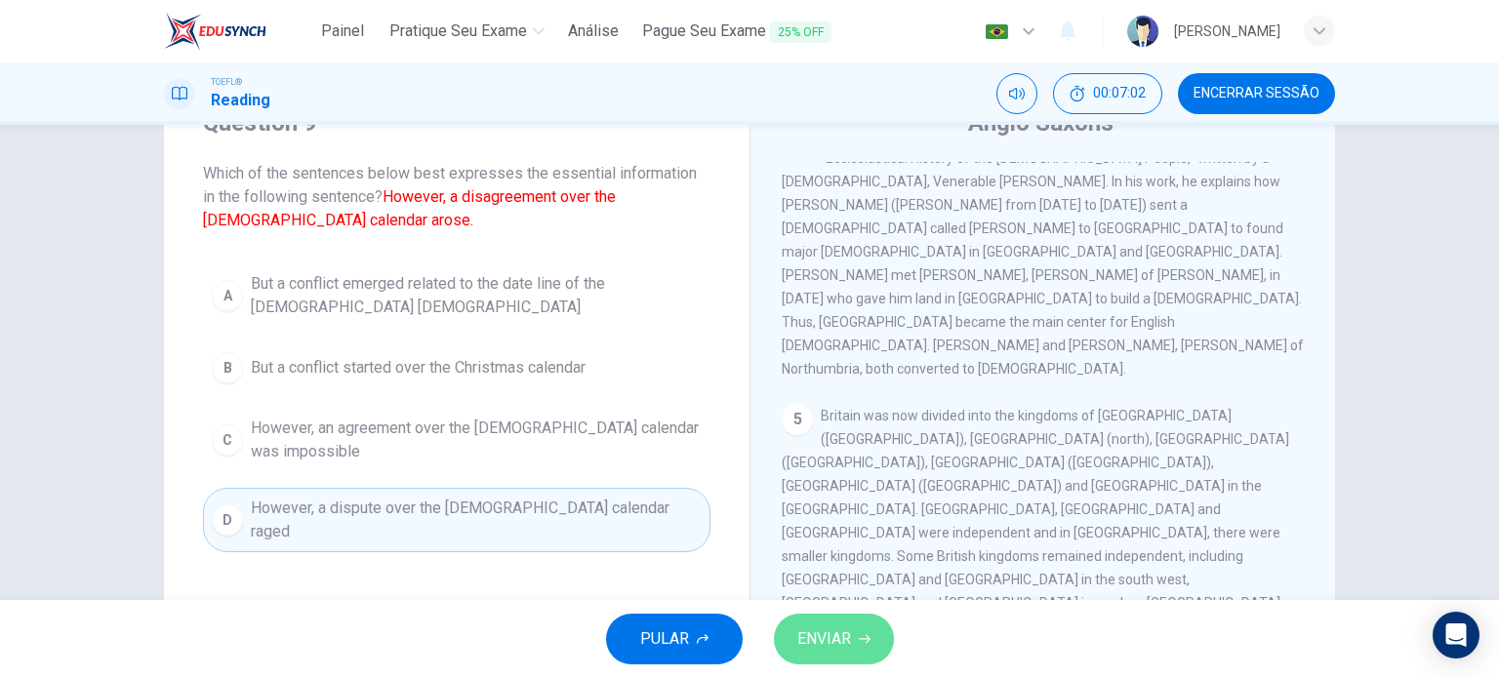
click at [819, 638] on span "ENVIAR" at bounding box center [824, 639] width 54 height 27
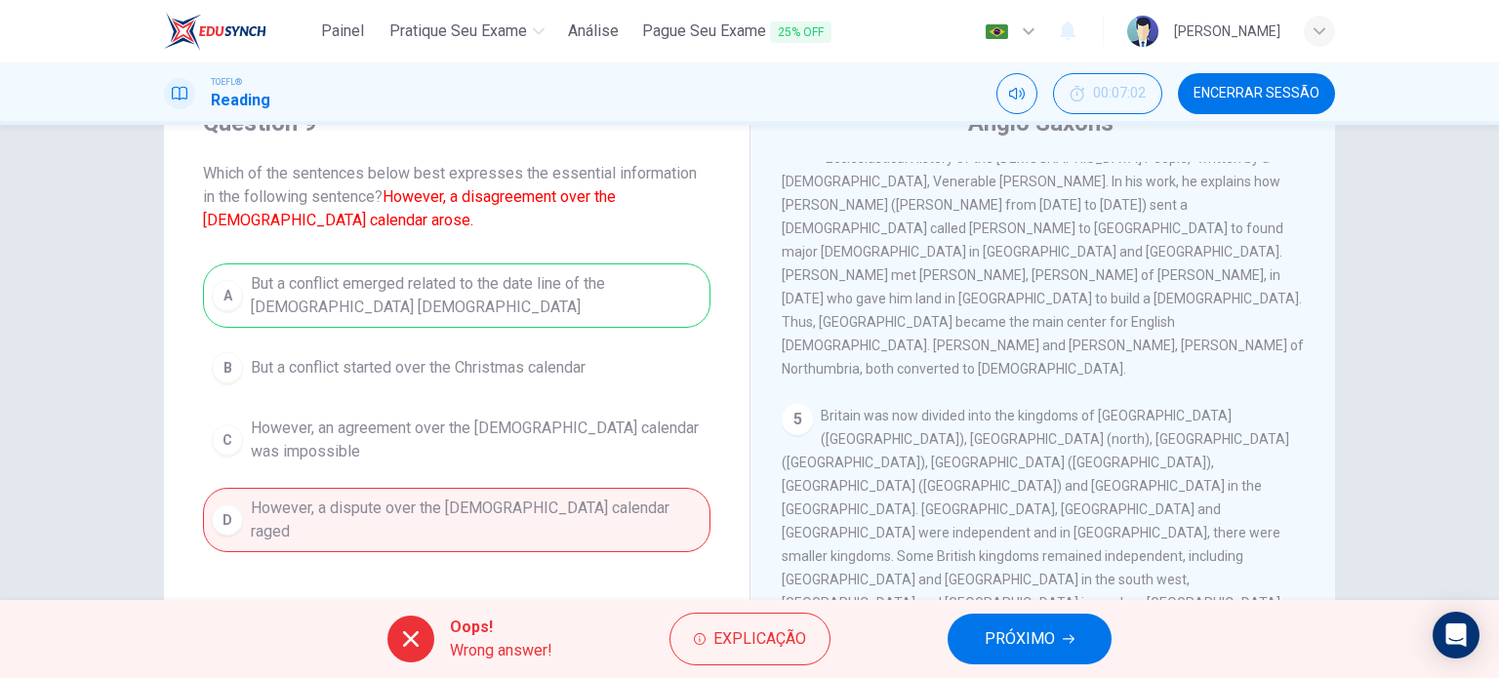
click at [539, 279] on div "A But a conflict emerged related to the date line of the Christian church B But…" at bounding box center [457, 408] width 508 height 289
click at [1028, 652] on span "PRÓXIMO" at bounding box center [1020, 639] width 70 height 27
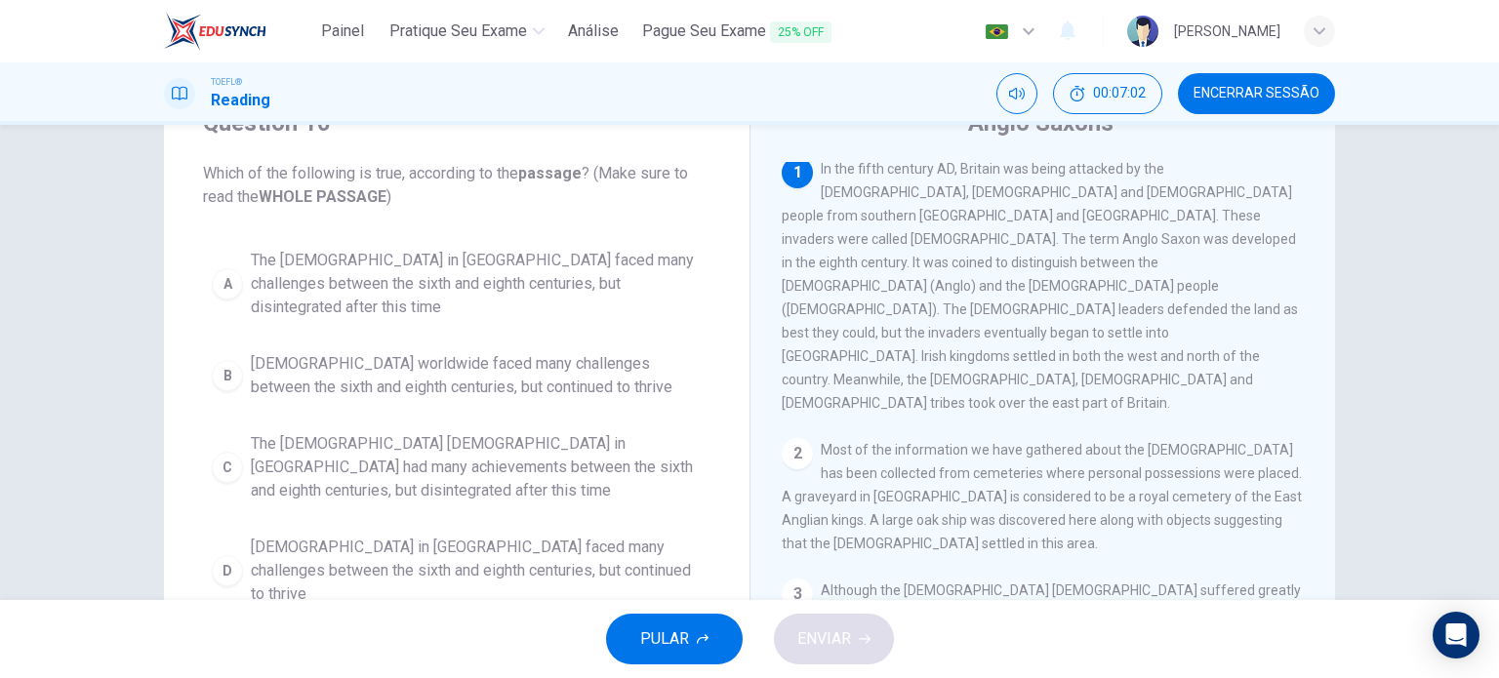
scroll to position [0, 0]
click at [424, 536] on span "The Christian church in Britain faced many challenges between the sixth and eig…" at bounding box center [476, 571] width 451 height 70
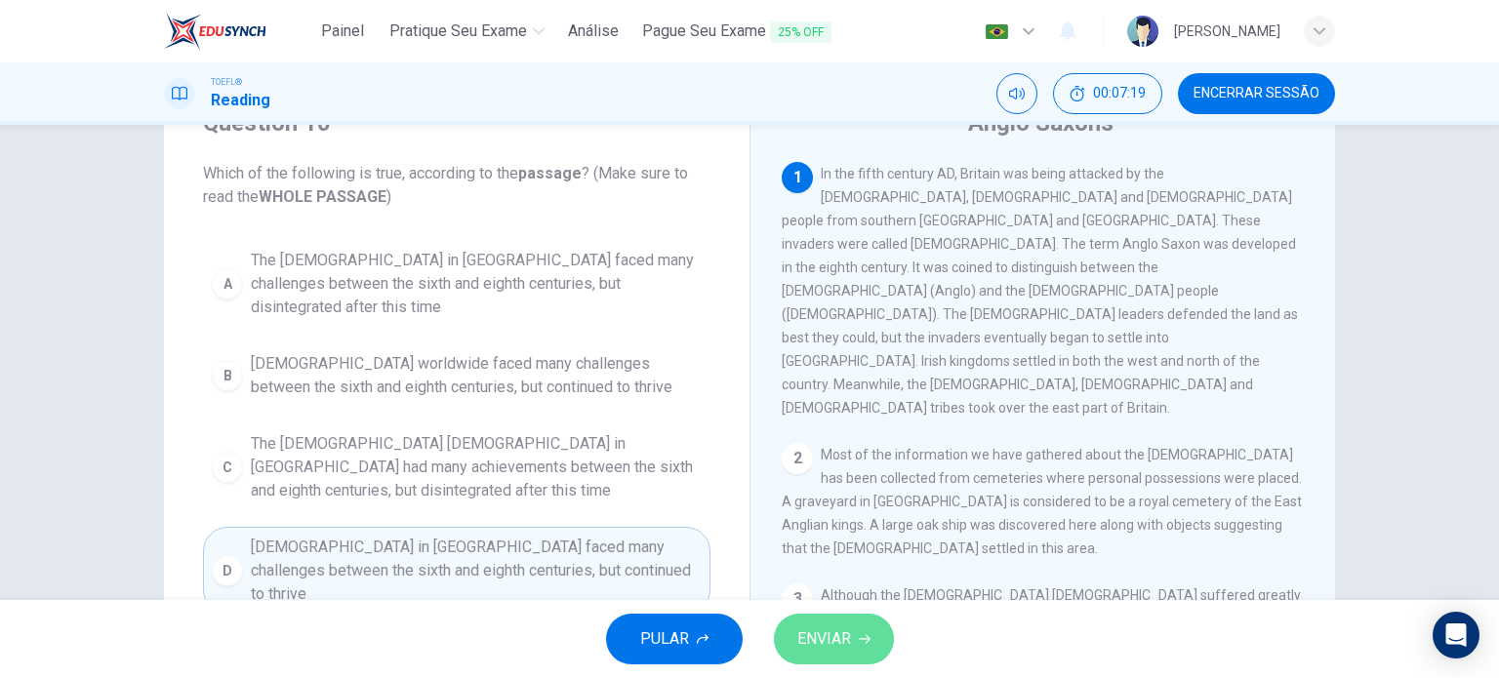
click at [853, 641] on button "ENVIAR" at bounding box center [834, 639] width 120 height 51
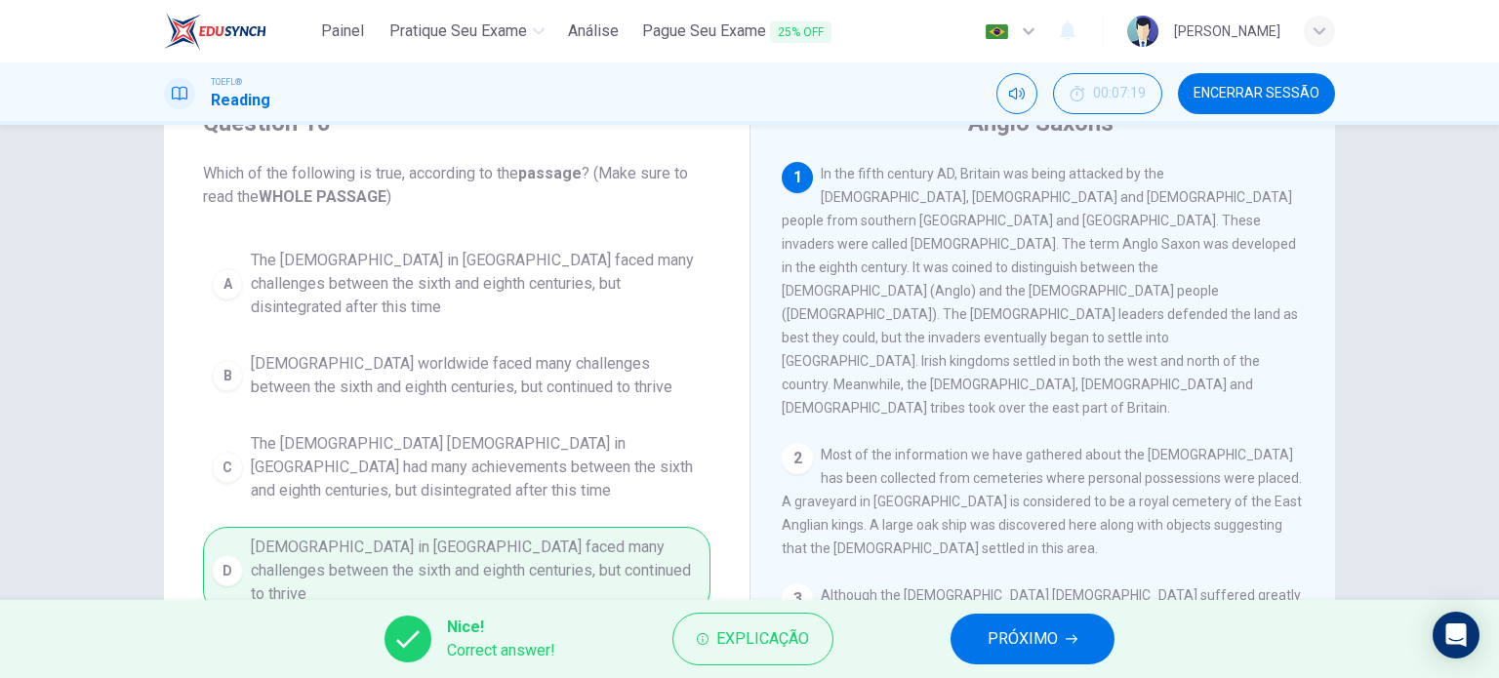
click at [1057, 637] on span "PRÓXIMO" at bounding box center [1023, 639] width 70 height 27
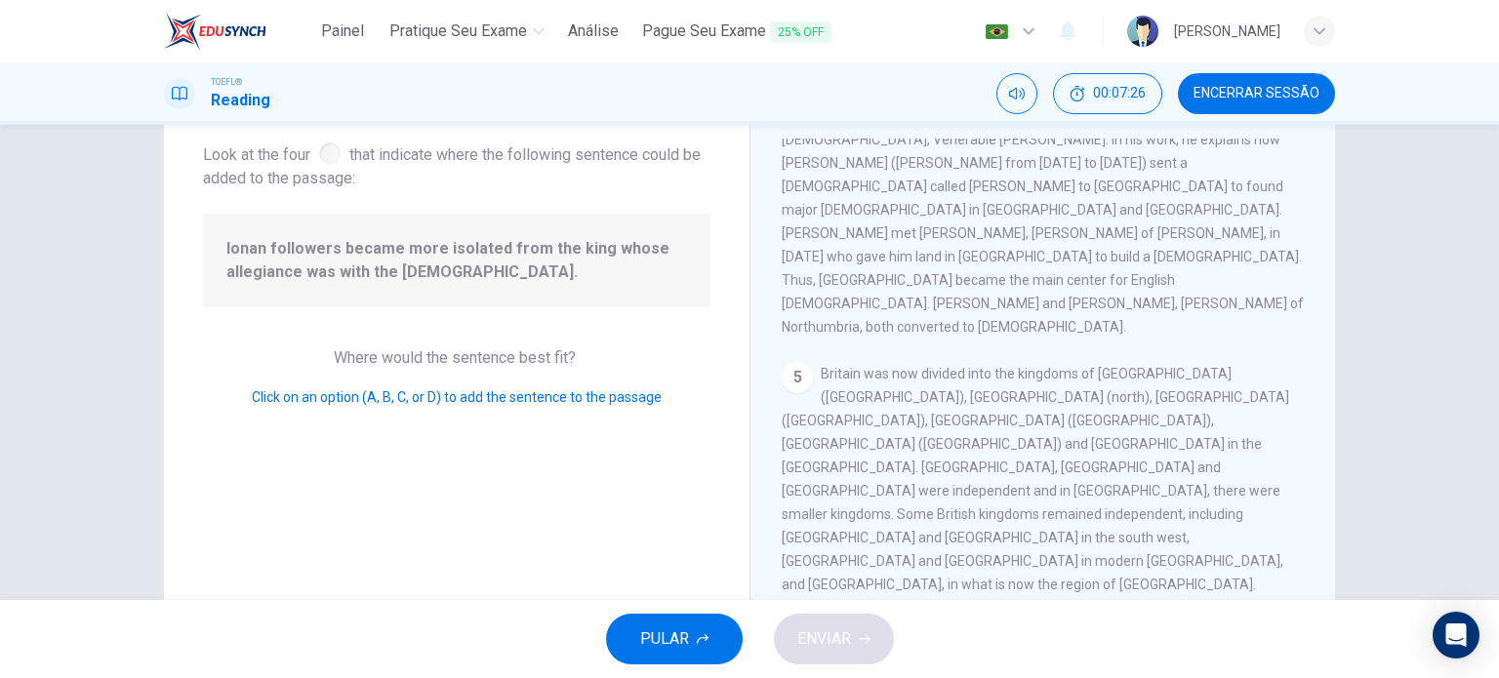
scroll to position [112, 0]
click at [861, 623] on button "ENVIAR" at bounding box center [834, 639] width 120 height 51
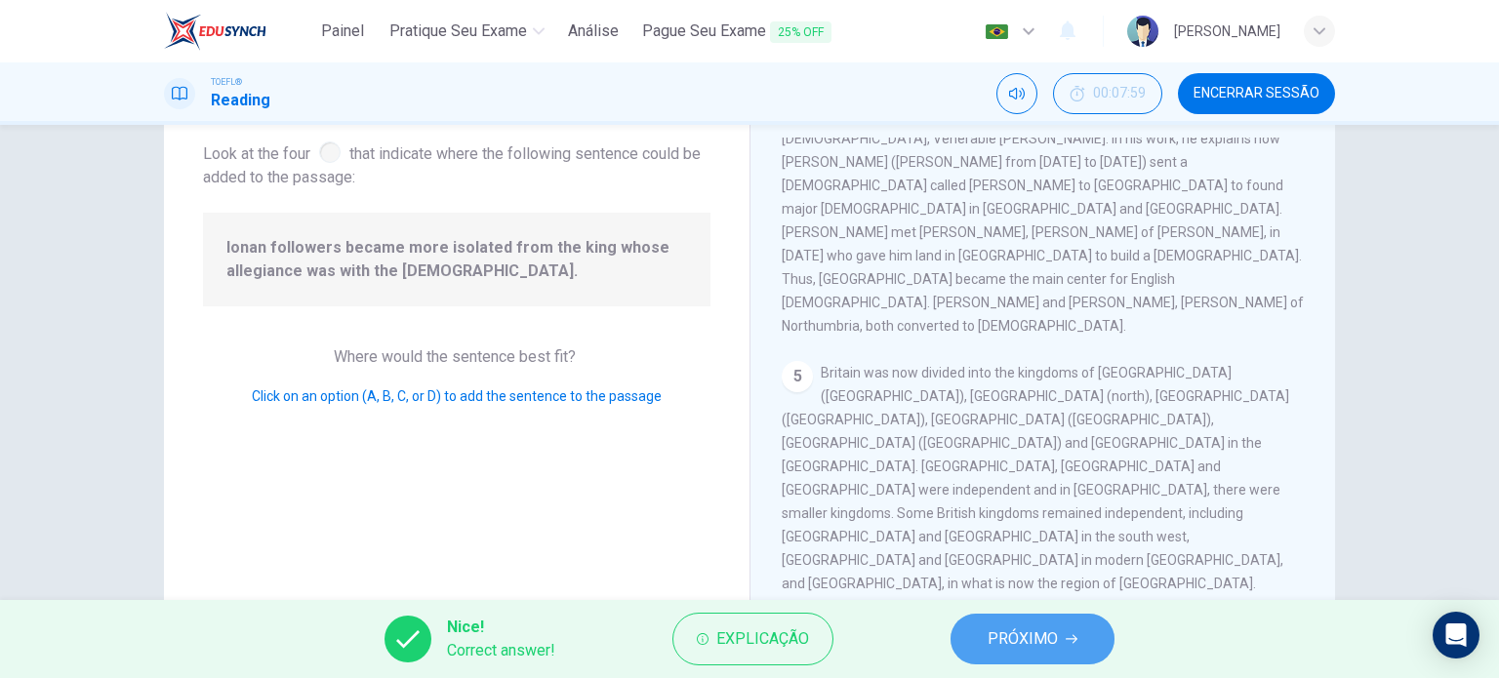
click at [1003, 643] on span "PRÓXIMO" at bounding box center [1023, 639] width 70 height 27
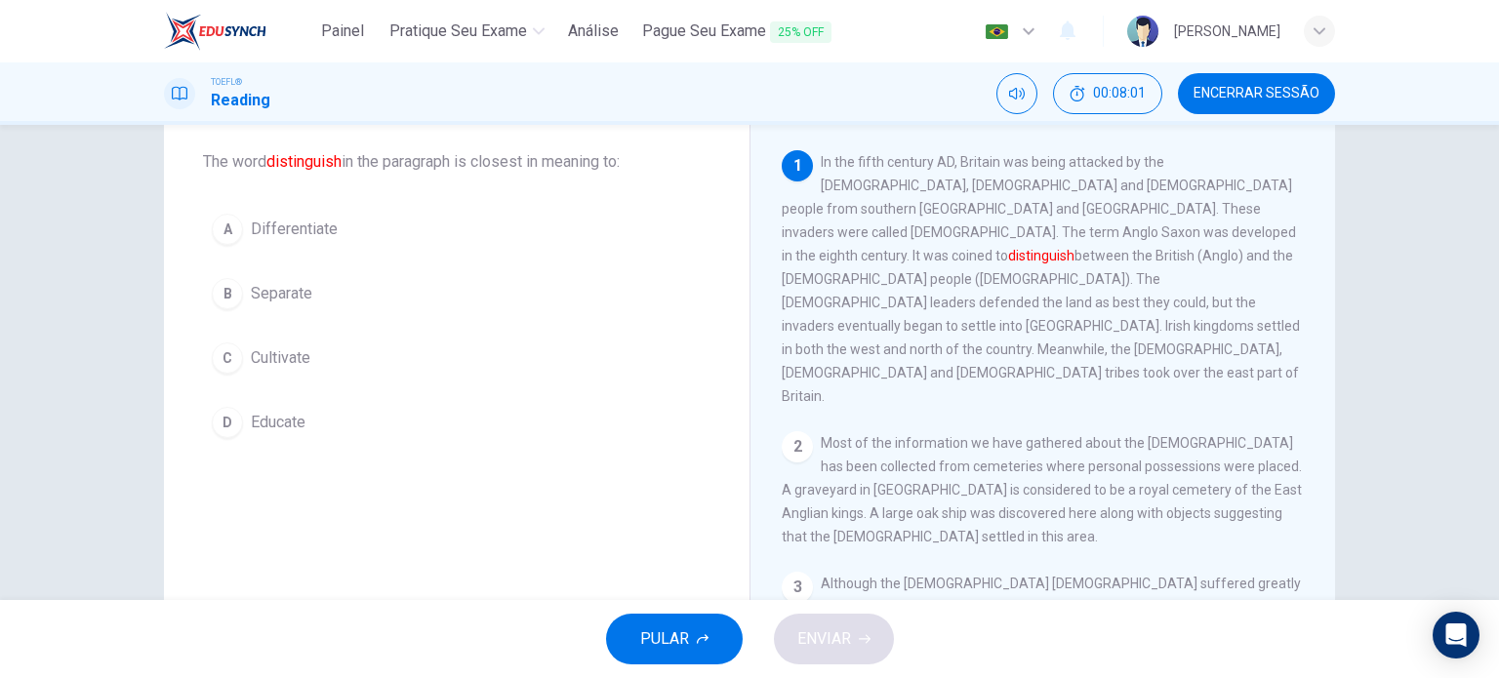
scroll to position [101, 0]
click at [313, 229] on span "Differentiate" at bounding box center [294, 228] width 87 height 23
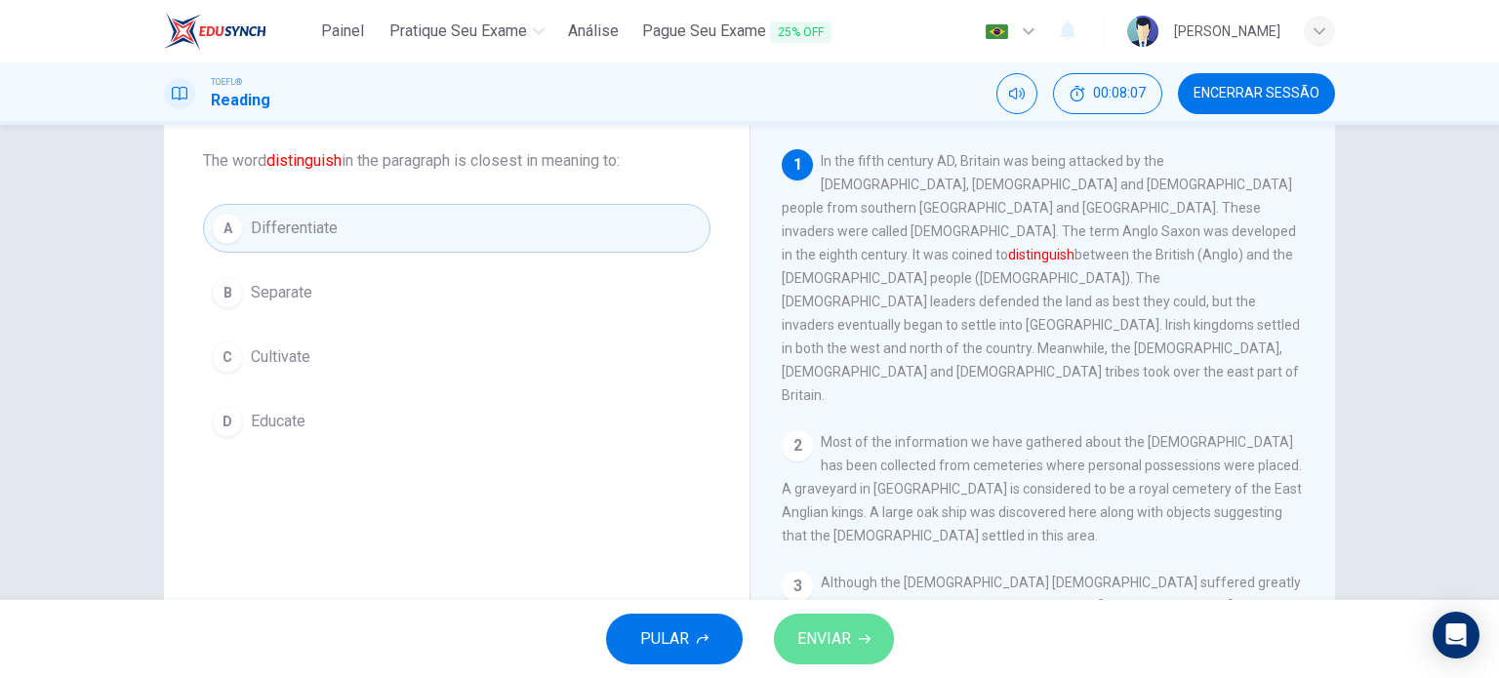
click at [820, 641] on span "ENVIAR" at bounding box center [824, 639] width 54 height 27
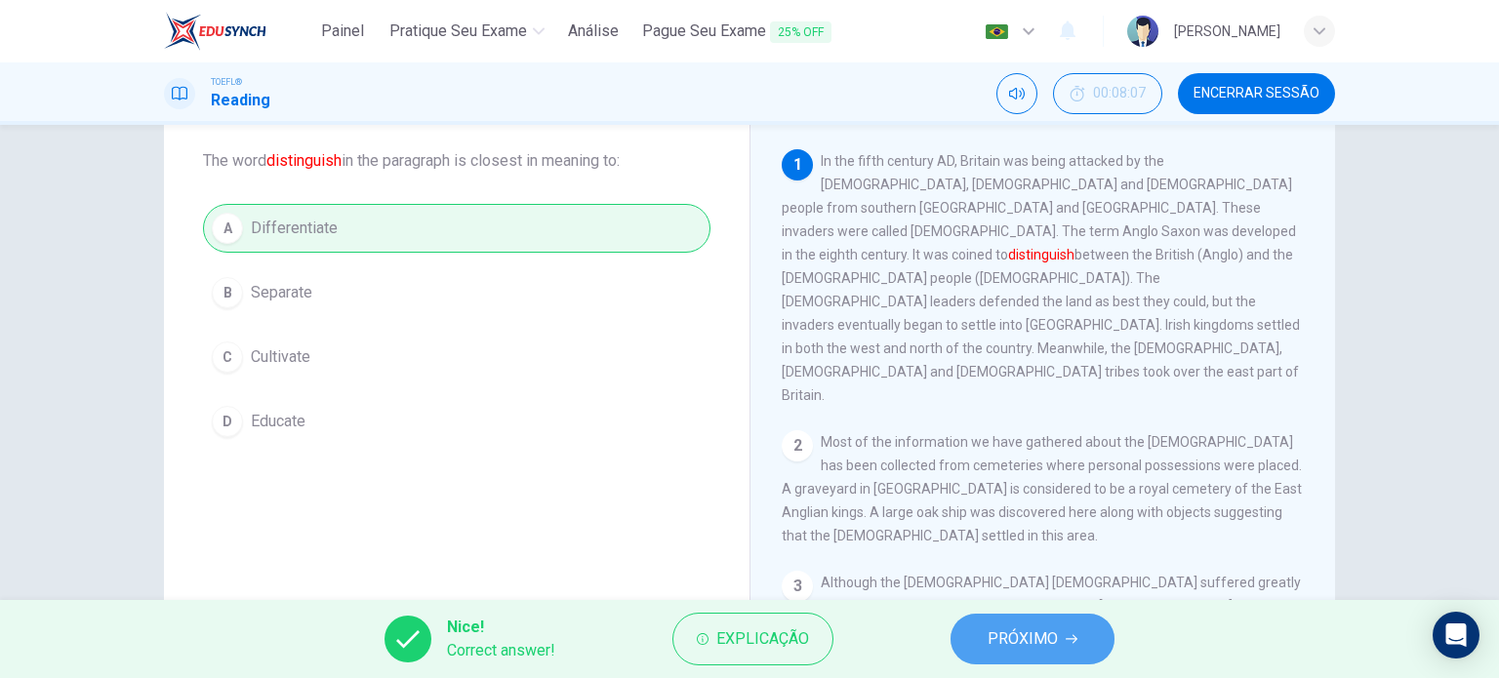
click at [1019, 635] on span "PRÓXIMO" at bounding box center [1023, 639] width 70 height 27
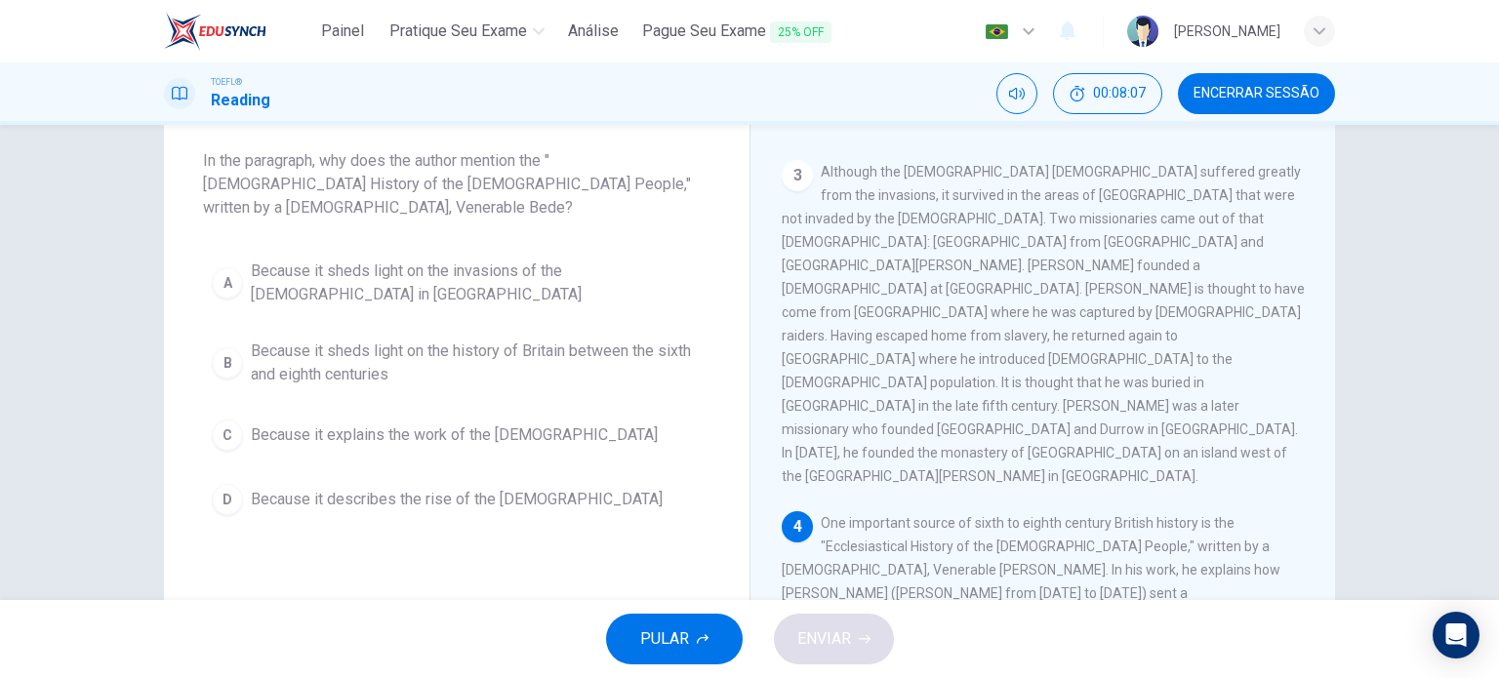
scroll to position [429, 0]
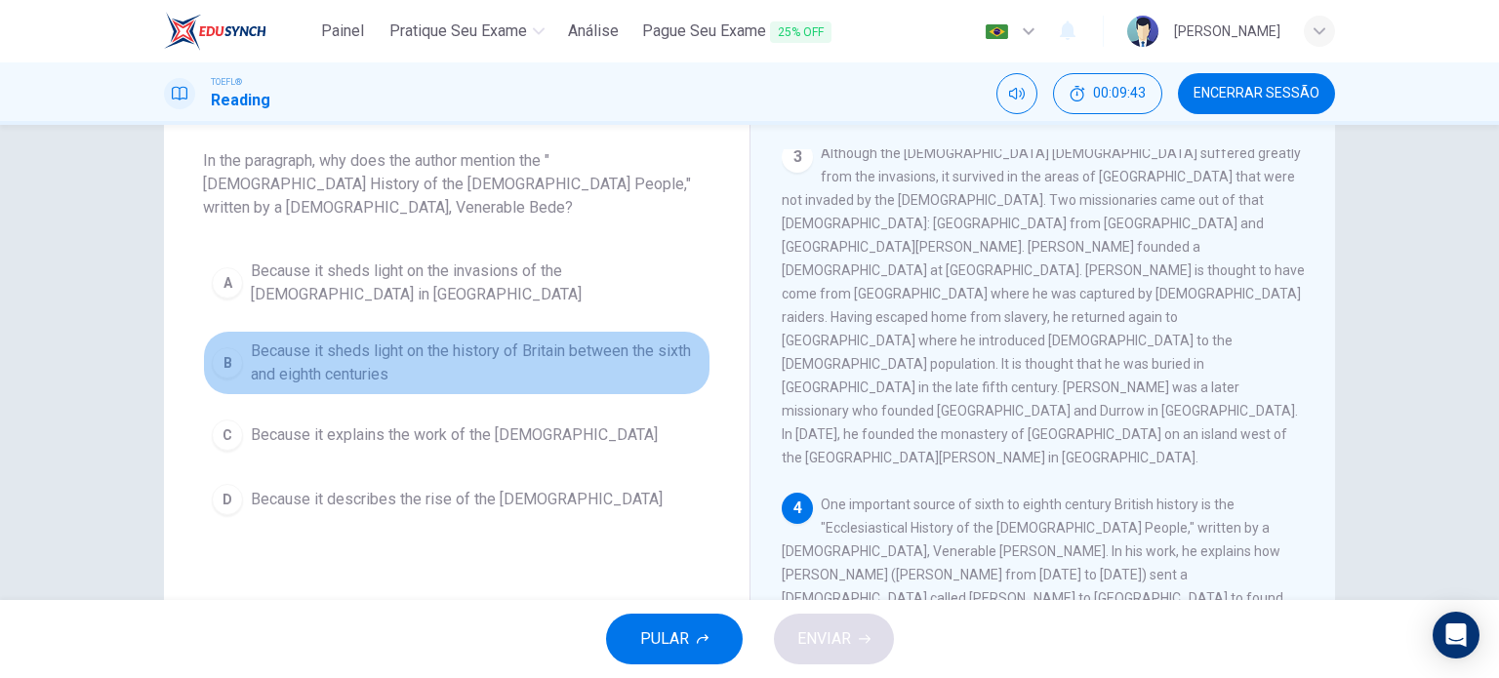
click at [485, 343] on span "Because it sheds light on the history of Britain between the sixth and eighth c…" at bounding box center [476, 363] width 451 height 47
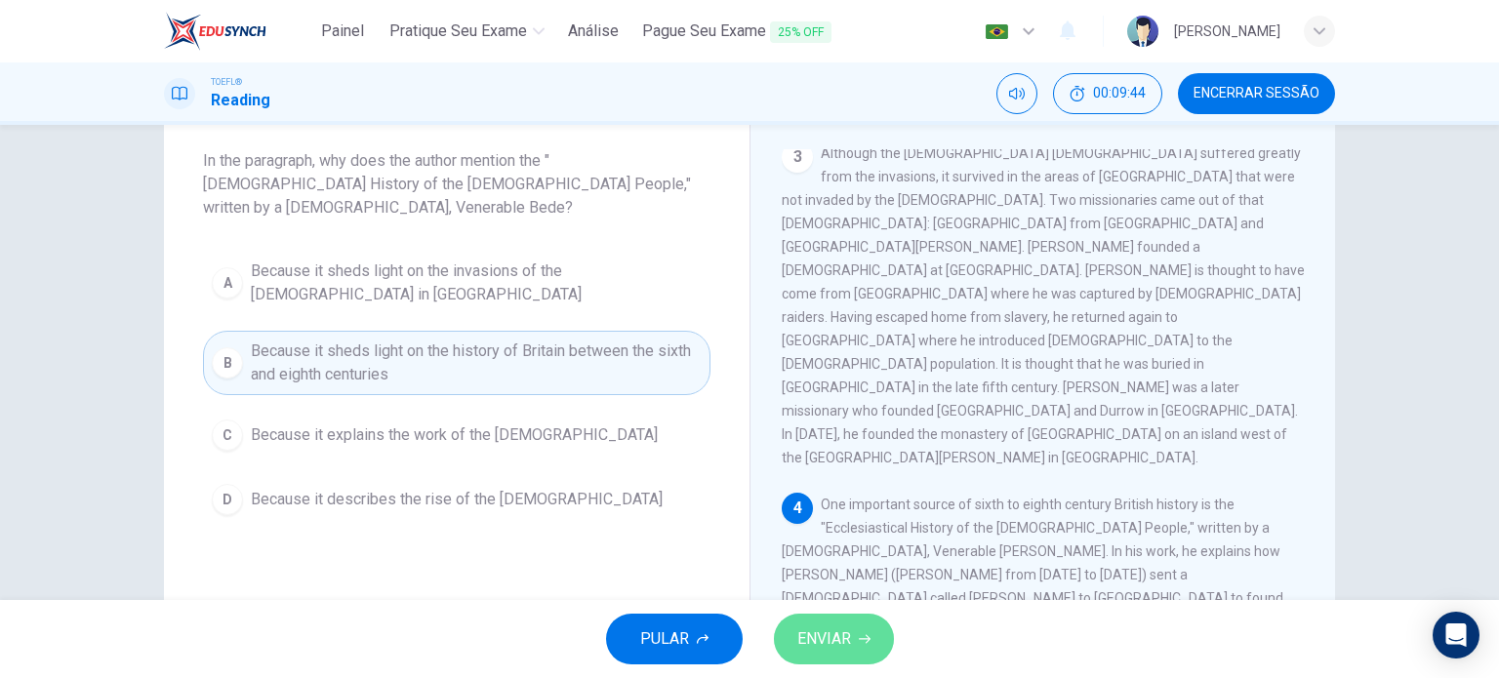
click at [811, 640] on span "ENVIAR" at bounding box center [824, 639] width 54 height 27
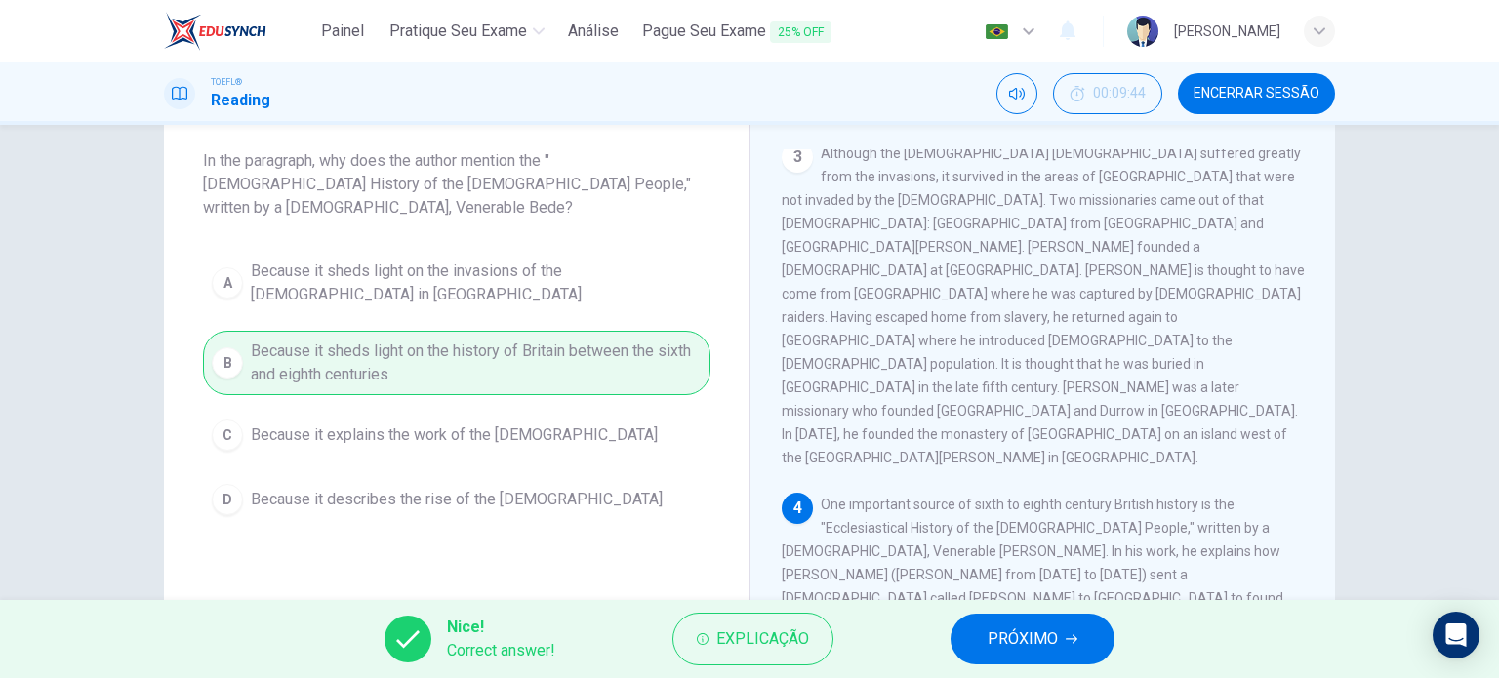
click at [1010, 627] on span "PRÓXIMO" at bounding box center [1023, 639] width 70 height 27
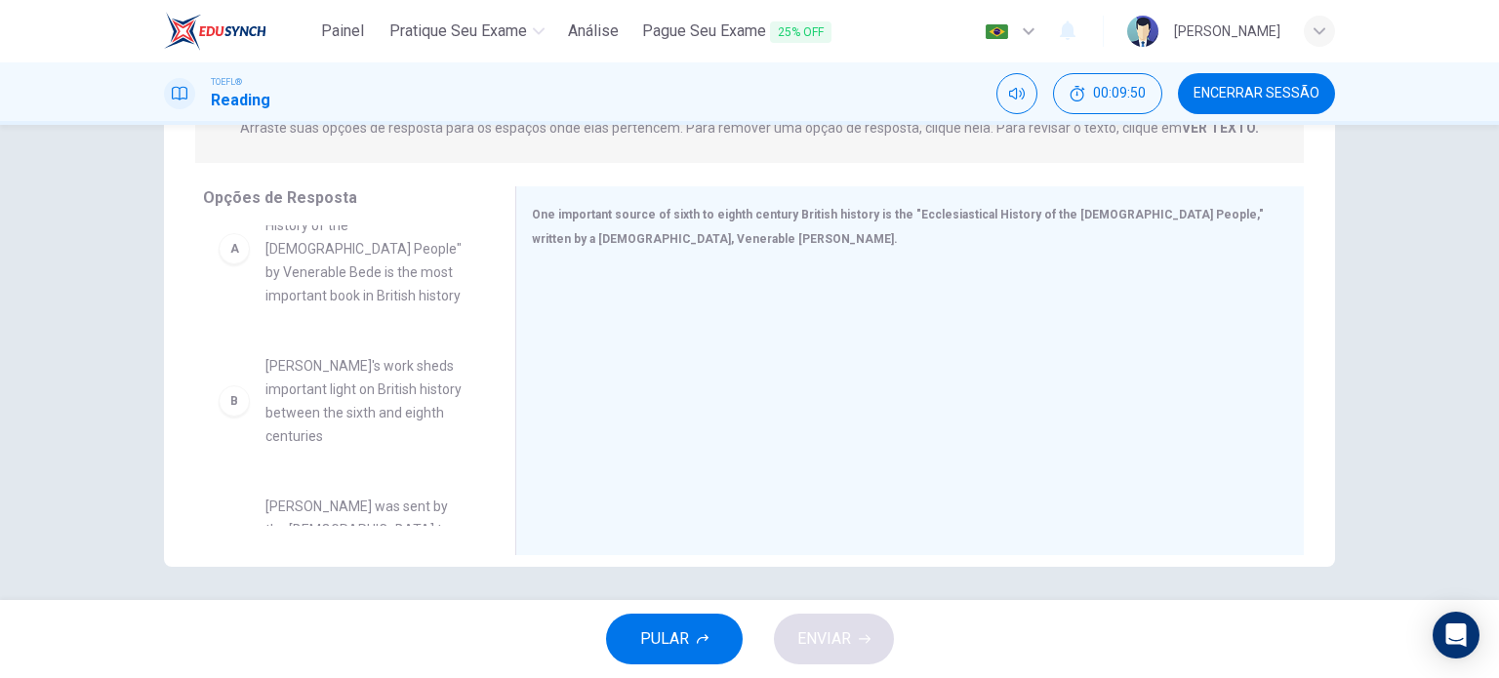
scroll to position [53, 0]
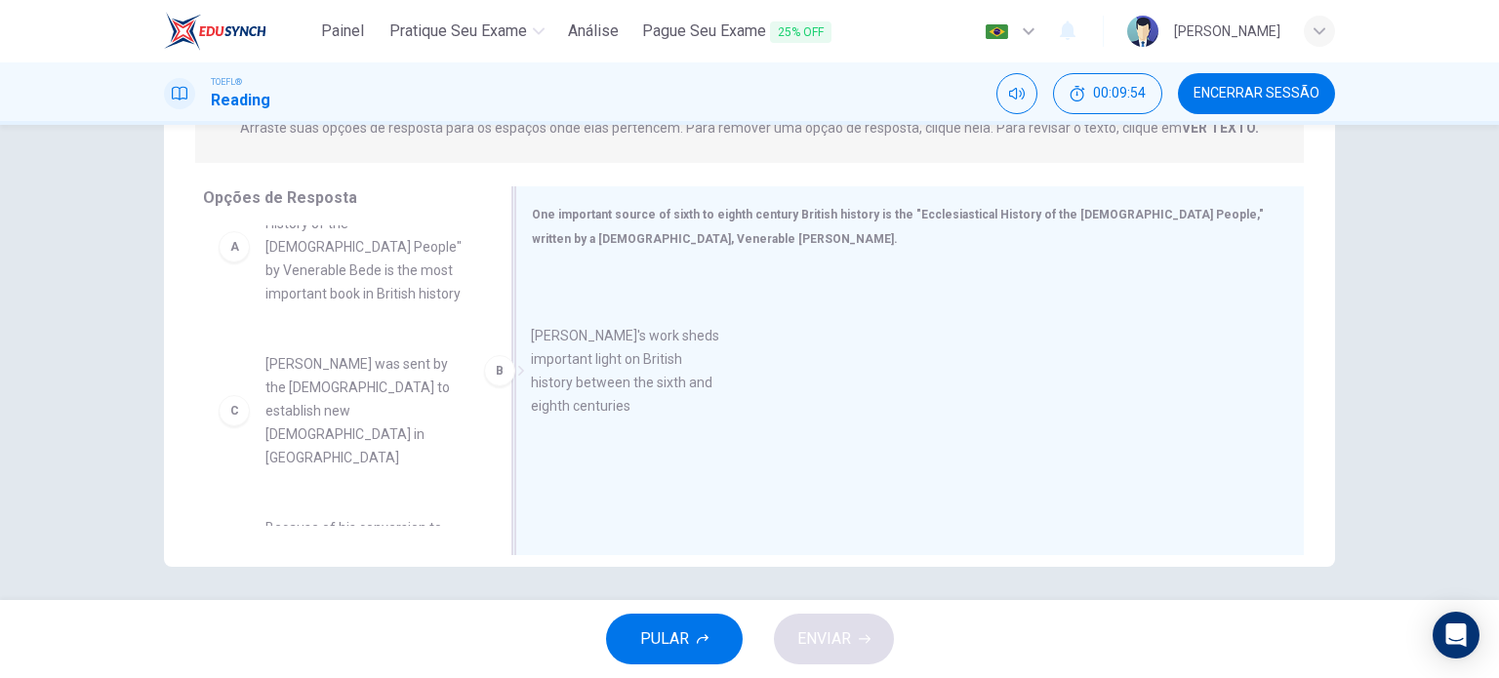
drag, startPoint x: 378, startPoint y: 410, endPoint x: 653, endPoint y: 384, distance: 276.5
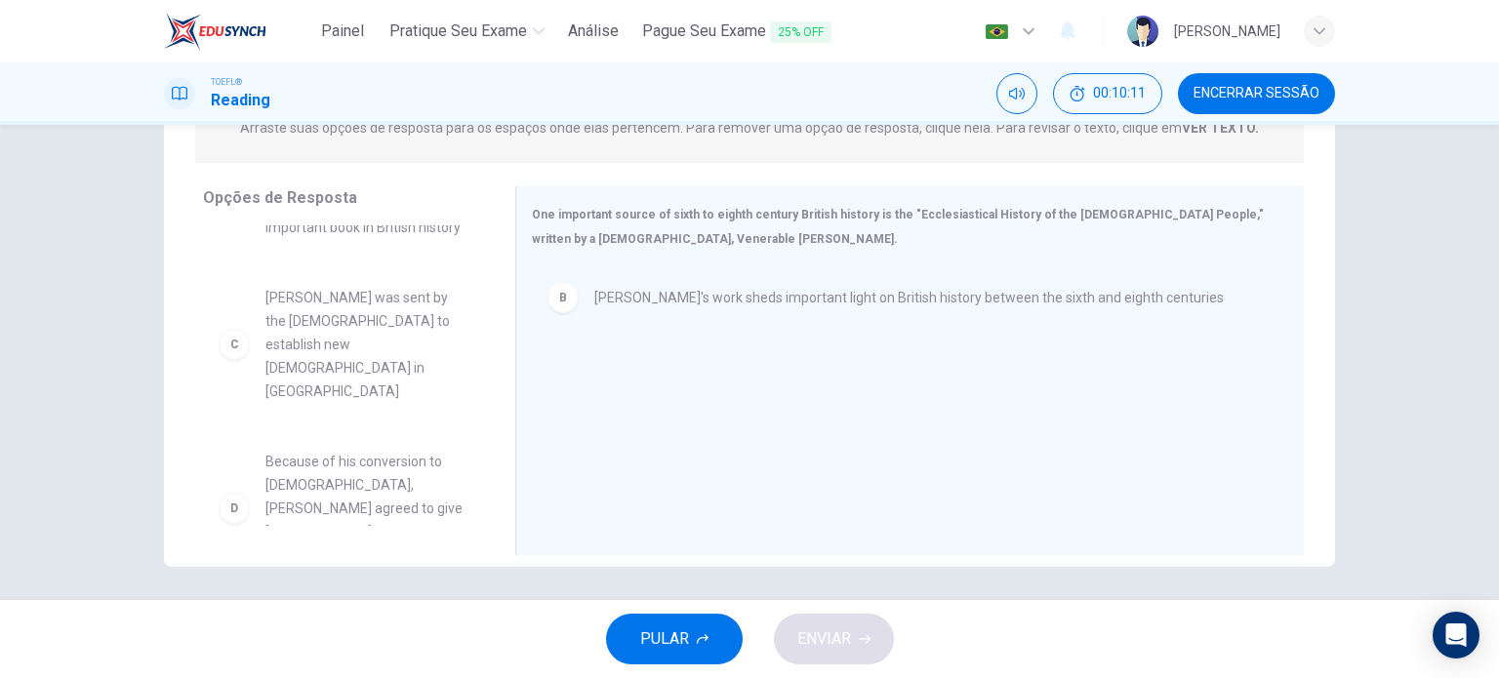
scroll to position [117, 0]
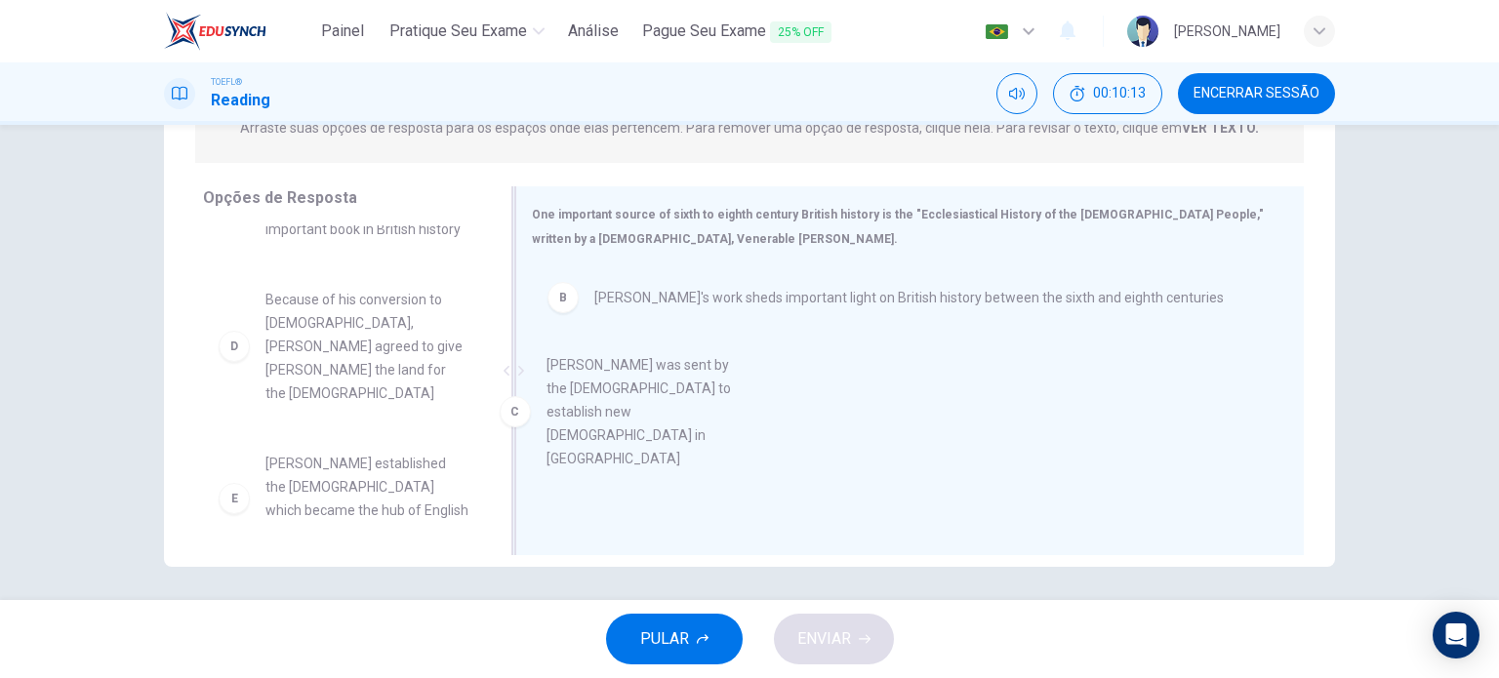
drag, startPoint x: 374, startPoint y: 302, endPoint x: 685, endPoint y: 370, distance: 318.8
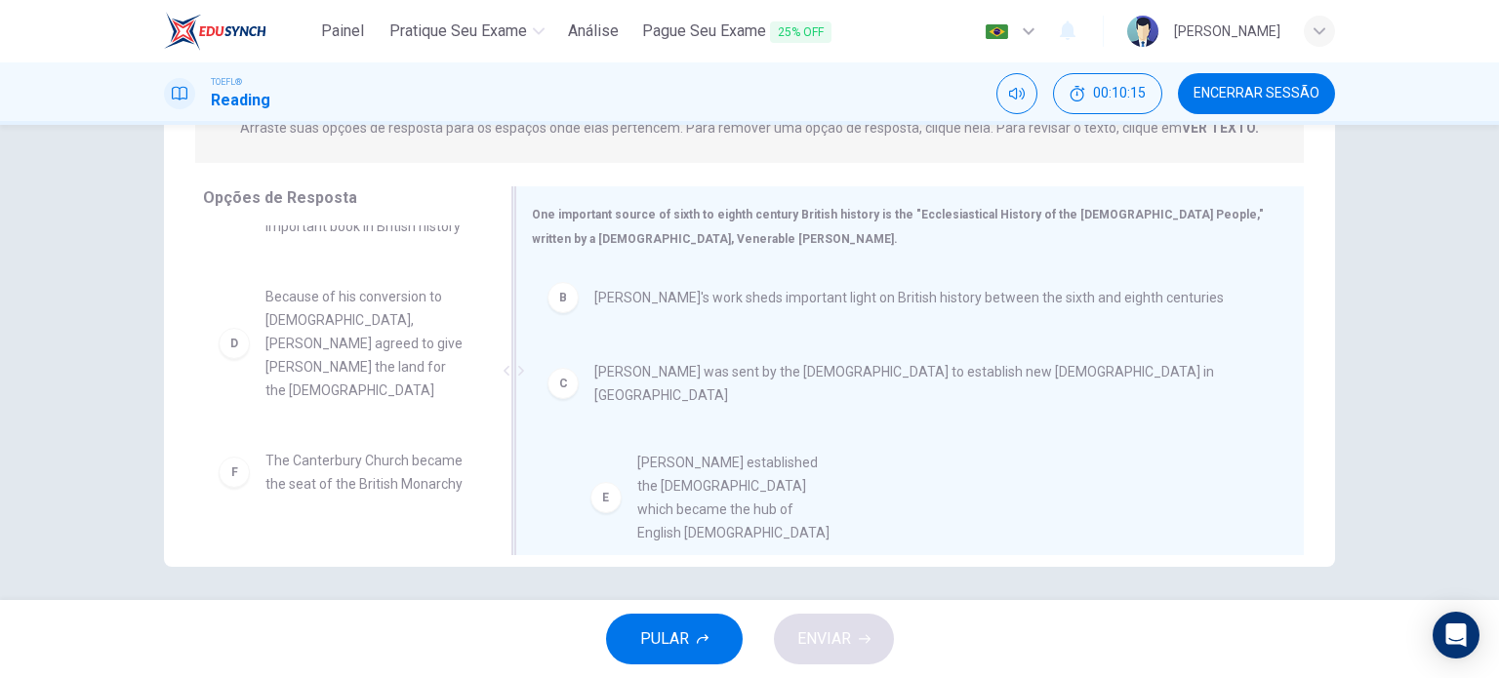
drag, startPoint x: 379, startPoint y: 459, endPoint x: 788, endPoint y: 478, distance: 409.4
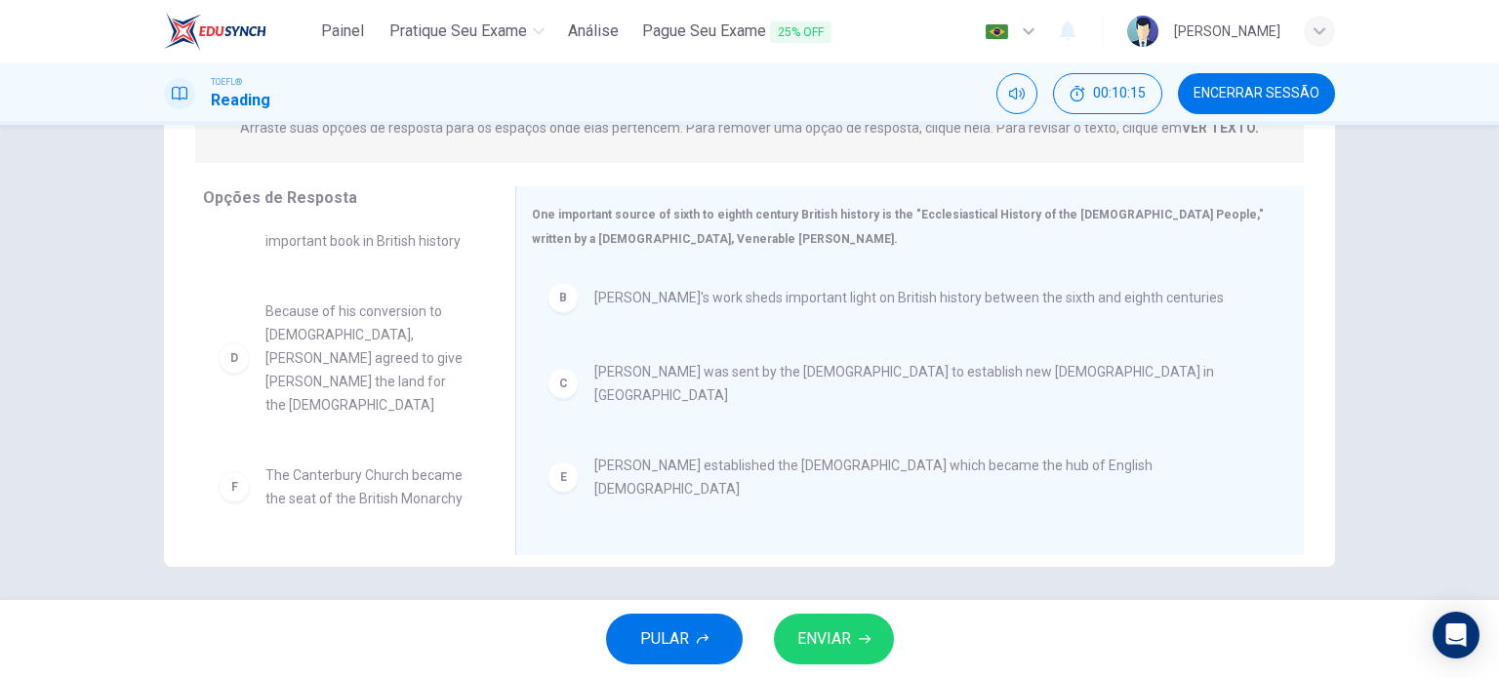
scroll to position [105, 0]
click at [822, 635] on span "ENVIAR" at bounding box center [824, 639] width 54 height 27
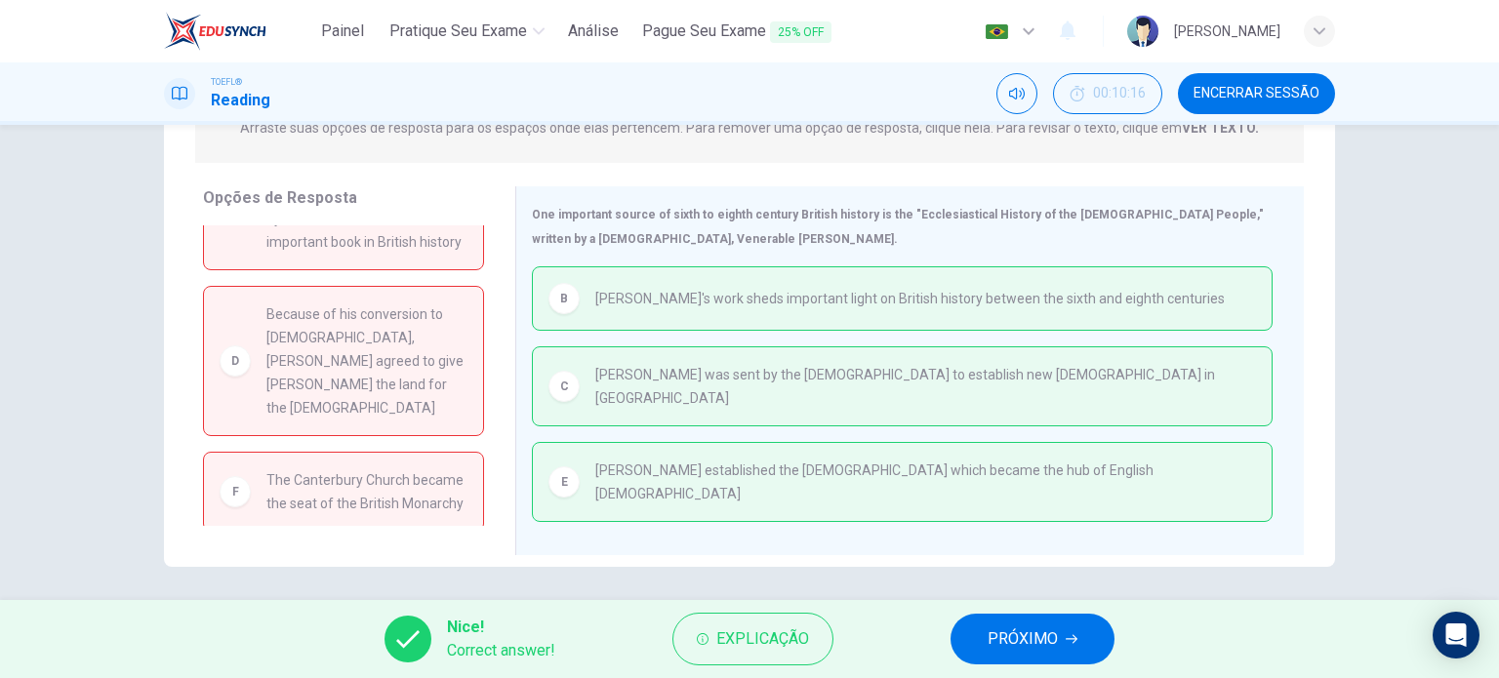
click at [1045, 624] on button "PRÓXIMO" at bounding box center [1033, 639] width 164 height 51
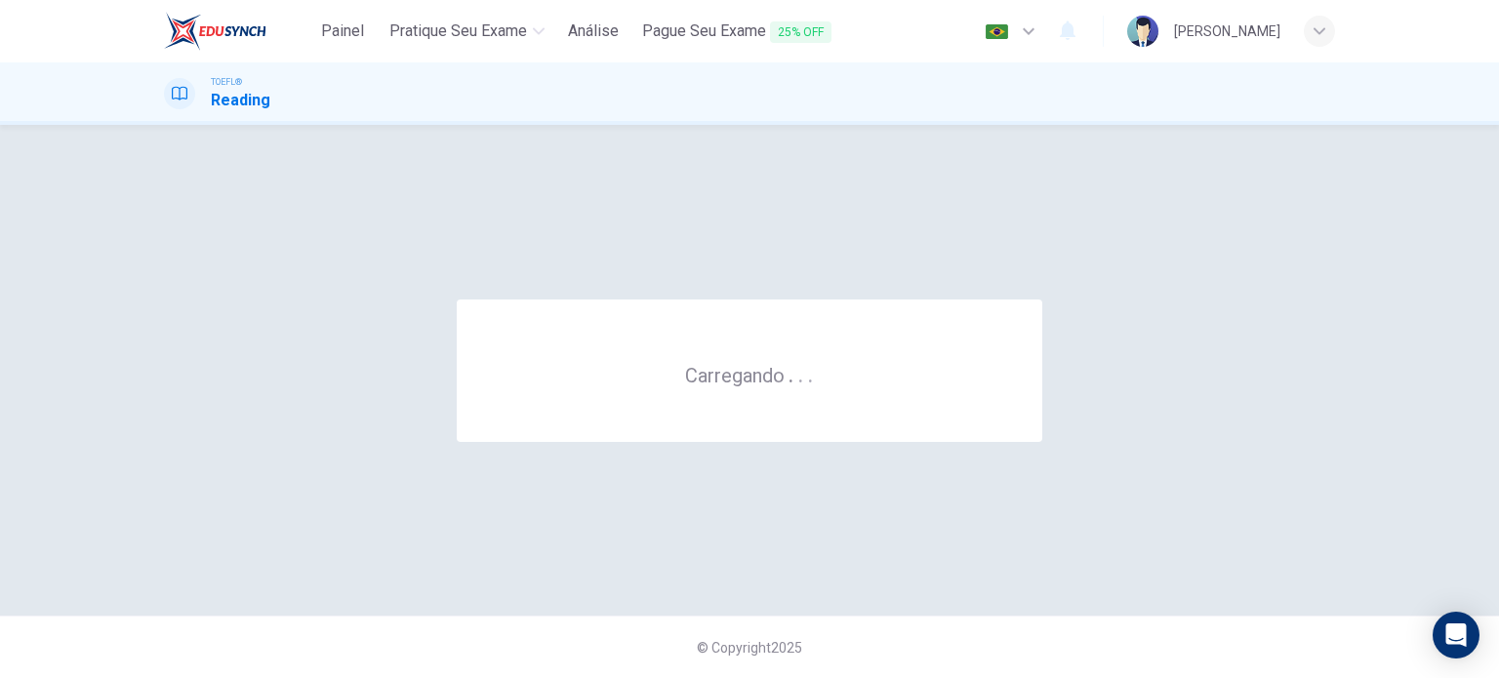
scroll to position [0, 0]
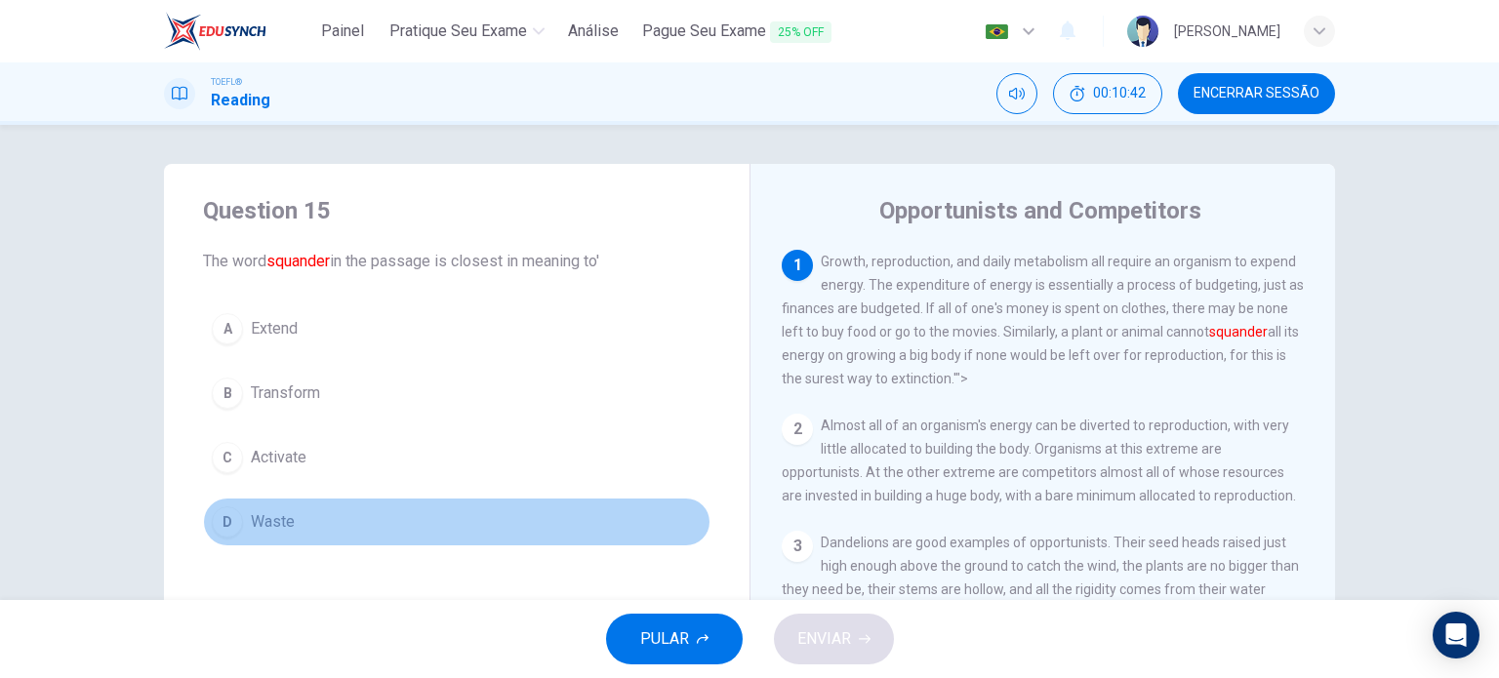
click at [285, 512] on span "Waste" at bounding box center [273, 521] width 44 height 23
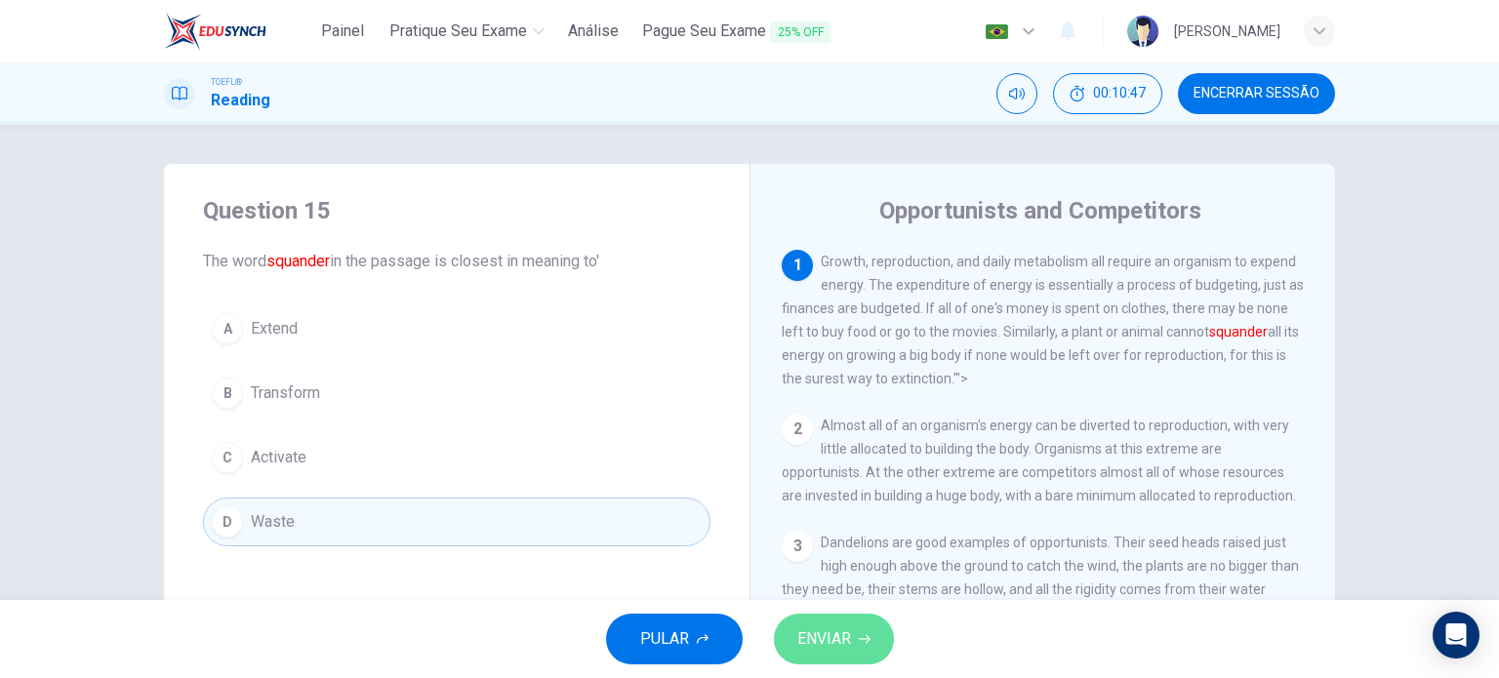
click at [830, 619] on button "ENVIAR" at bounding box center [834, 639] width 120 height 51
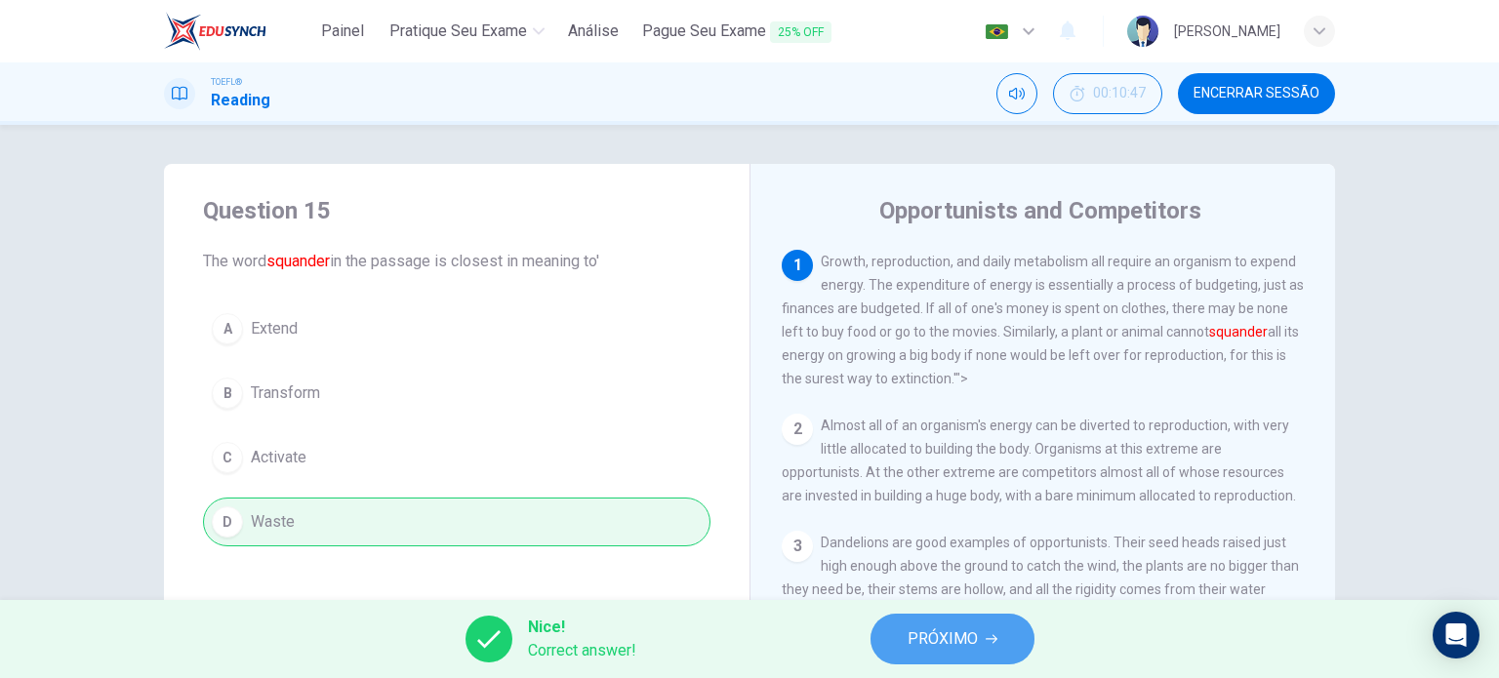
click at [1015, 651] on button "PRÓXIMO" at bounding box center [953, 639] width 164 height 51
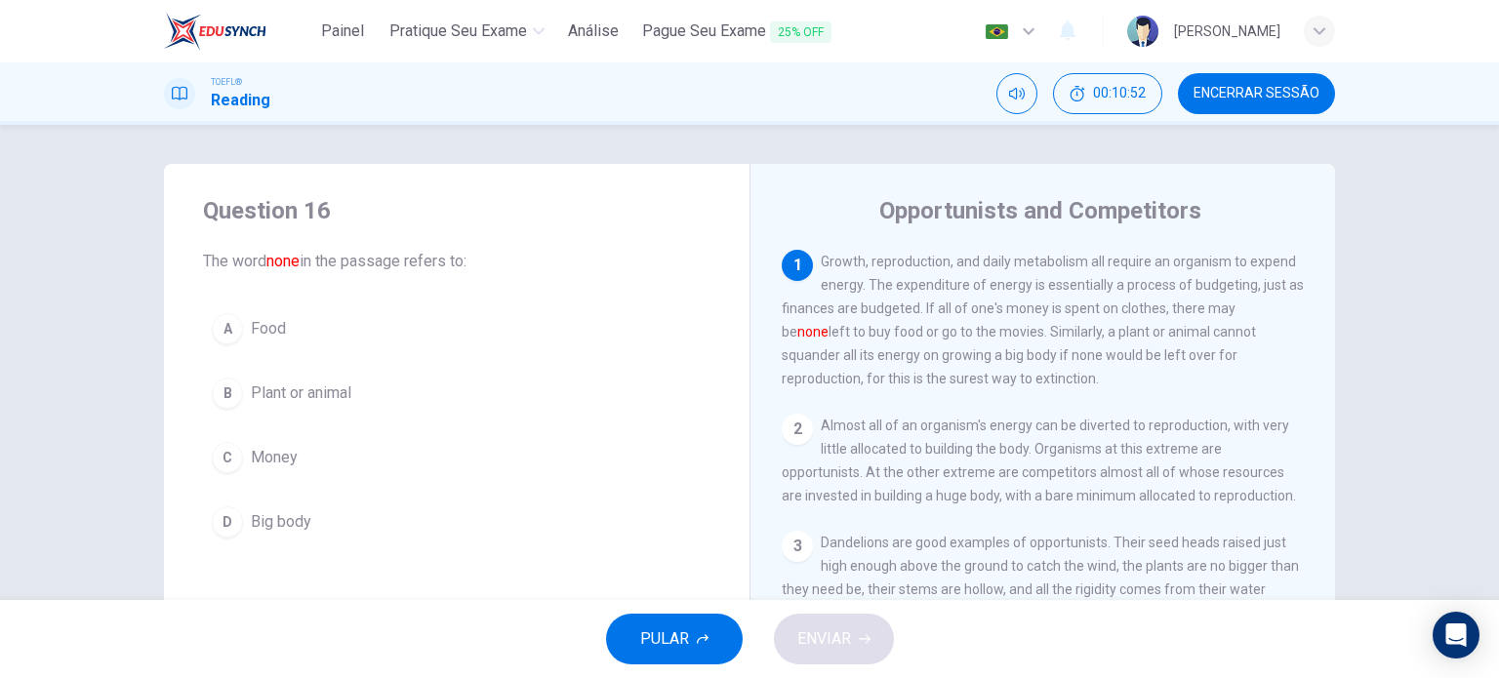
click at [289, 449] on span "Money" at bounding box center [274, 457] width 47 height 23
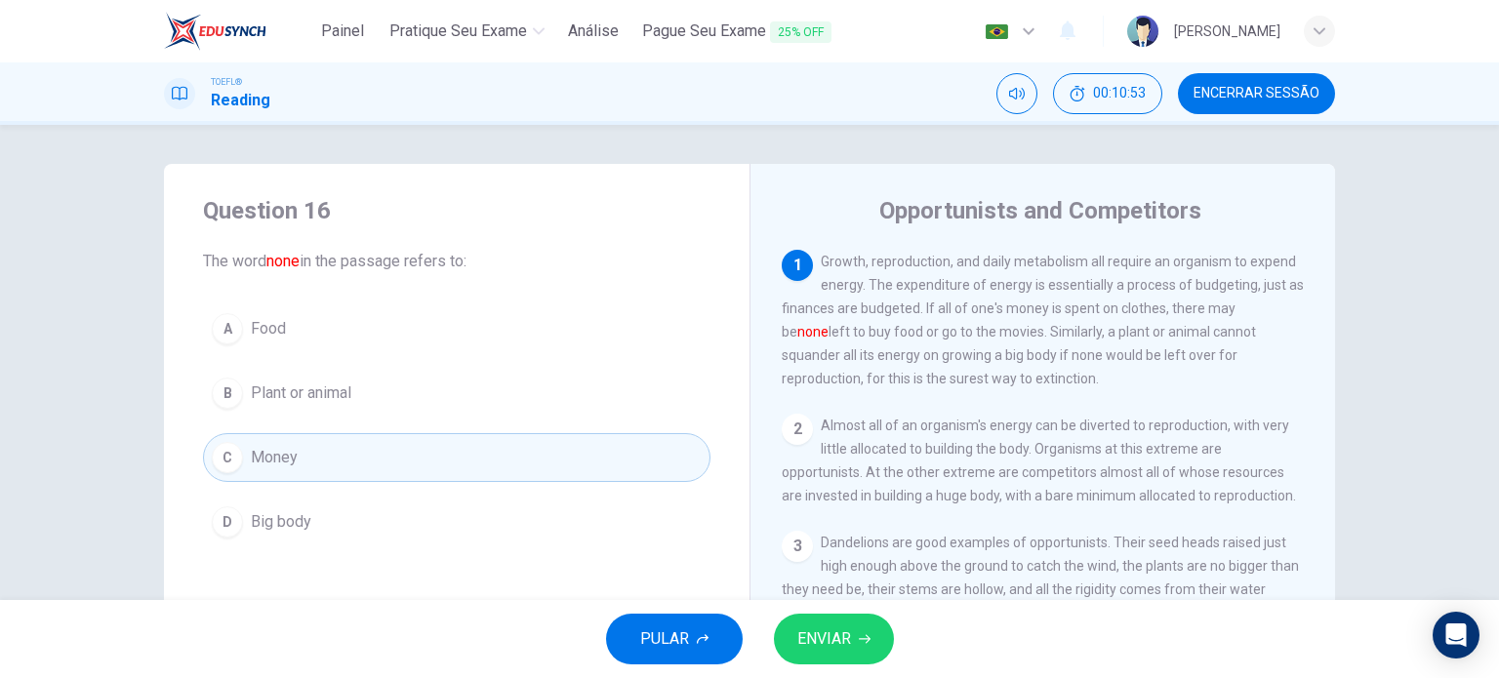
click at [793, 582] on div "3 Dandelions are good examples of opportunists. Their seed heads raised just hi…" at bounding box center [1043, 671] width 523 height 281
click at [812, 626] on span "ENVIAR" at bounding box center [824, 639] width 54 height 27
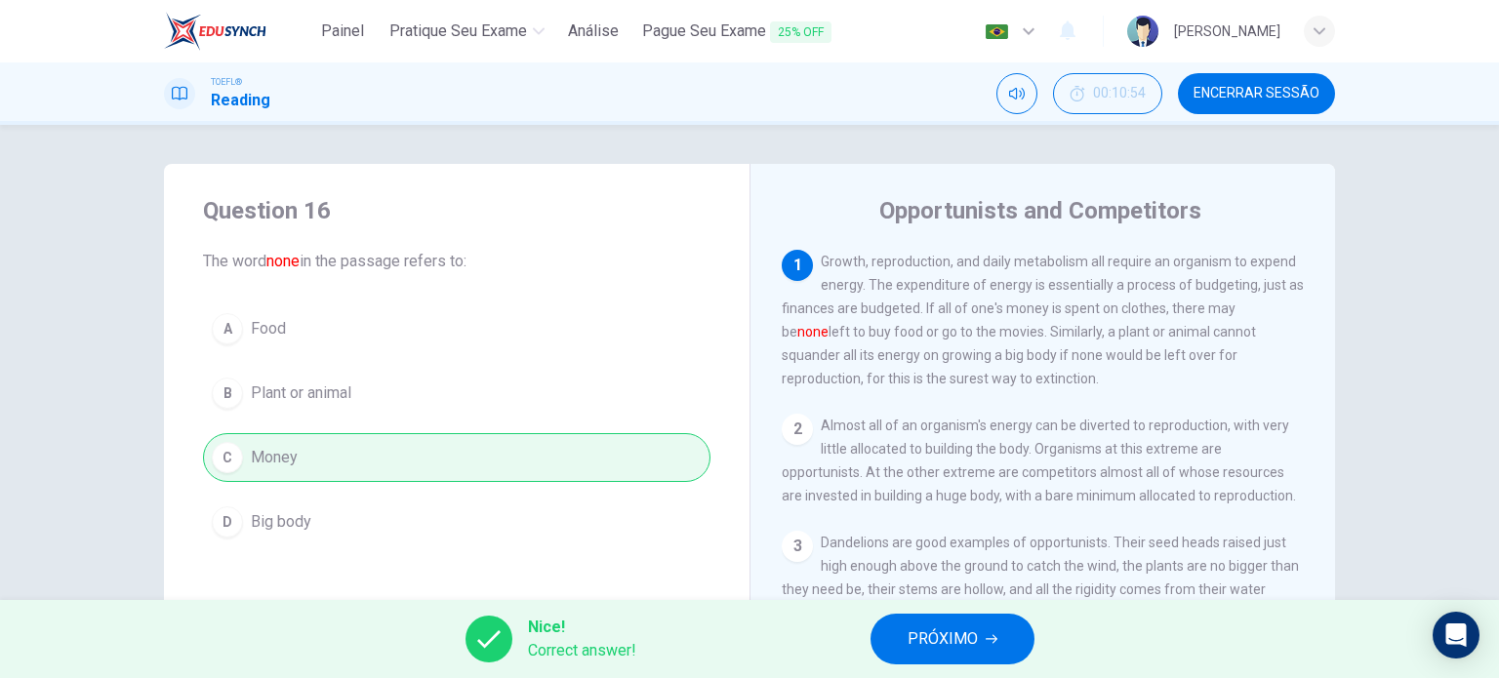
click at [893, 632] on button "PRÓXIMO" at bounding box center [953, 639] width 164 height 51
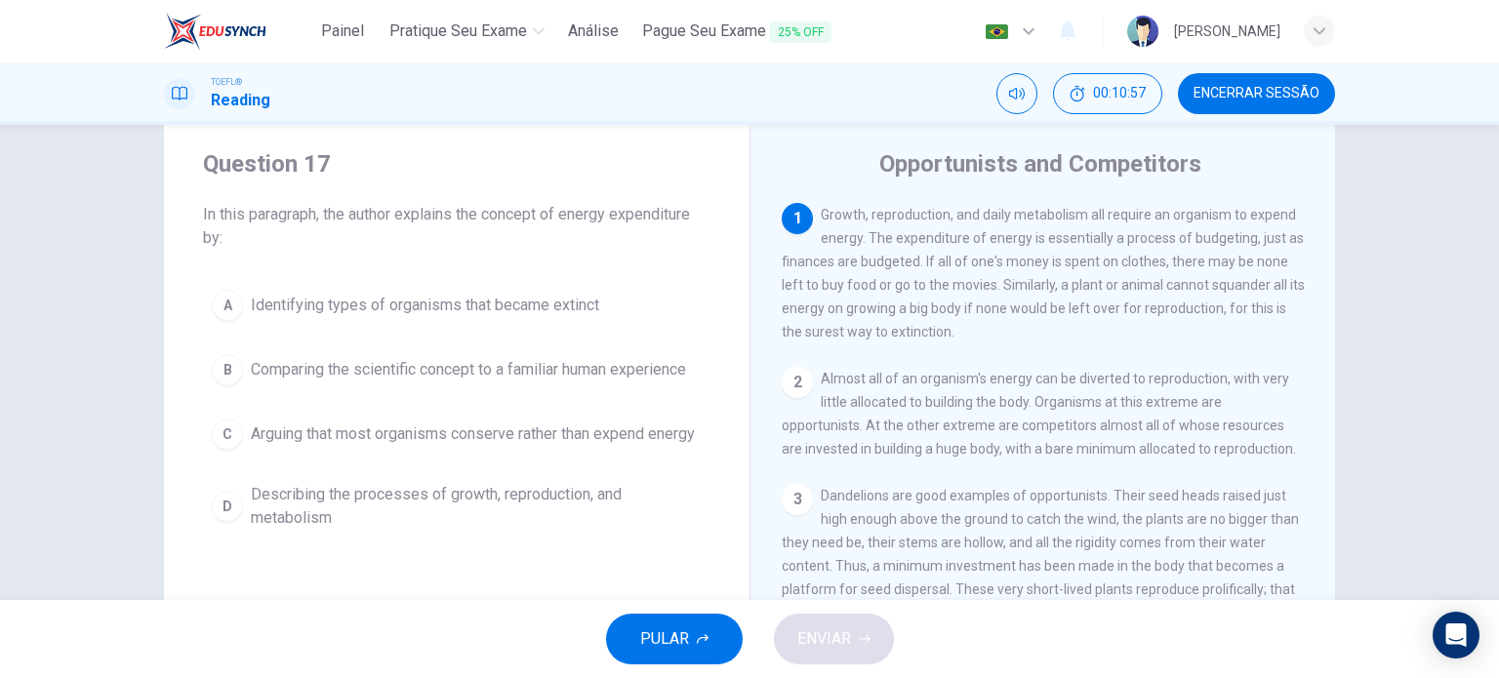
scroll to position [47, 0]
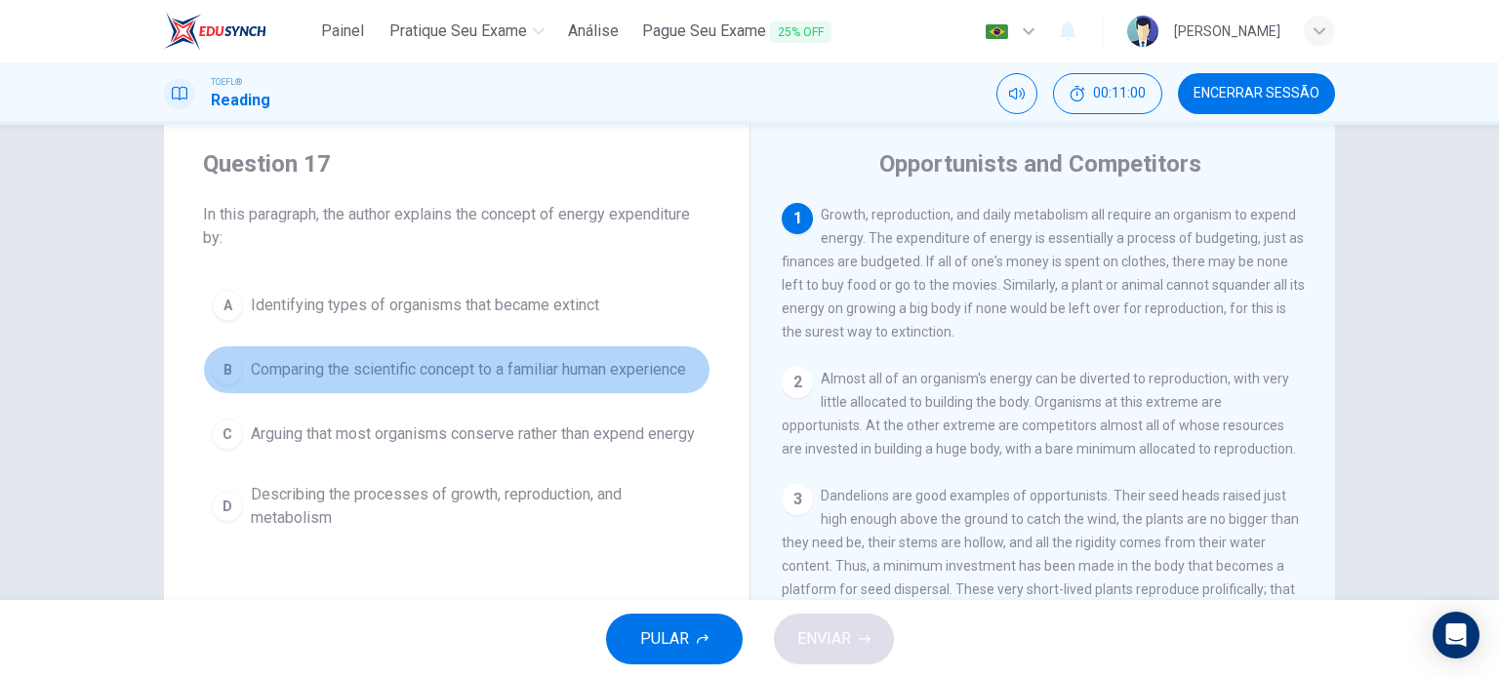
click at [618, 370] on span "Comparing the scientific concept to a familiar human experience" at bounding box center [468, 369] width 435 height 23
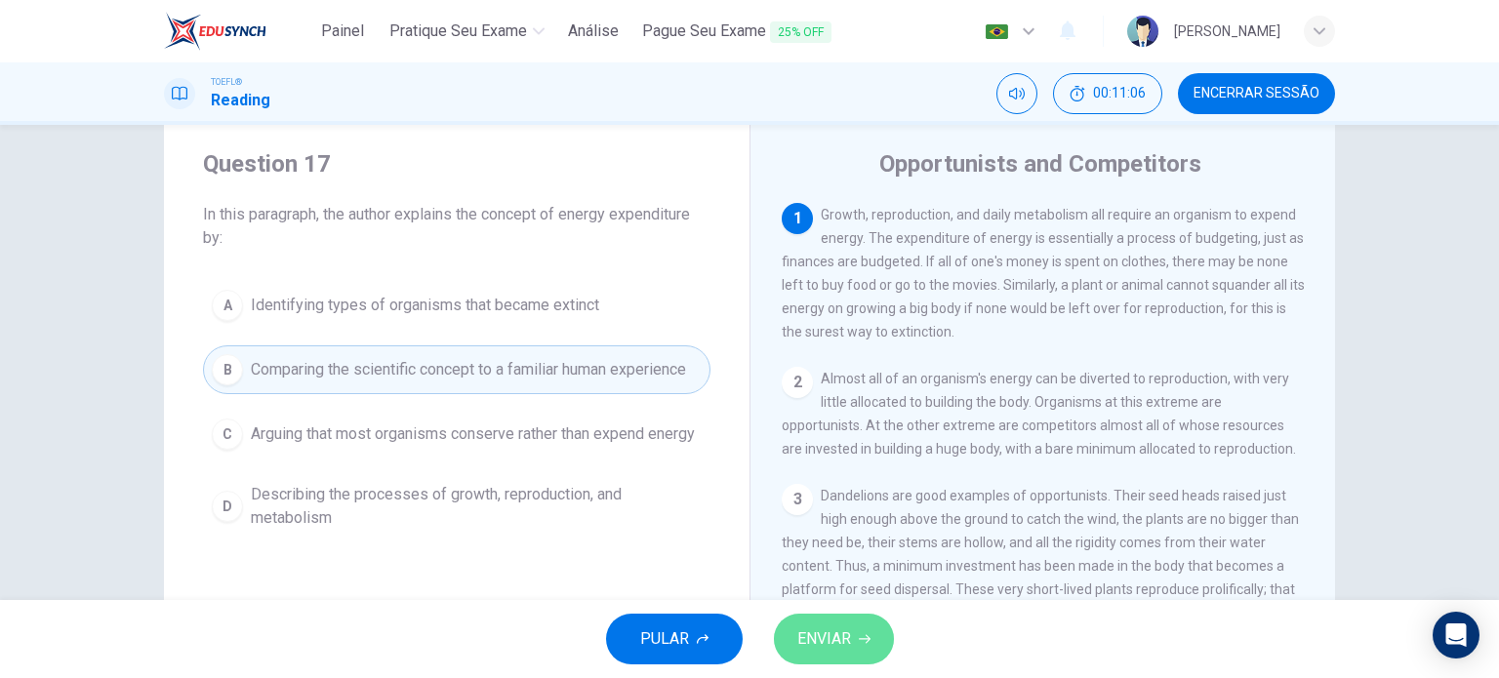
click at [822, 615] on button "ENVIAR" at bounding box center [834, 639] width 120 height 51
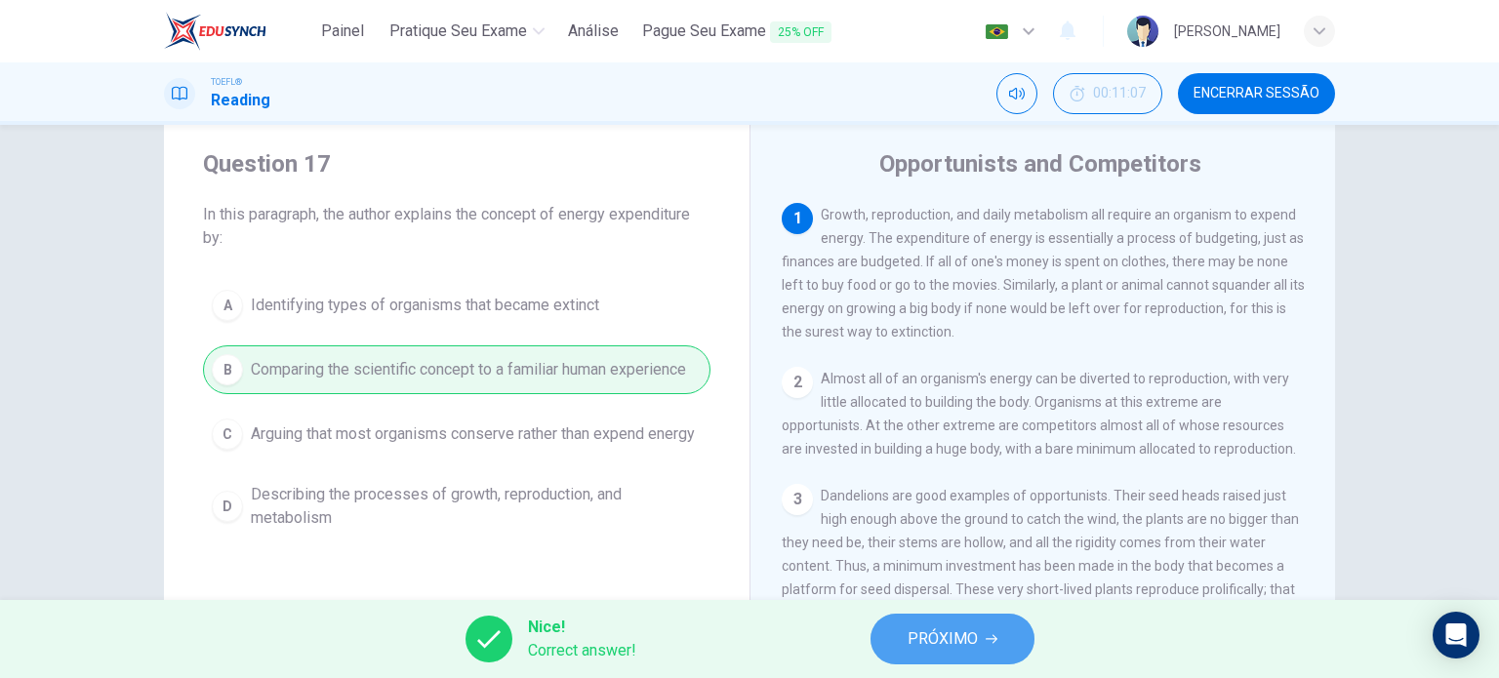
click at [920, 657] on button "PRÓXIMO" at bounding box center [953, 639] width 164 height 51
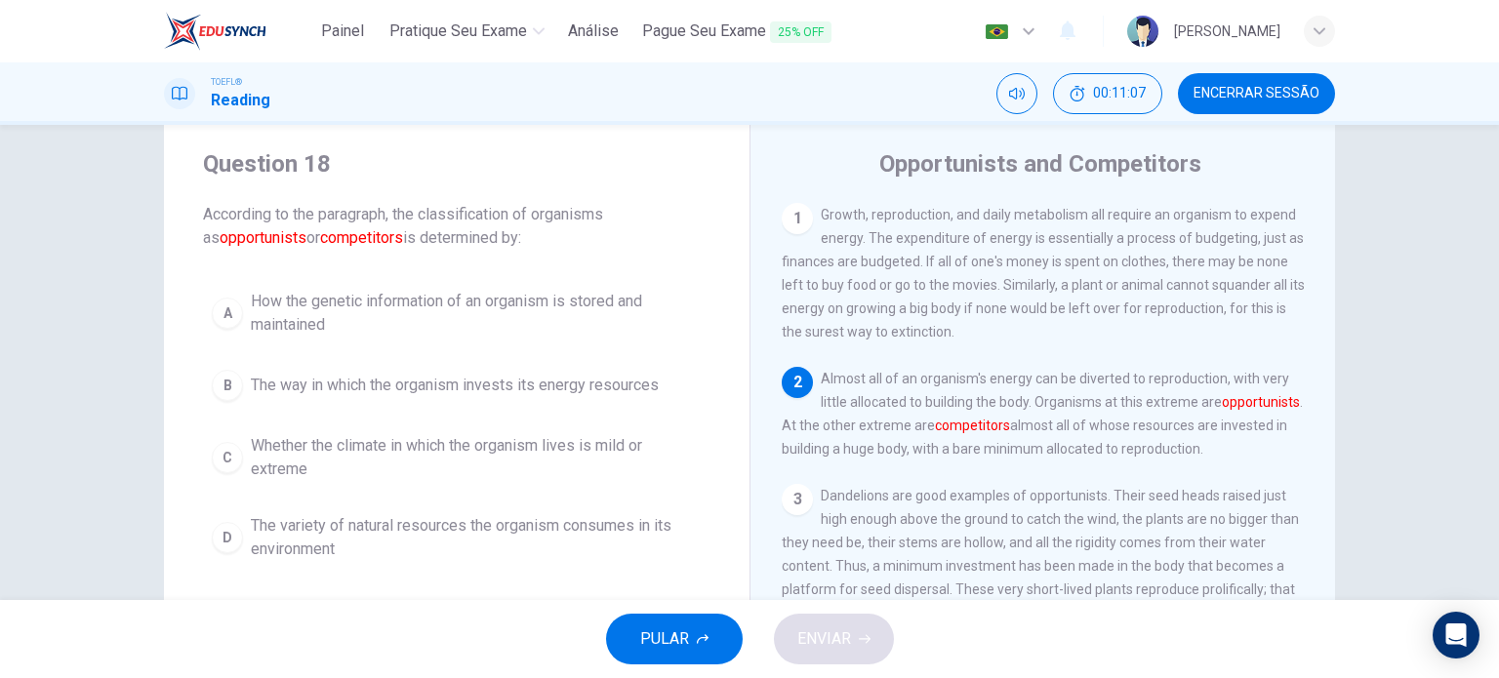
scroll to position [168, 0]
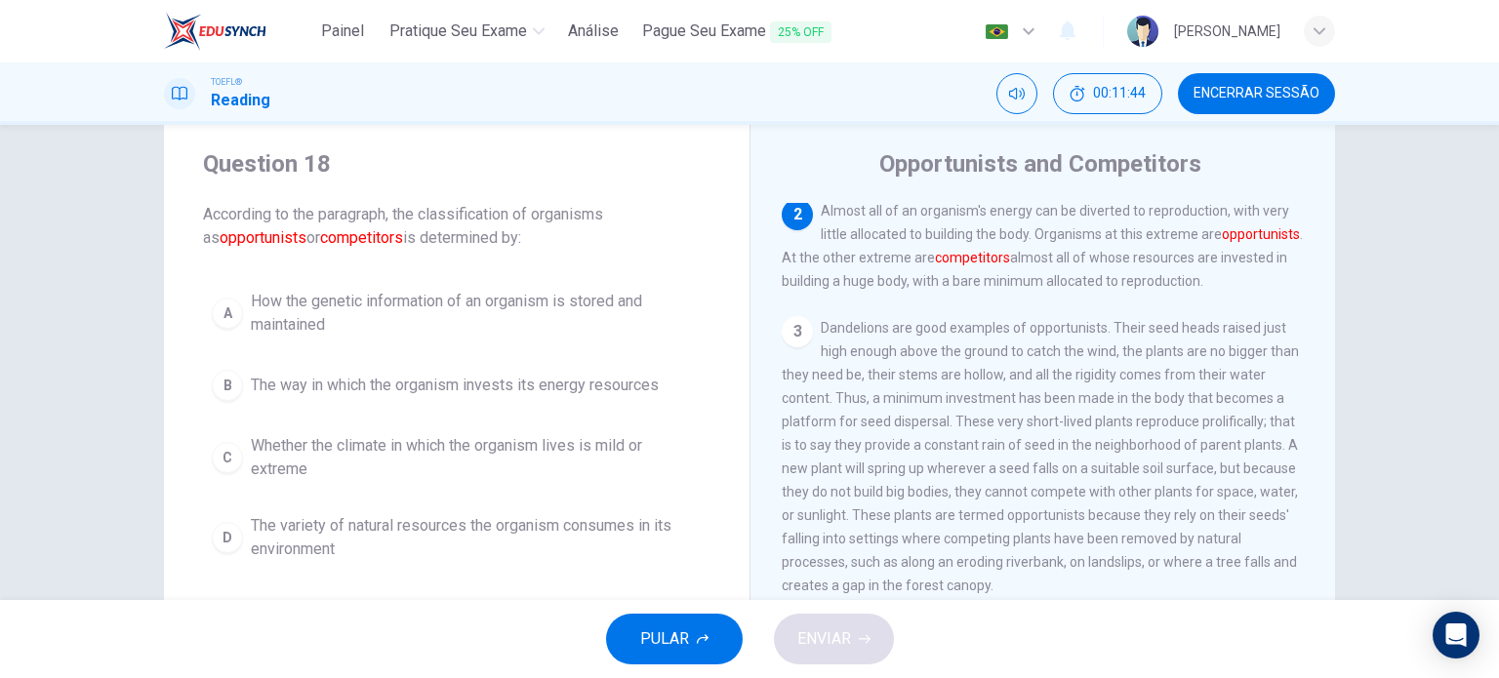
click at [582, 397] on button "B The way in which the organism invests its energy resources" at bounding box center [457, 385] width 508 height 49
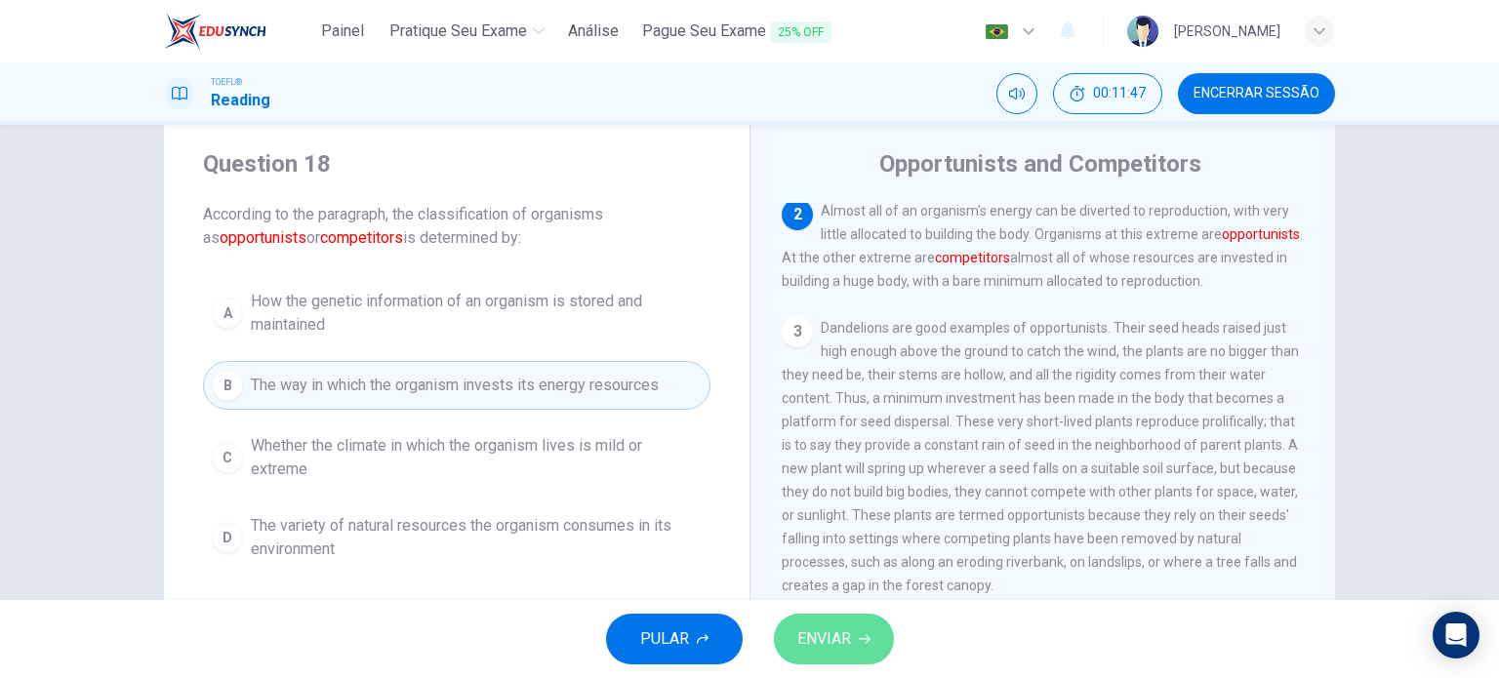
click at [852, 625] on button "ENVIAR" at bounding box center [834, 639] width 120 height 51
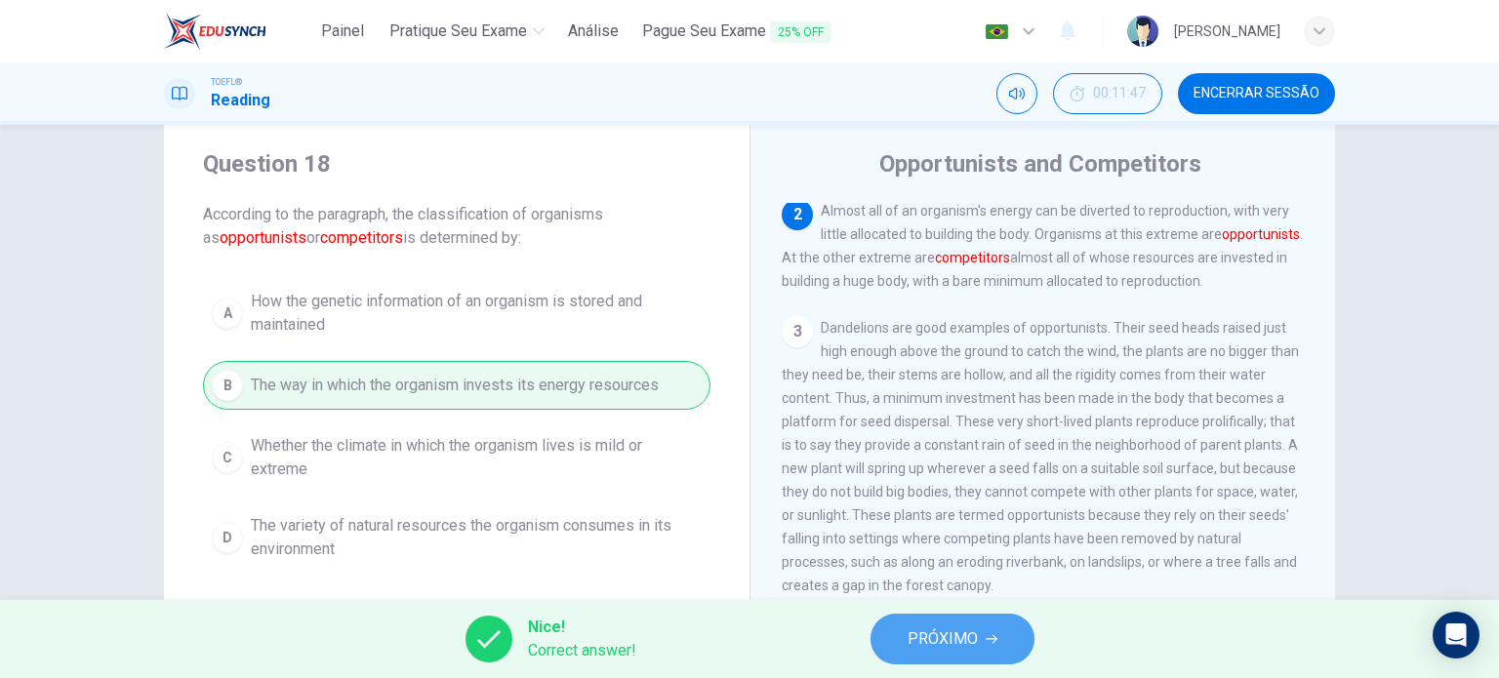
click at [943, 643] on span "PRÓXIMO" at bounding box center [943, 639] width 70 height 27
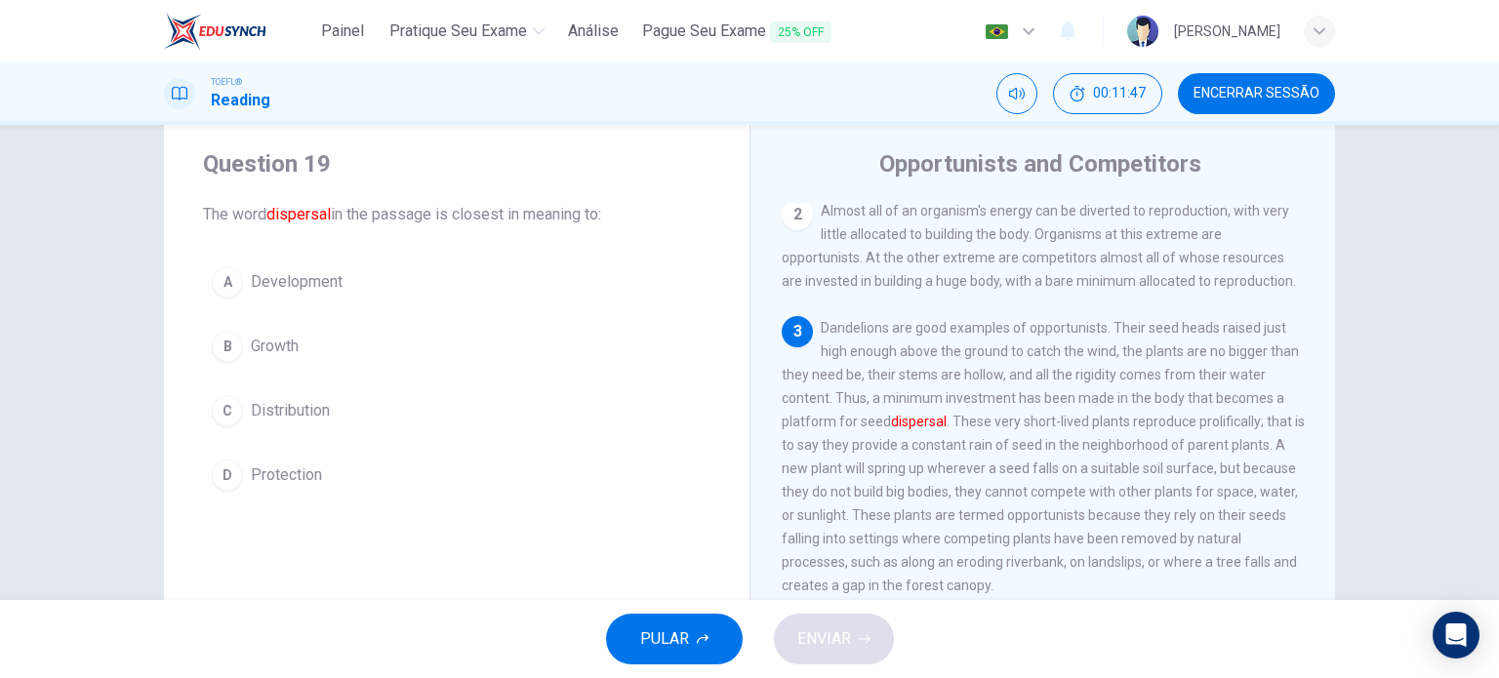
scroll to position [289, 0]
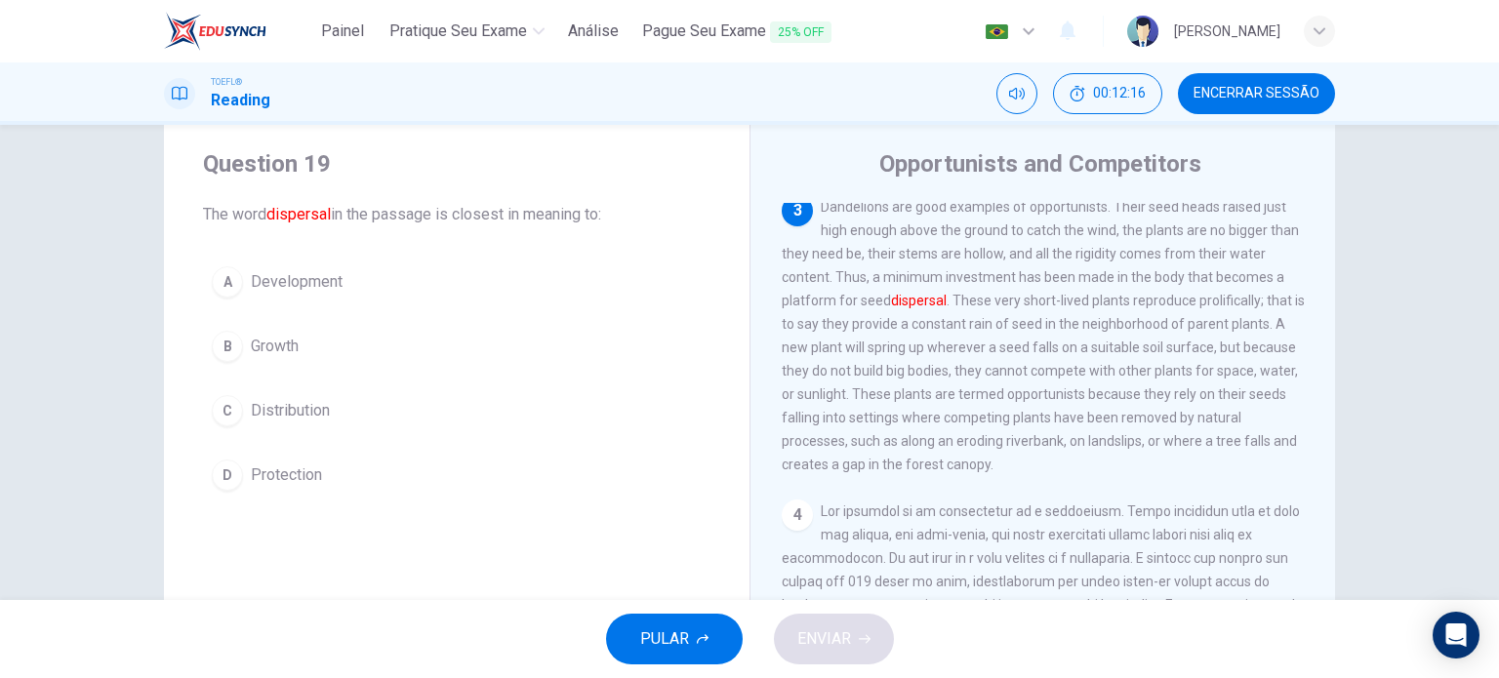
click at [312, 415] on span "Distribution" at bounding box center [290, 410] width 79 height 23
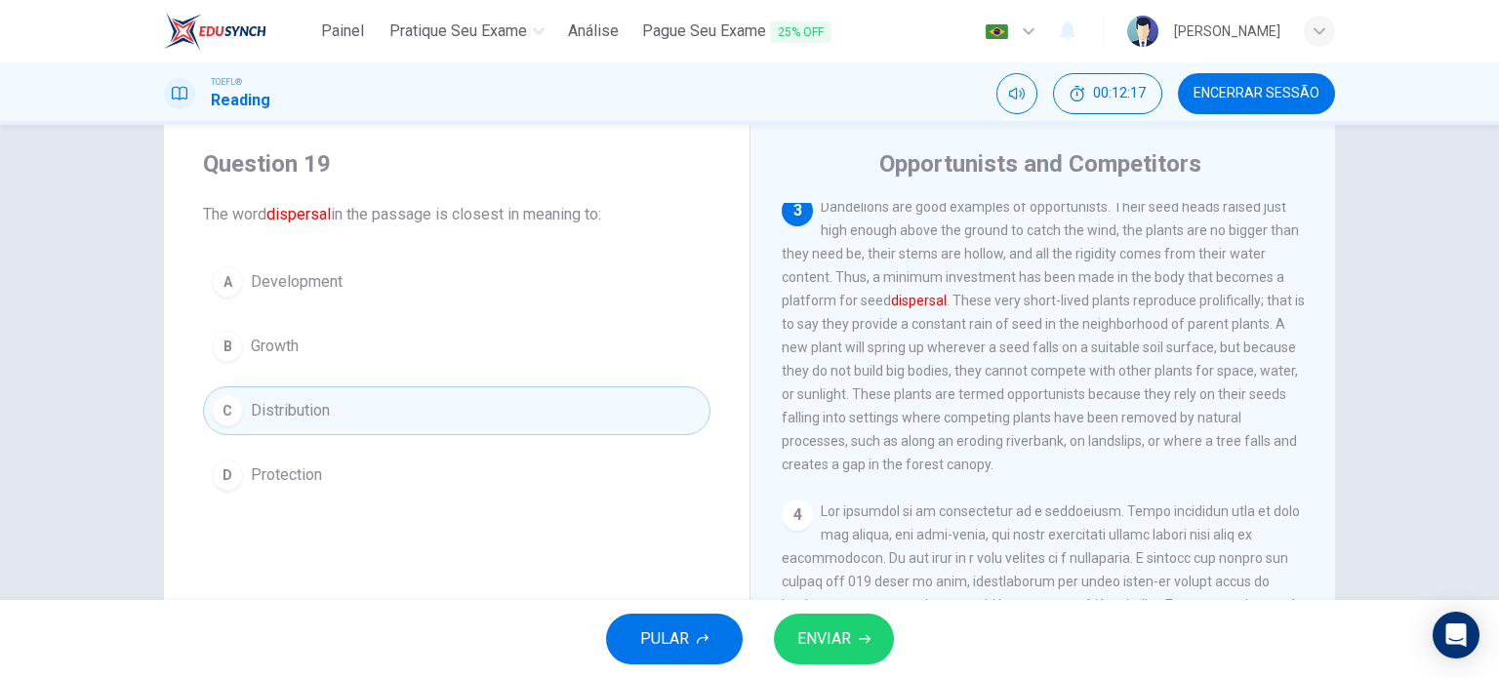
click at [835, 631] on span "ENVIAR" at bounding box center [824, 639] width 54 height 27
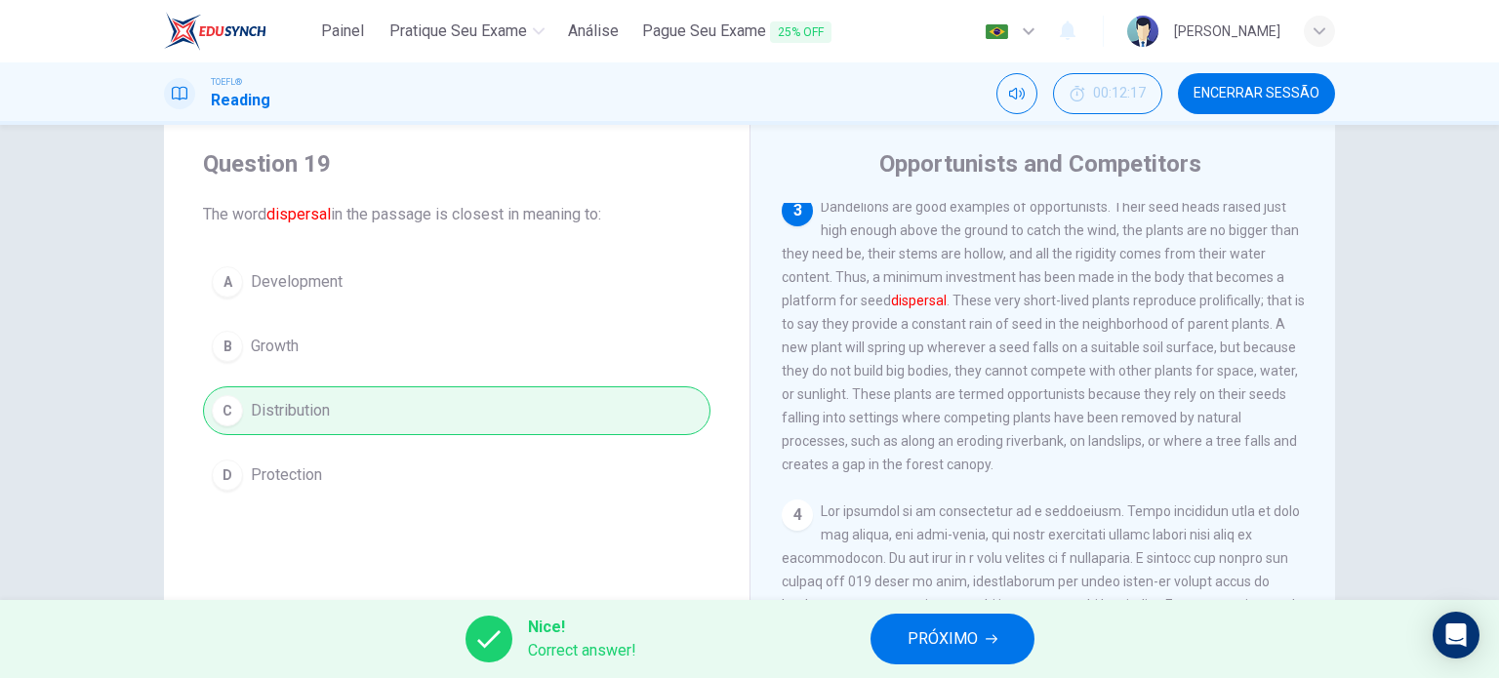
click at [927, 631] on span "PRÓXIMO" at bounding box center [943, 639] width 70 height 27
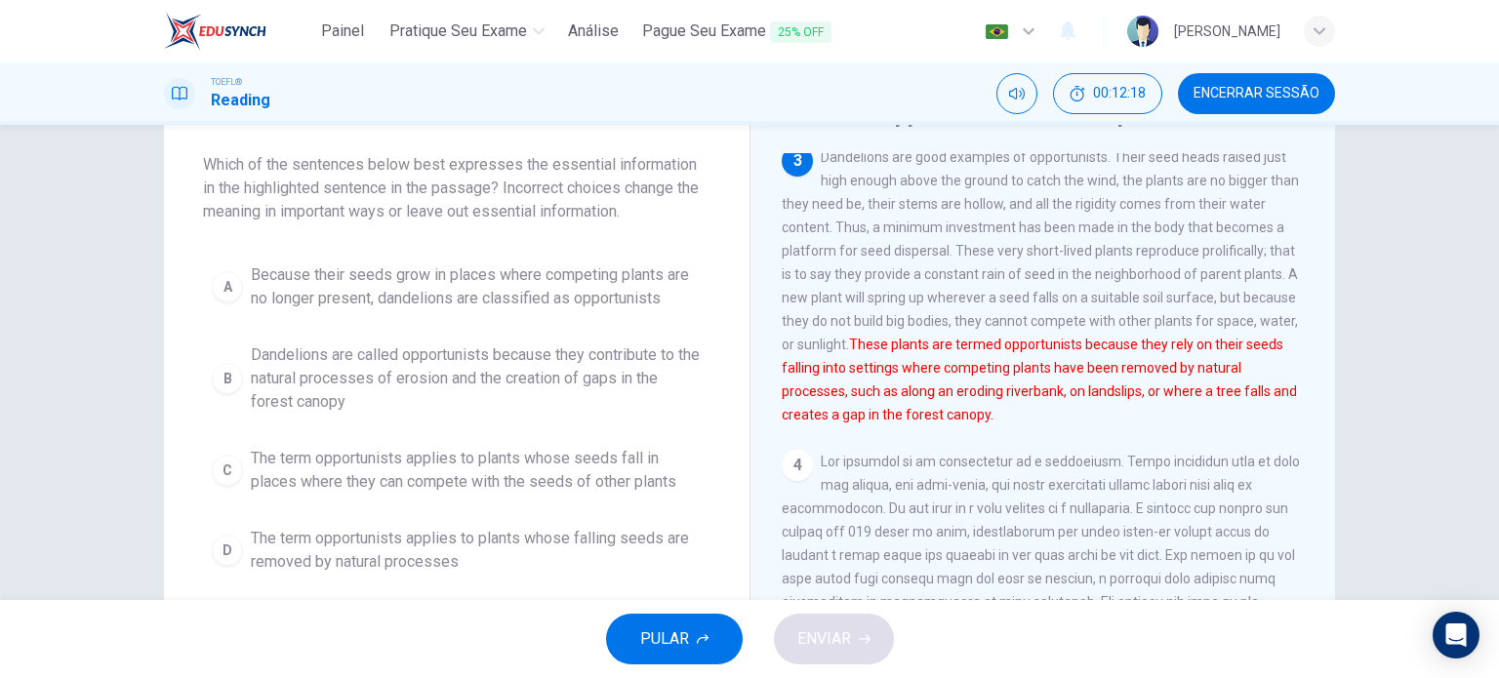
scroll to position [98, 0]
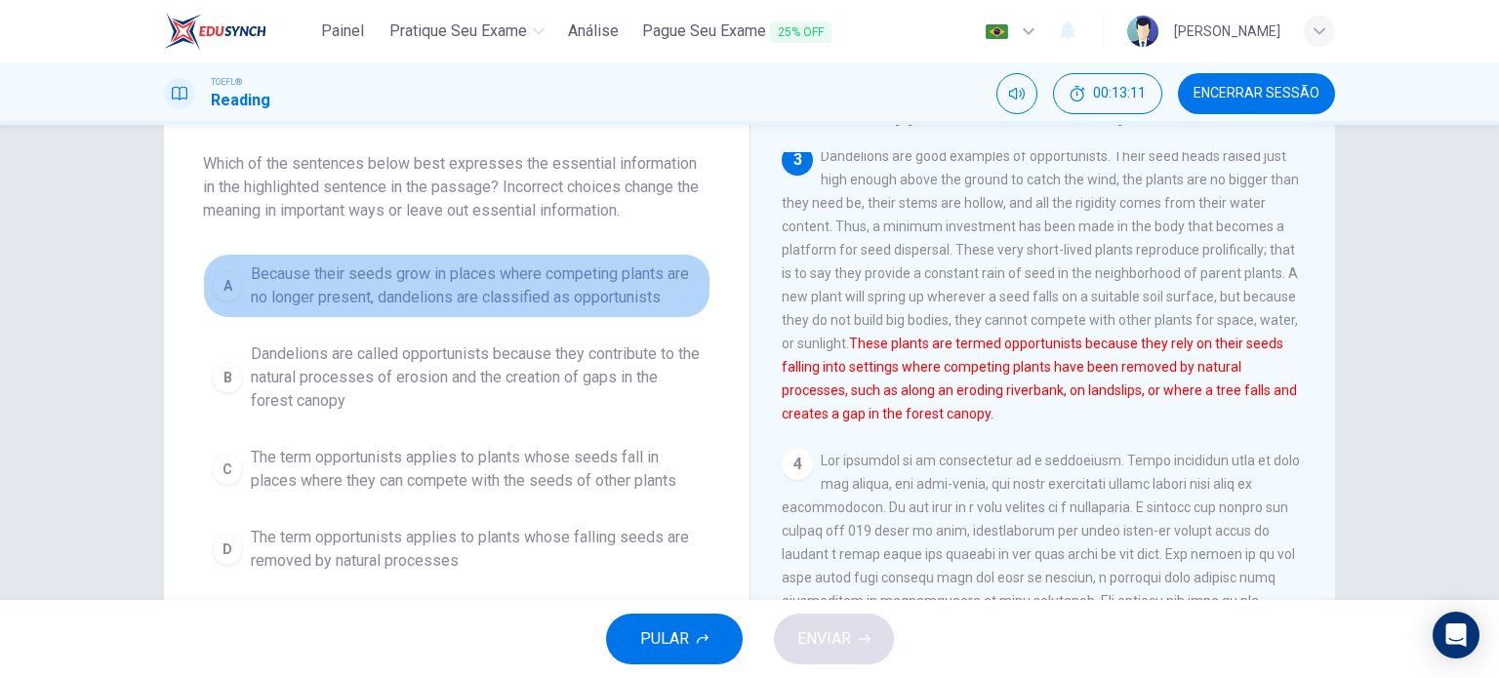
click at [635, 304] on span "Because their seeds grow in places where competing plants are no longer present…" at bounding box center [476, 286] width 451 height 47
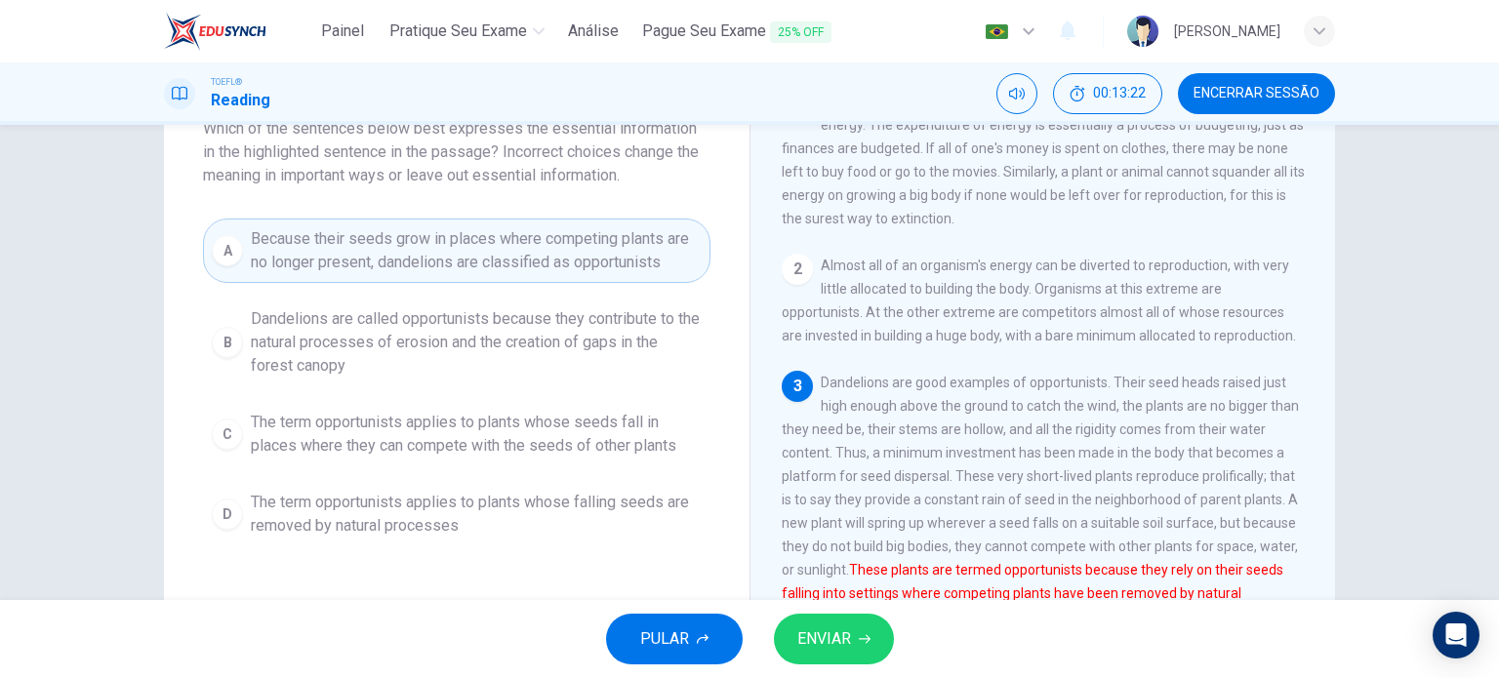
scroll to position [140, 0]
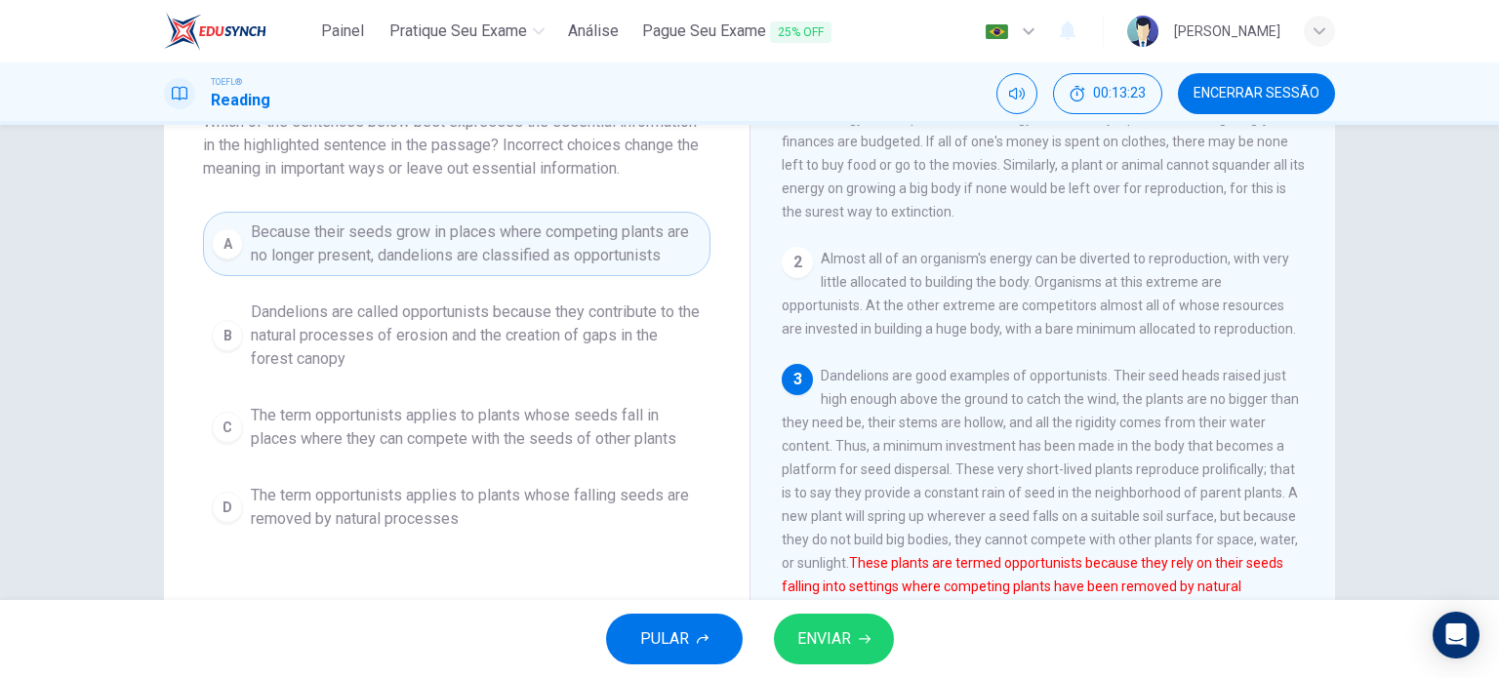
click at [835, 643] on span "ENVIAR" at bounding box center [824, 639] width 54 height 27
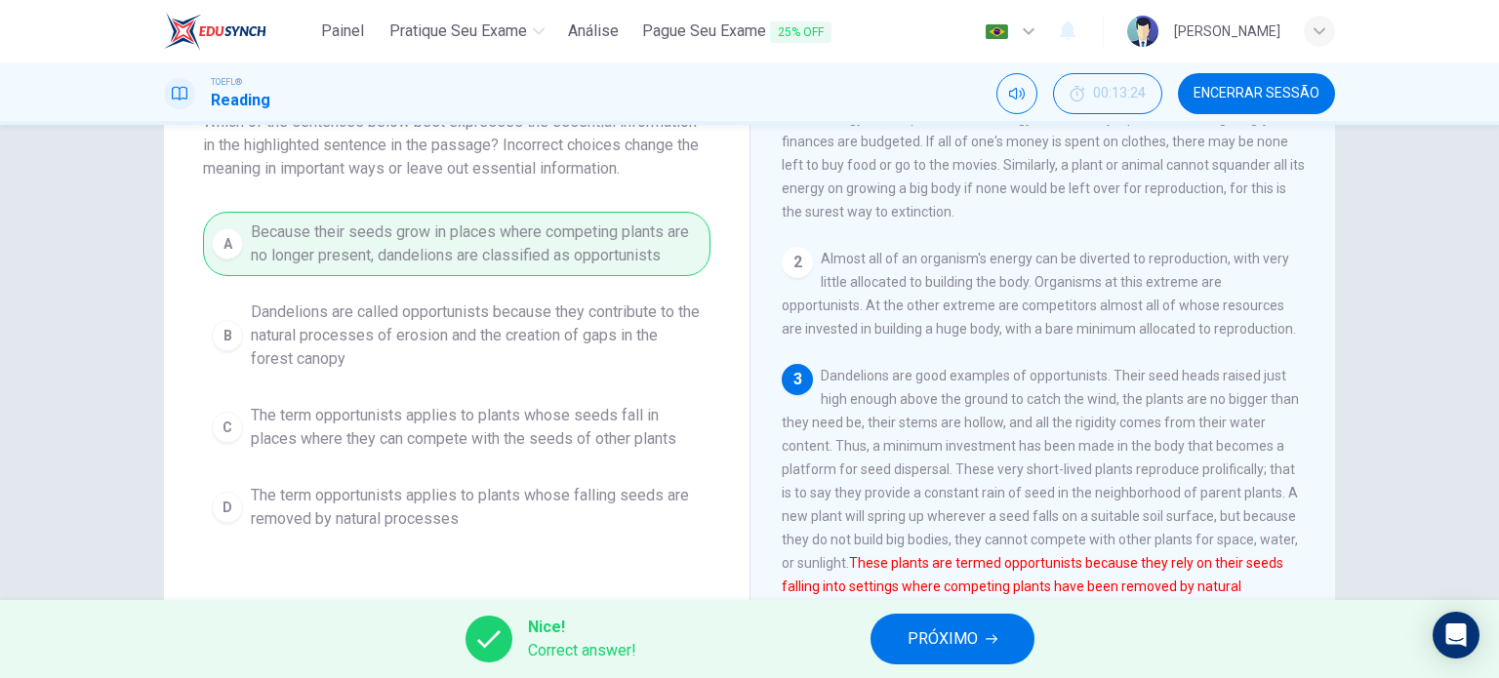
click at [920, 631] on span "PRÓXIMO" at bounding box center [943, 639] width 70 height 27
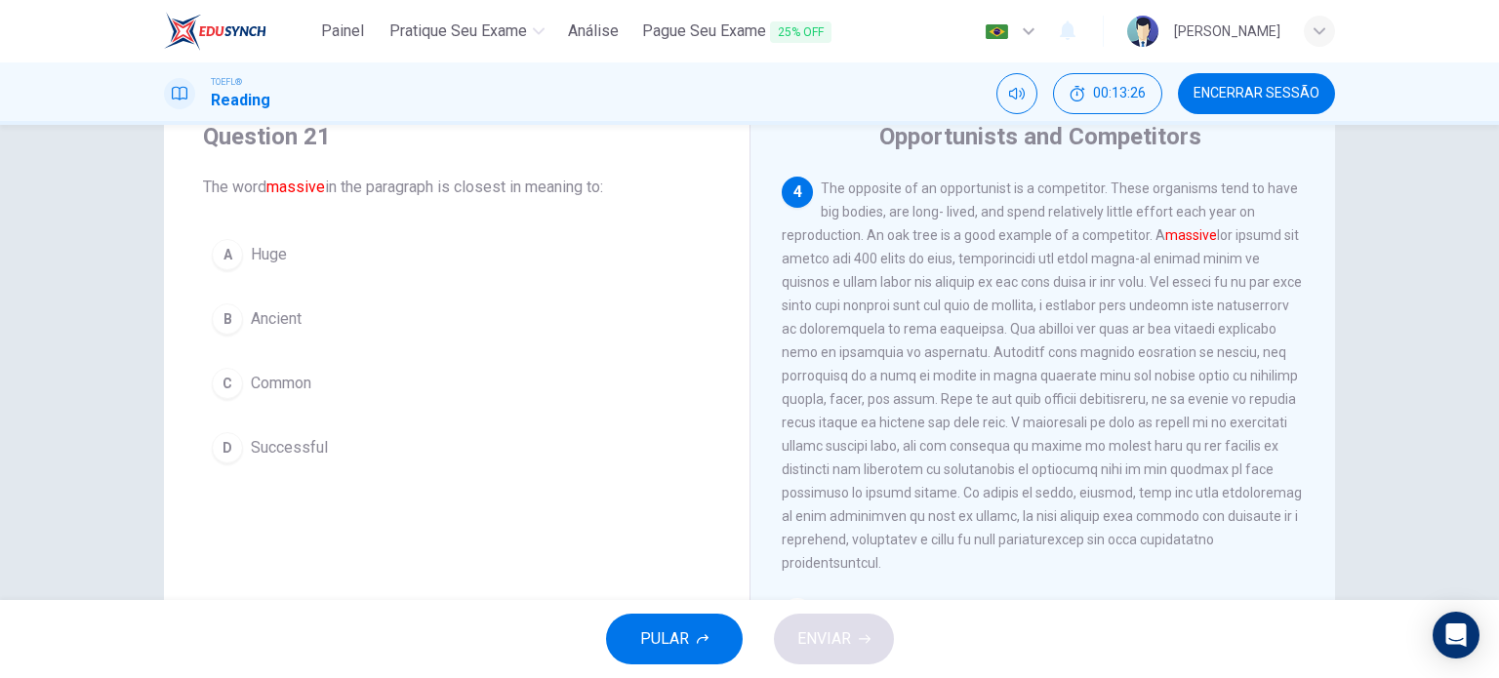
scroll to position [583, 0]
click at [279, 253] on span "Huge" at bounding box center [269, 254] width 36 height 23
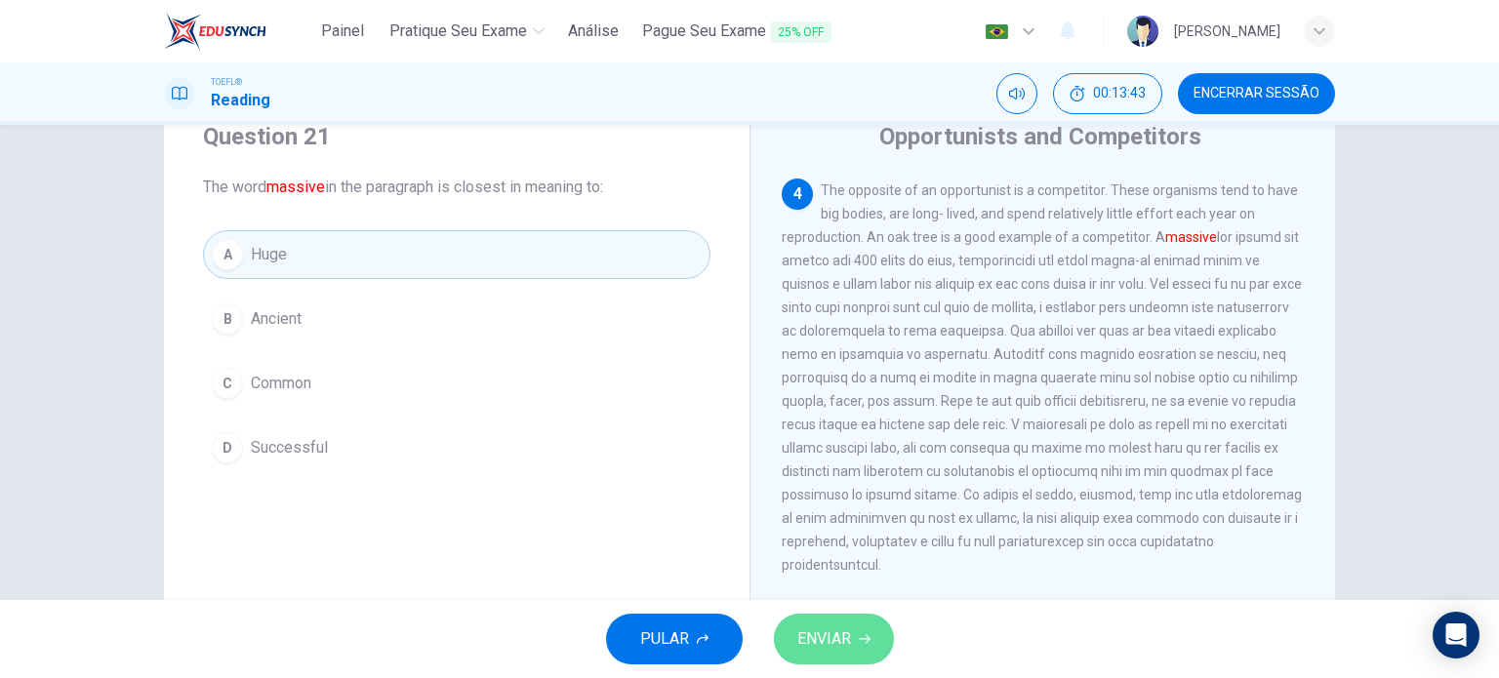
click at [827, 662] on button "ENVIAR" at bounding box center [834, 639] width 120 height 51
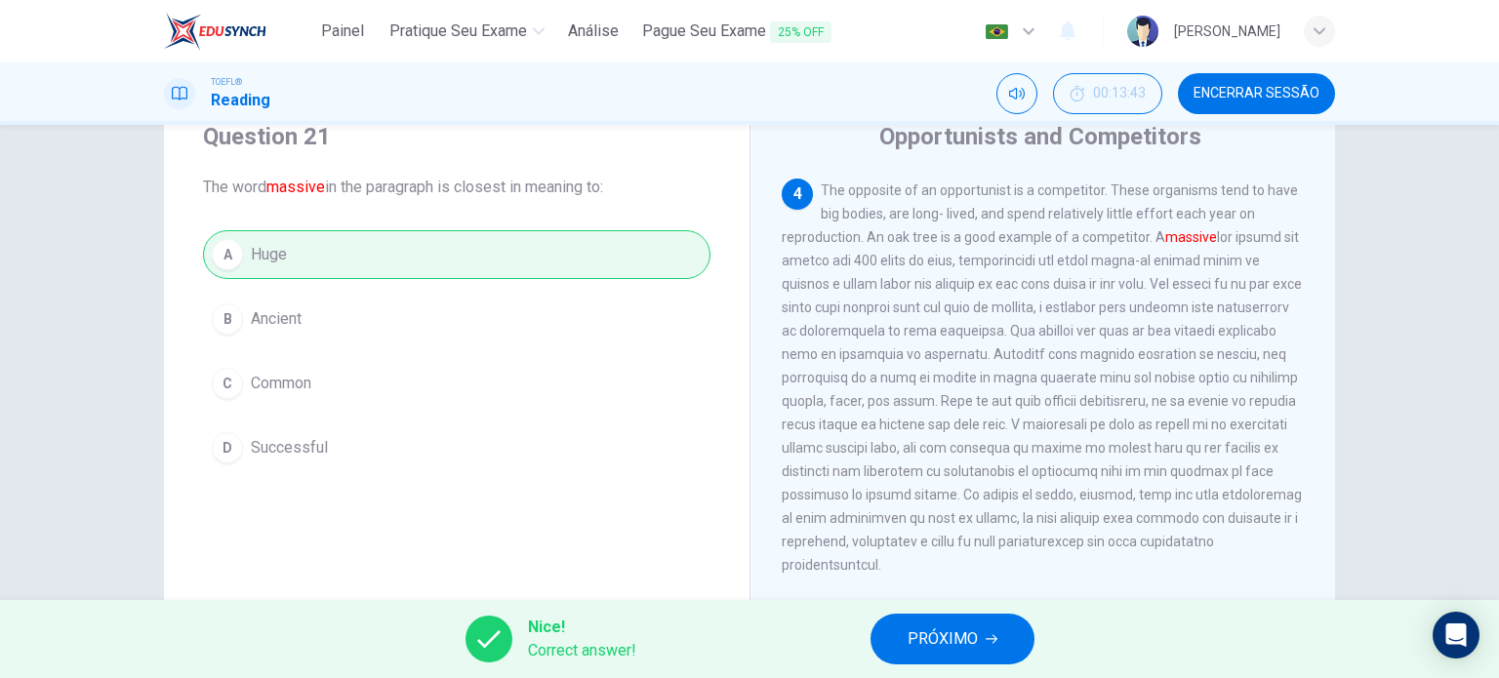
click at [984, 626] on button "PRÓXIMO" at bounding box center [953, 639] width 164 height 51
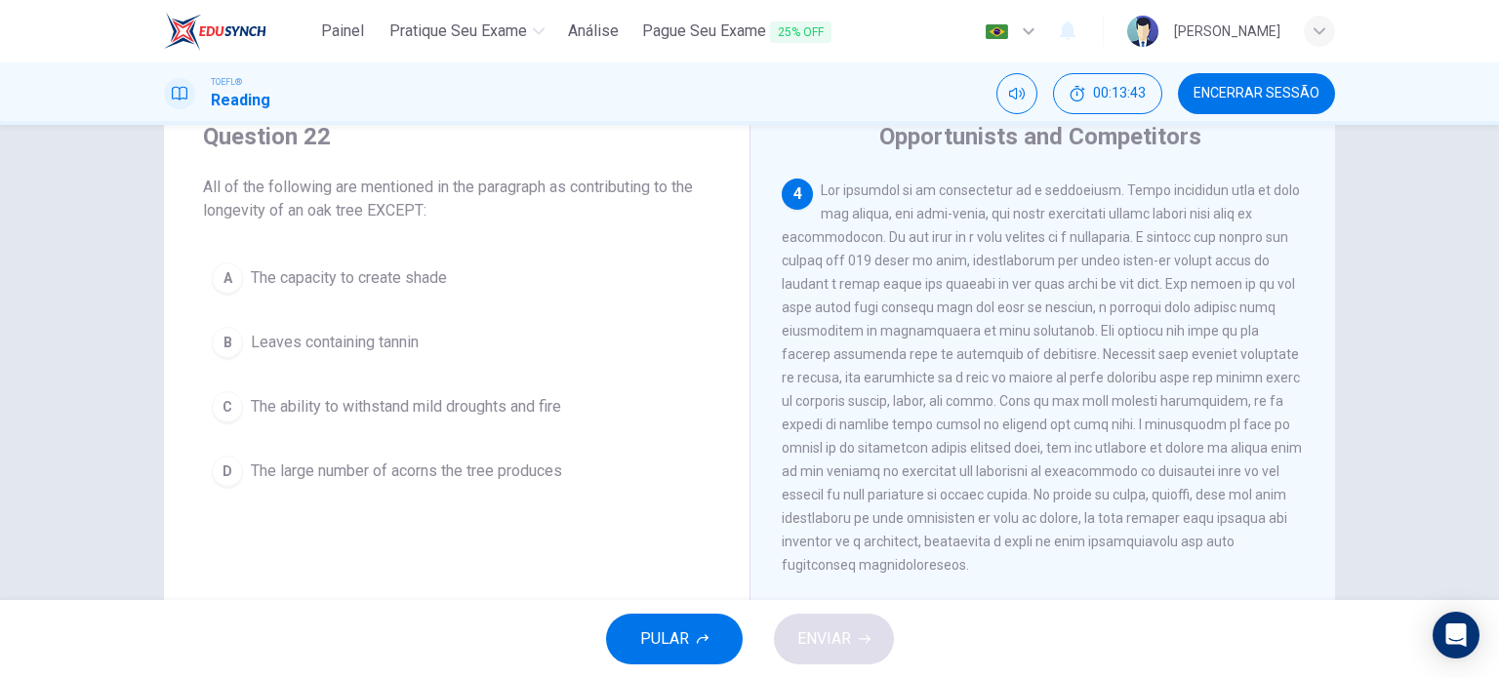
scroll to position [602, 0]
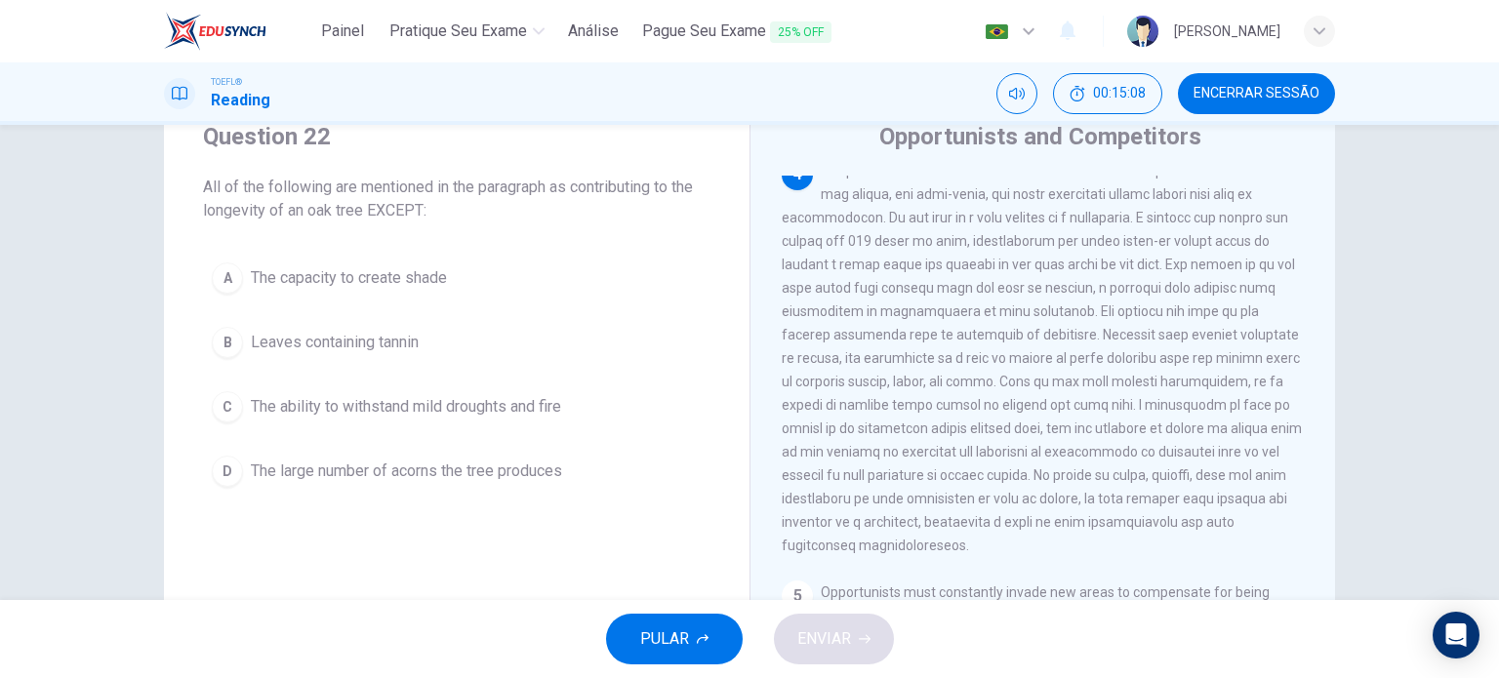
click at [455, 481] on button "D The large number of acorns the tree produces" at bounding box center [457, 471] width 508 height 49
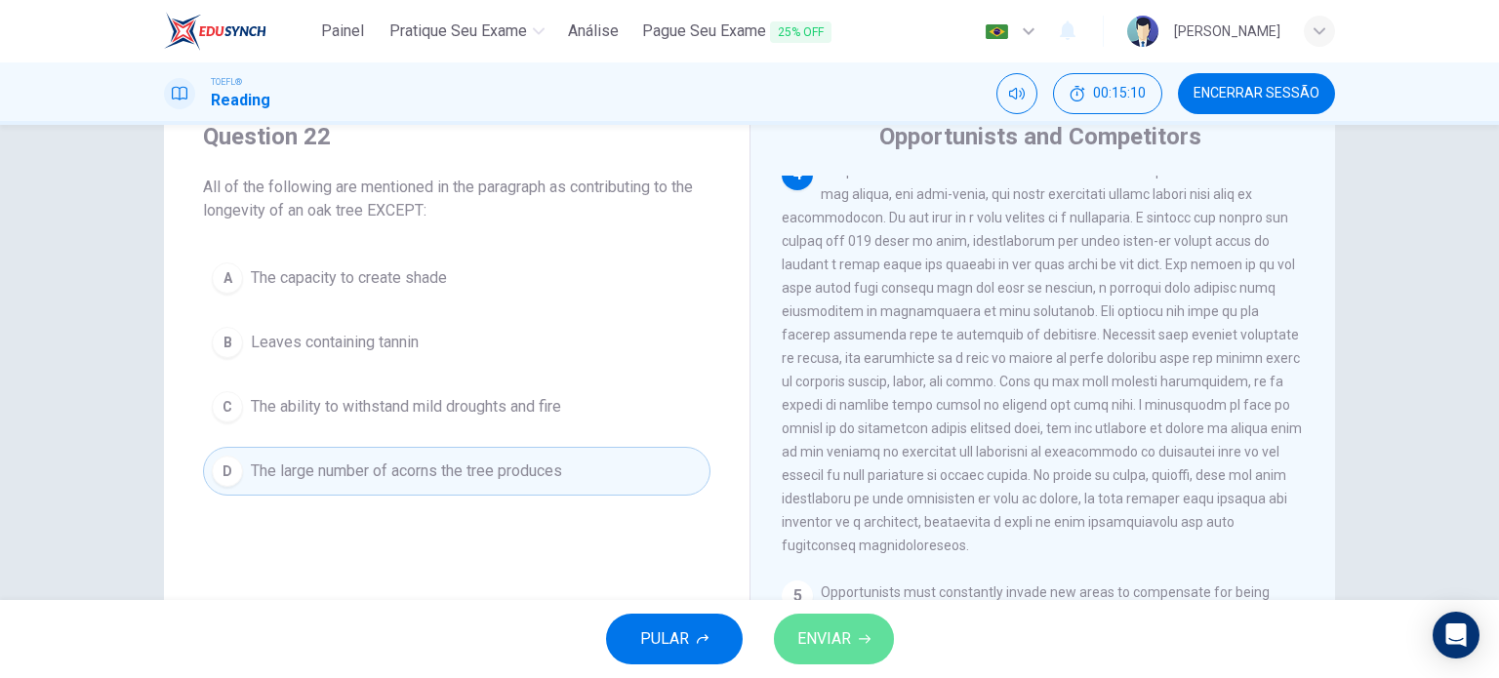
click at [820, 634] on span "ENVIAR" at bounding box center [824, 639] width 54 height 27
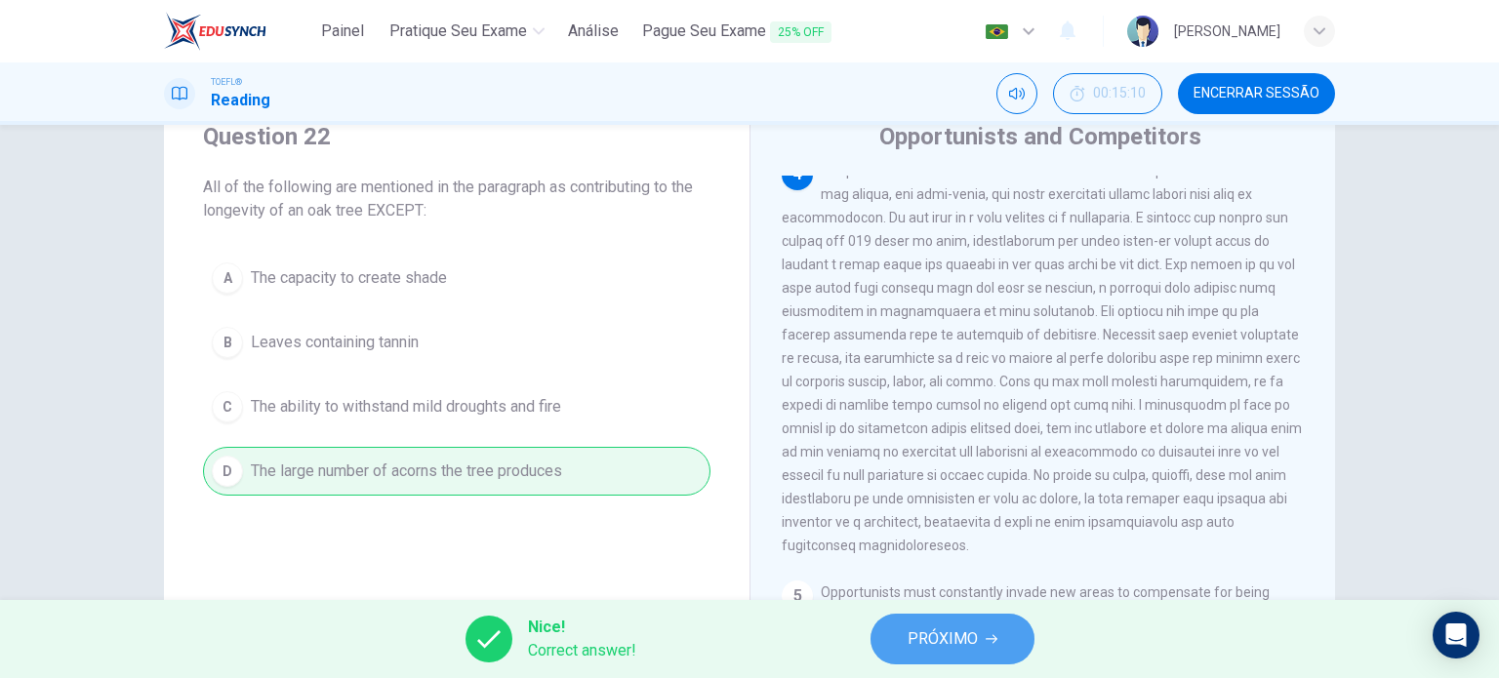
click at [964, 643] on span "PRÓXIMO" at bounding box center [943, 639] width 70 height 27
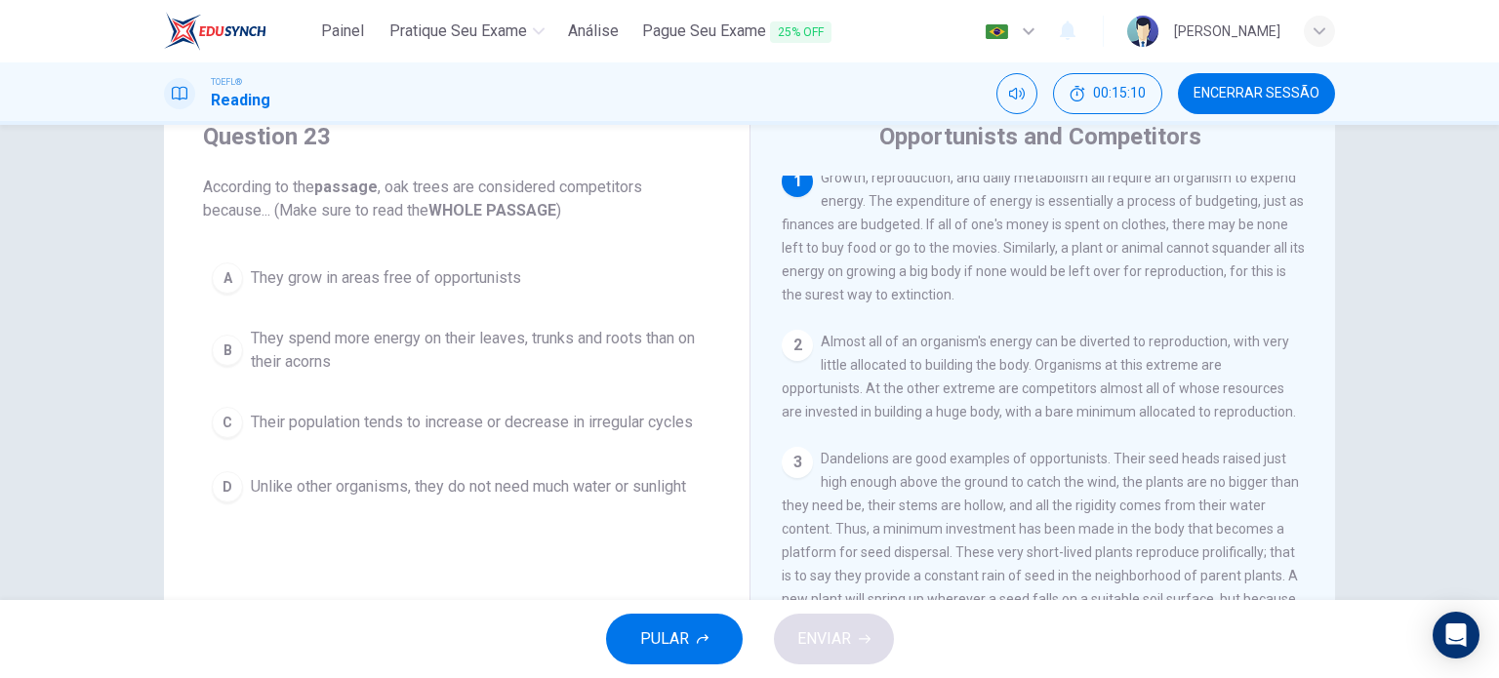
scroll to position [0, 0]
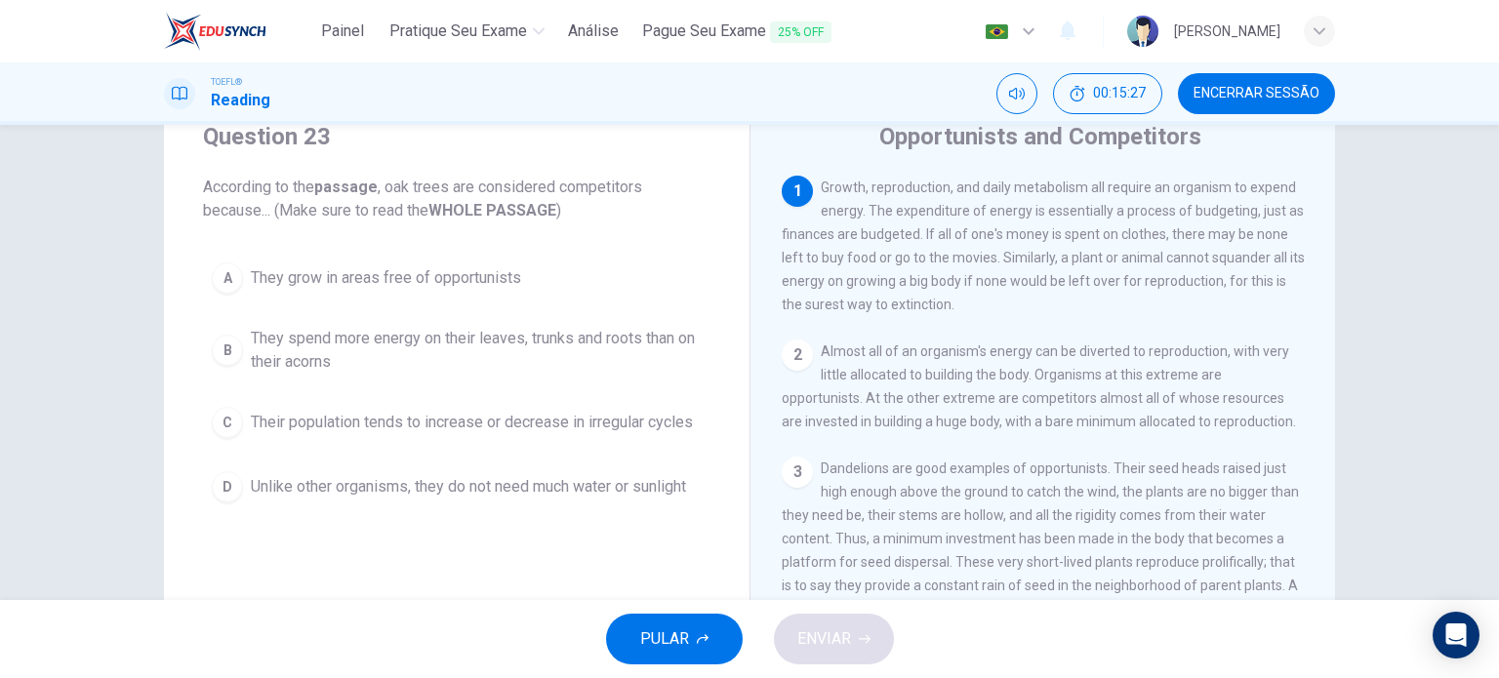
click at [539, 354] on span "They spend more energy on their leaves, trunks and roots than on their acorns" at bounding box center [476, 350] width 451 height 47
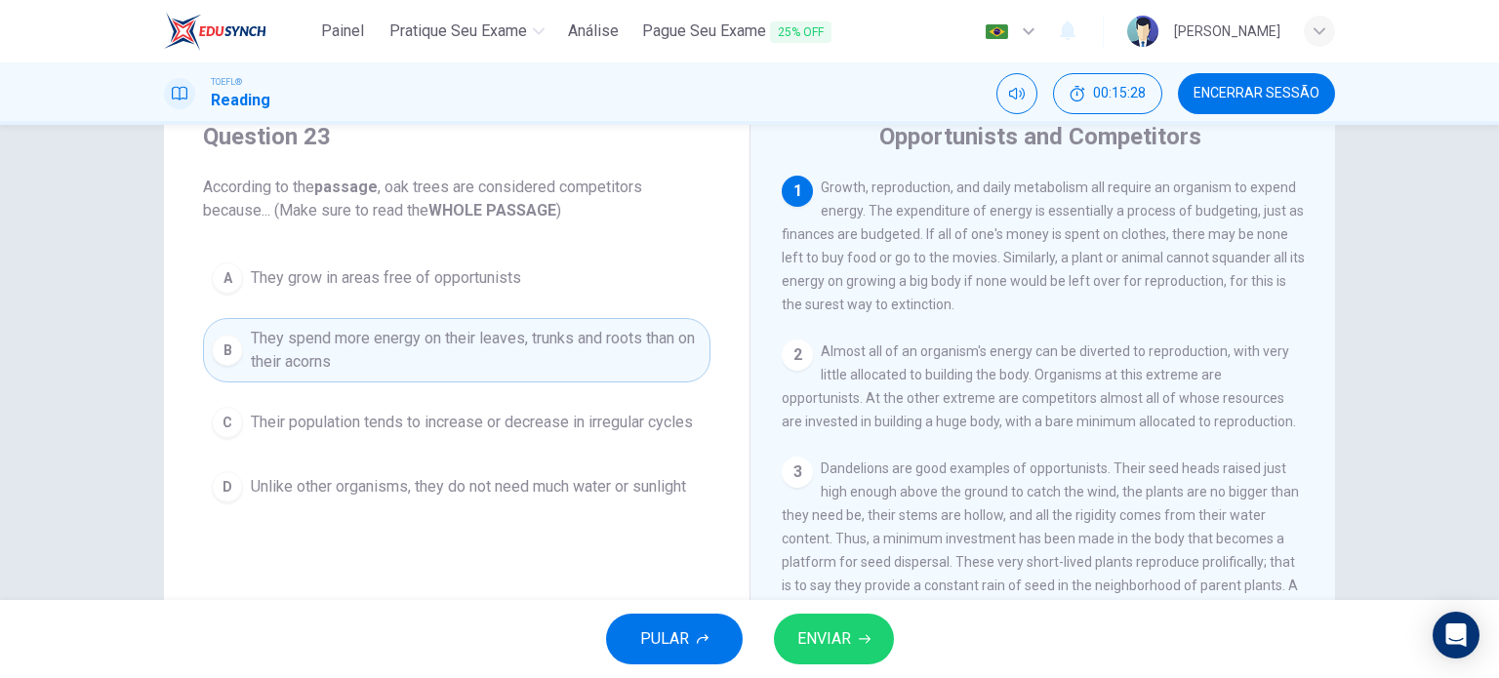
click at [841, 640] on span "ENVIAR" at bounding box center [824, 639] width 54 height 27
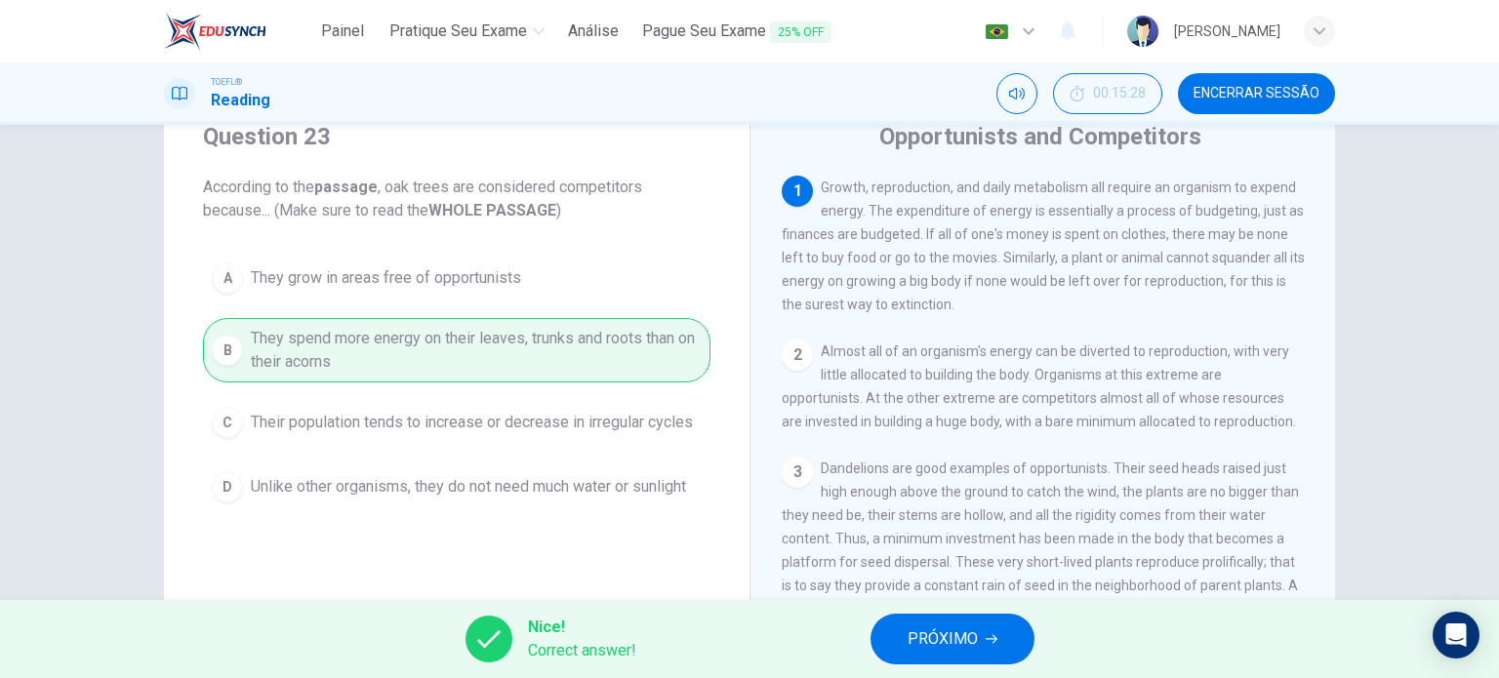
click at [939, 641] on span "PRÓXIMO" at bounding box center [943, 639] width 70 height 27
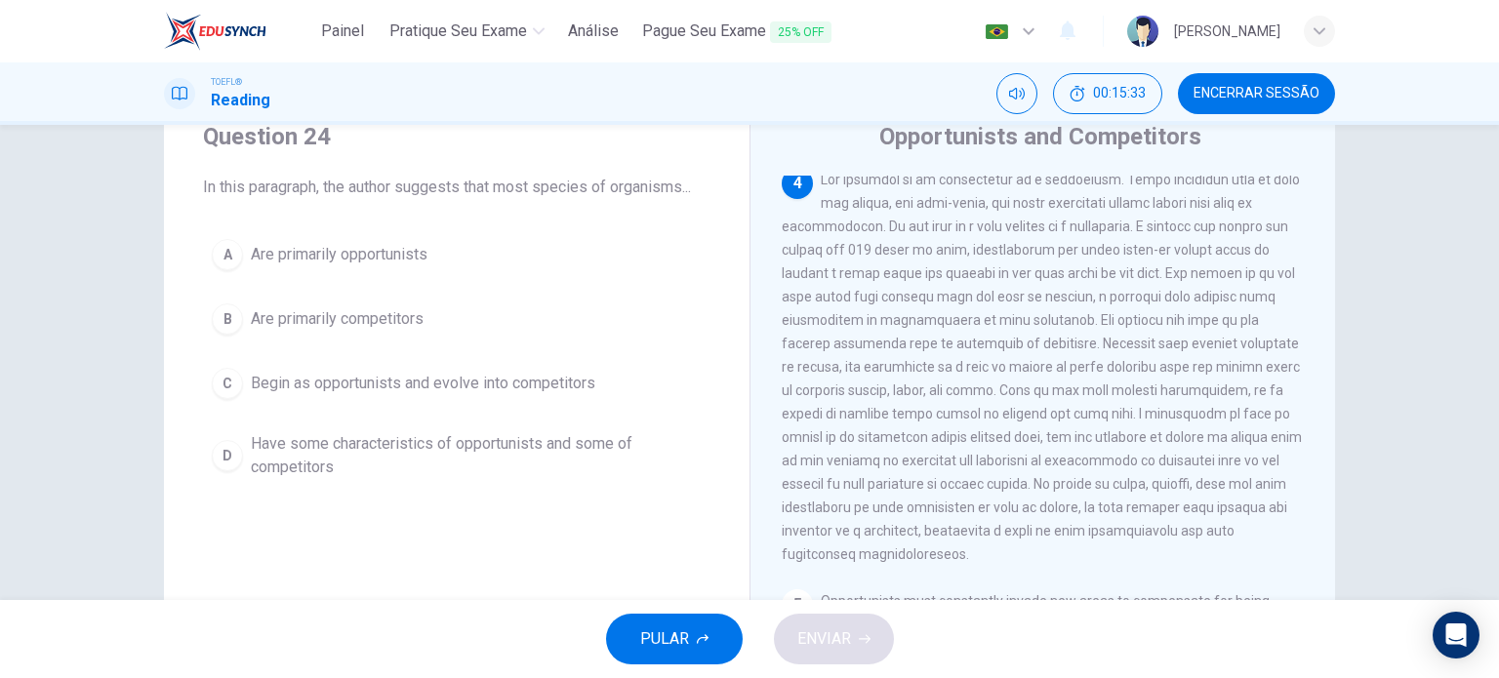
scroll to position [595, 0]
click at [460, 450] on span "Have some characteristics of opportunists and some of competitors" at bounding box center [476, 455] width 451 height 47
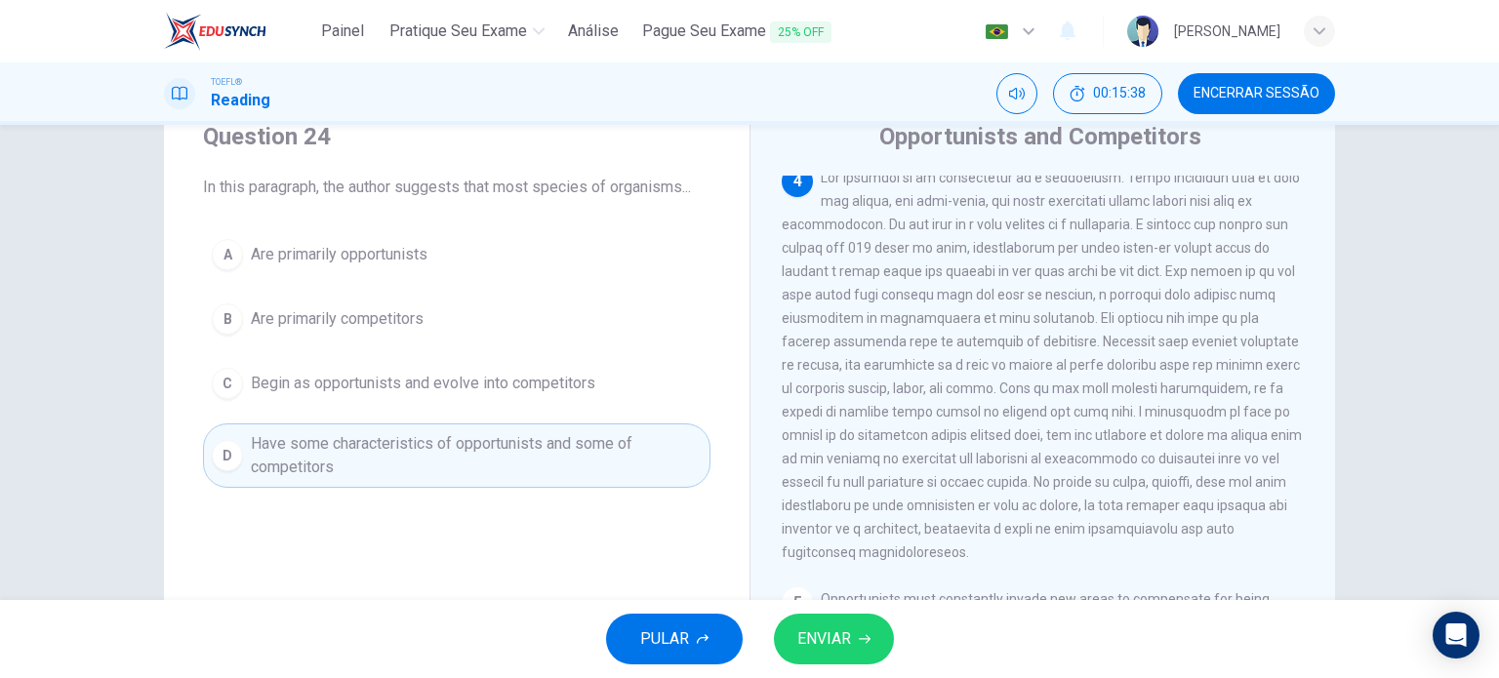
click at [819, 612] on div "PULAR ENVIAR" at bounding box center [749, 639] width 1499 height 78
click at [828, 636] on span "ENVIAR" at bounding box center [824, 639] width 54 height 27
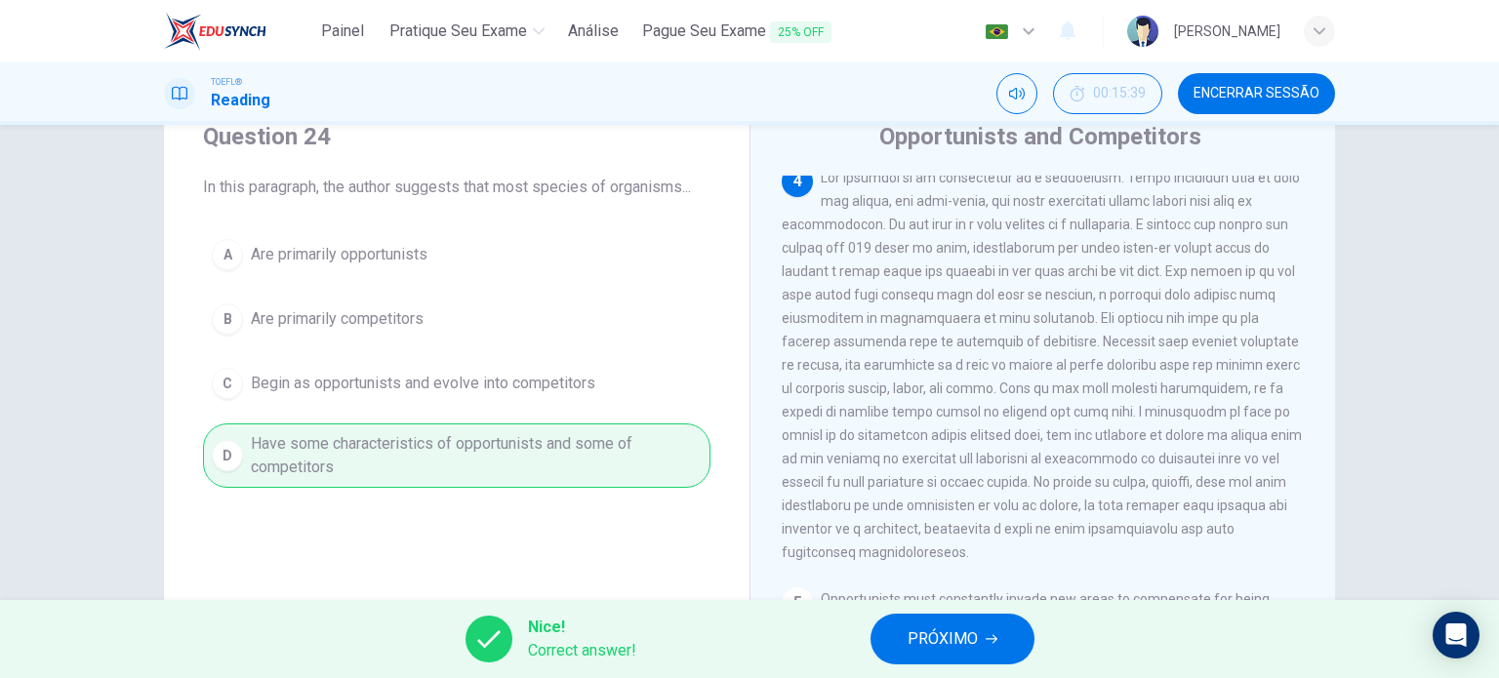
click at [945, 631] on span "PRÓXIMO" at bounding box center [943, 639] width 70 height 27
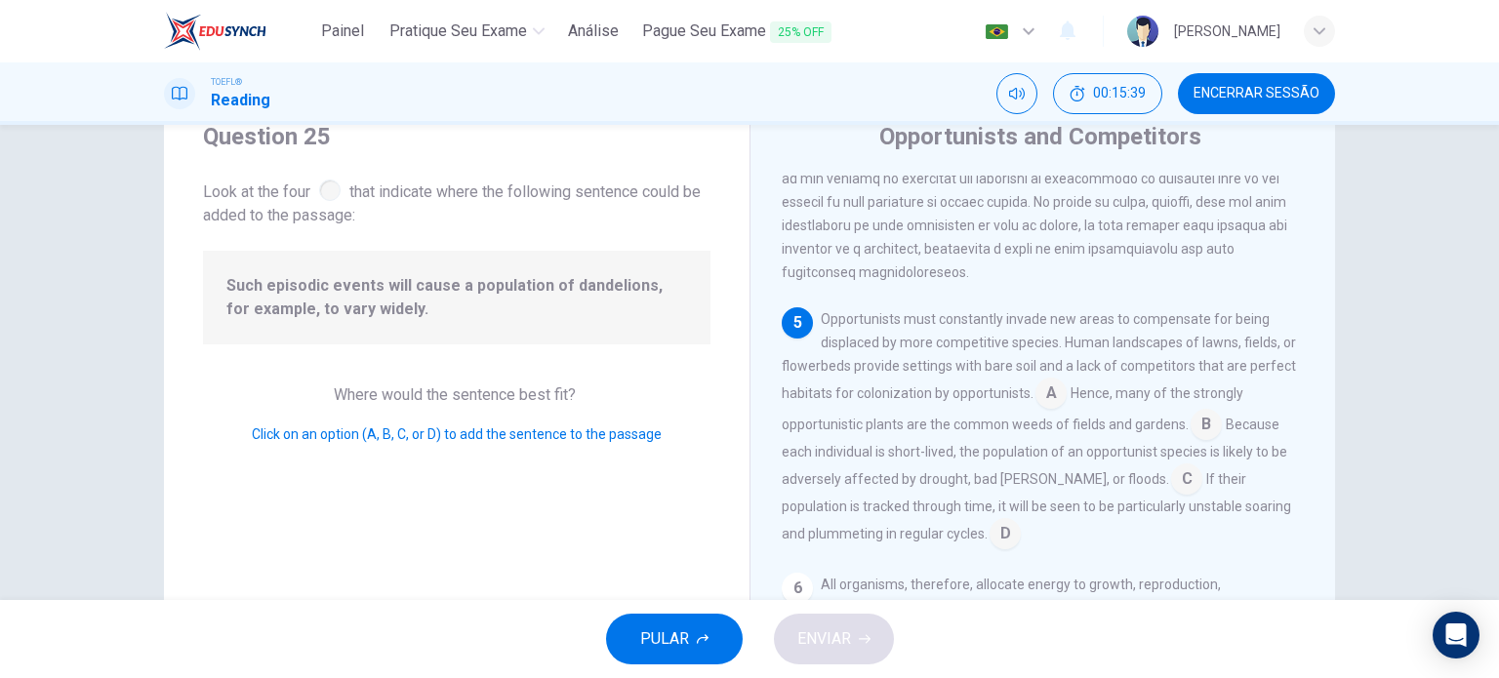
scroll to position [910, 0]
click at [1171, 477] on input at bounding box center [1186, 481] width 31 height 31
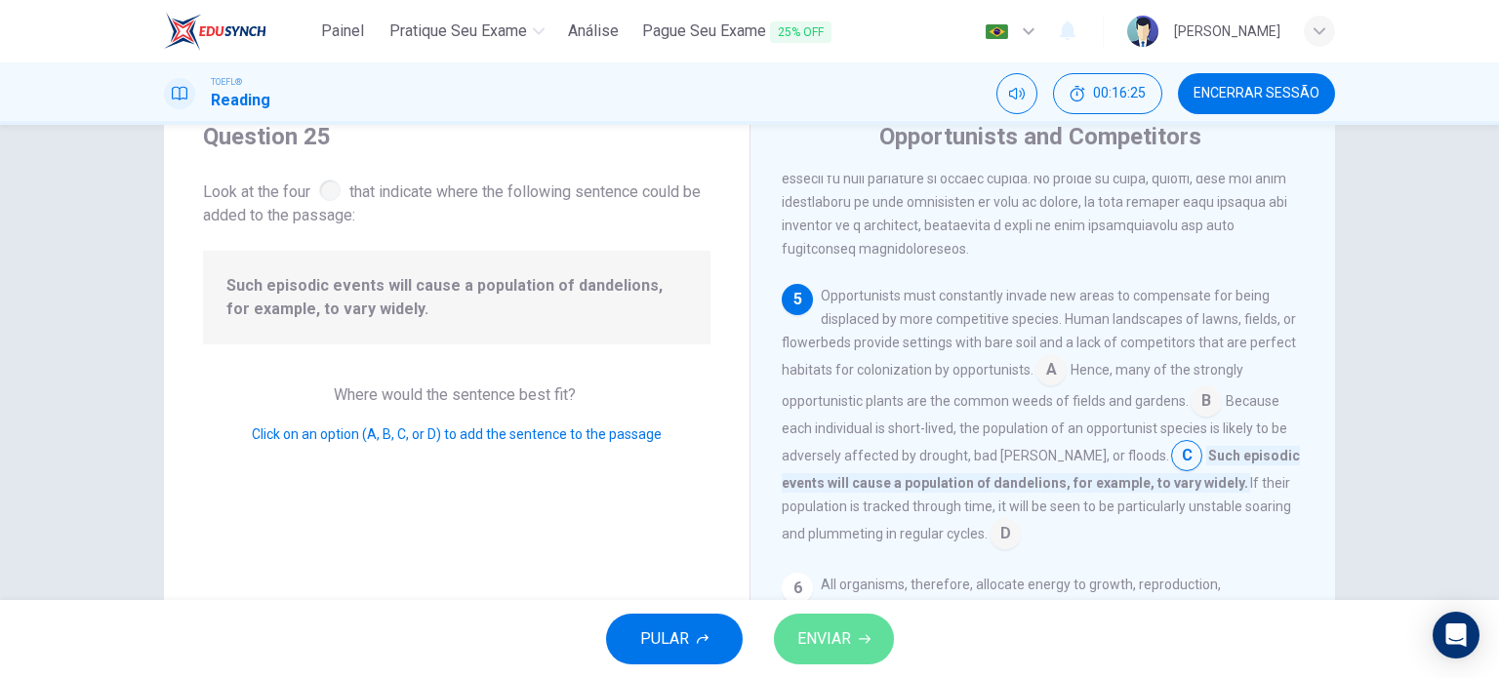
click at [845, 635] on span "ENVIAR" at bounding box center [824, 639] width 54 height 27
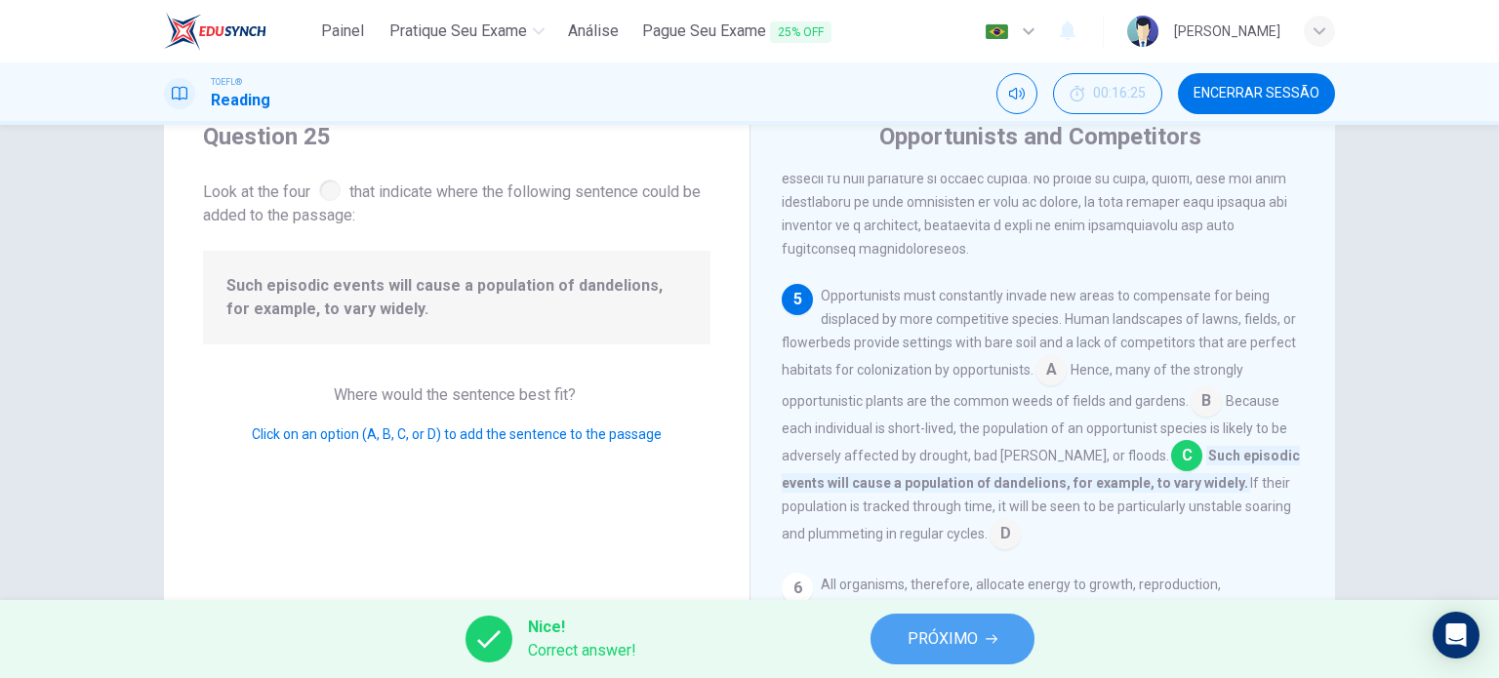
click at [966, 637] on span "PRÓXIMO" at bounding box center [943, 639] width 70 height 27
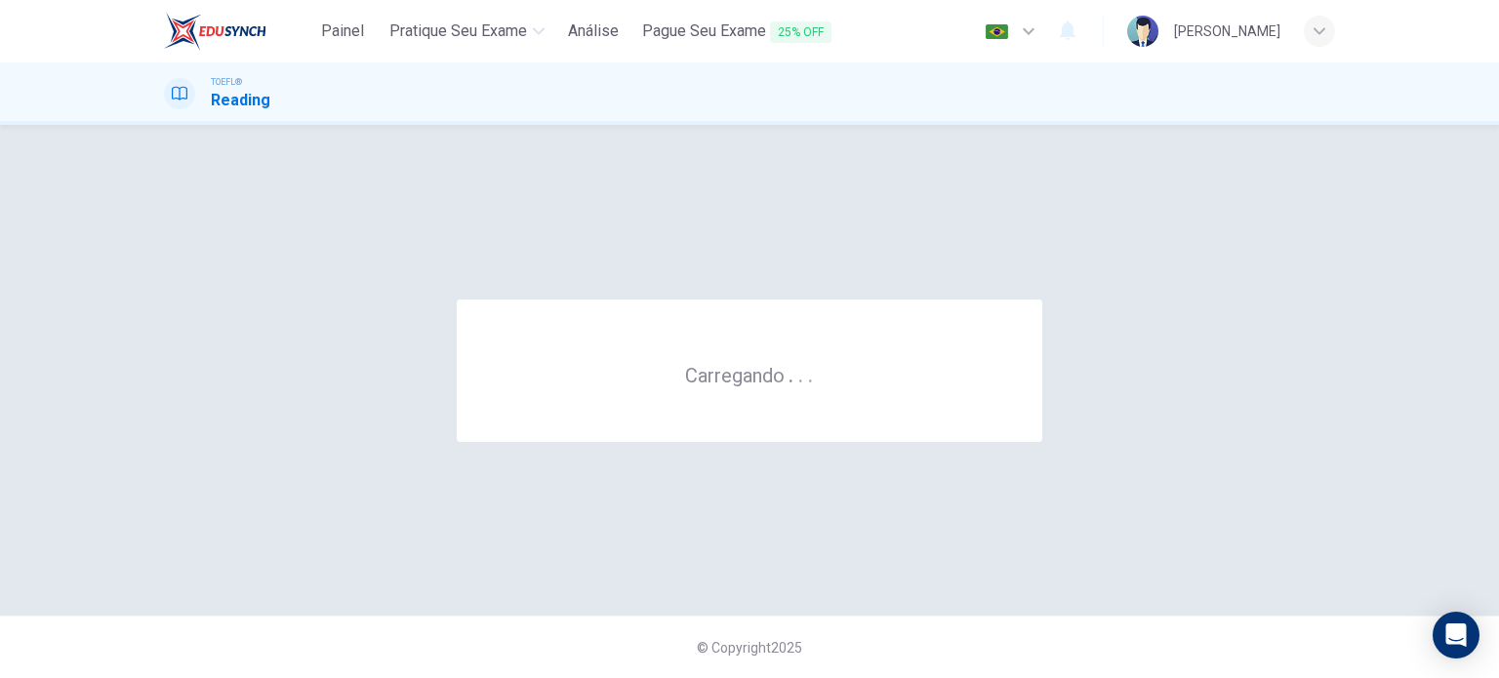
scroll to position [0, 0]
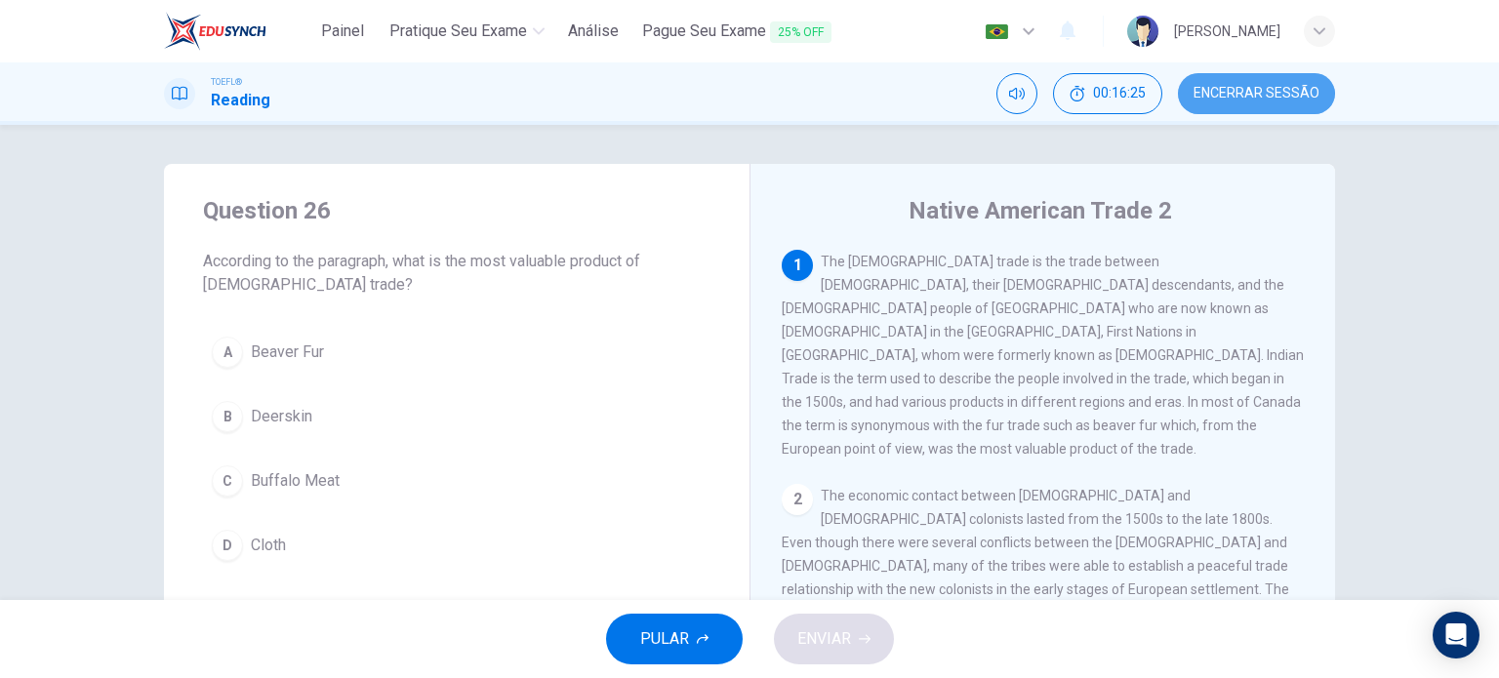
click at [1228, 97] on span "Encerrar Sessão" at bounding box center [1257, 94] width 126 height 16
